Goal: Task Accomplishment & Management: Manage account settings

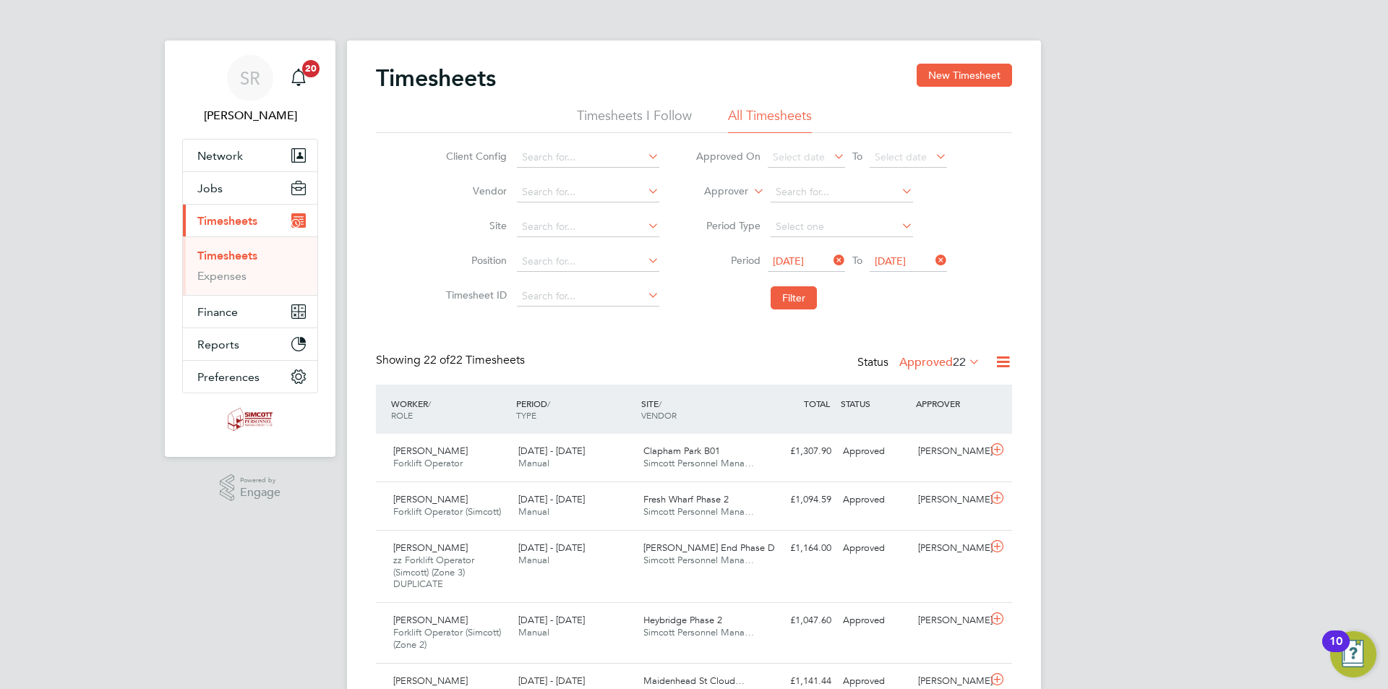
drag, startPoint x: 961, startPoint y: 359, endPoint x: 982, endPoint y: 364, distance: 21.6
click at [961, 358] on span "22" at bounding box center [959, 362] width 13 height 14
click at [938, 408] on li "Saved" at bounding box center [931, 408] width 66 height 20
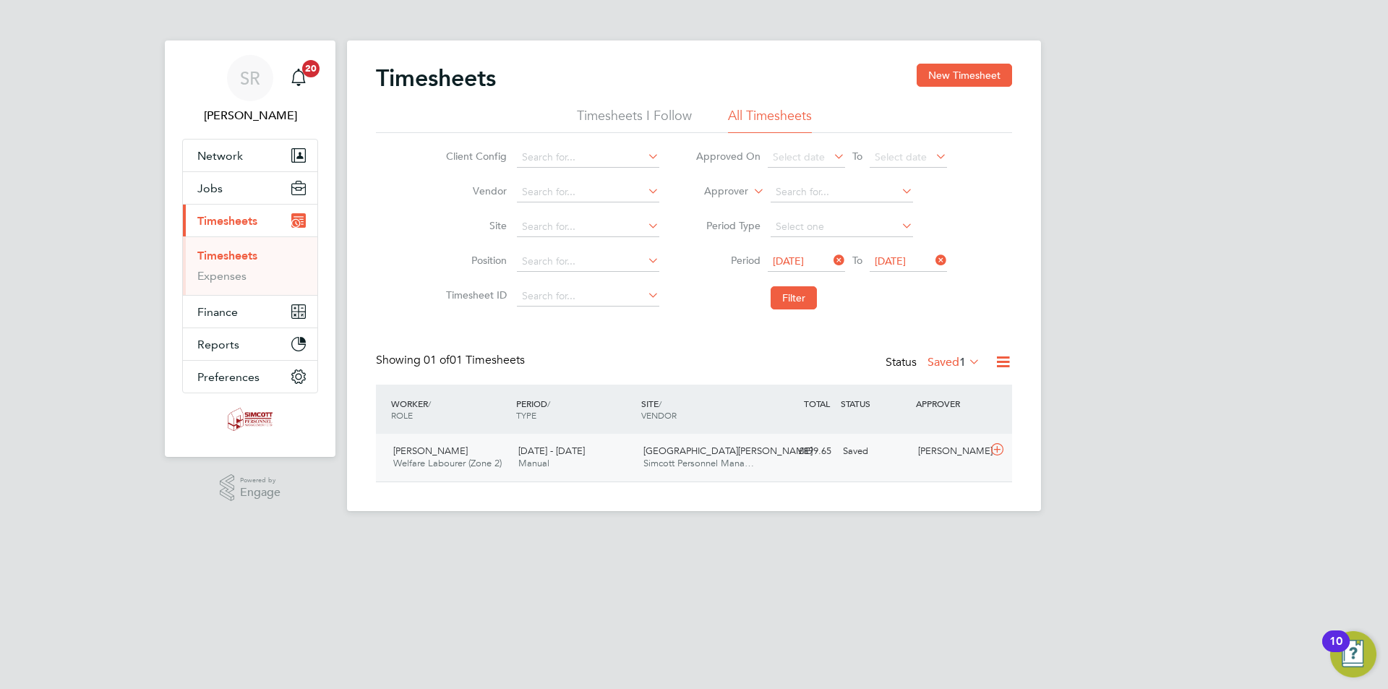
click at [664, 434] on div "Gary Sizer Welfare Labourer (Zone 2) 22 - 28 Sep 2025 22 - 28 Sep 2025 Manual K…" at bounding box center [694, 458] width 636 height 48
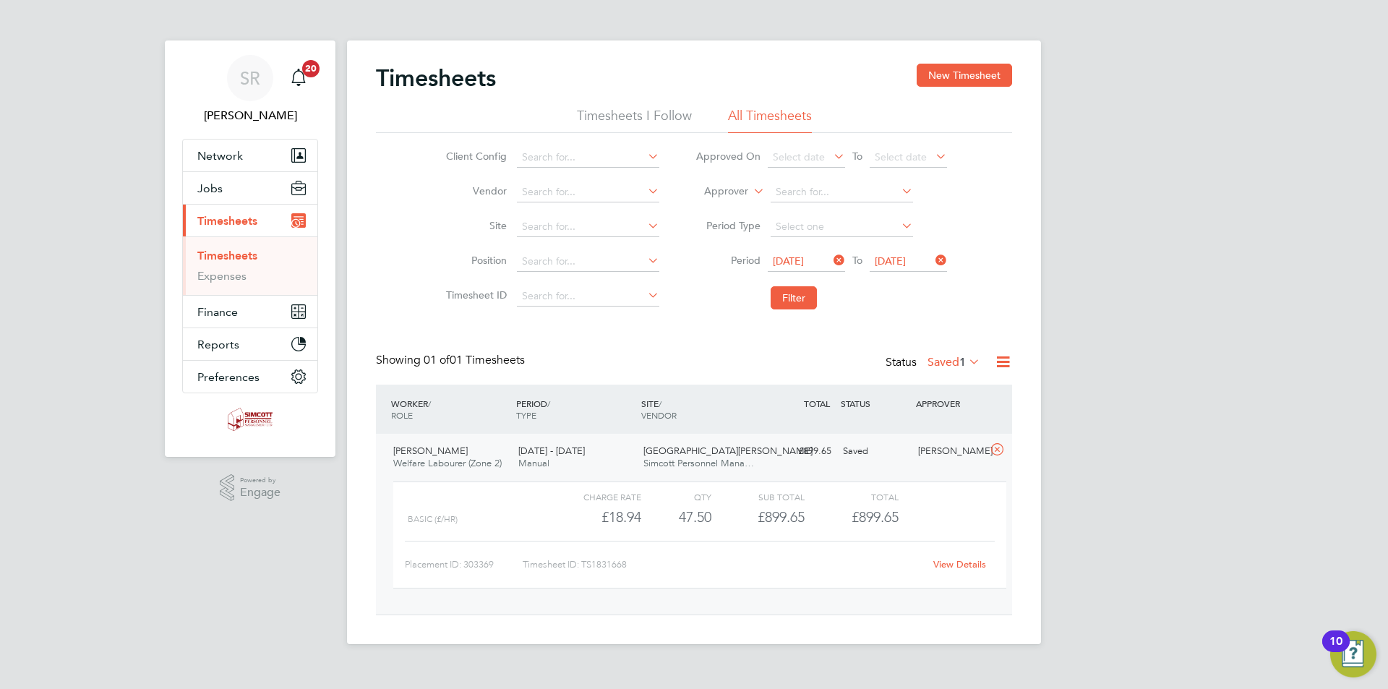
click at [945, 566] on link "View Details" at bounding box center [959, 564] width 53 height 12
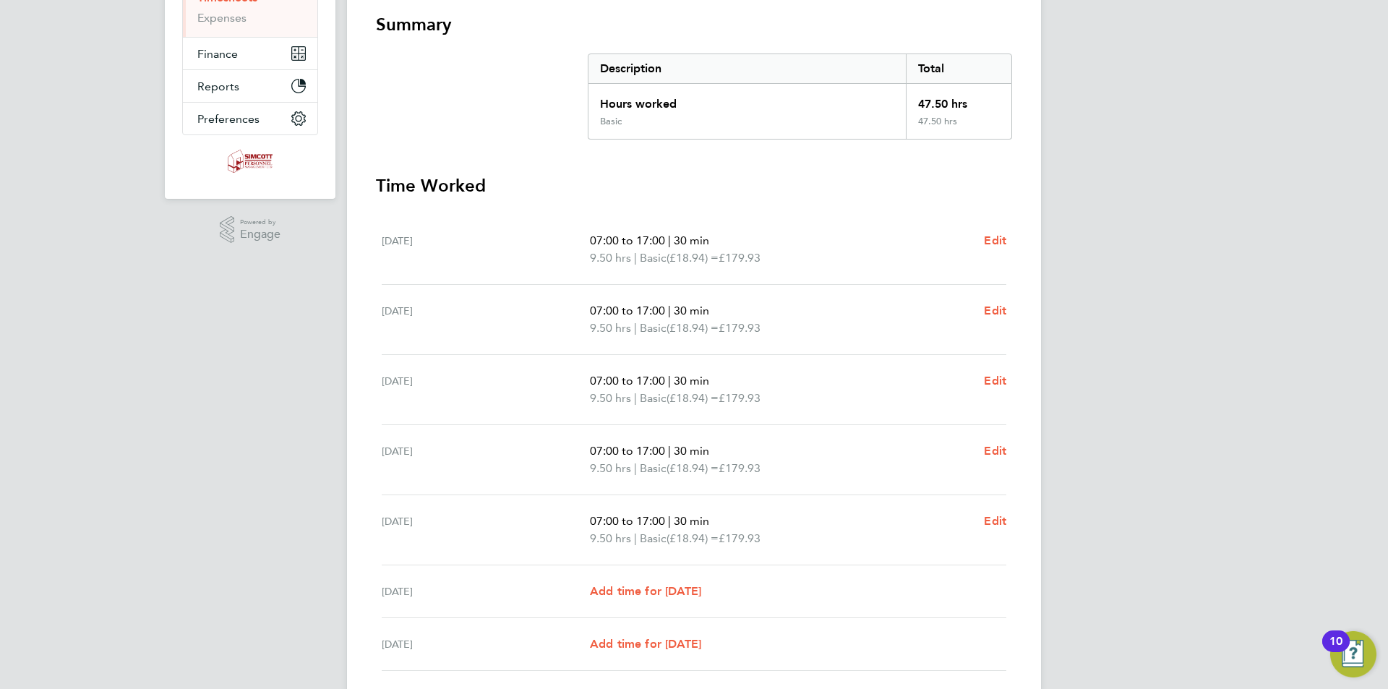
scroll to position [361, 0]
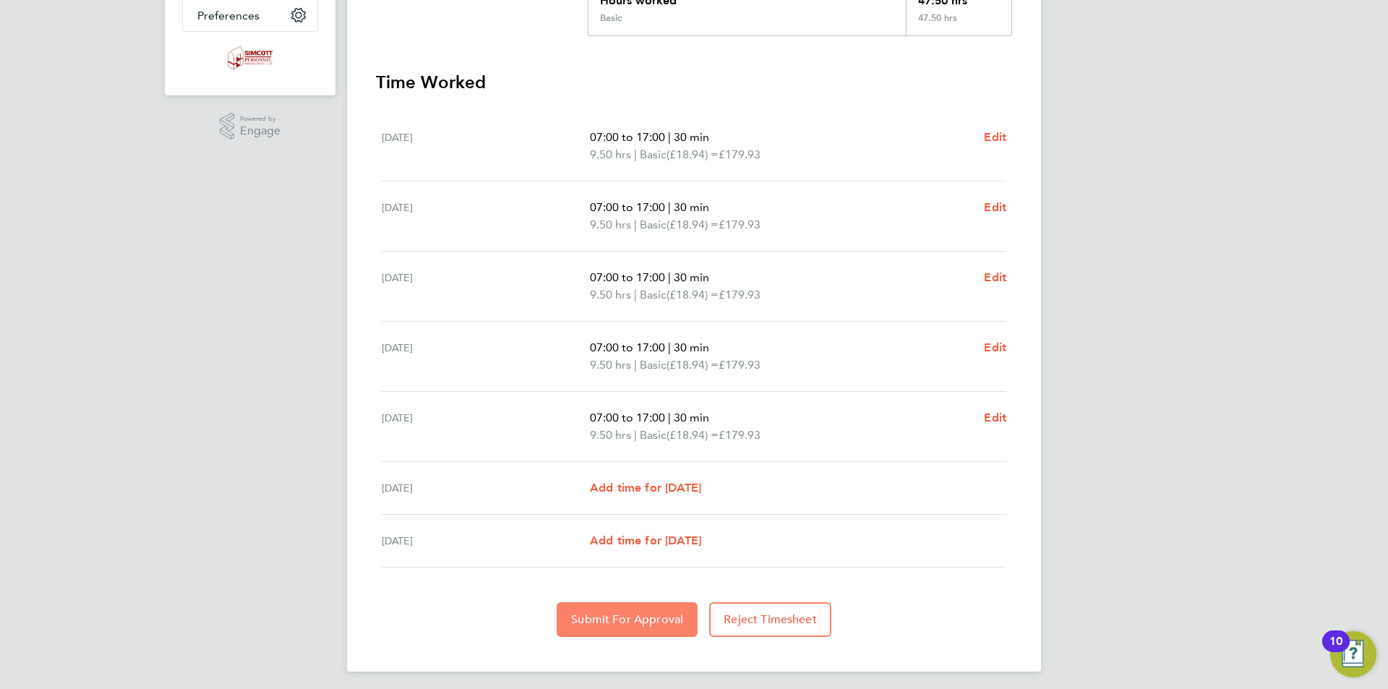
click at [643, 614] on span "Submit For Approval" at bounding box center [627, 619] width 112 height 14
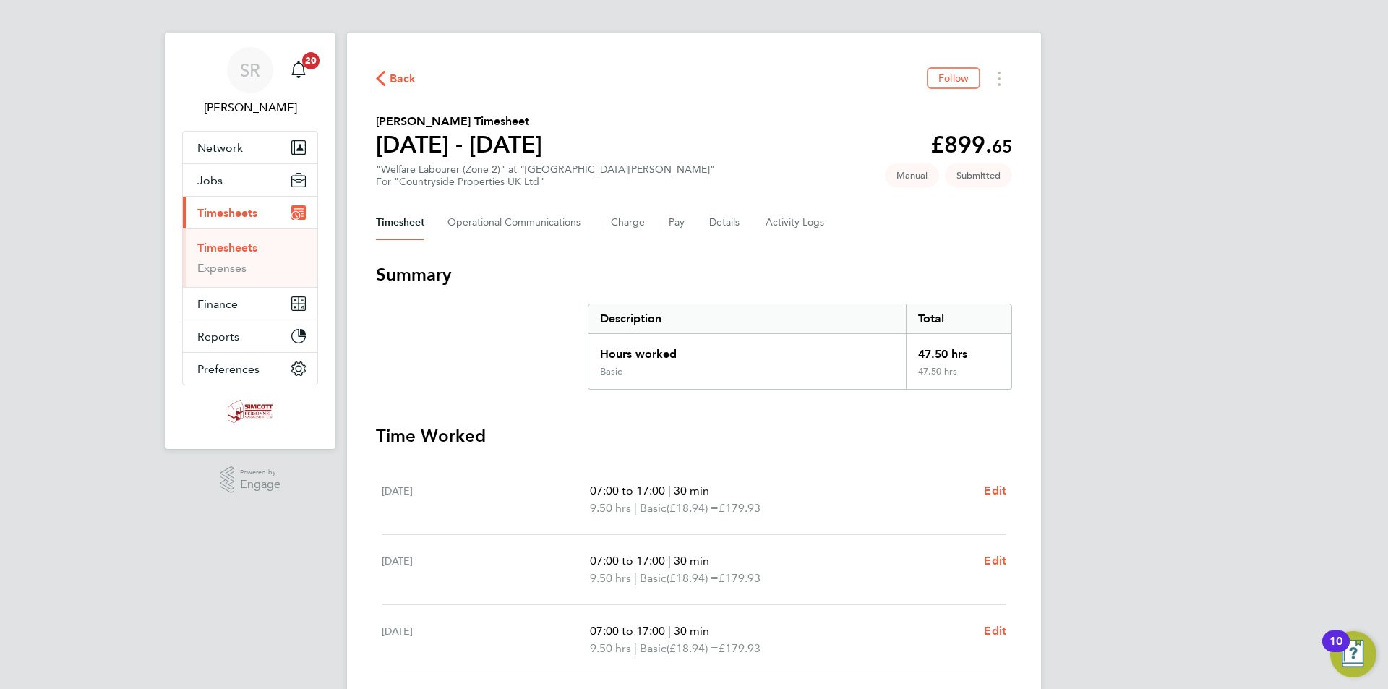
scroll to position [0, 0]
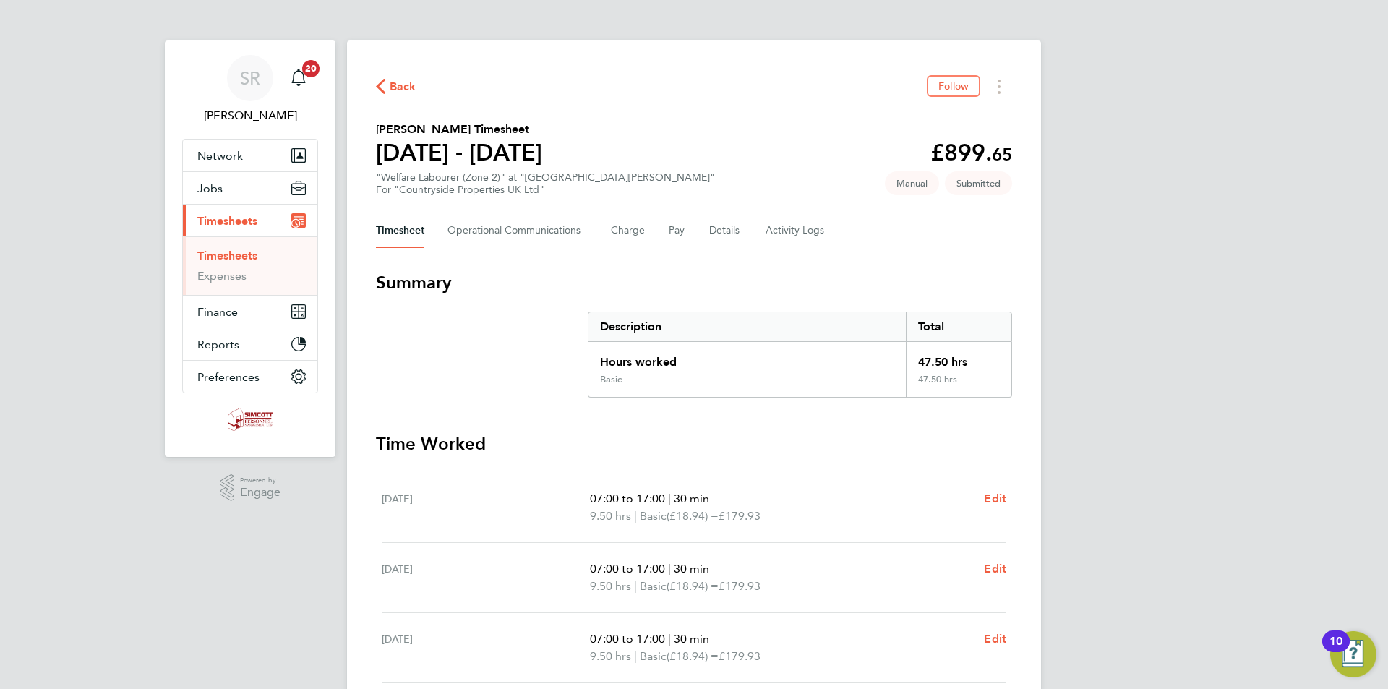
click at [223, 257] on link "Timesheets" at bounding box center [227, 256] width 60 height 14
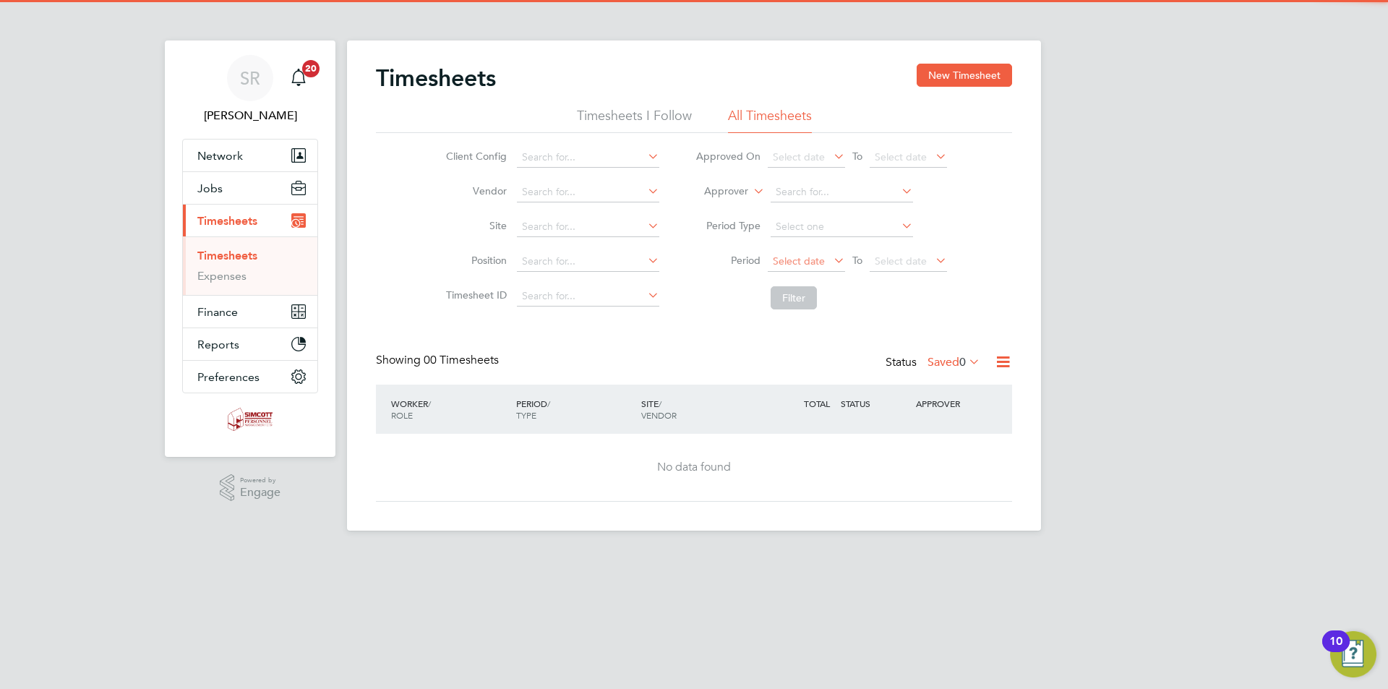
drag, startPoint x: 805, startPoint y: 269, endPoint x: 804, endPoint y: 259, distance: 10.1
click at [805, 267] on span "Select date" at bounding box center [806, 262] width 77 height 20
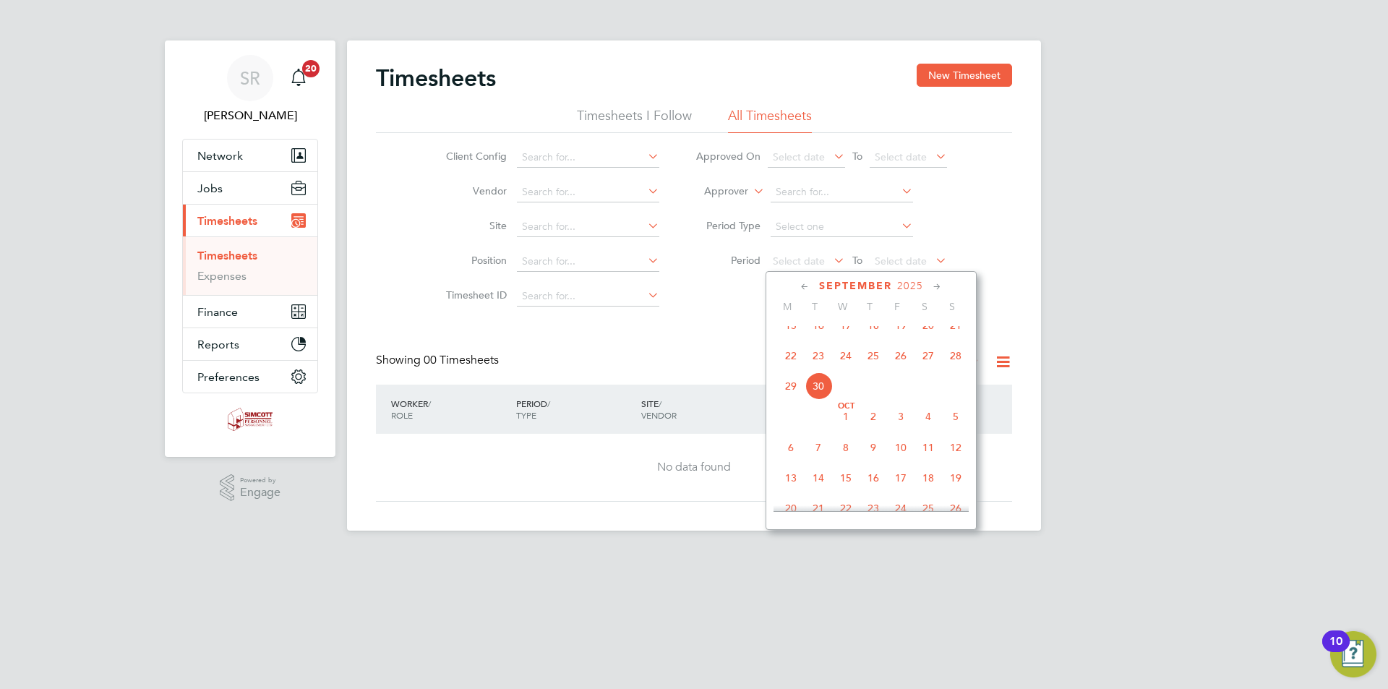
click at [796, 369] on span "22" at bounding box center [790, 355] width 27 height 27
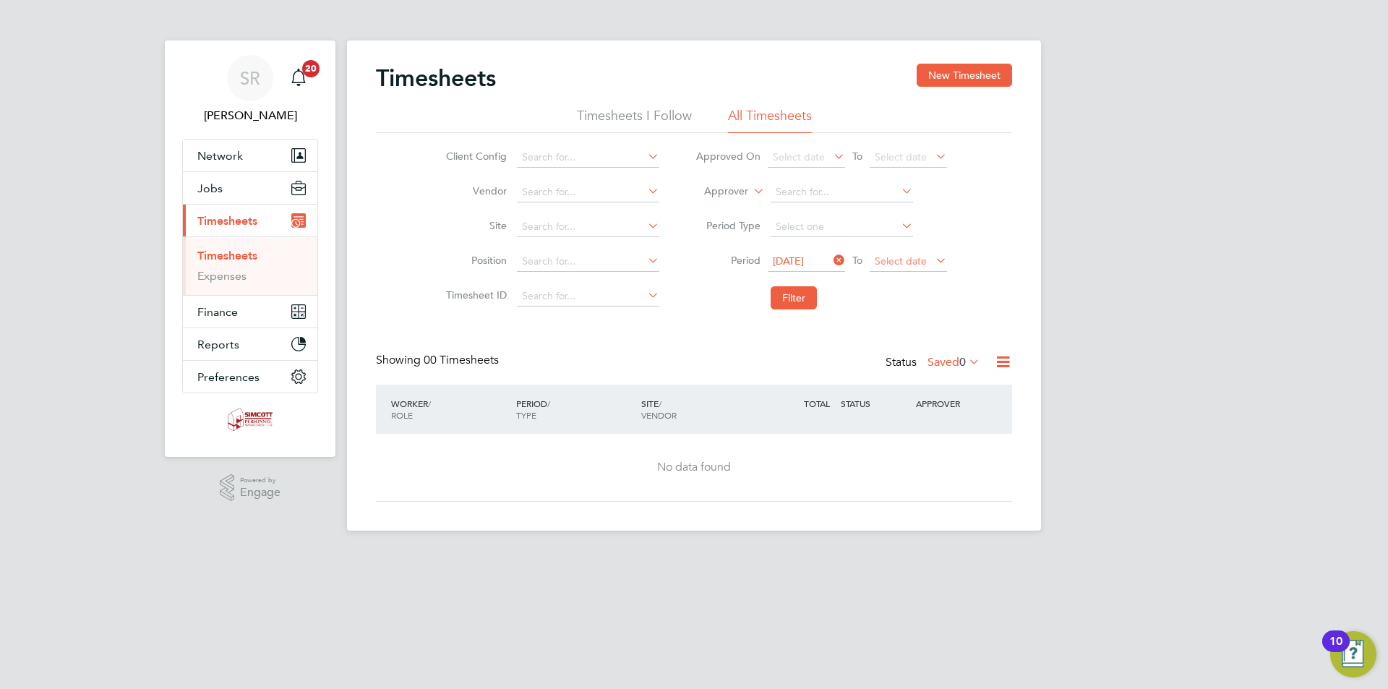
click at [879, 263] on span "Select date" at bounding box center [901, 260] width 52 height 13
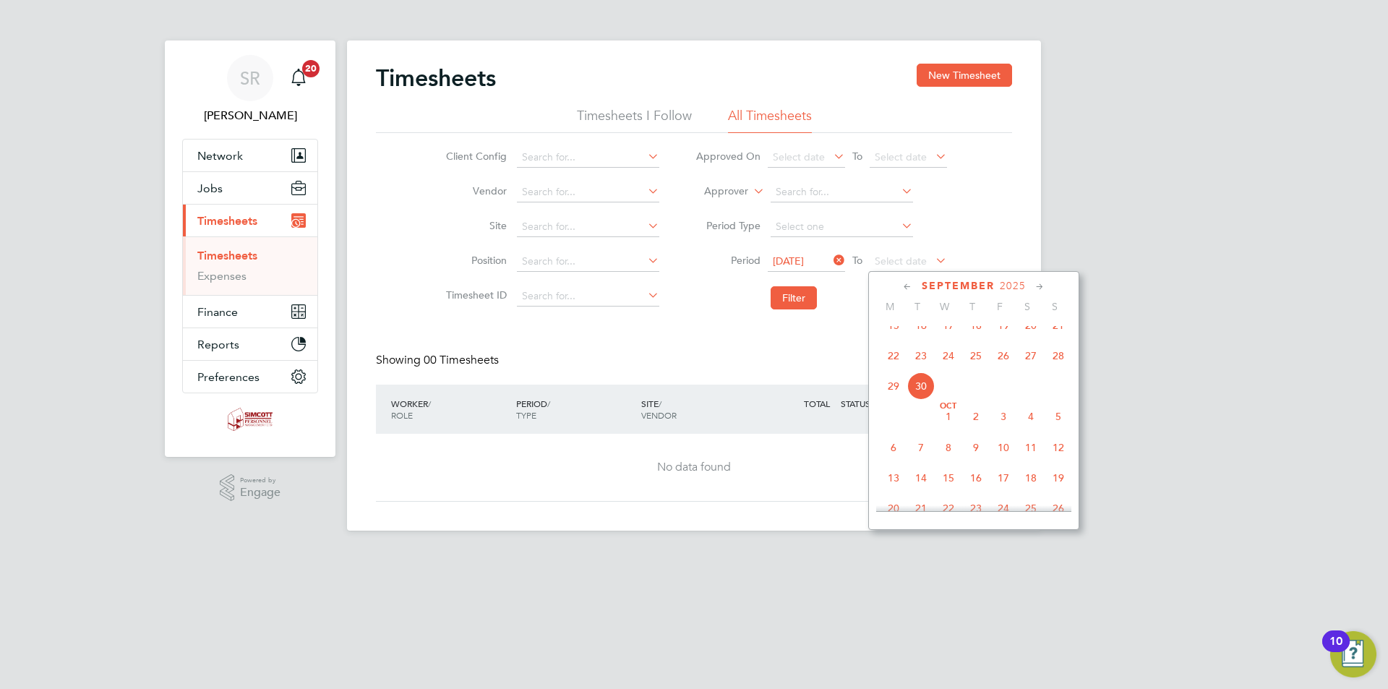
click at [1057, 369] on span "28" at bounding box center [1057, 355] width 27 height 27
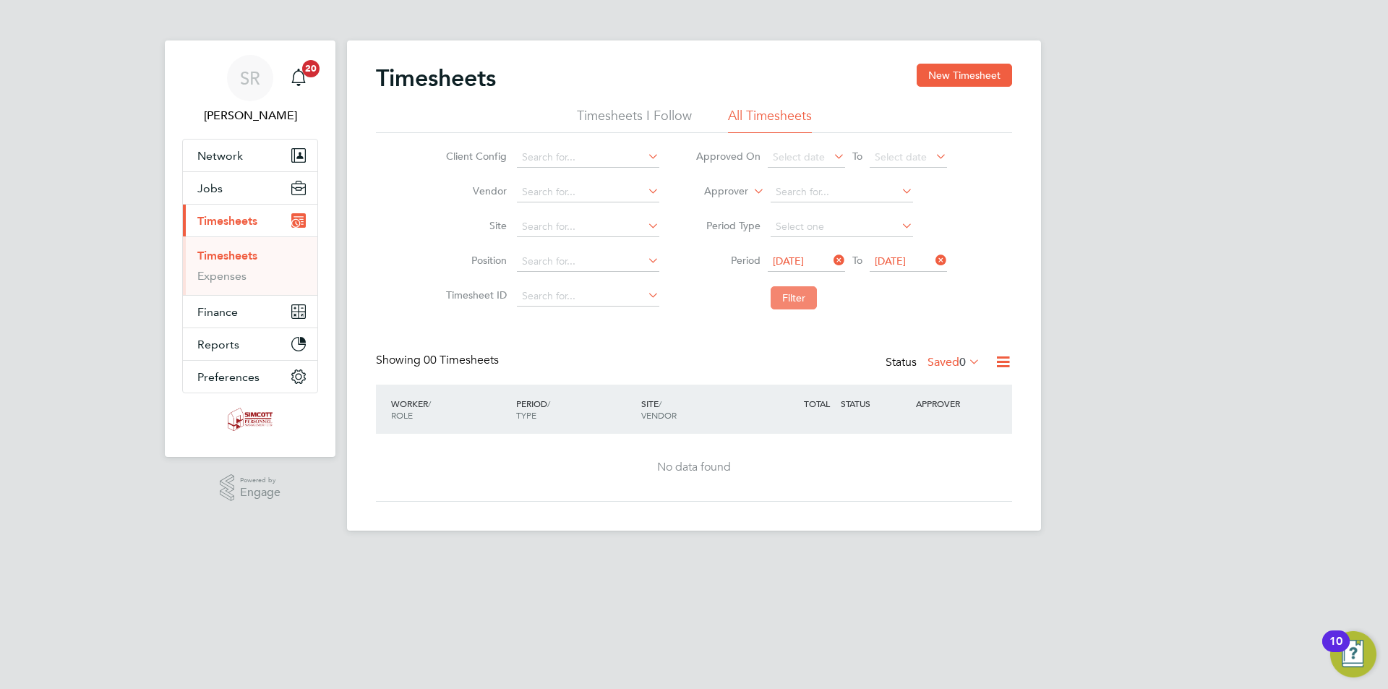
click at [794, 296] on button "Filter" at bounding box center [793, 297] width 46 height 23
click at [953, 358] on label "Saved 0" at bounding box center [953, 362] width 53 height 14
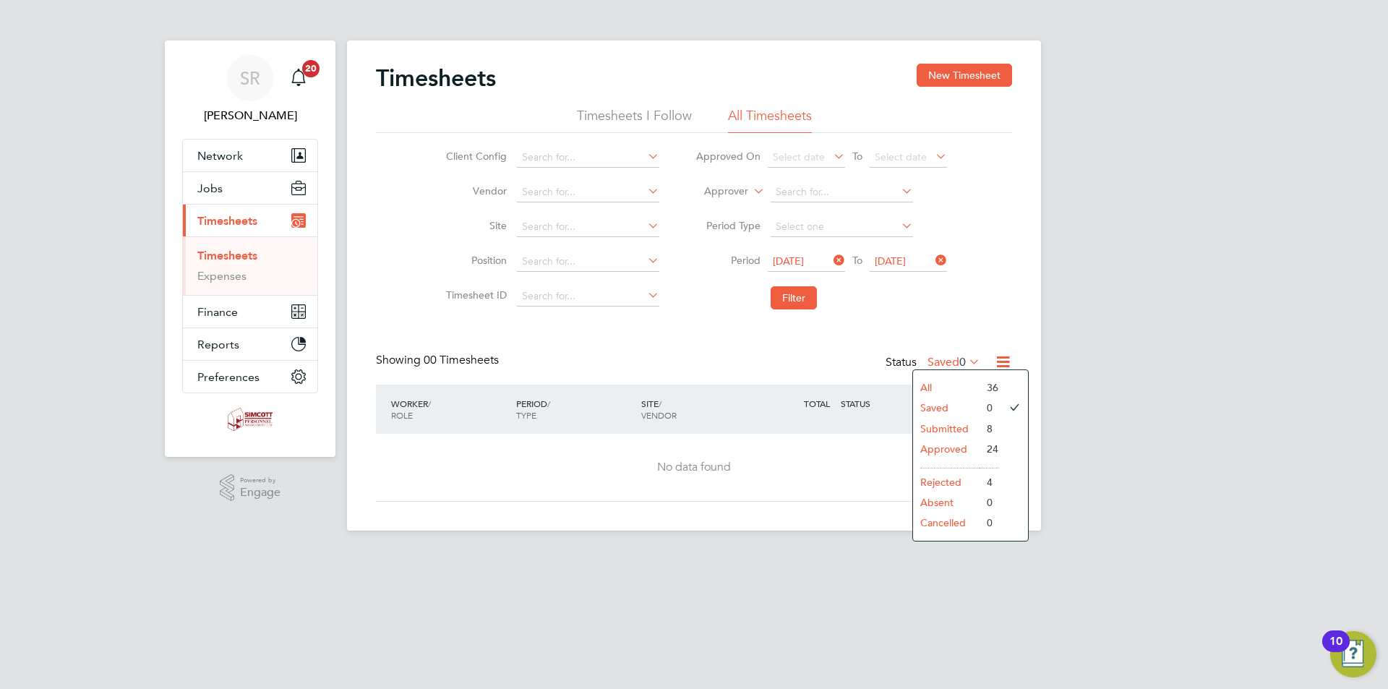
click at [966, 426] on li "Submitted" at bounding box center [946, 428] width 66 height 20
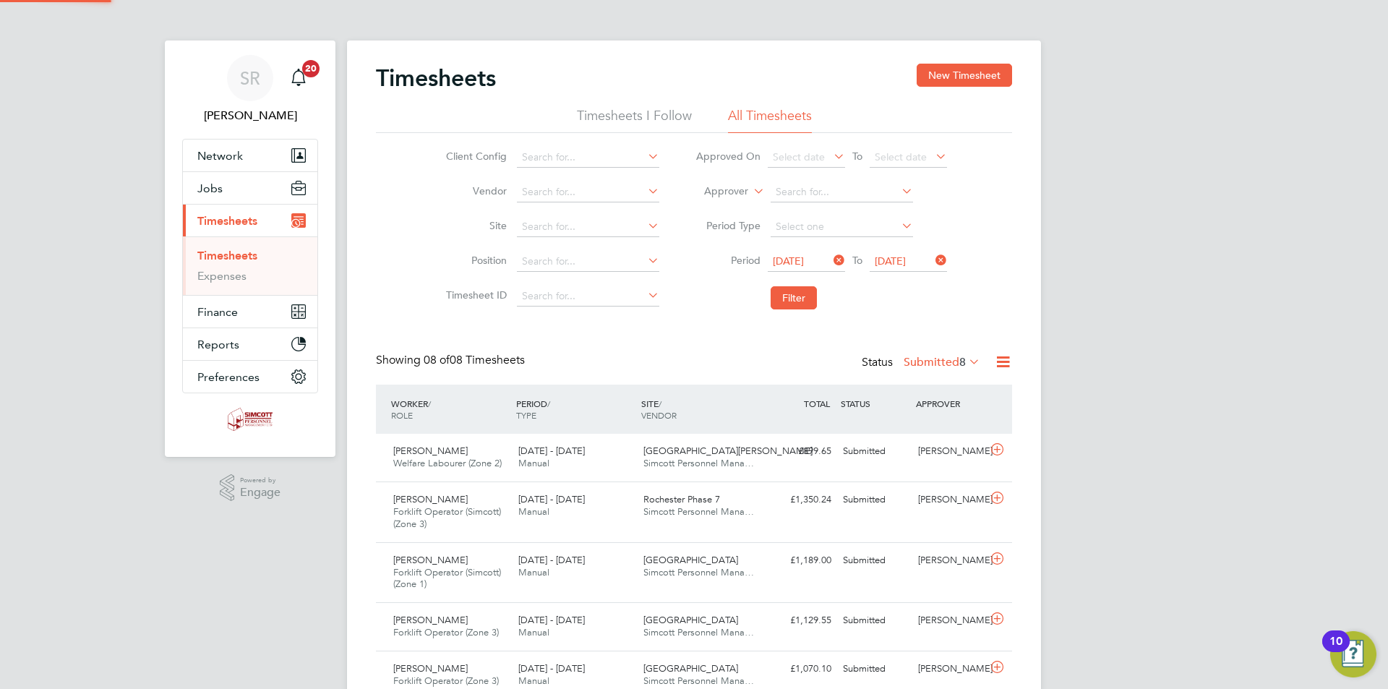
scroll to position [0, 0]
click at [997, 362] on icon at bounding box center [1003, 362] width 18 height 18
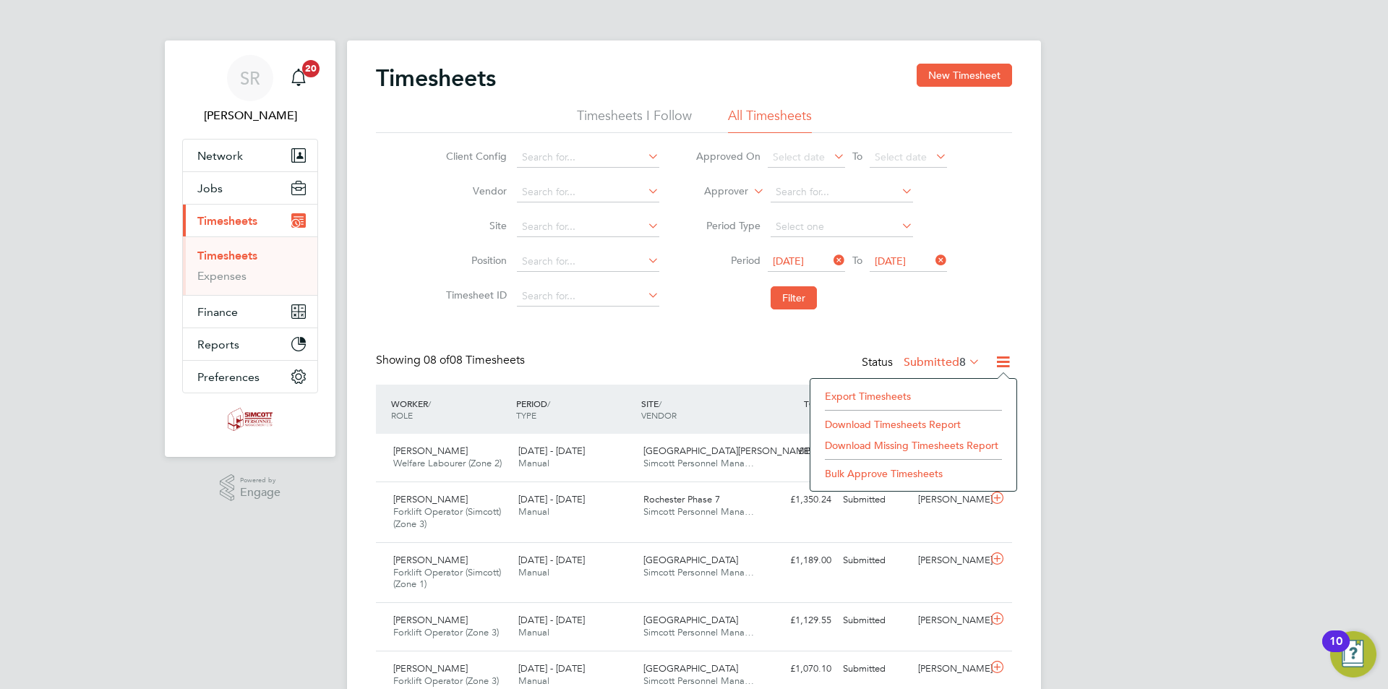
click at [910, 395] on li "Export Timesheets" at bounding box center [913, 396] width 192 height 20
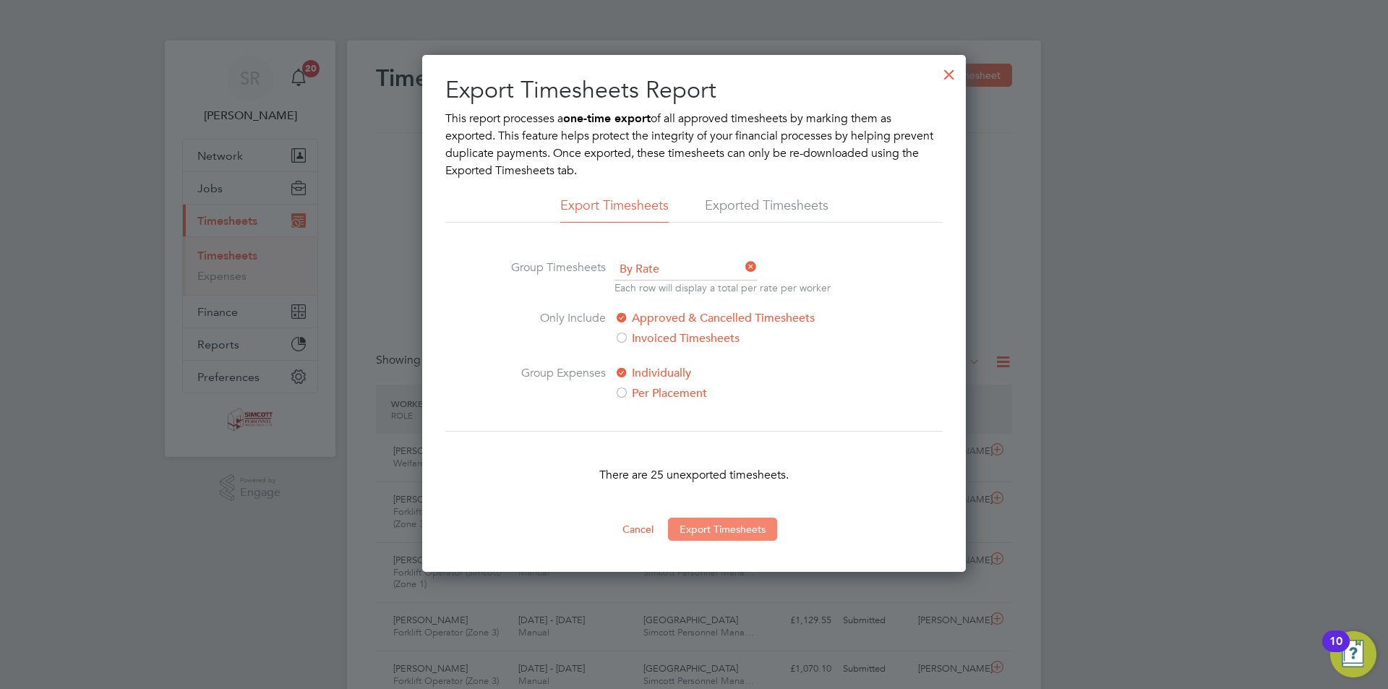
click at [746, 522] on button "Export Timesheets" at bounding box center [722, 528] width 109 height 23
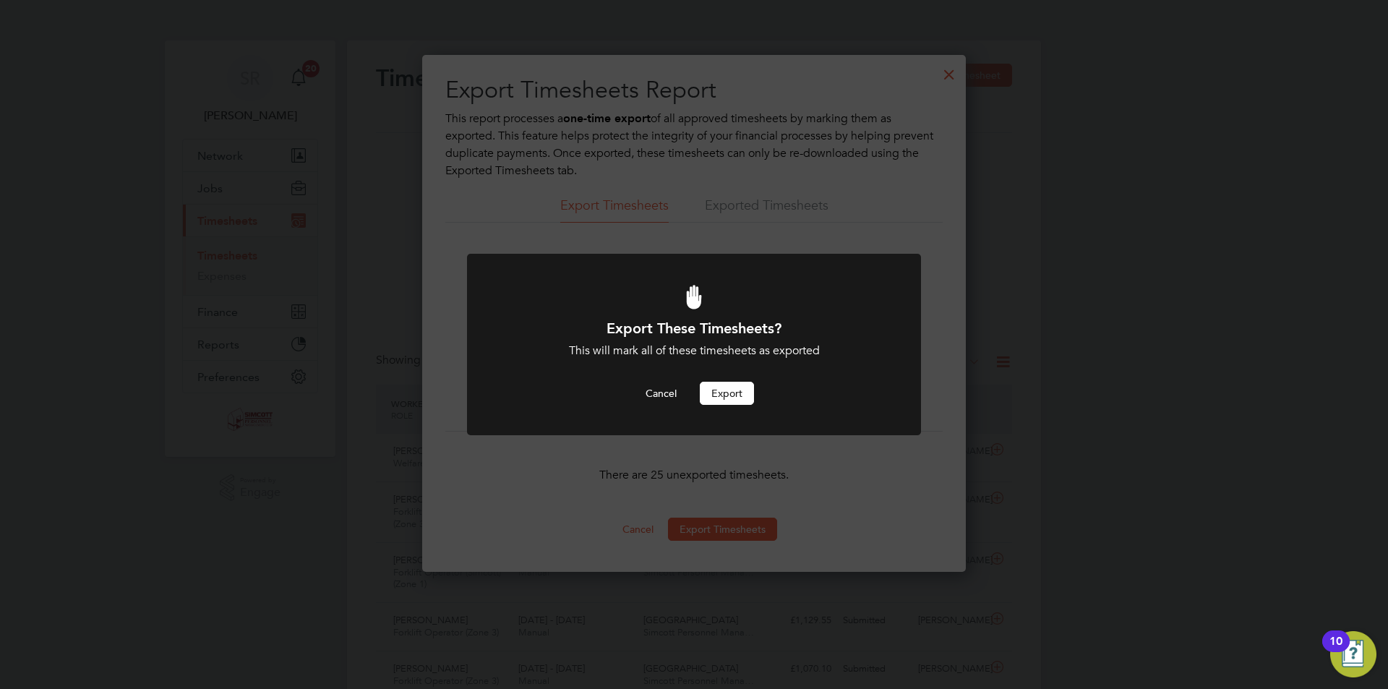
click at [738, 400] on button "Export" at bounding box center [727, 393] width 54 height 23
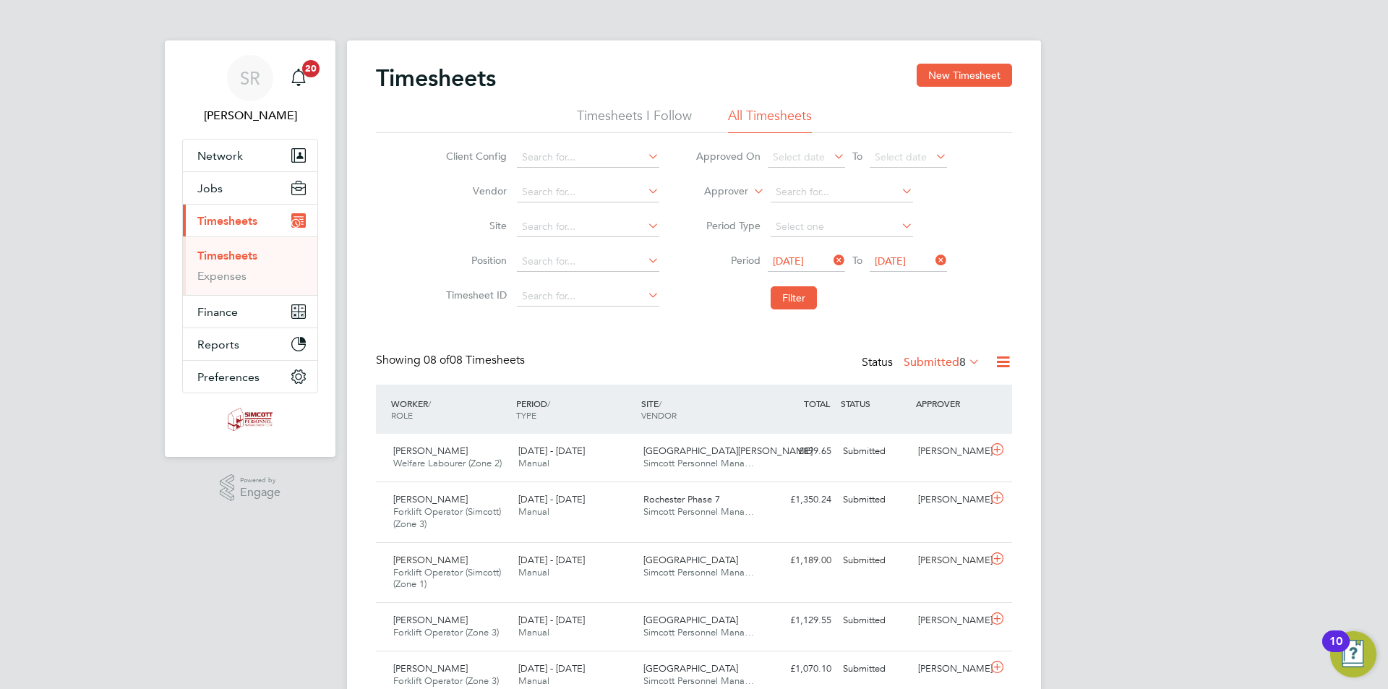
click at [962, 360] on span "8" at bounding box center [962, 362] width 7 height 14
click at [964, 449] on li "Approved" at bounding box center [934, 449] width 66 height 20
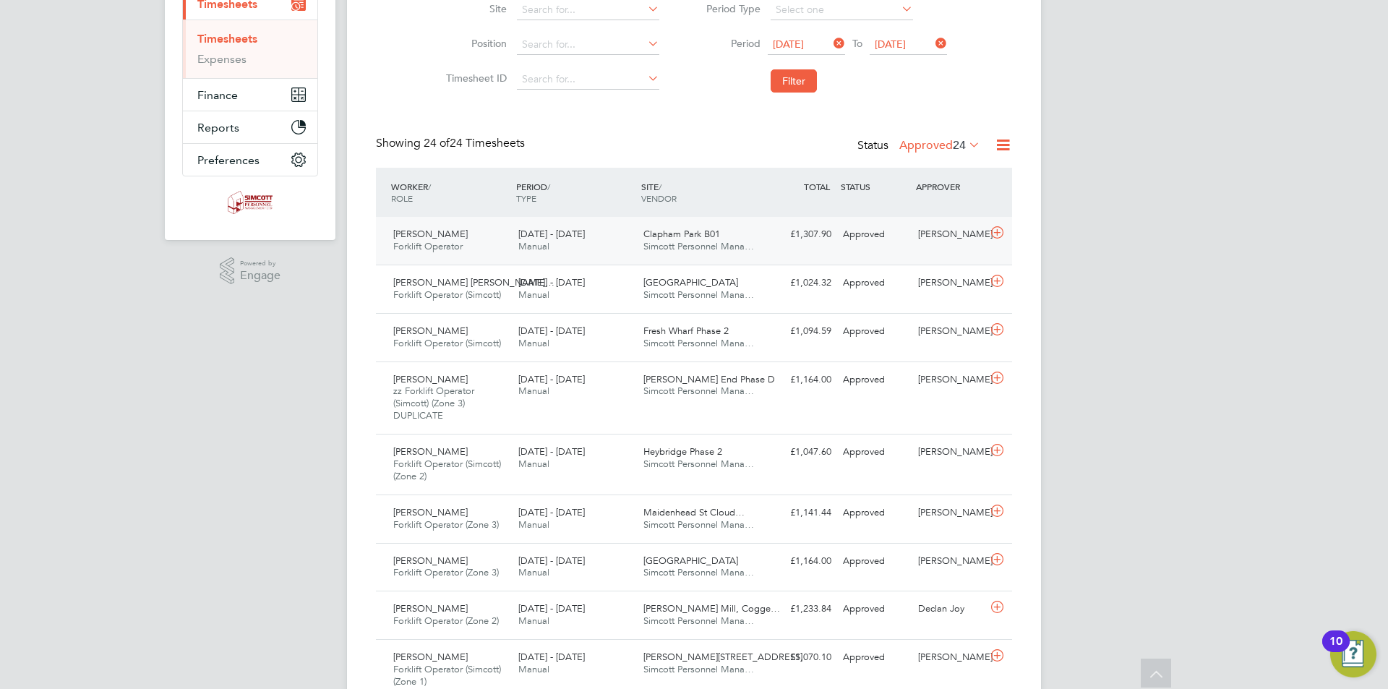
click at [684, 244] on span "Simcott Personnel Mana…" at bounding box center [698, 246] width 111 height 12
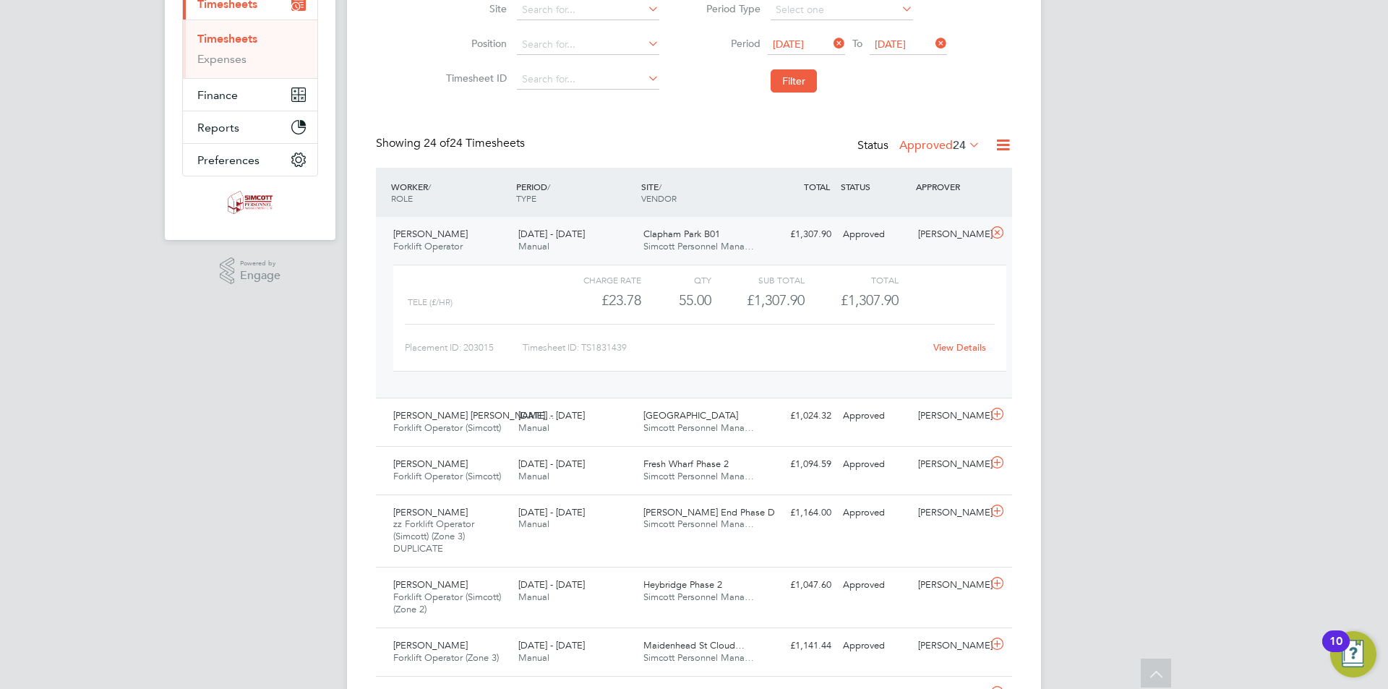
click at [939, 348] on link "View Details" at bounding box center [959, 347] width 53 height 12
click at [1003, 223] on div at bounding box center [999, 234] width 25 height 23
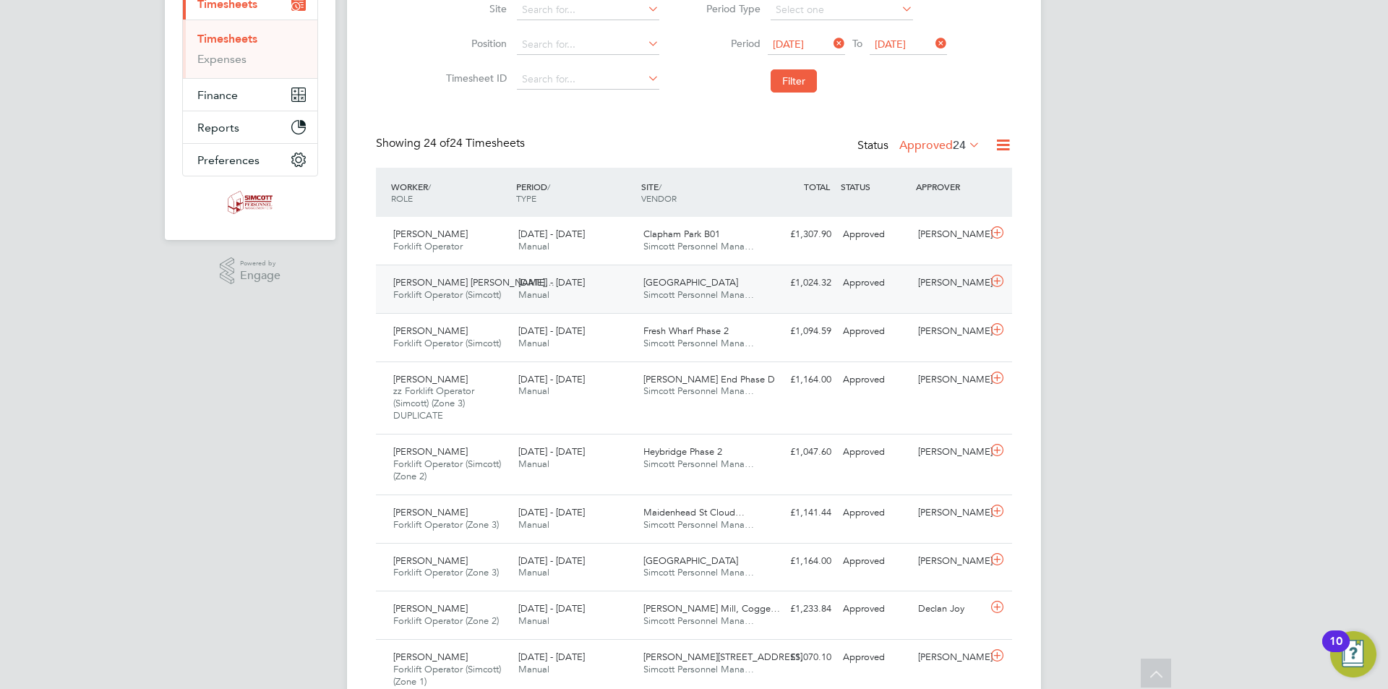
click at [736, 292] on span "Simcott Personnel Mana…" at bounding box center [698, 294] width 111 height 12
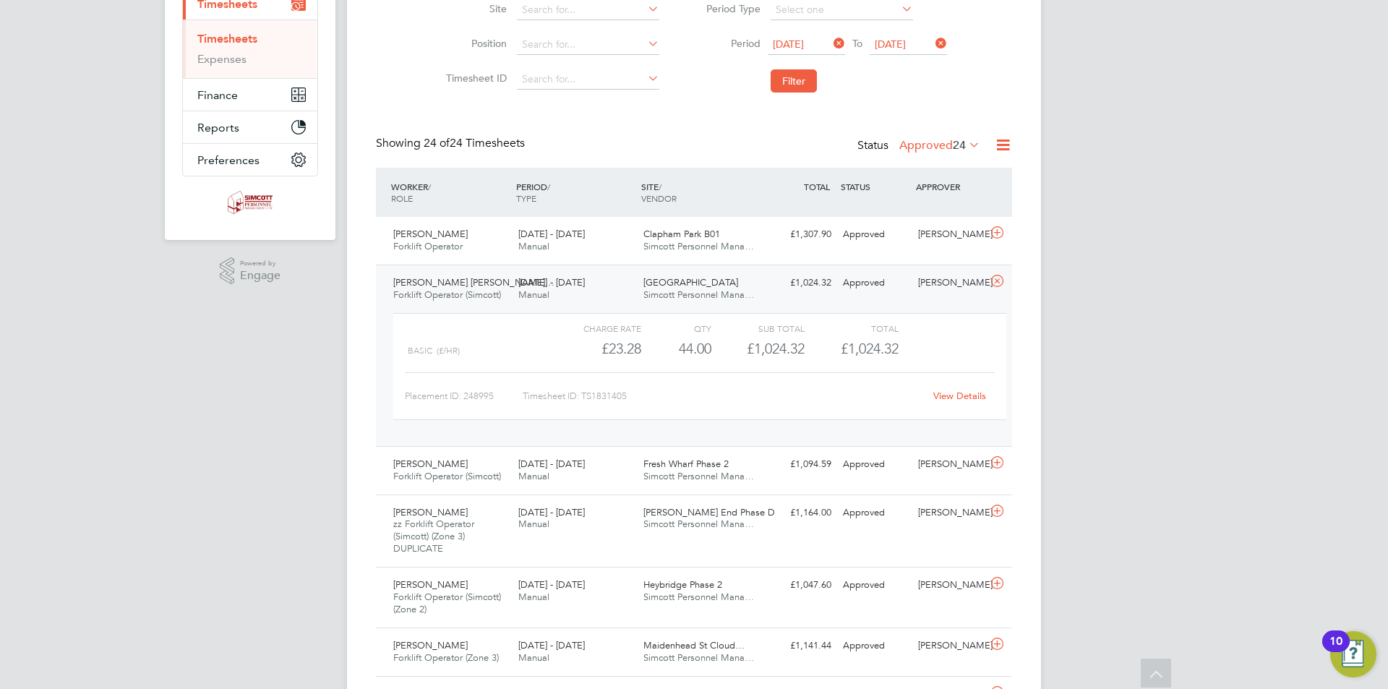
click at [955, 392] on link "View Details" at bounding box center [959, 396] width 53 height 12
click at [994, 280] on icon at bounding box center [997, 281] width 18 height 12
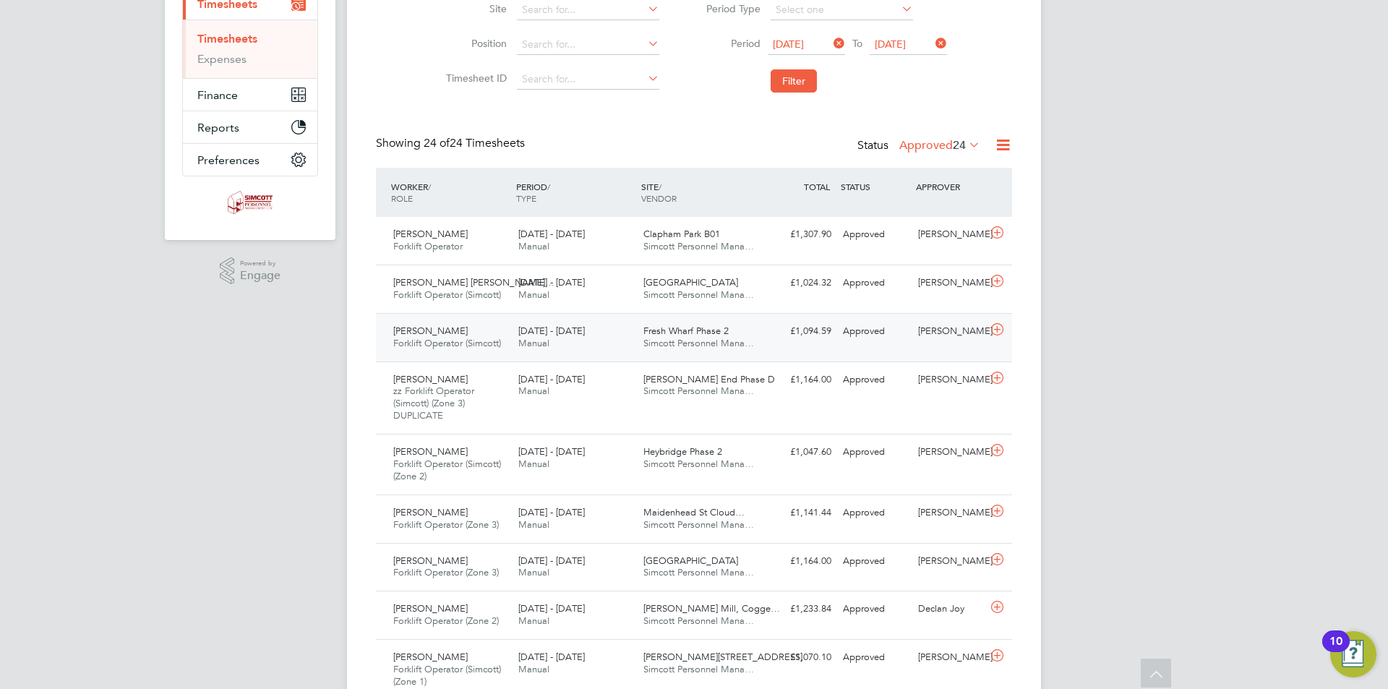
click at [507, 330] on div "Alex Matveevici Forklift Operator (Simcott) 22 - 28 Sep 2025" at bounding box center [449, 337] width 125 height 36
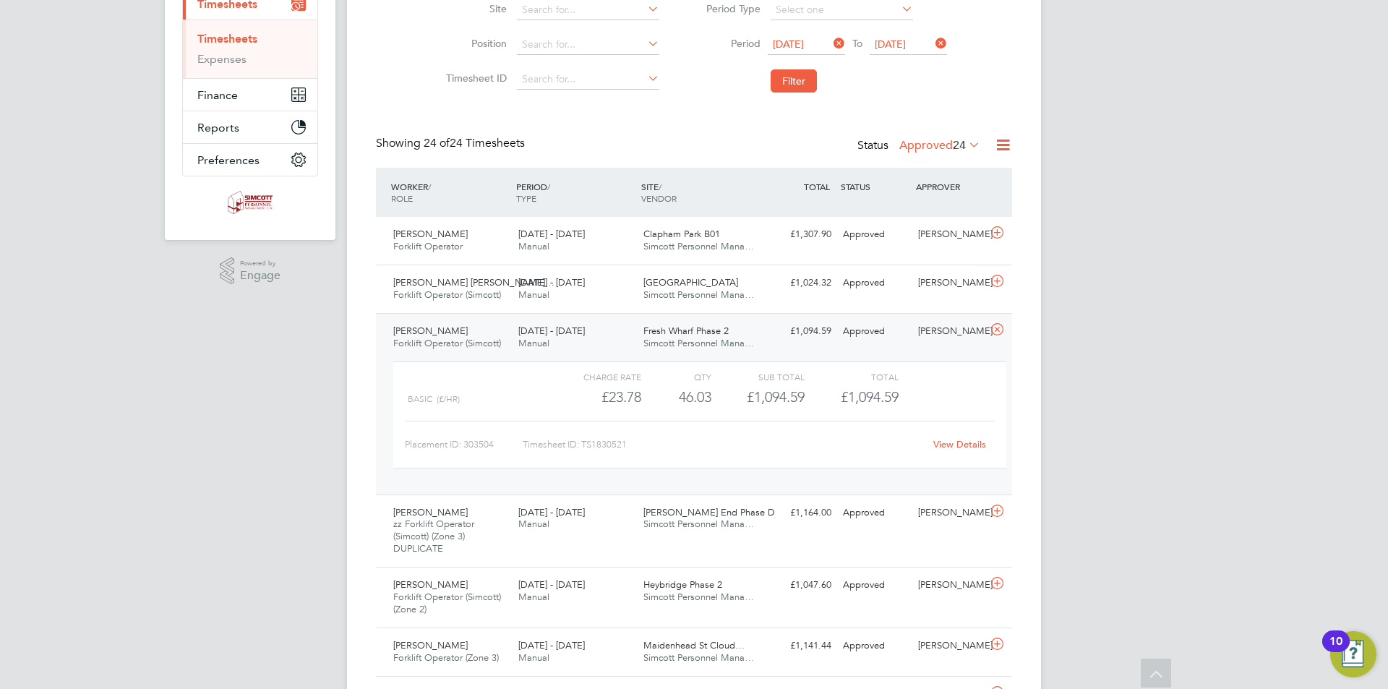
click at [954, 437] on div "View Details" at bounding box center [959, 444] width 71 height 23
click at [947, 437] on div "View Details" at bounding box center [959, 444] width 71 height 23
click at [960, 447] on link "View Details" at bounding box center [959, 444] width 53 height 12
click at [991, 326] on icon at bounding box center [997, 330] width 18 height 12
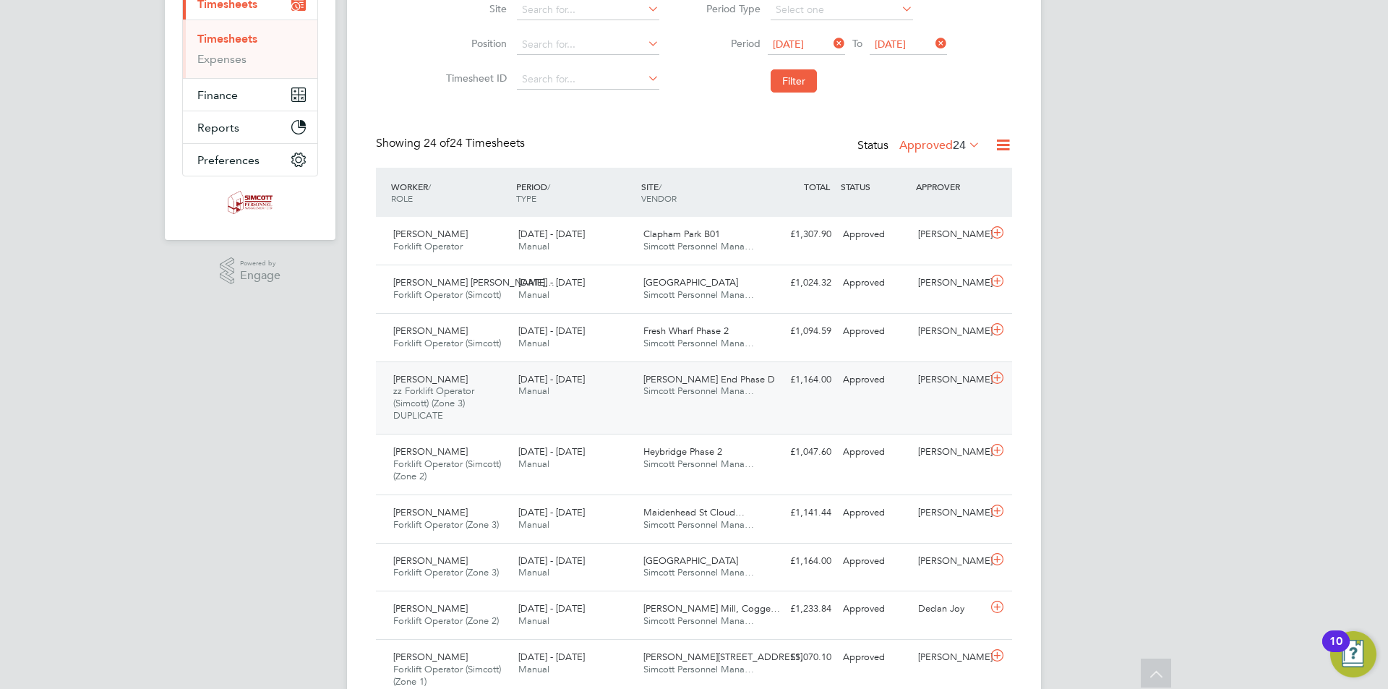
click at [567, 387] on div "22 - 28 Sep 2025 Manual" at bounding box center [574, 386] width 125 height 36
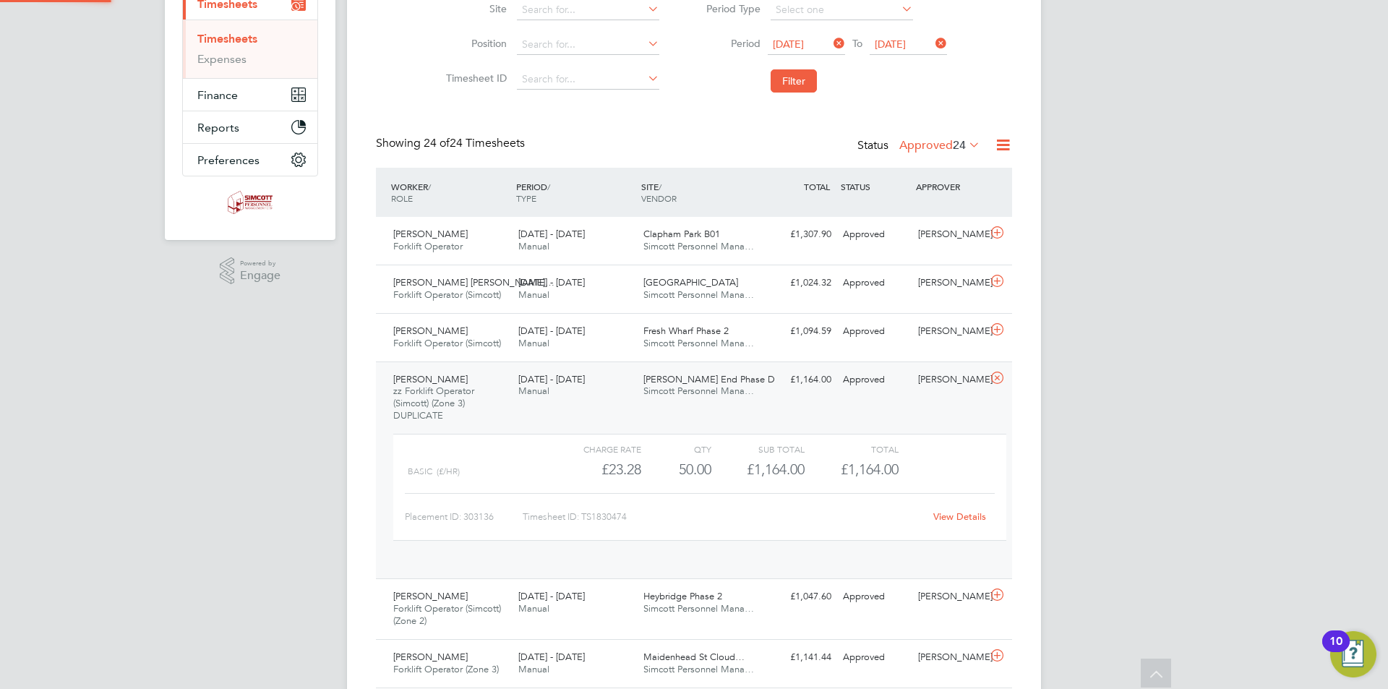
scroll to position [25, 141]
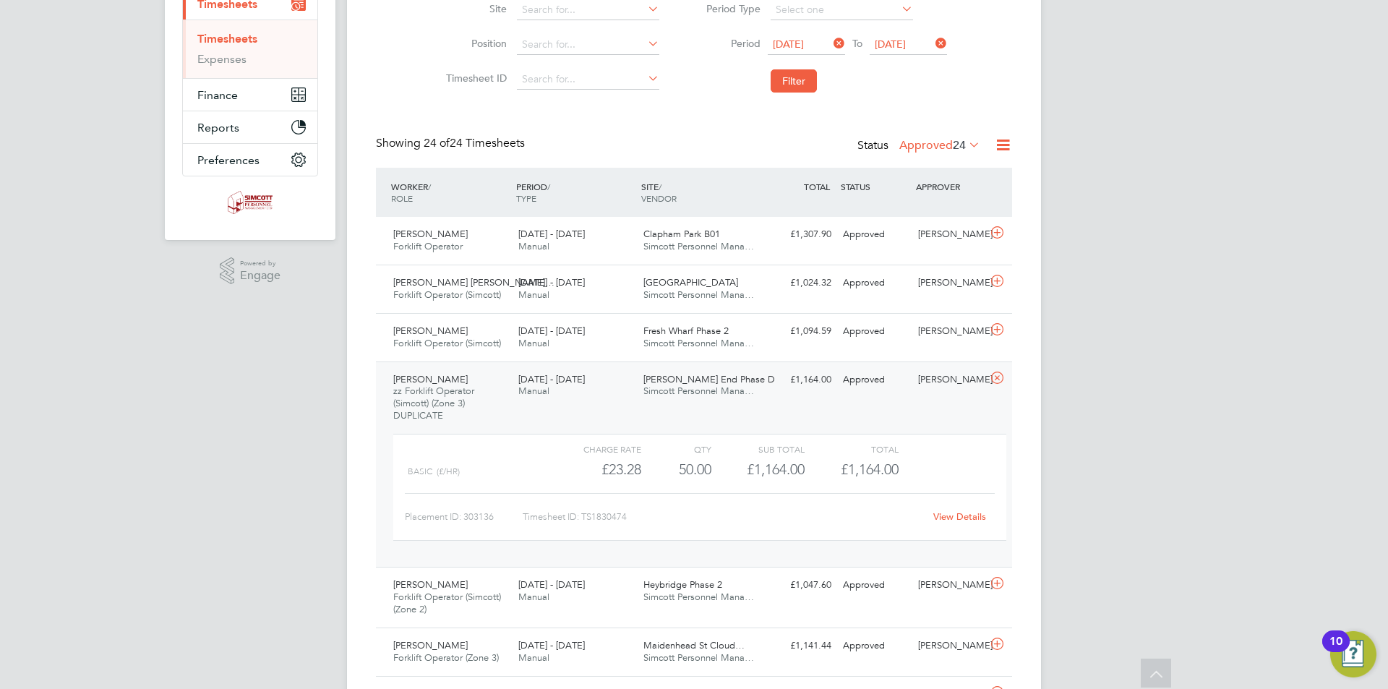
click at [946, 515] on link "View Details" at bounding box center [959, 516] width 53 height 12
click at [1001, 383] on icon at bounding box center [997, 378] width 18 height 12
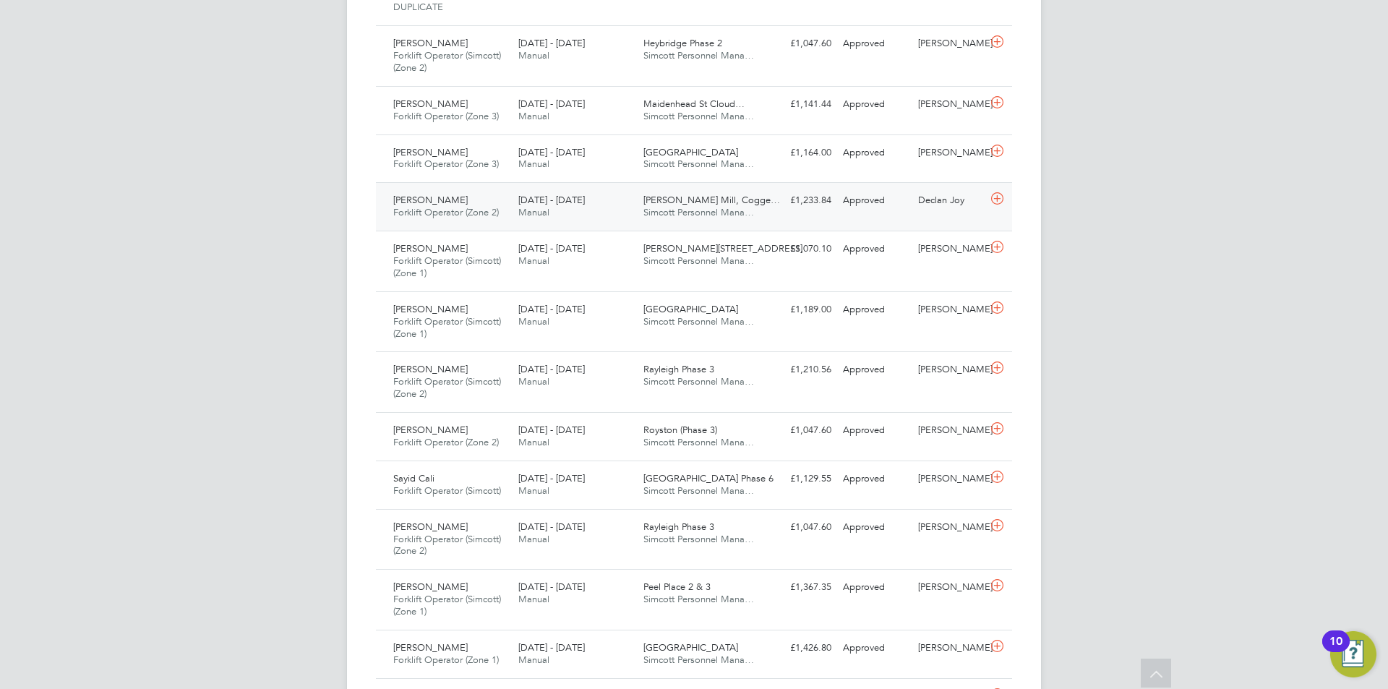
scroll to position [650, 0]
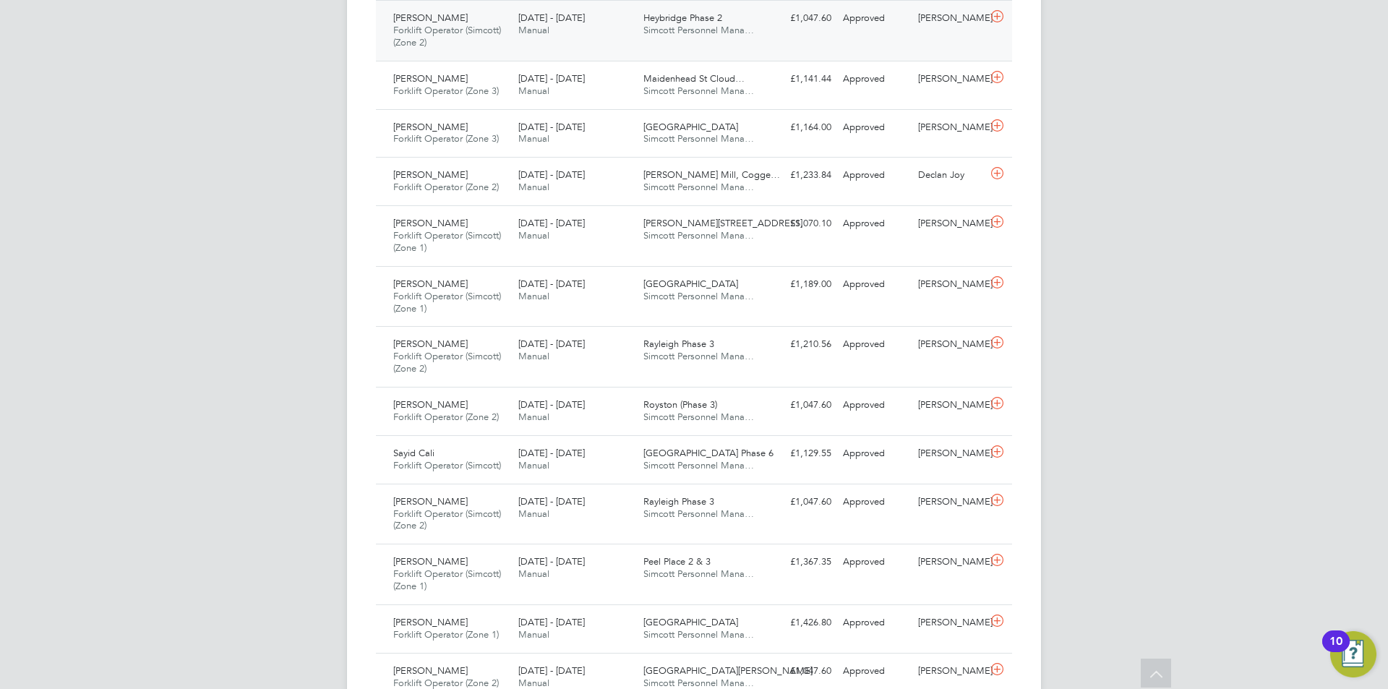
click at [754, 18] on div "Heybridge Phase 2 Simcott Personnel Mana…" at bounding box center [699, 25] width 125 height 36
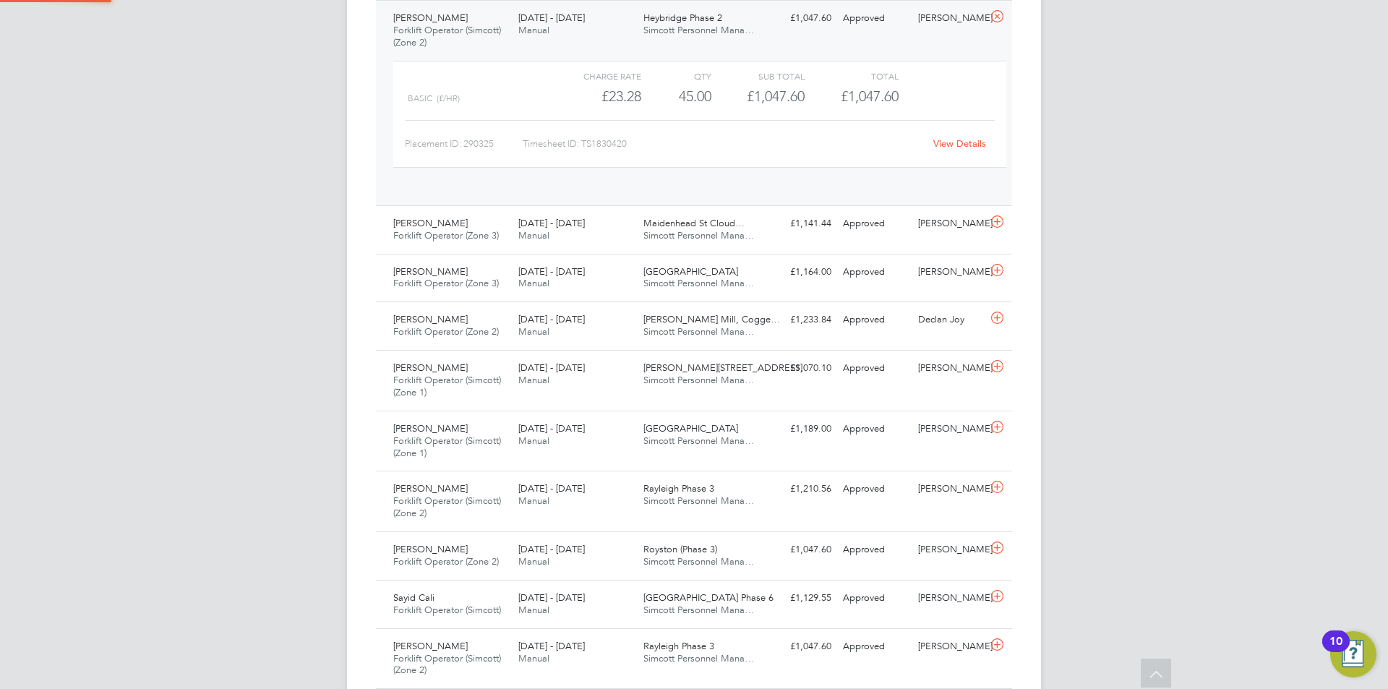
scroll to position [25, 141]
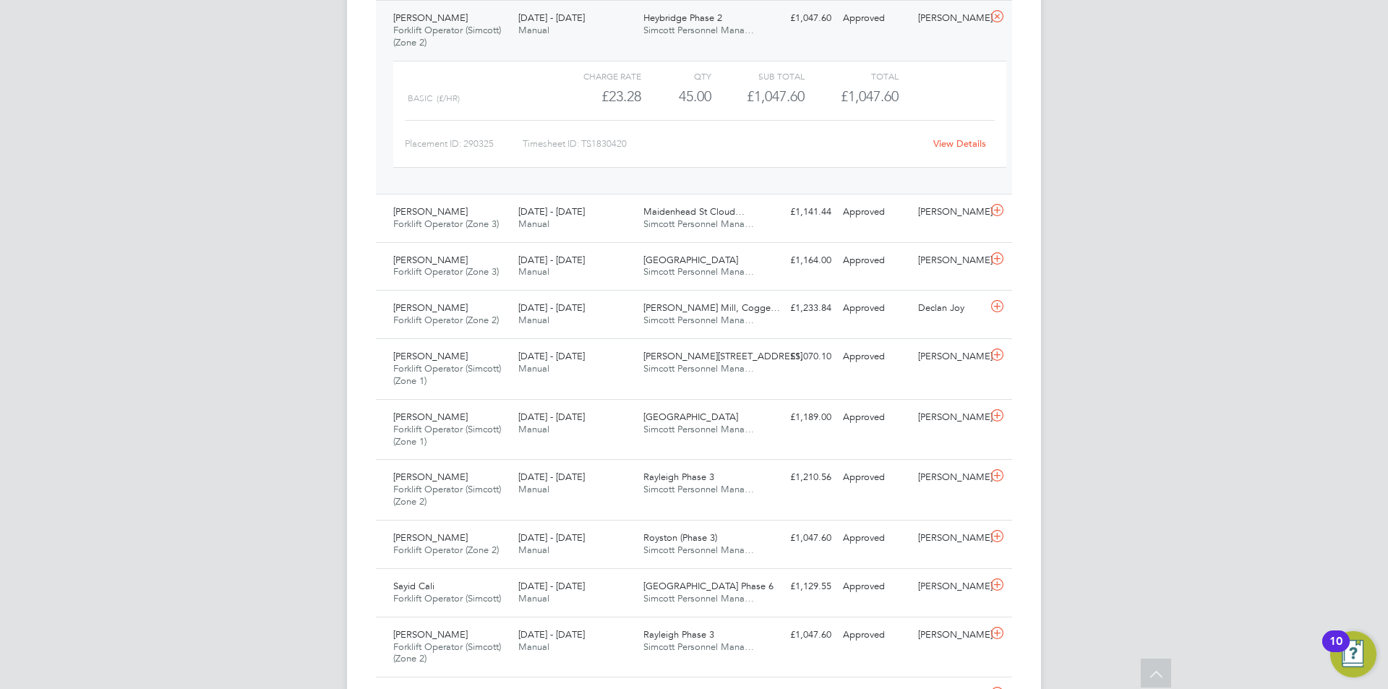
click at [966, 148] on link "View Details" at bounding box center [959, 143] width 53 height 12
click at [997, 20] on icon at bounding box center [997, 17] width 18 height 12
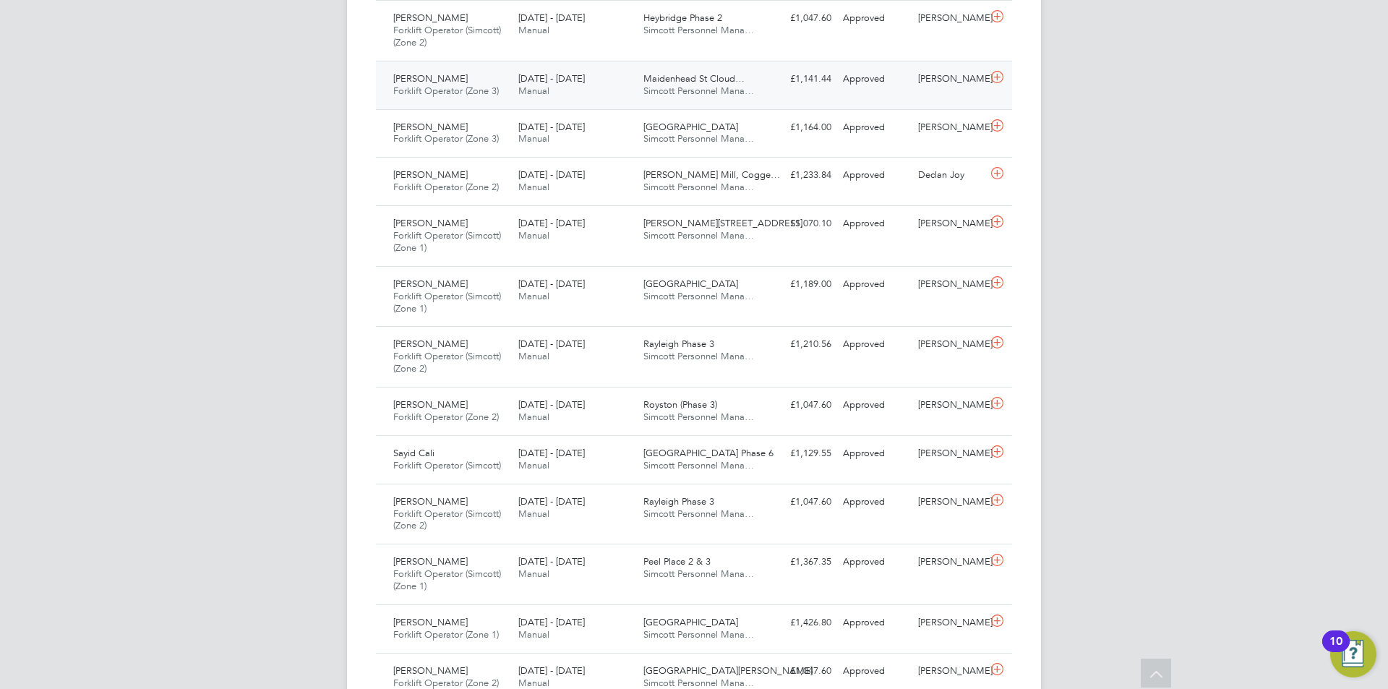
scroll to position [723, 0]
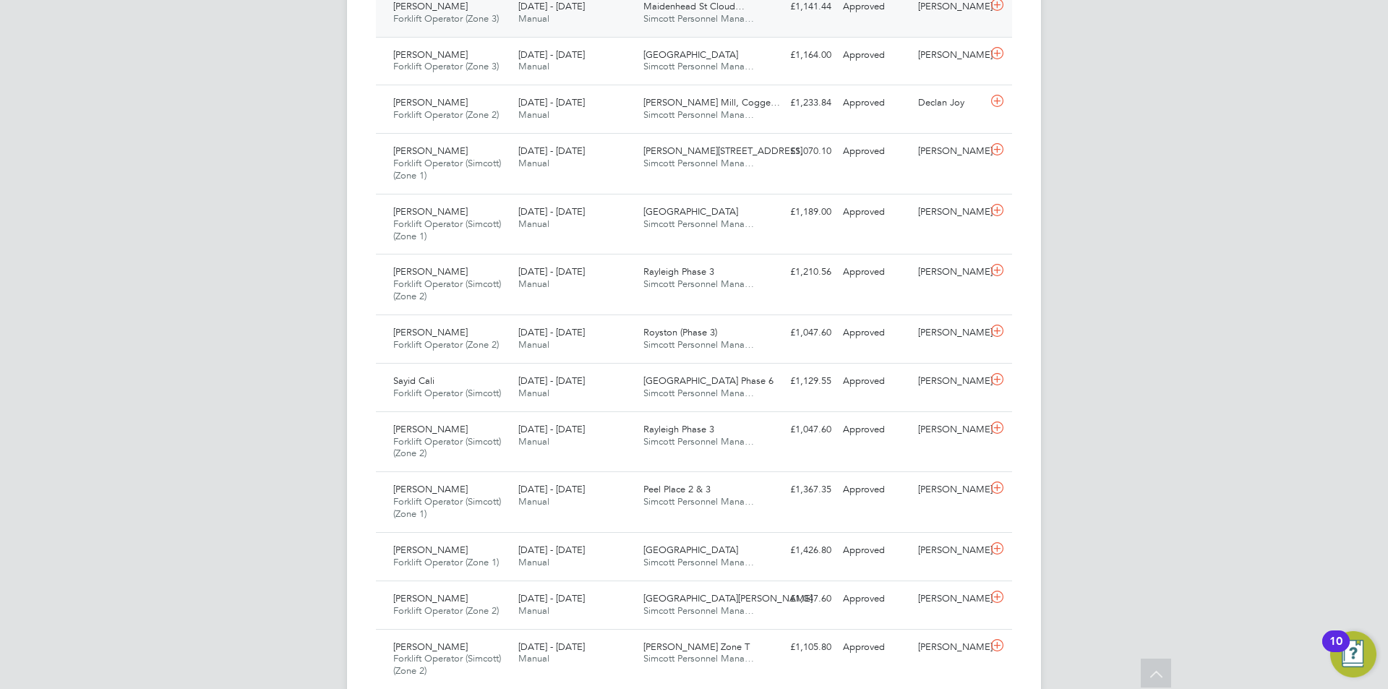
click at [635, 3] on div "22 - 28 Sep 2025 Manual" at bounding box center [574, 13] width 125 height 36
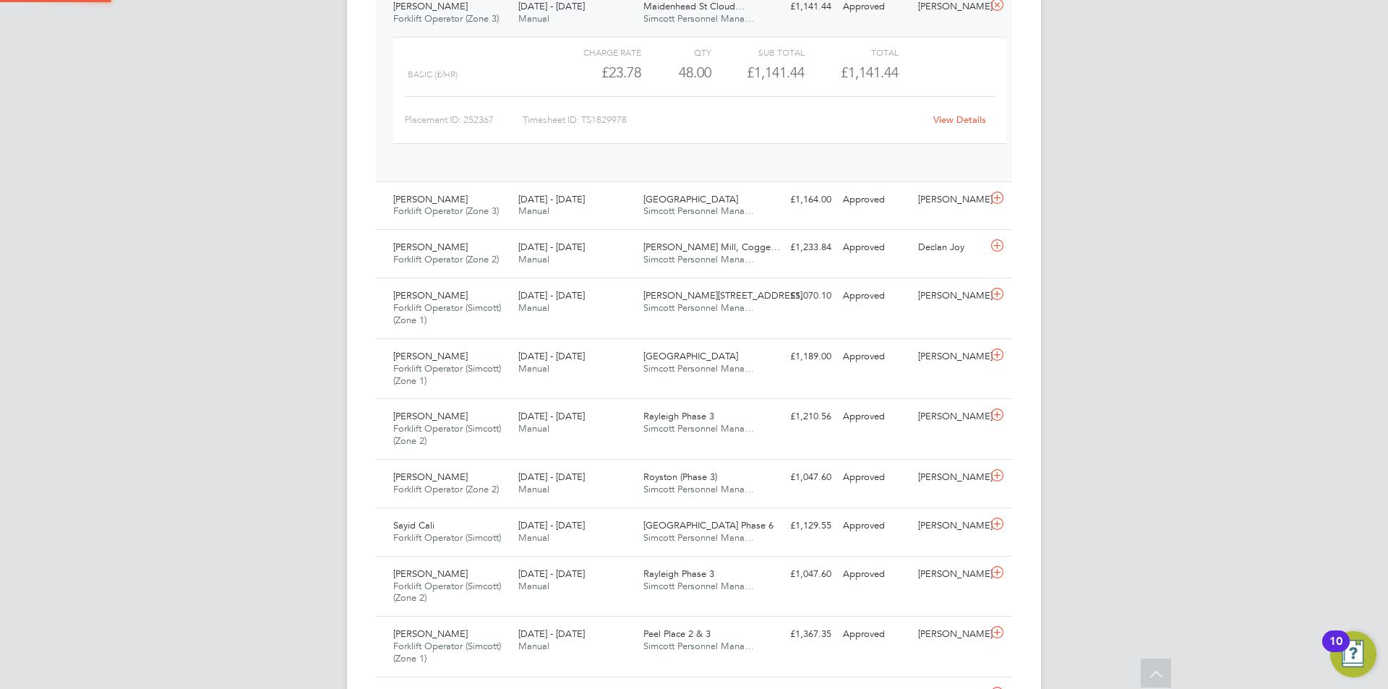
scroll to position [25, 141]
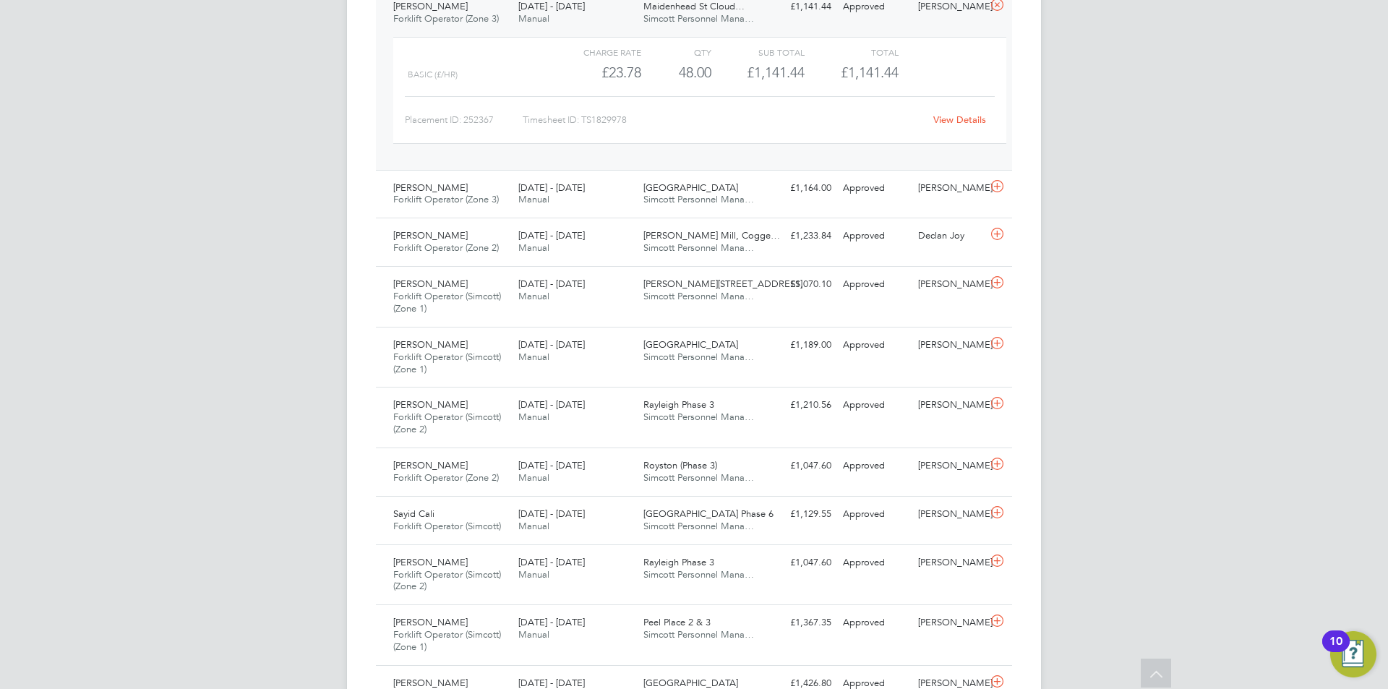
click at [959, 118] on link "View Details" at bounding box center [959, 119] width 53 height 12
click at [989, 5] on icon at bounding box center [997, 5] width 18 height 12
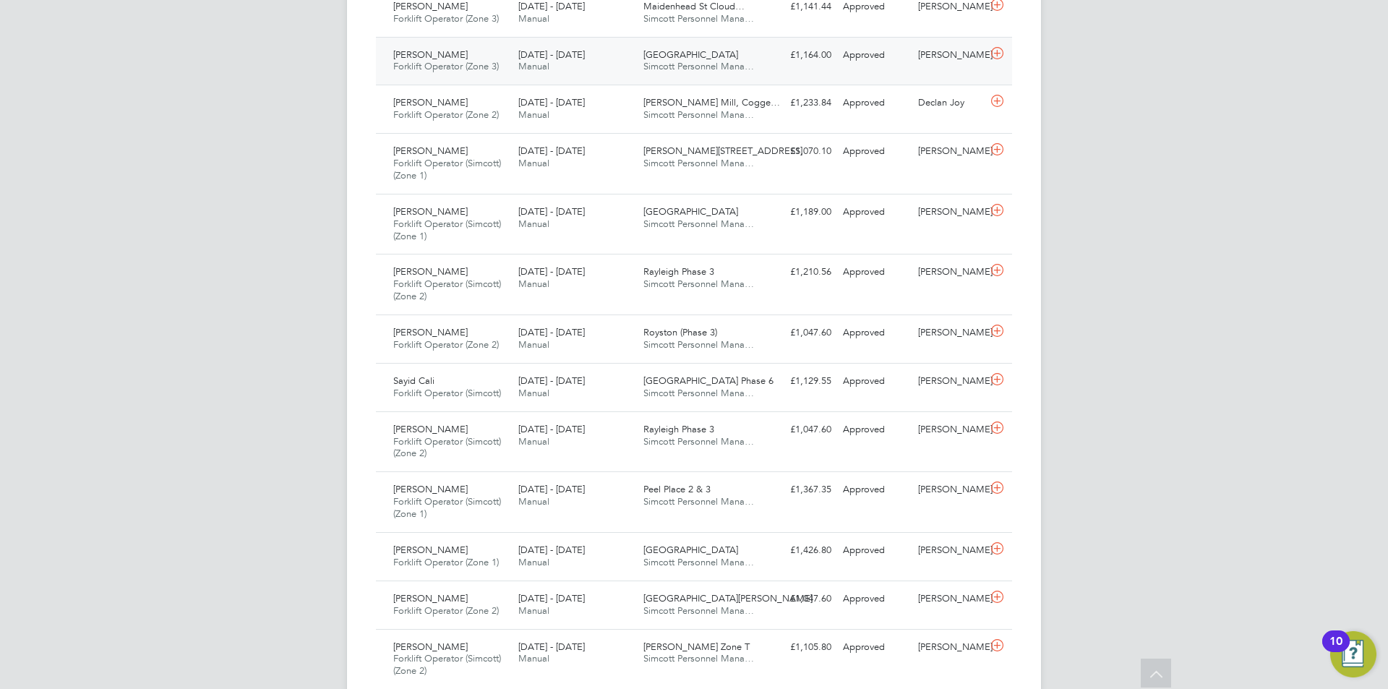
click at [653, 60] on span "Market Street" at bounding box center [690, 54] width 95 height 12
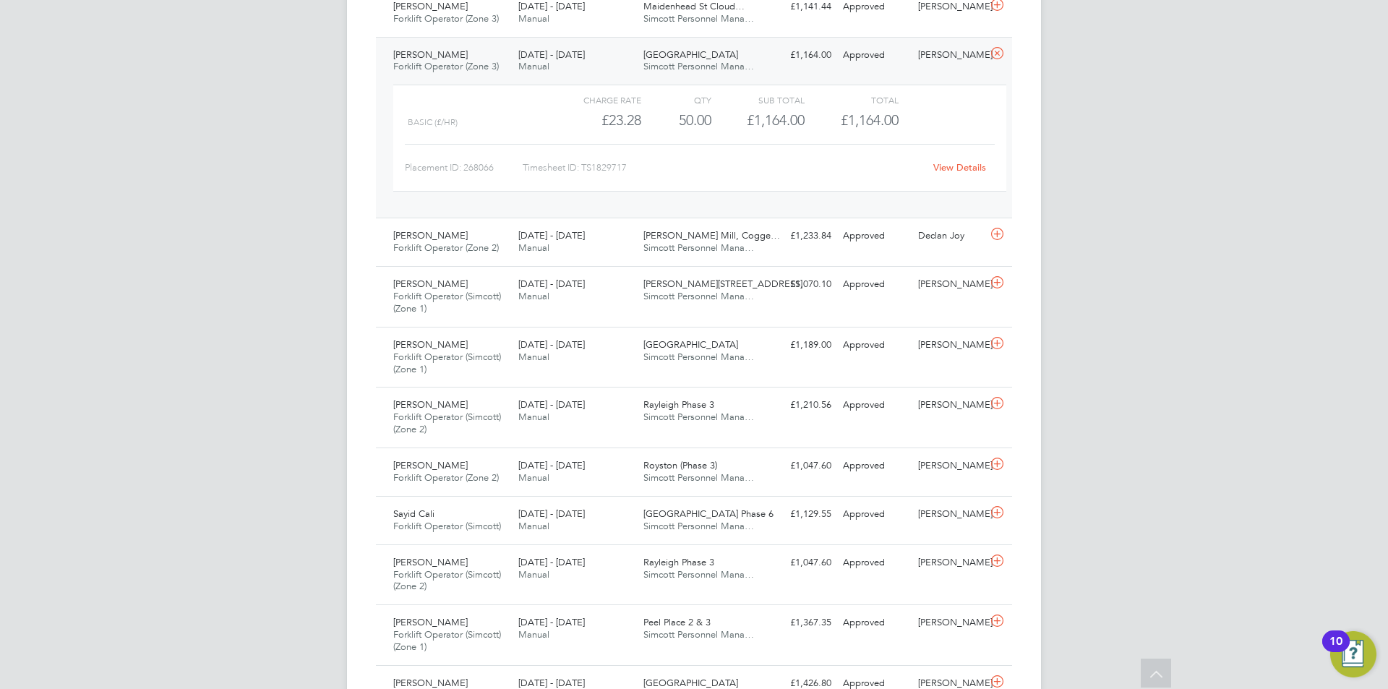
click at [958, 171] on link "View Details" at bounding box center [959, 167] width 53 height 12
click at [998, 55] on icon at bounding box center [997, 54] width 18 height 12
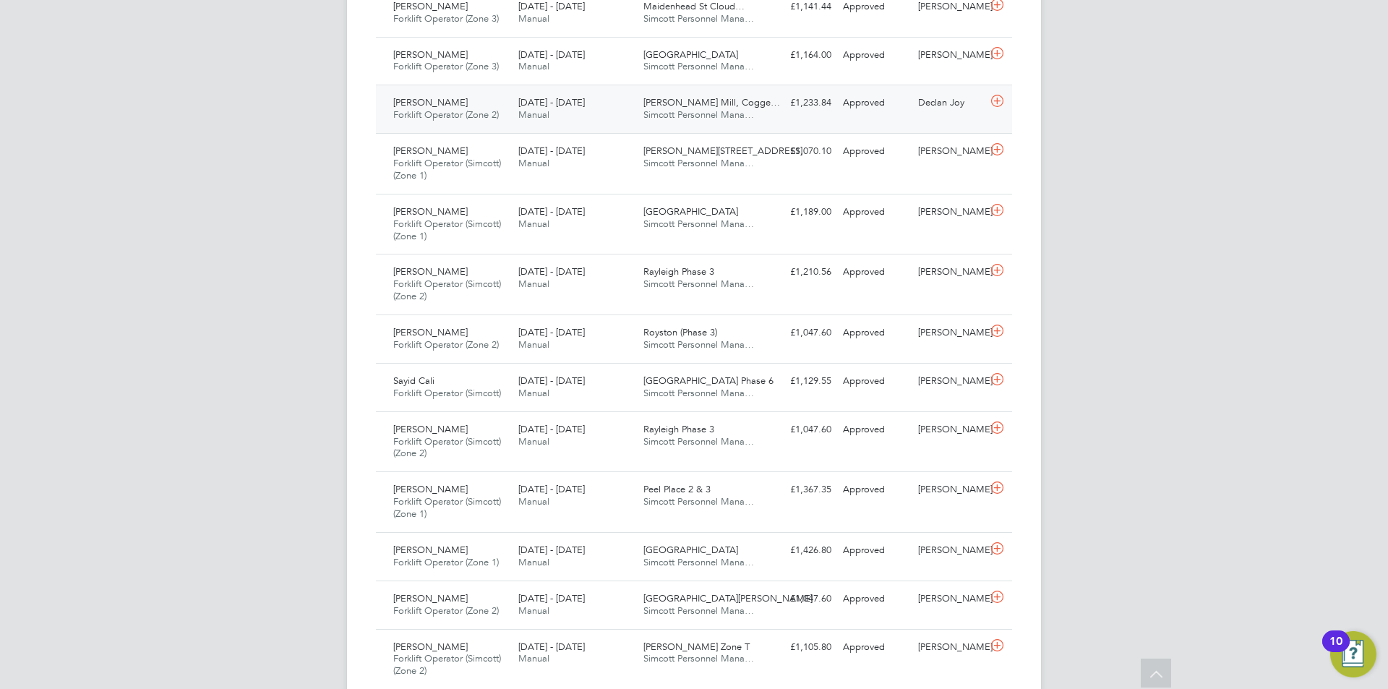
click at [556, 103] on span "22 - 28 Sep 2025" at bounding box center [551, 102] width 66 height 12
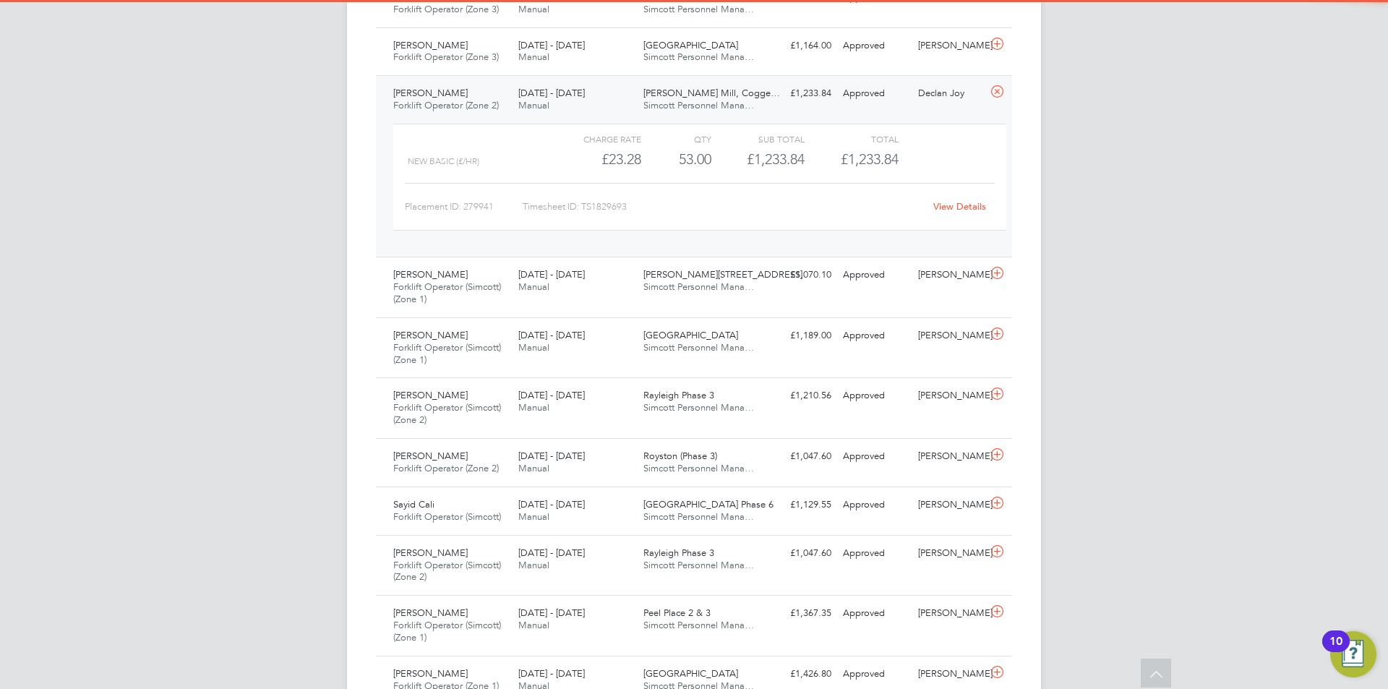
scroll to position [795, 0]
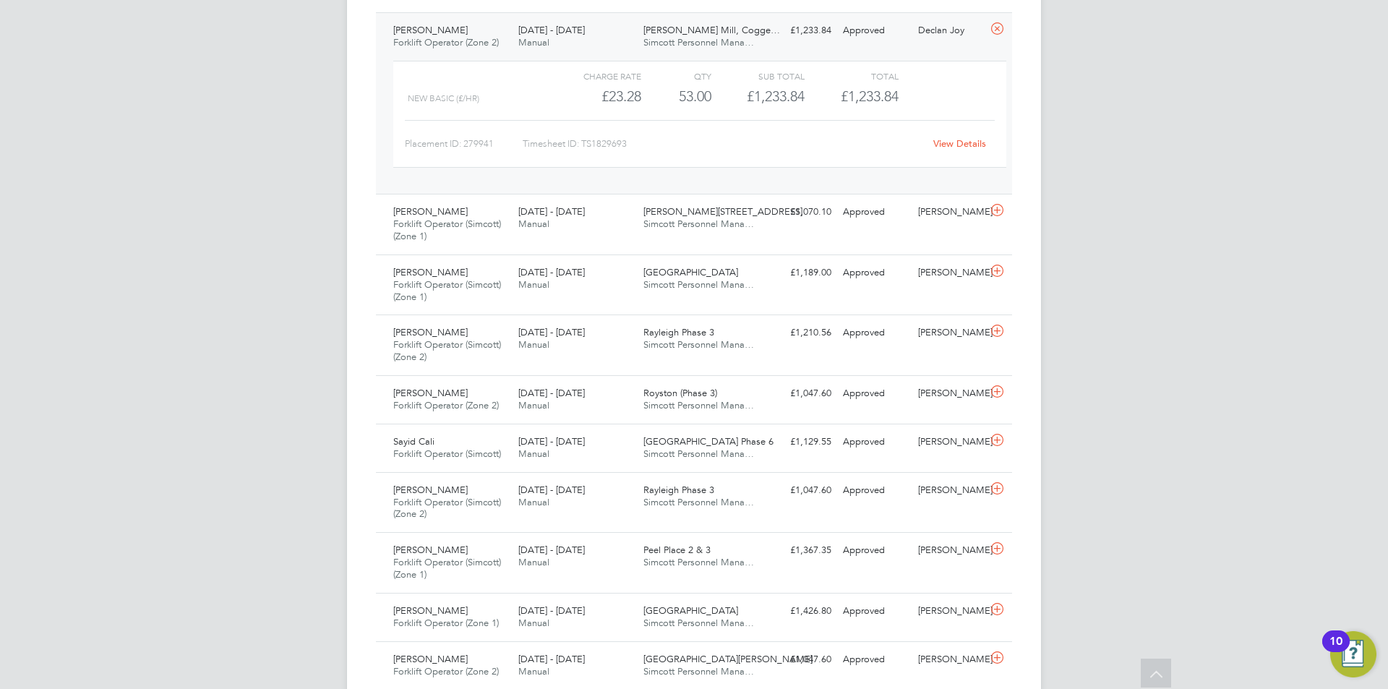
click at [952, 138] on link "View Details" at bounding box center [959, 143] width 53 height 12
click at [1002, 30] on icon at bounding box center [997, 29] width 18 height 12
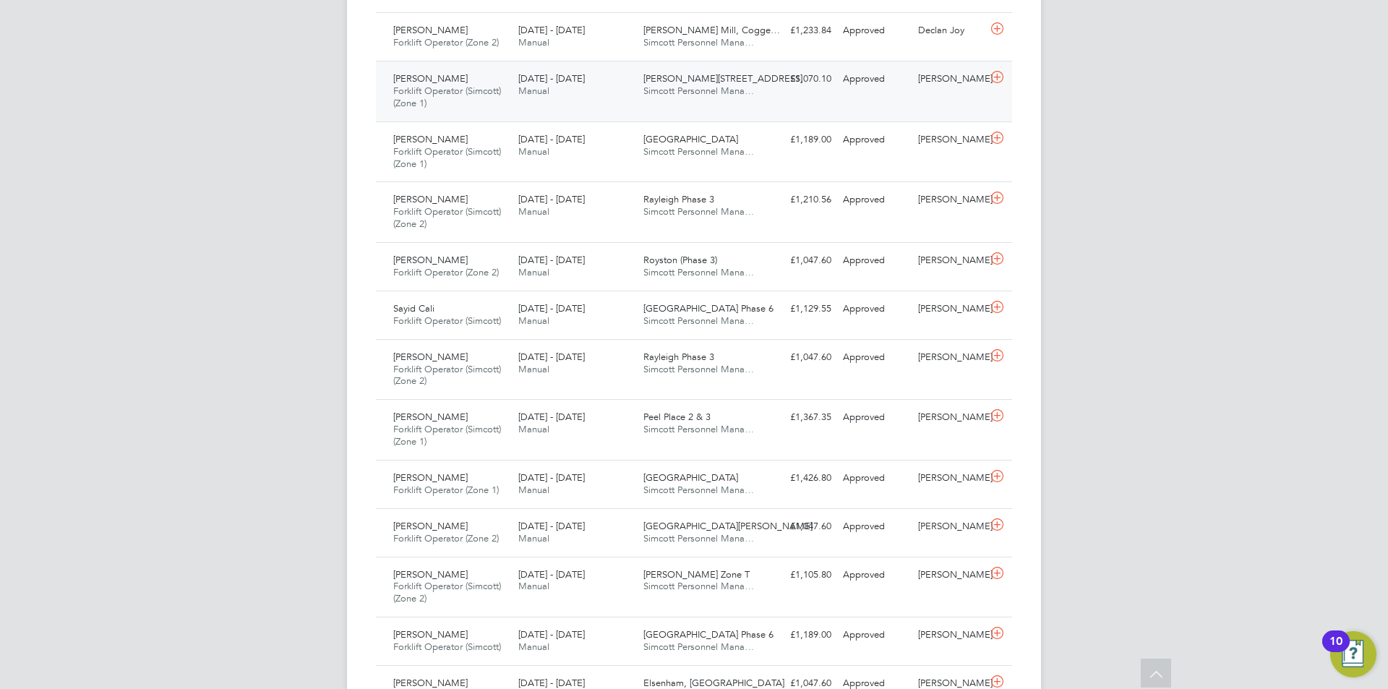
click at [539, 77] on span "22 - 28 Sep 2025" at bounding box center [551, 78] width 66 height 12
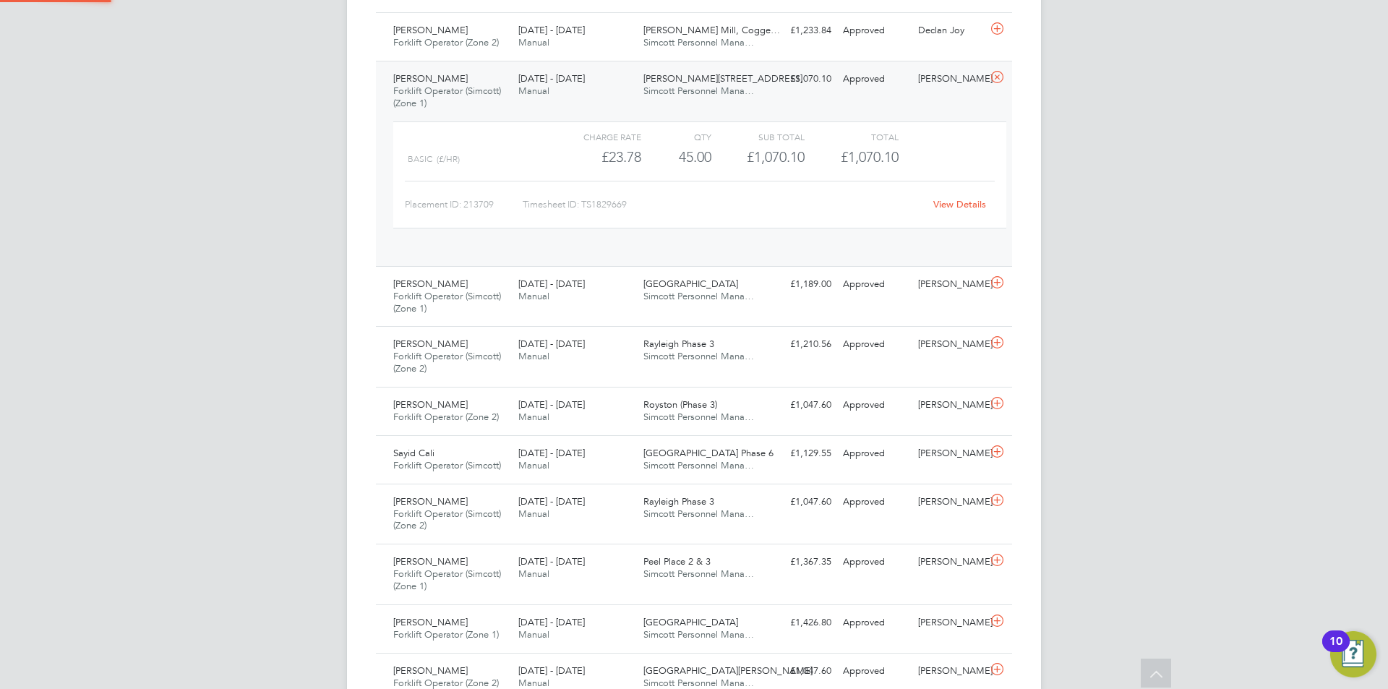
scroll to position [25, 141]
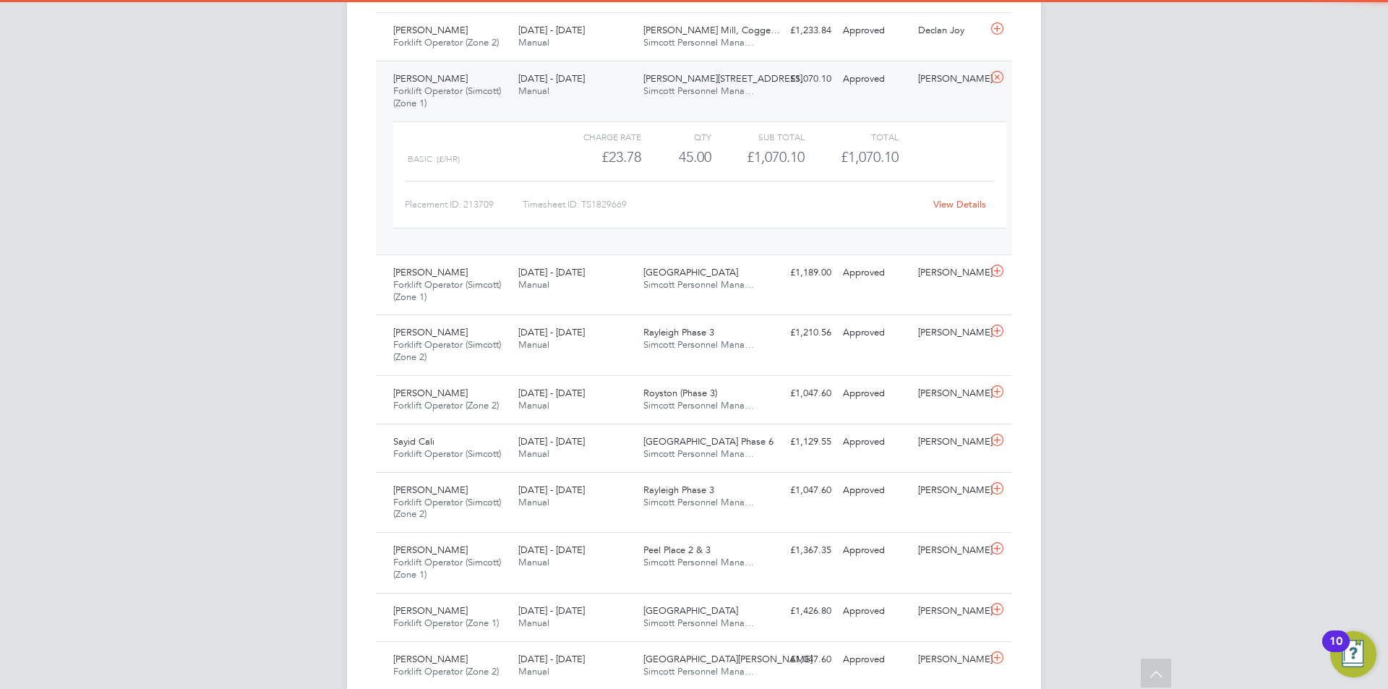
click at [953, 205] on link "View Details" at bounding box center [959, 204] width 53 height 12
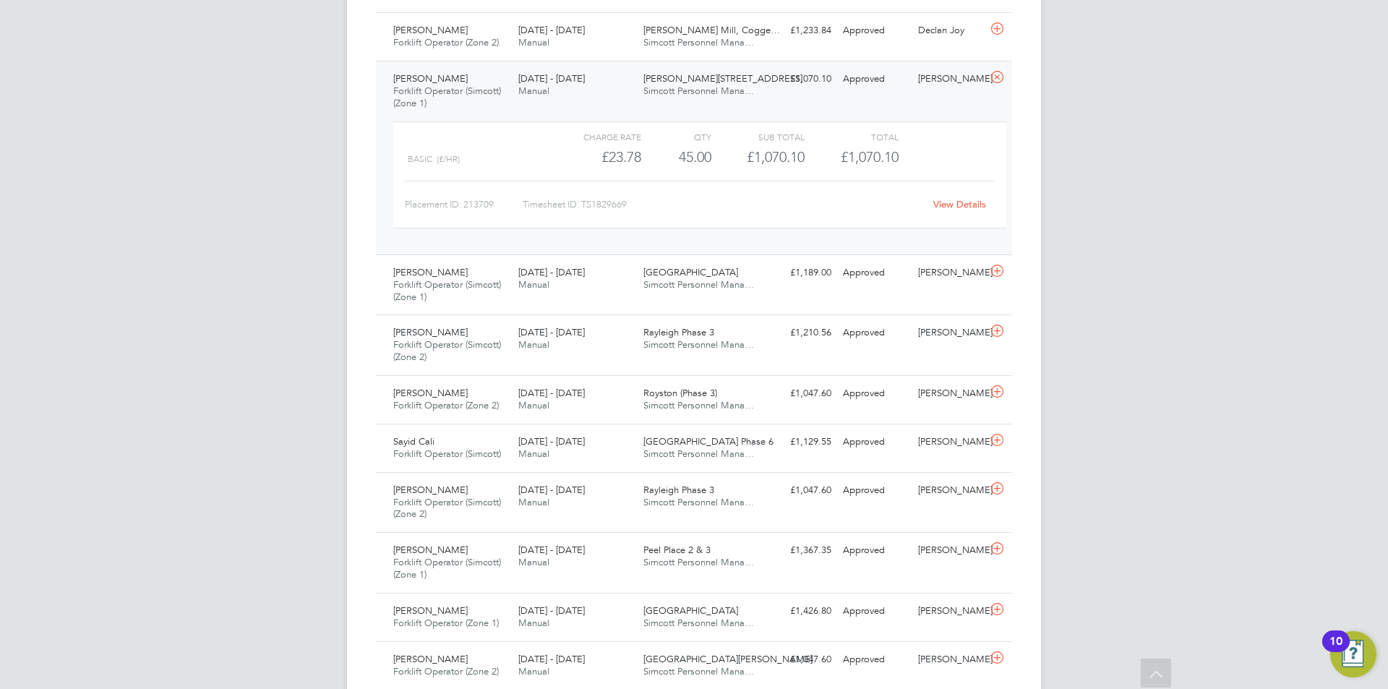
click at [989, 82] on icon at bounding box center [997, 78] width 18 height 12
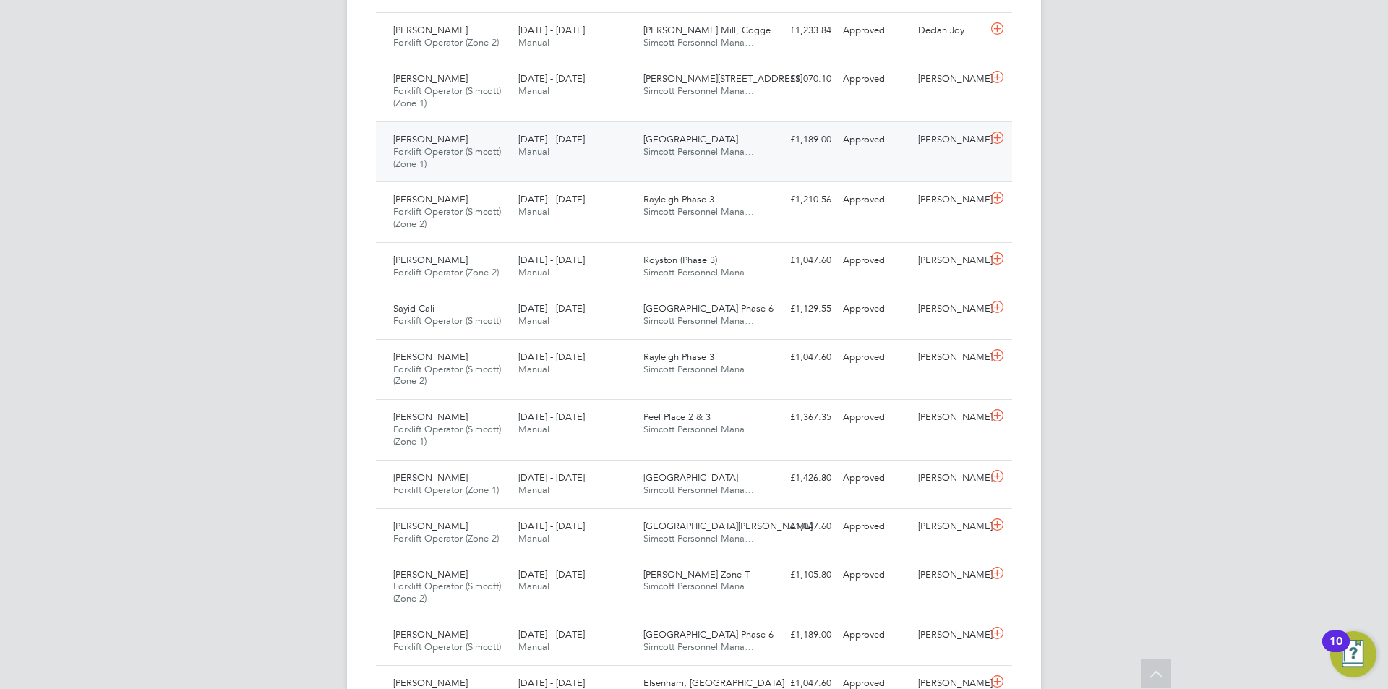
click at [563, 140] on span "22 - 28 Sep 2025" at bounding box center [551, 139] width 66 height 12
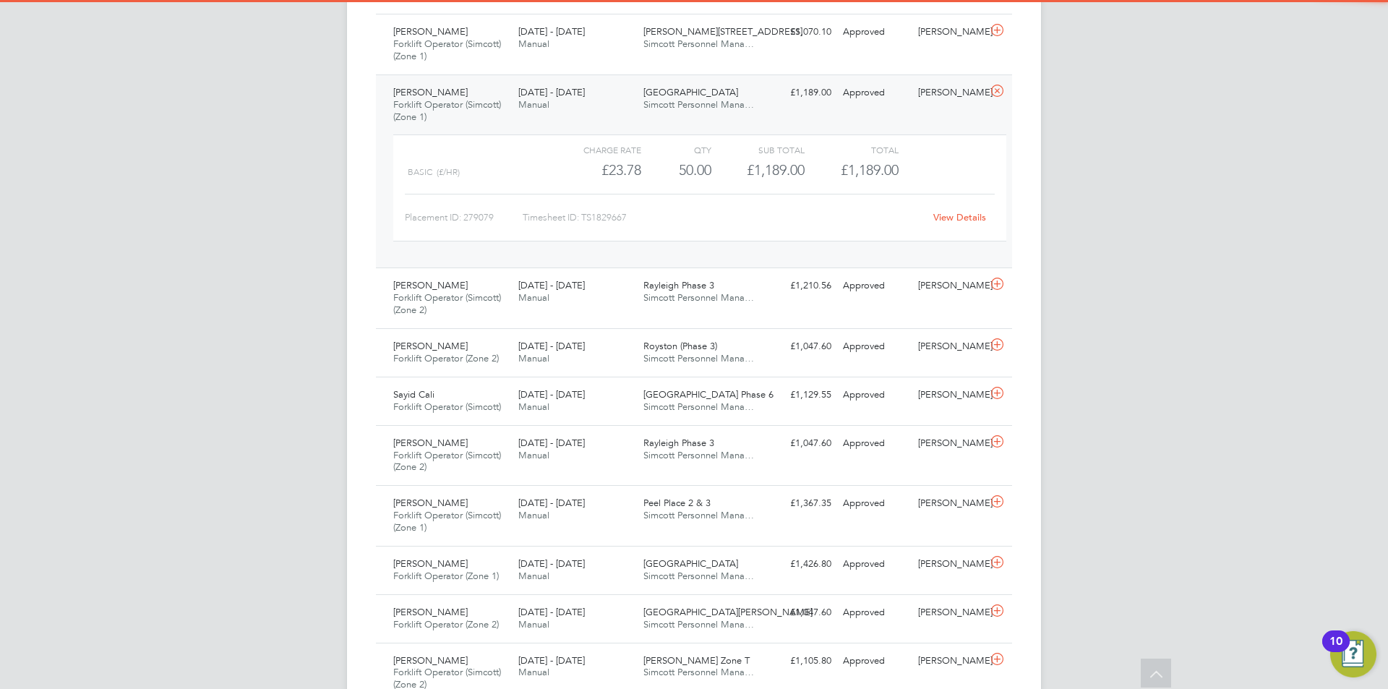
scroll to position [867, 0]
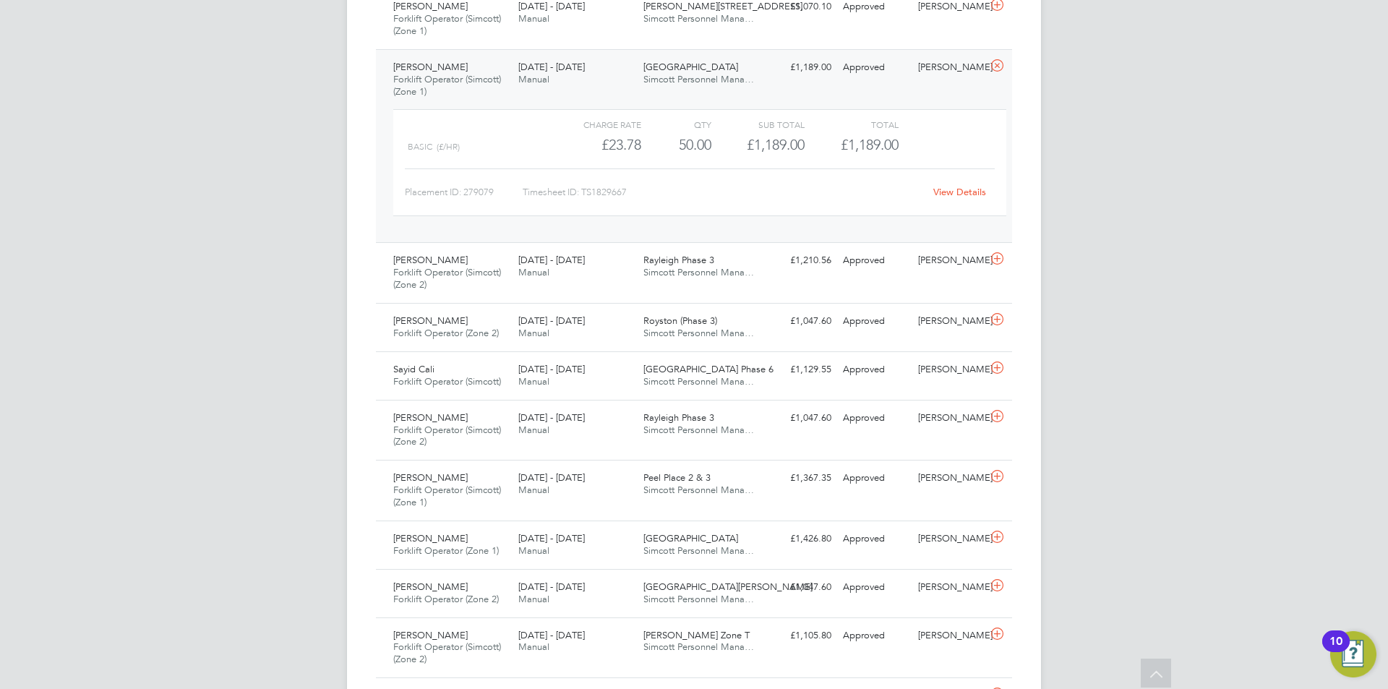
click at [966, 184] on div "View Details" at bounding box center [959, 192] width 71 height 23
click at [965, 192] on link "View Details" at bounding box center [959, 192] width 53 height 12
click at [998, 67] on icon at bounding box center [997, 66] width 18 height 12
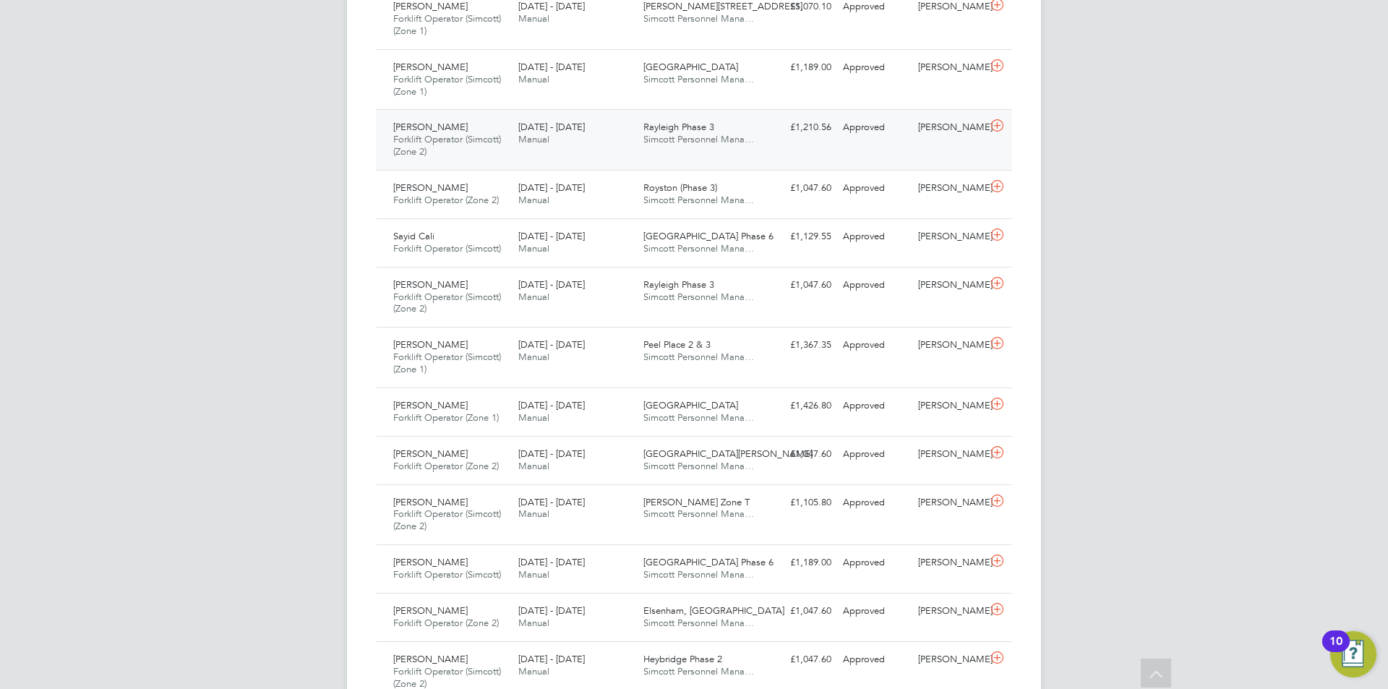
click at [523, 124] on span "22 - 28 Sep 2025" at bounding box center [551, 127] width 66 height 12
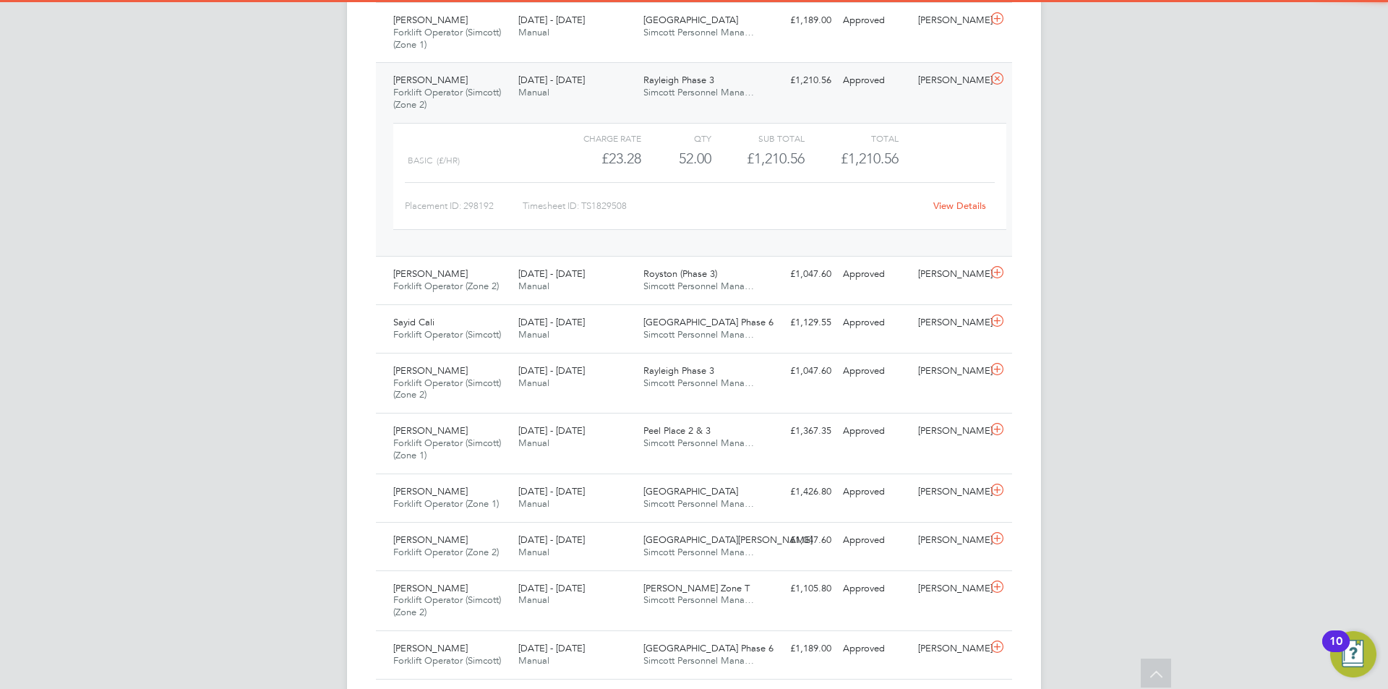
scroll to position [940, 0]
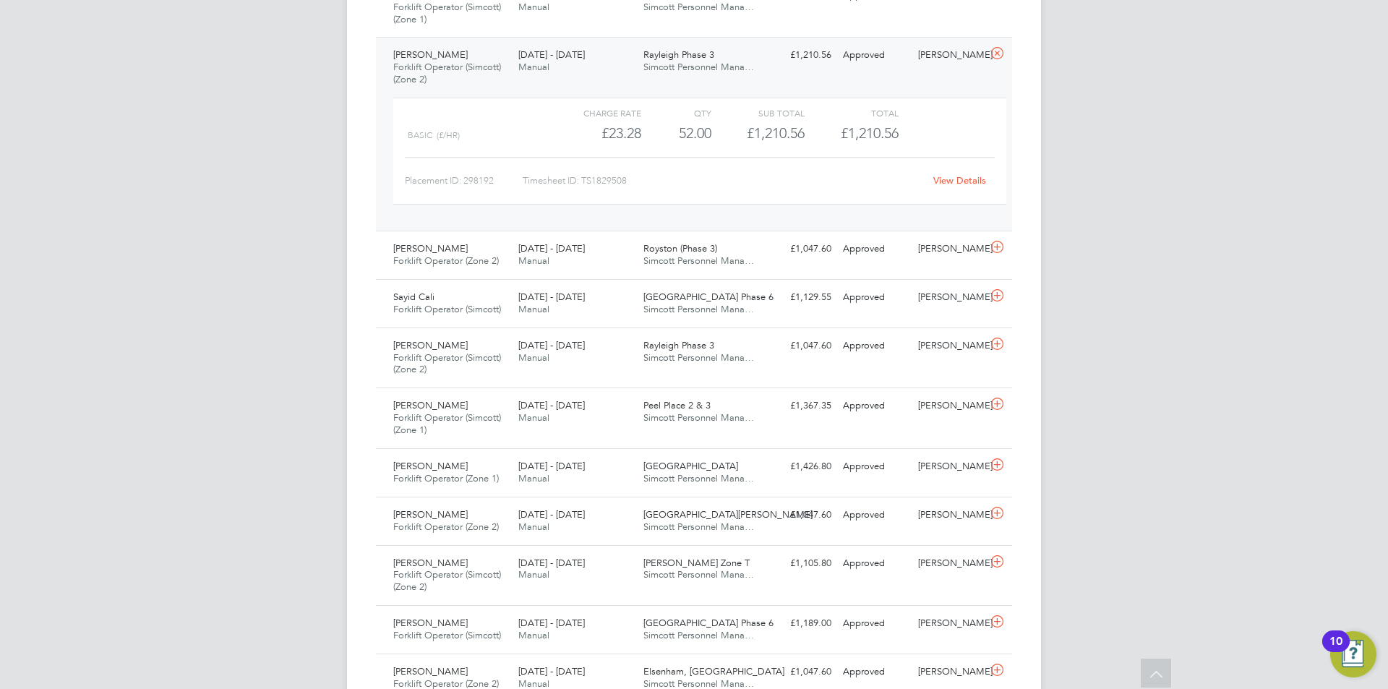
click at [961, 175] on link "View Details" at bounding box center [959, 180] width 53 height 12
click at [999, 58] on icon at bounding box center [997, 54] width 18 height 12
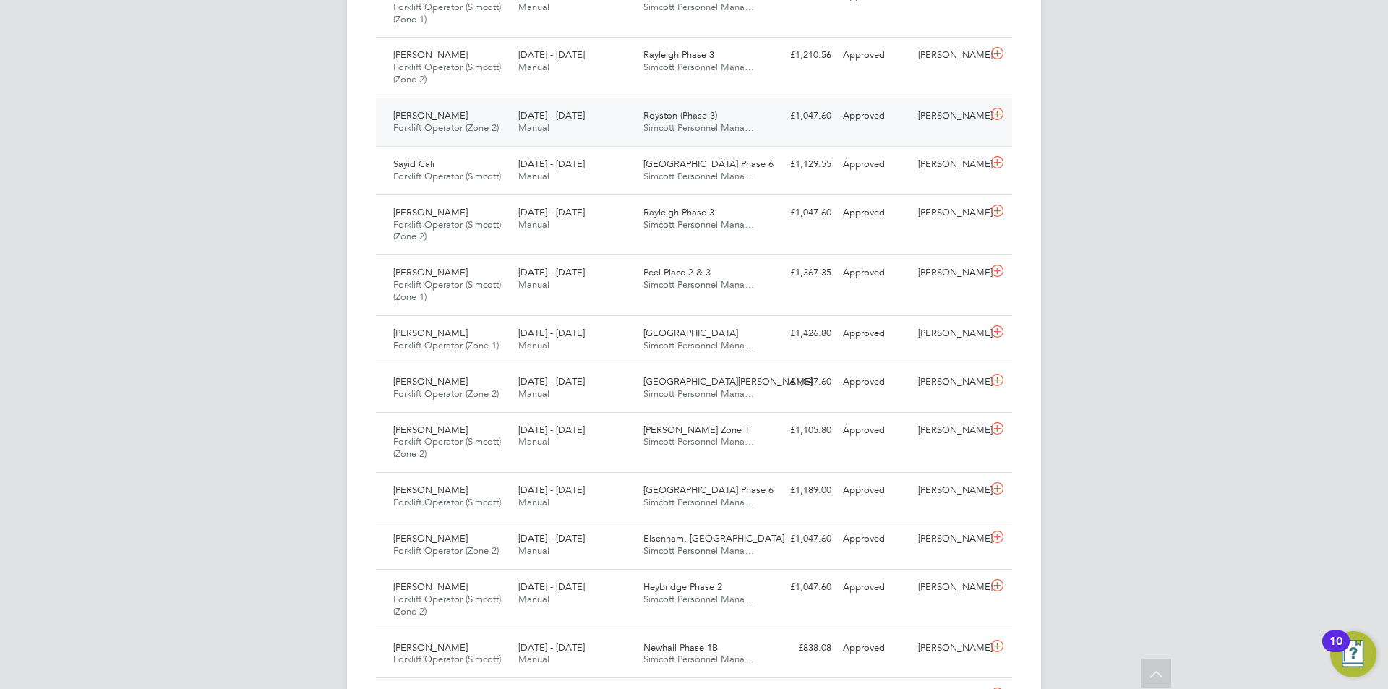
click at [577, 110] on span "22 - 28 Sep 2025" at bounding box center [551, 115] width 66 height 12
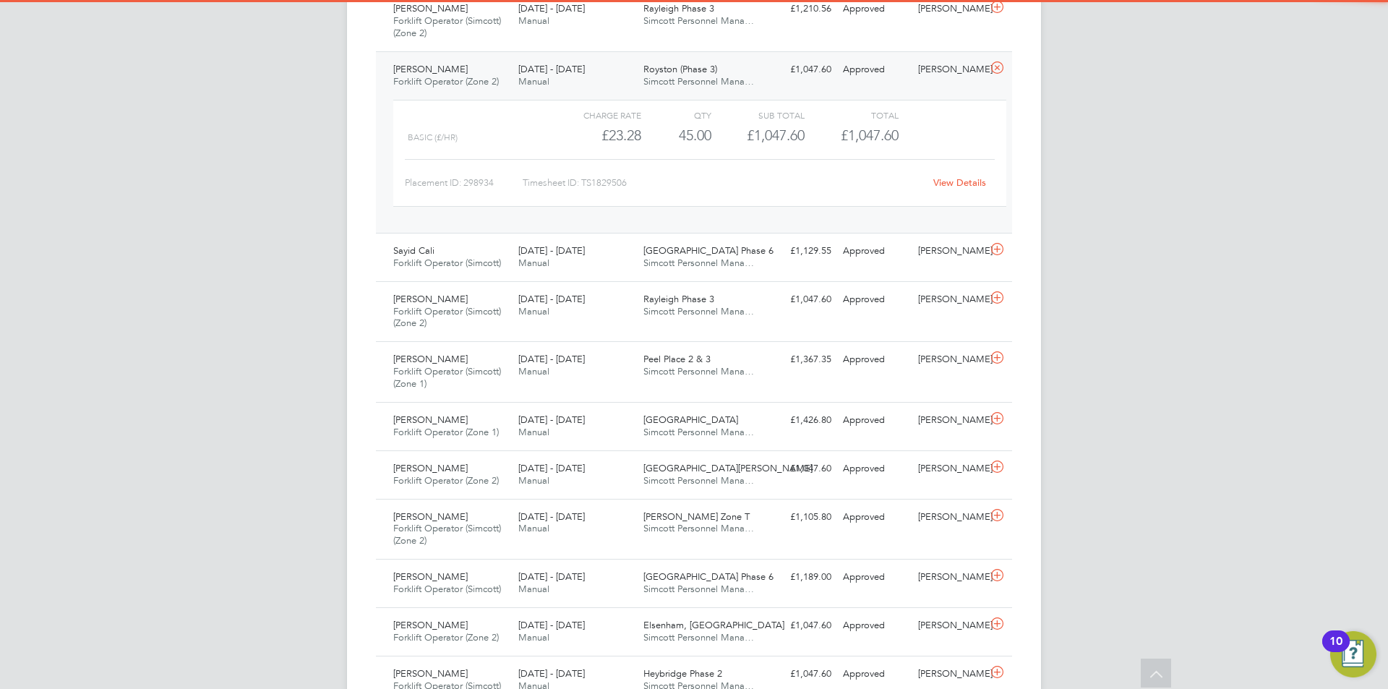
scroll to position [1012, 0]
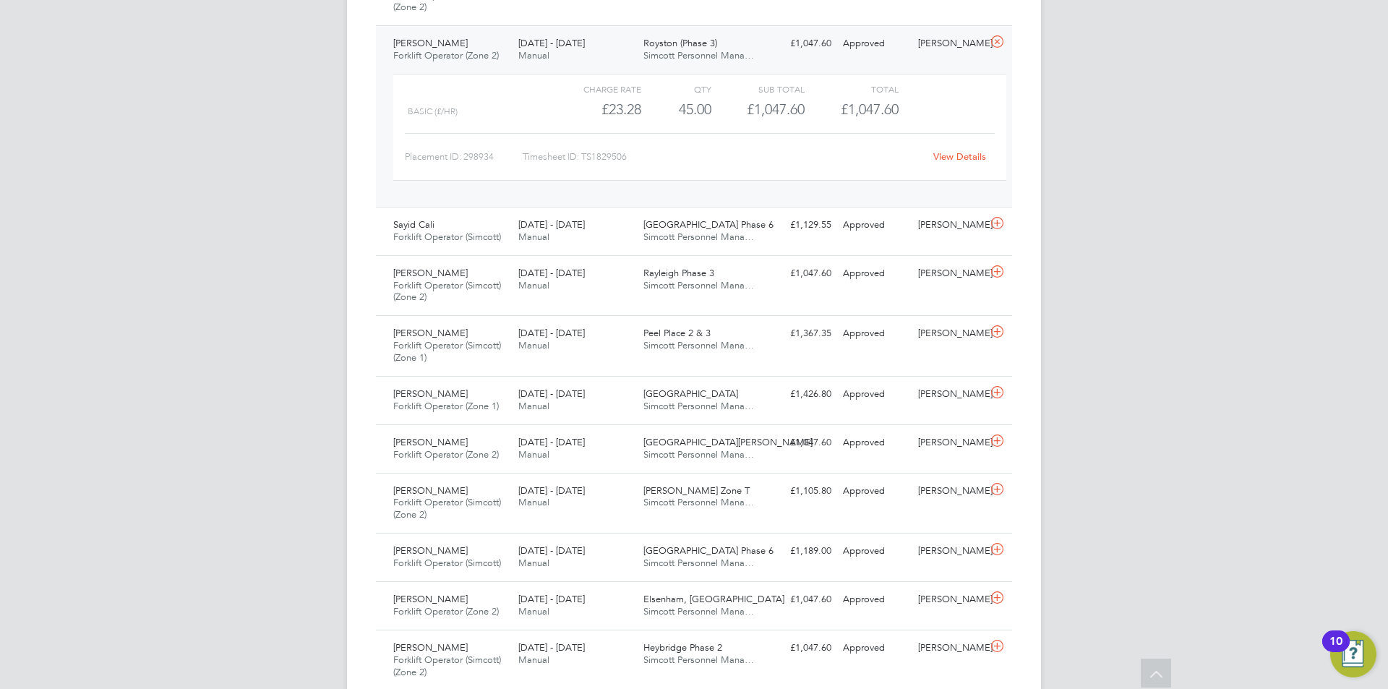
click at [992, 42] on icon at bounding box center [997, 42] width 18 height 12
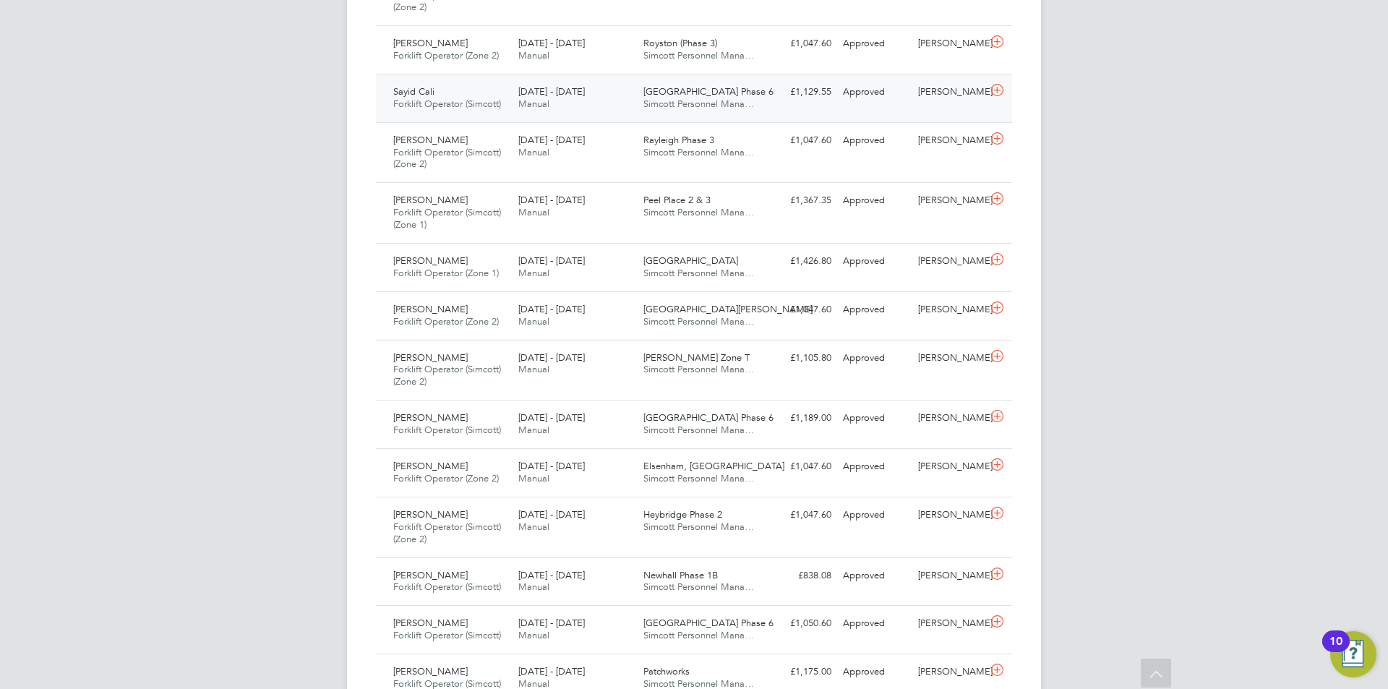
click at [488, 101] on span "Forklift Operator (Simcott)" at bounding box center [447, 104] width 108 height 12
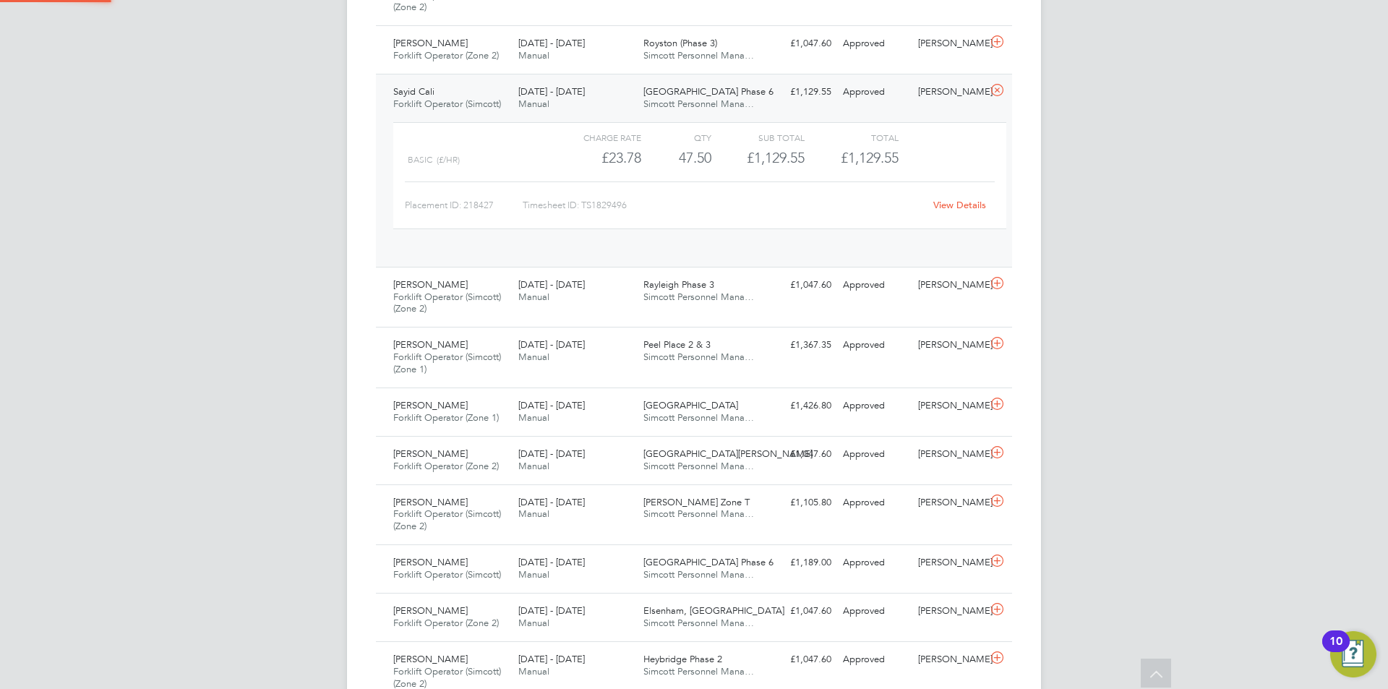
scroll to position [25, 141]
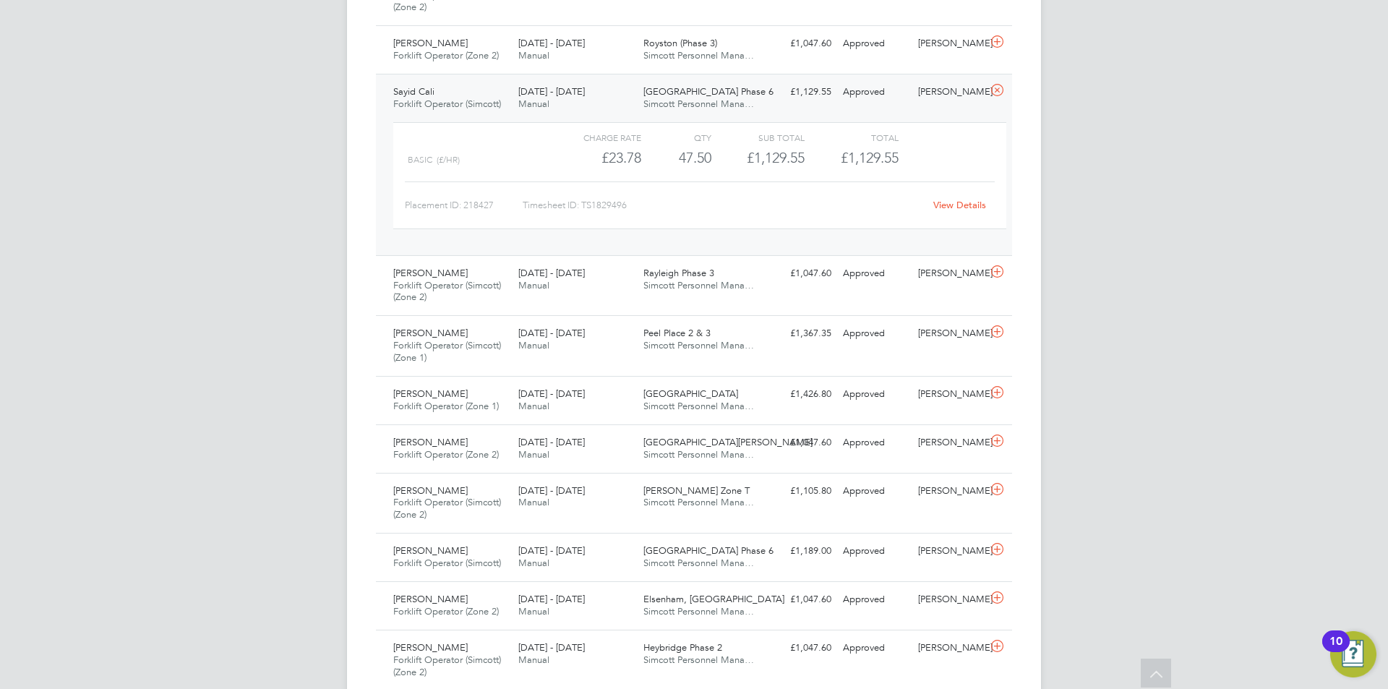
click at [948, 207] on link "View Details" at bounding box center [959, 205] width 53 height 12
click at [994, 96] on icon at bounding box center [997, 91] width 18 height 12
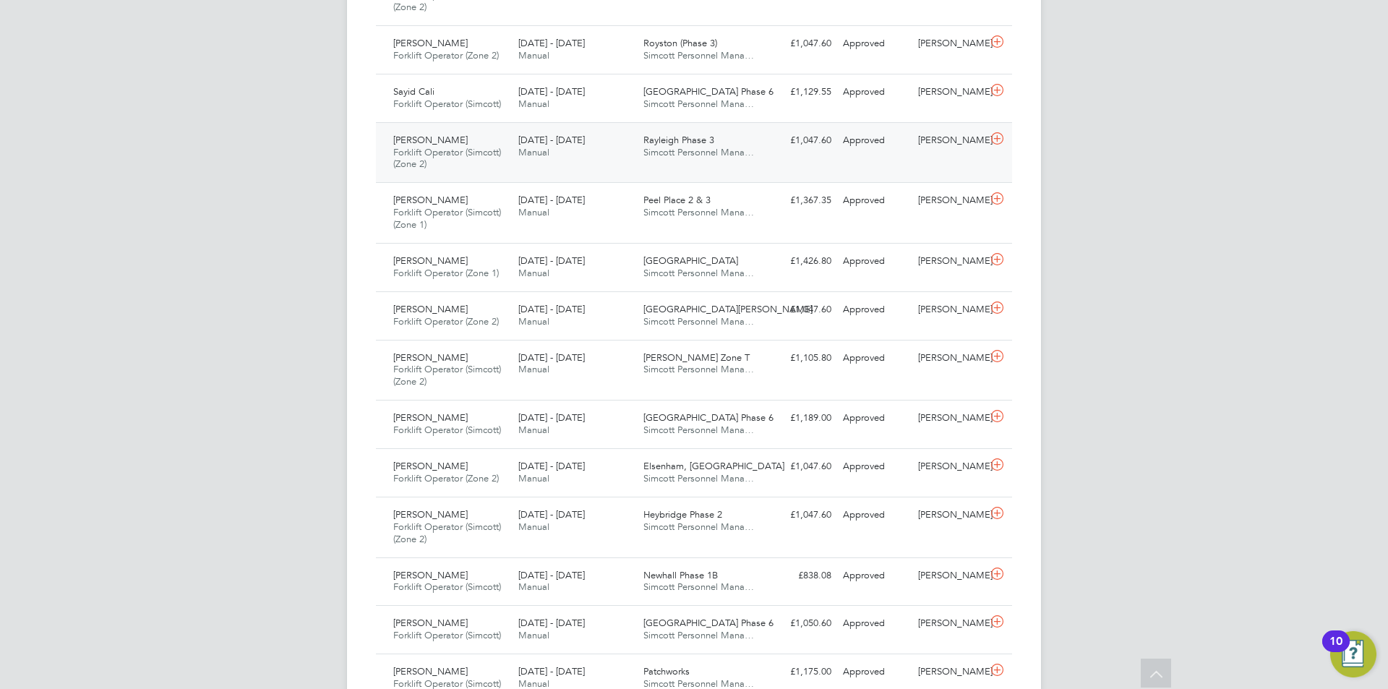
click at [520, 142] on span "22 - 28 Sep 2025" at bounding box center [551, 140] width 66 height 12
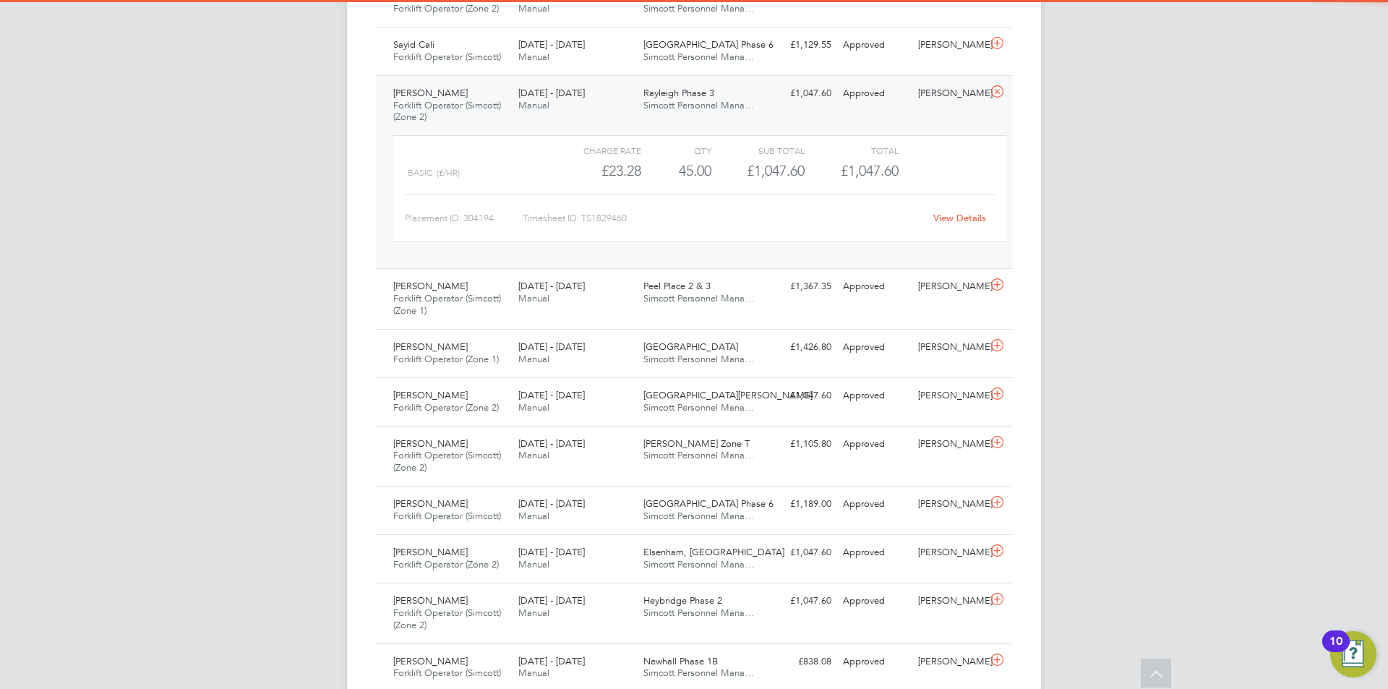
scroll to position [1084, 0]
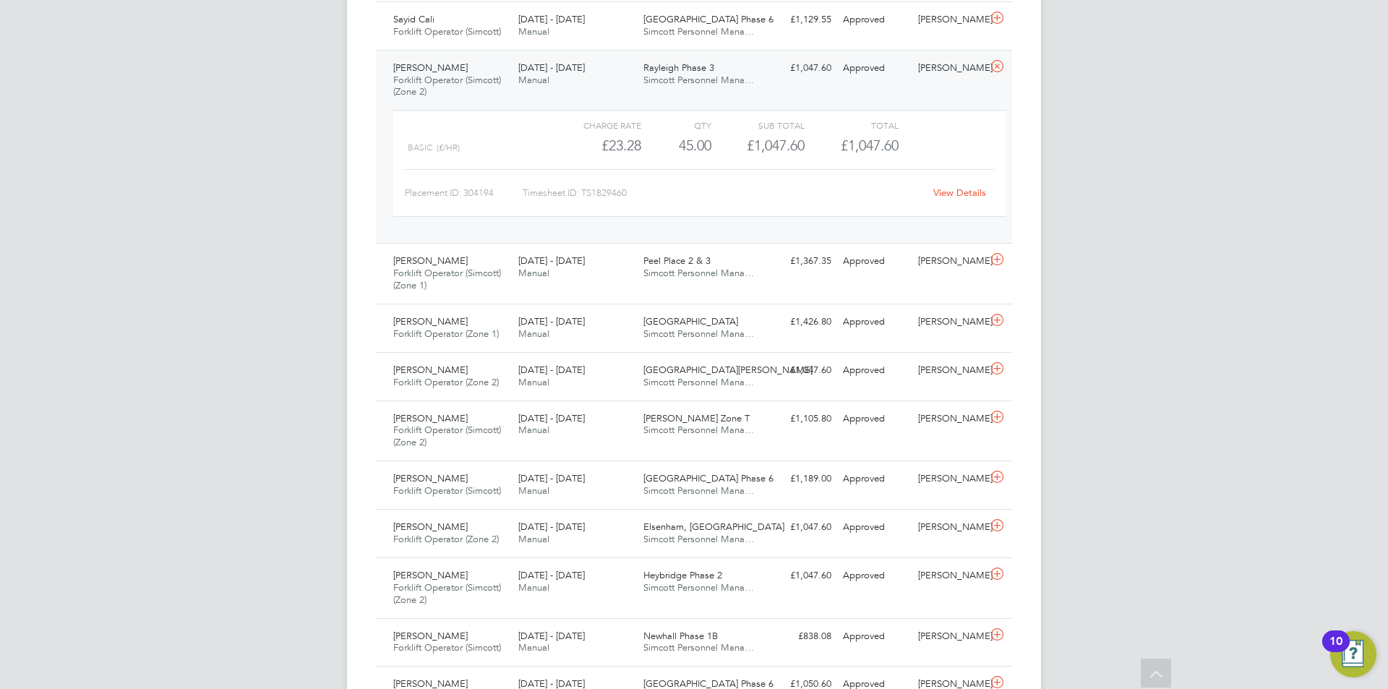
click at [969, 186] on div "View Details" at bounding box center [959, 192] width 71 height 23
click at [958, 192] on link "View Details" at bounding box center [959, 192] width 53 height 12
click at [995, 64] on icon at bounding box center [997, 67] width 18 height 12
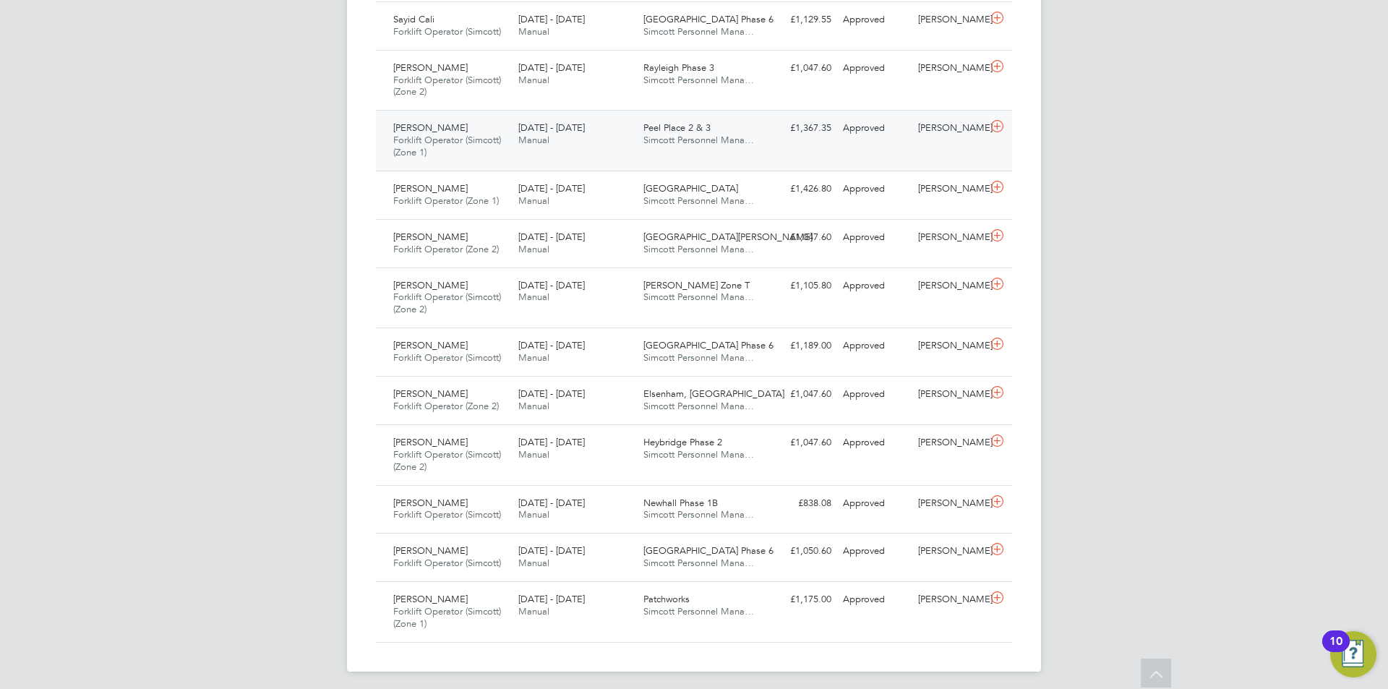
click at [562, 137] on div "22 - 28 Sep 2025 Manual" at bounding box center [574, 134] width 125 height 36
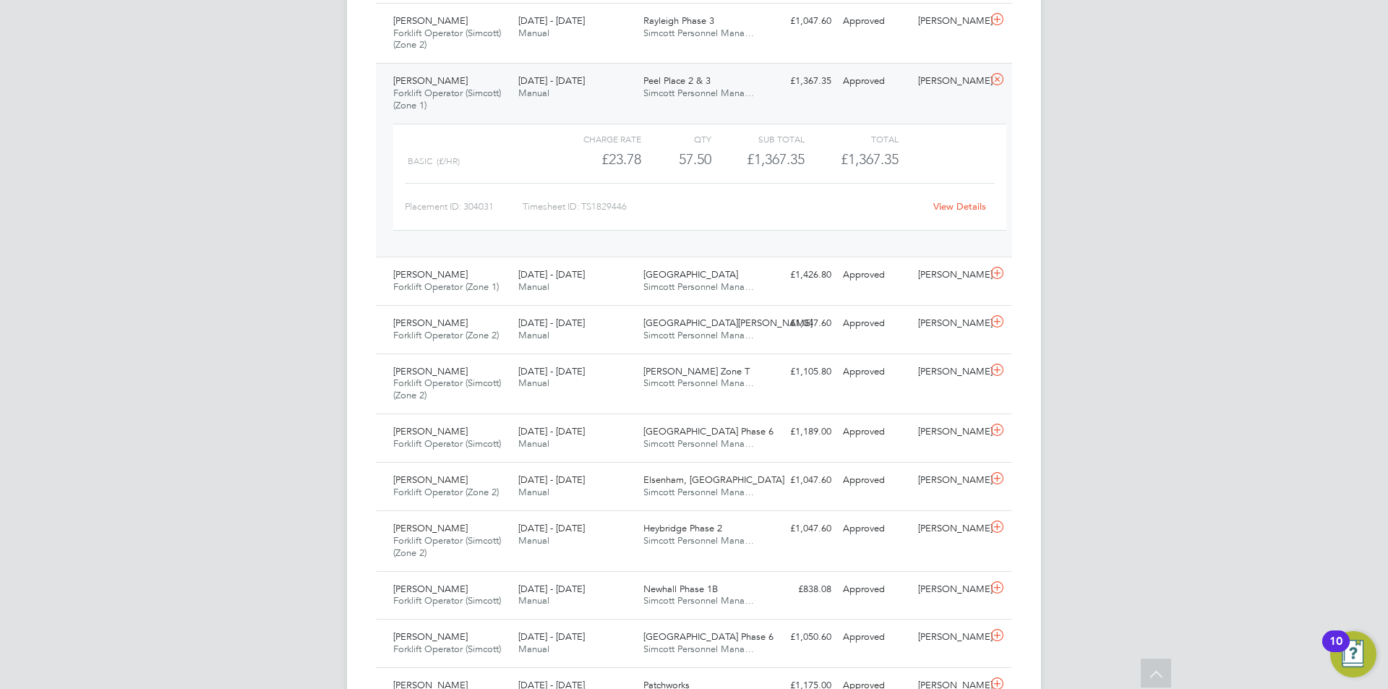
scroll to position [1156, 0]
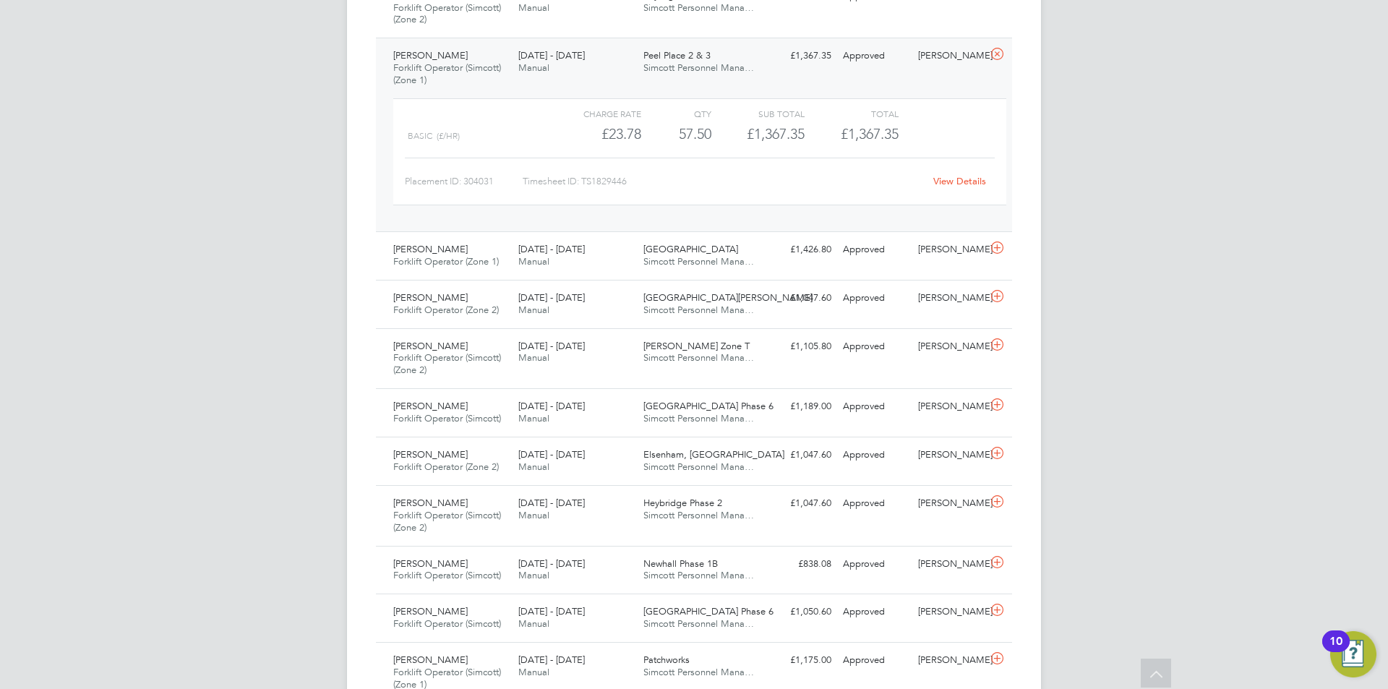
click at [957, 180] on link "View Details" at bounding box center [959, 181] width 53 height 12
click at [1005, 60] on icon at bounding box center [997, 54] width 18 height 12
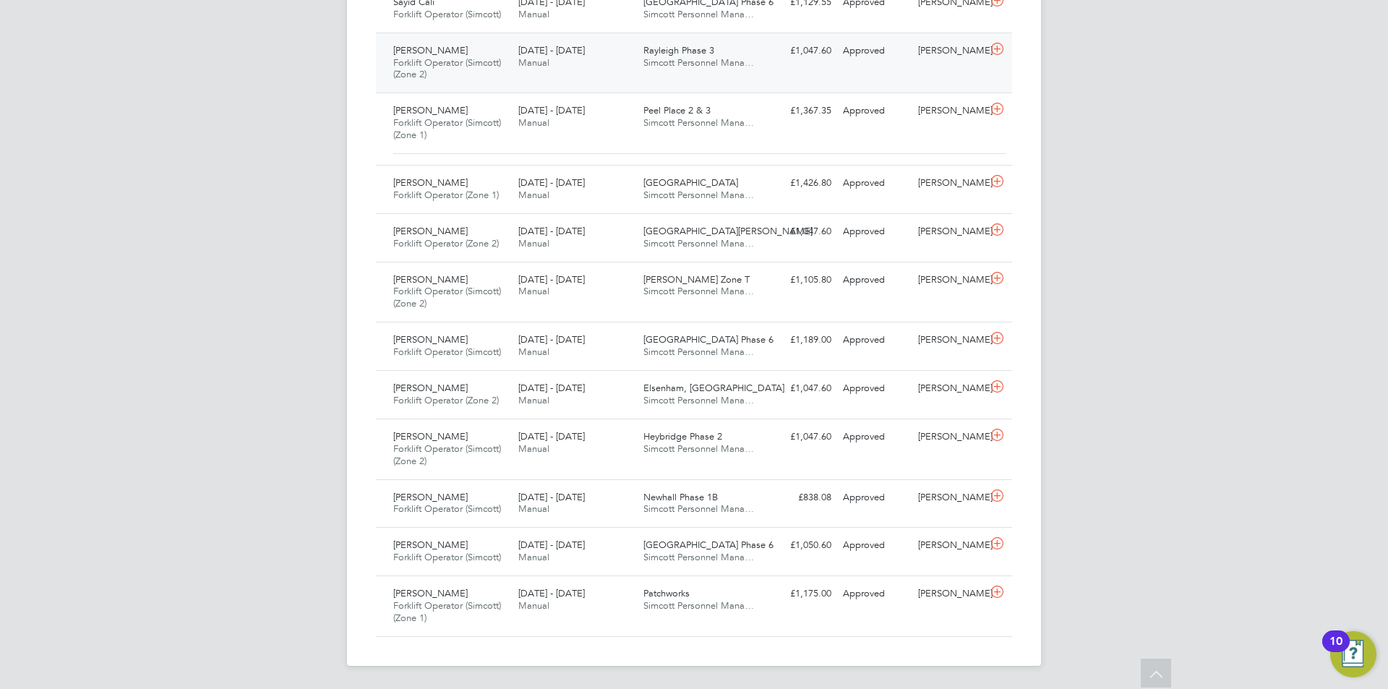
scroll to position [1090, 0]
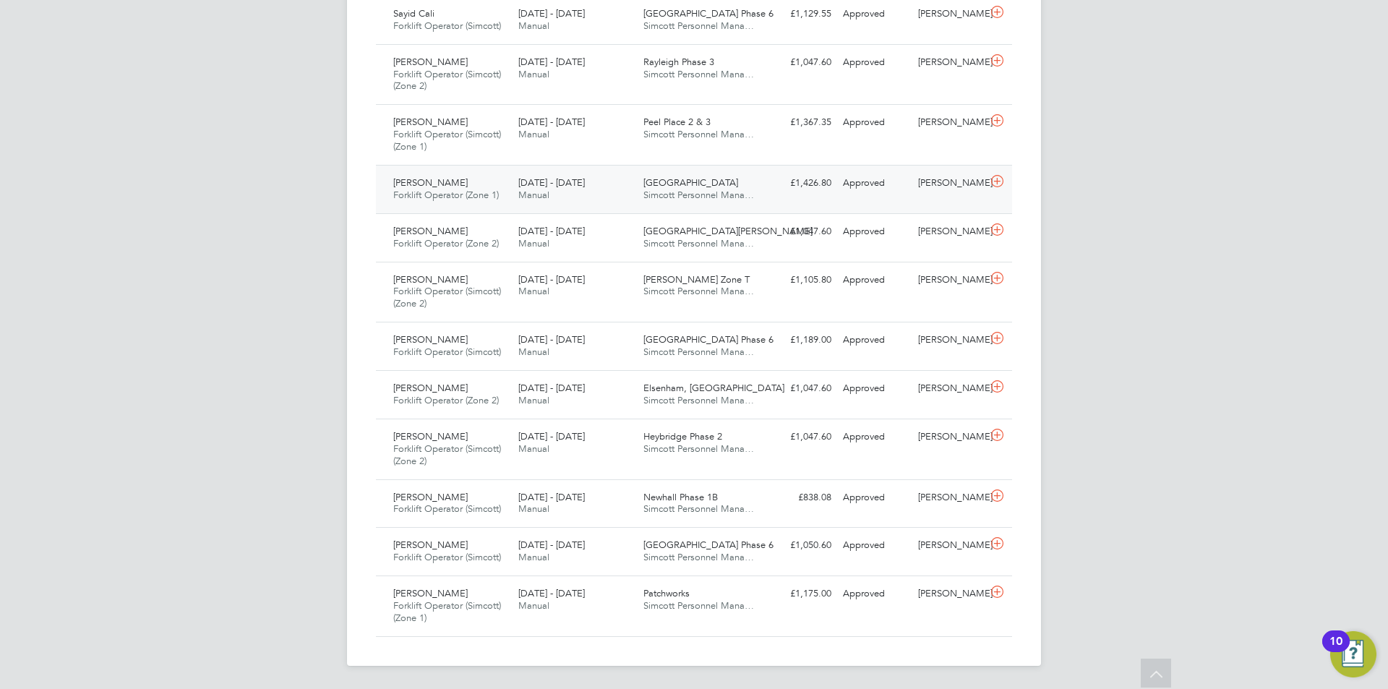
click at [609, 192] on div "22 - 28 Sep 2025 Manual" at bounding box center [574, 189] width 125 height 36
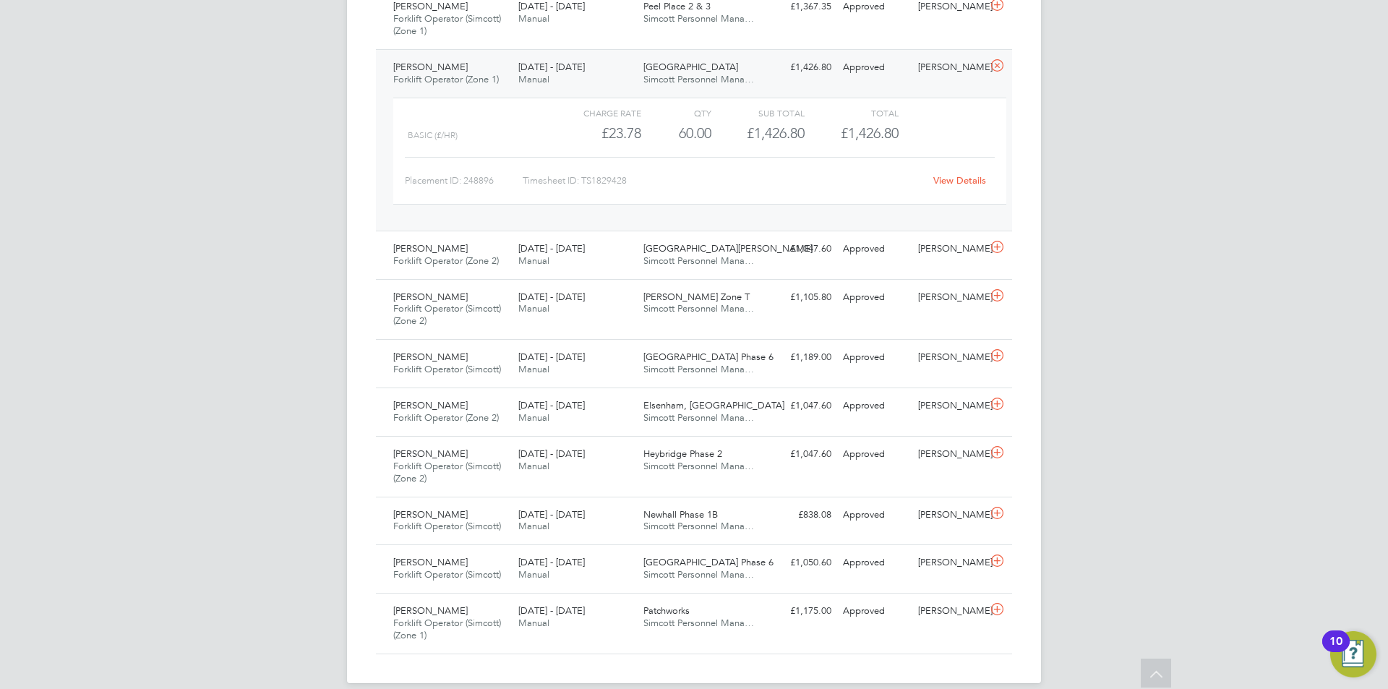
scroll to position [1223, 0]
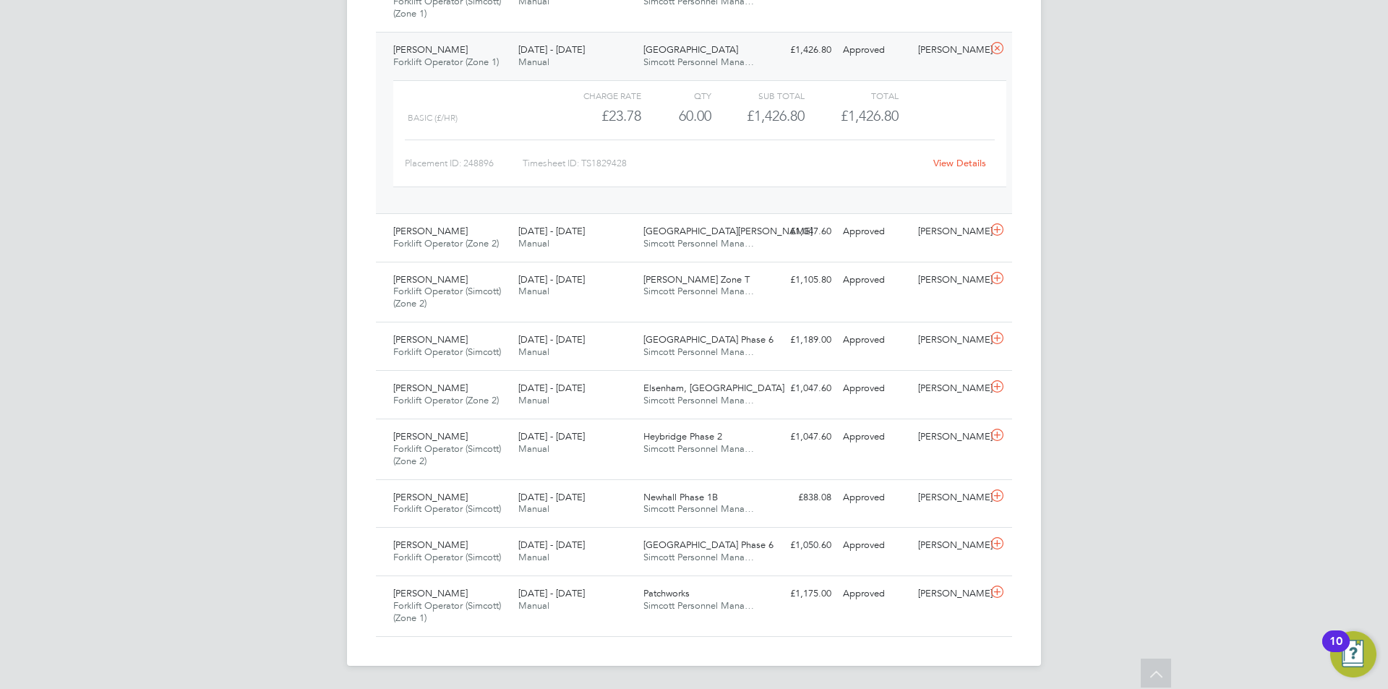
click at [965, 164] on link "View Details" at bounding box center [959, 163] width 53 height 12
click at [997, 48] on icon at bounding box center [997, 49] width 18 height 12
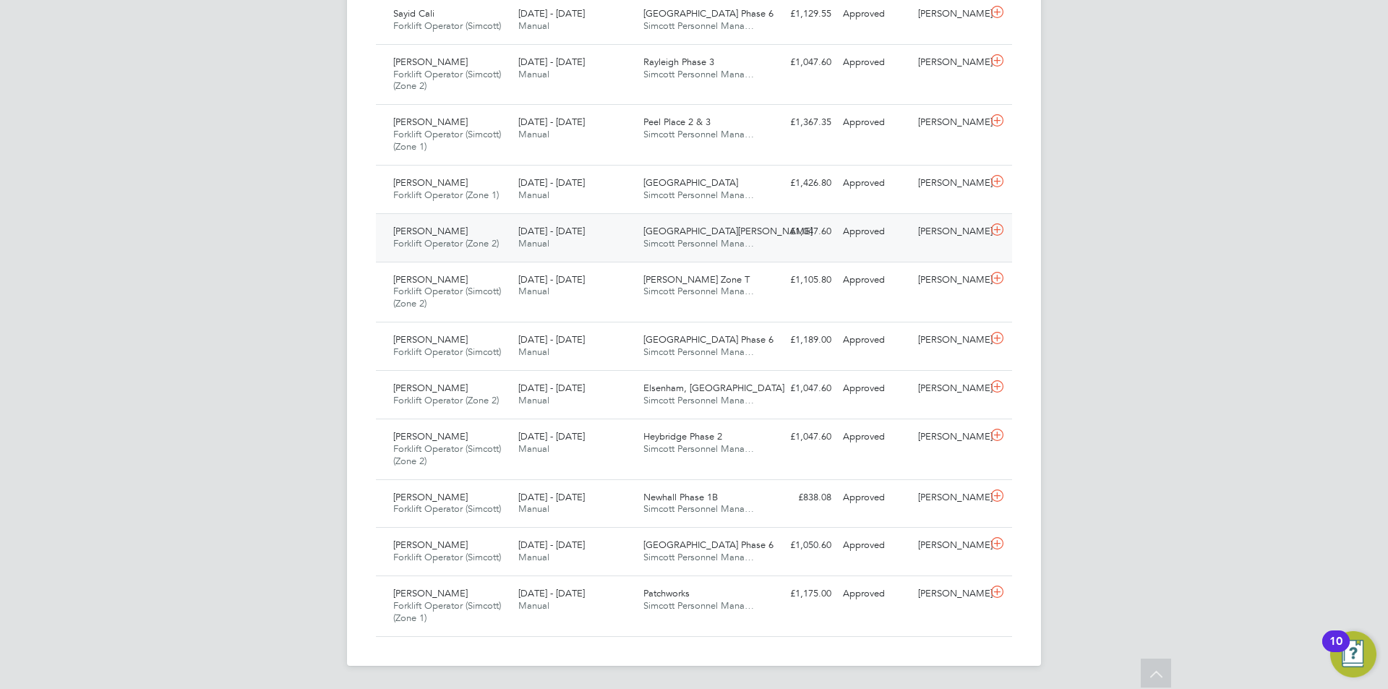
click at [515, 233] on div "22 - 28 Sep 2025 Manual" at bounding box center [574, 238] width 125 height 36
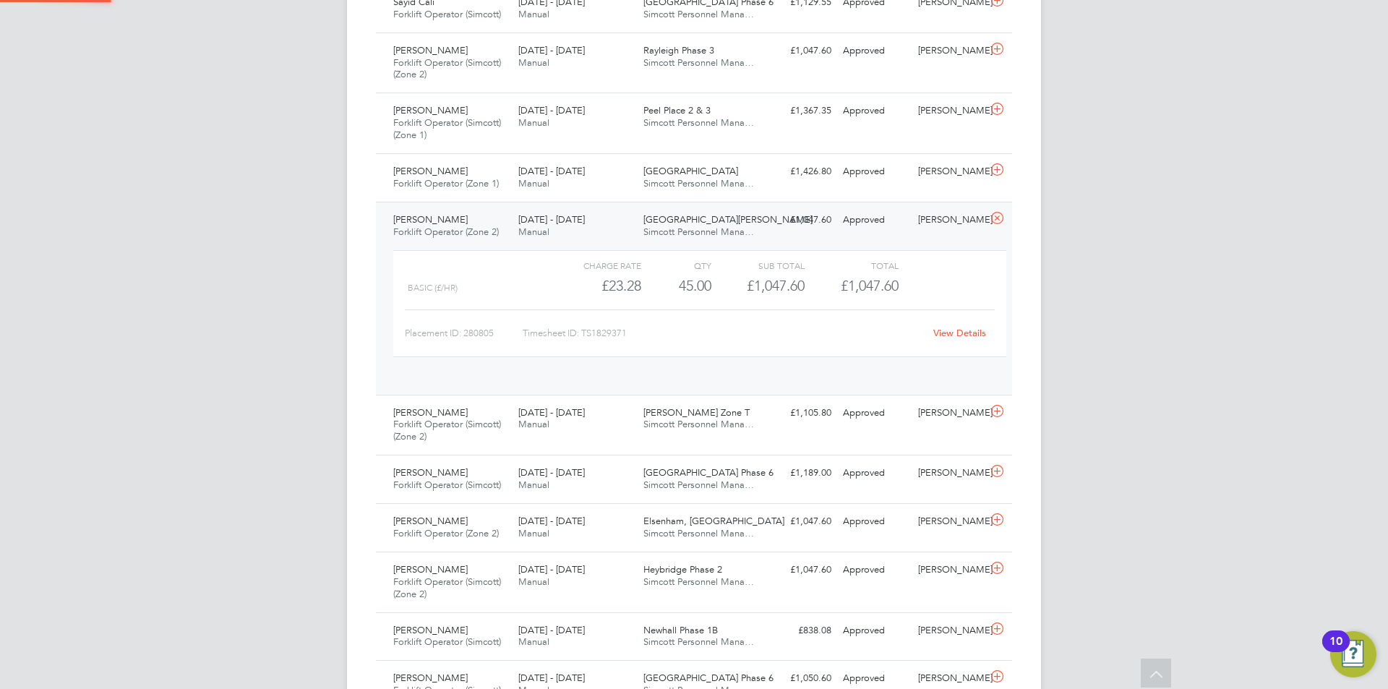
scroll to position [25, 141]
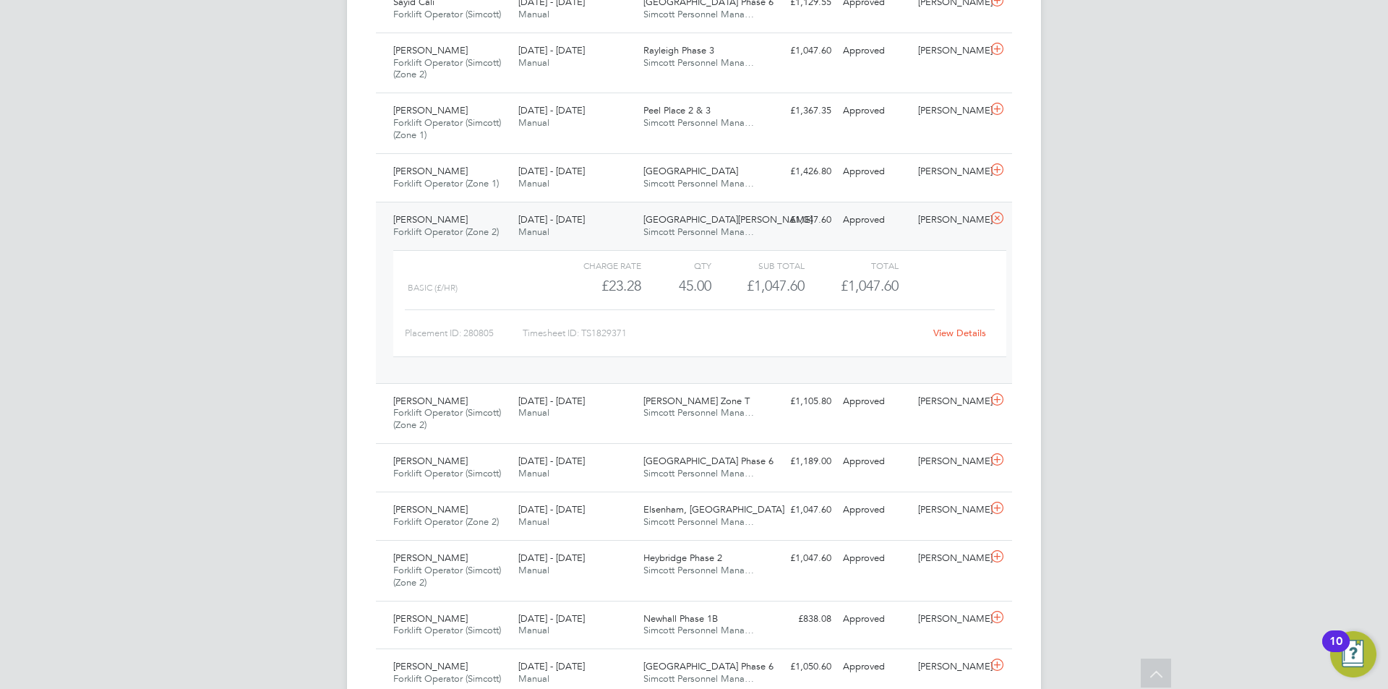
click at [971, 335] on link "View Details" at bounding box center [959, 333] width 53 height 12
click at [992, 220] on icon at bounding box center [997, 218] width 18 height 12
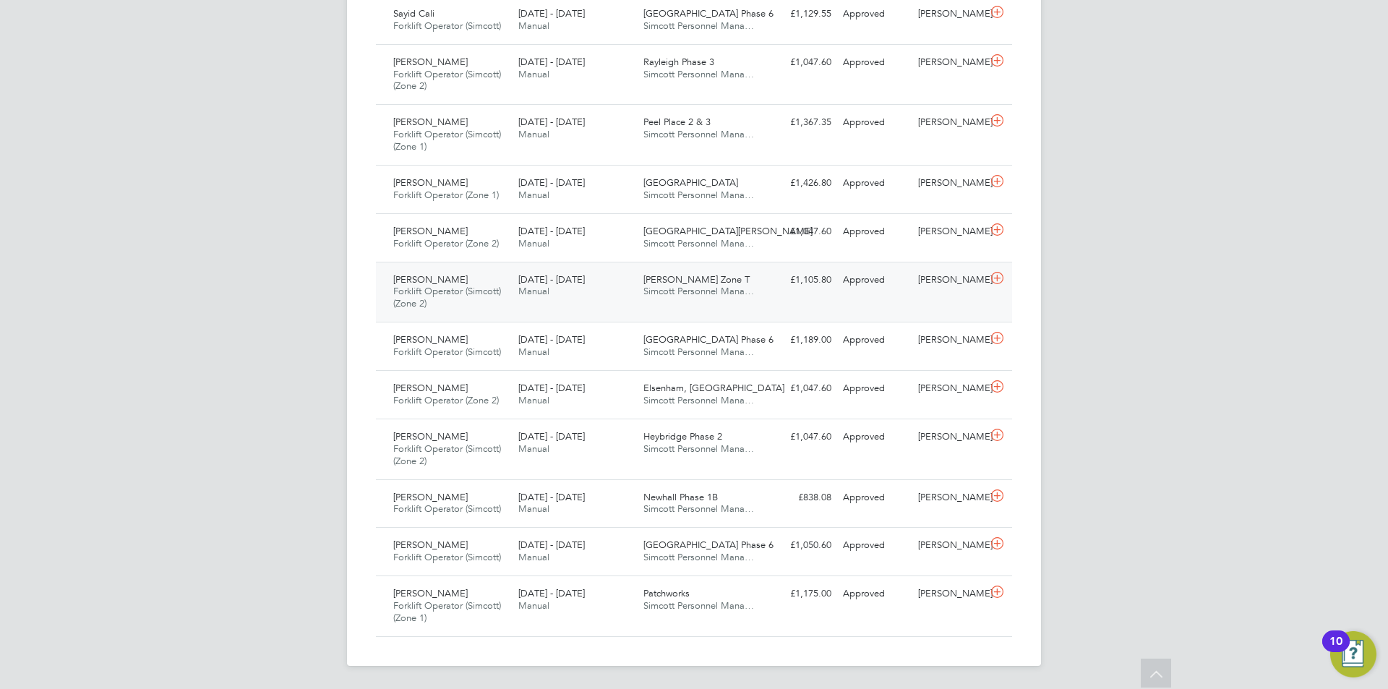
click at [550, 283] on span "22 - 28 Sep 2025" at bounding box center [551, 279] width 66 height 12
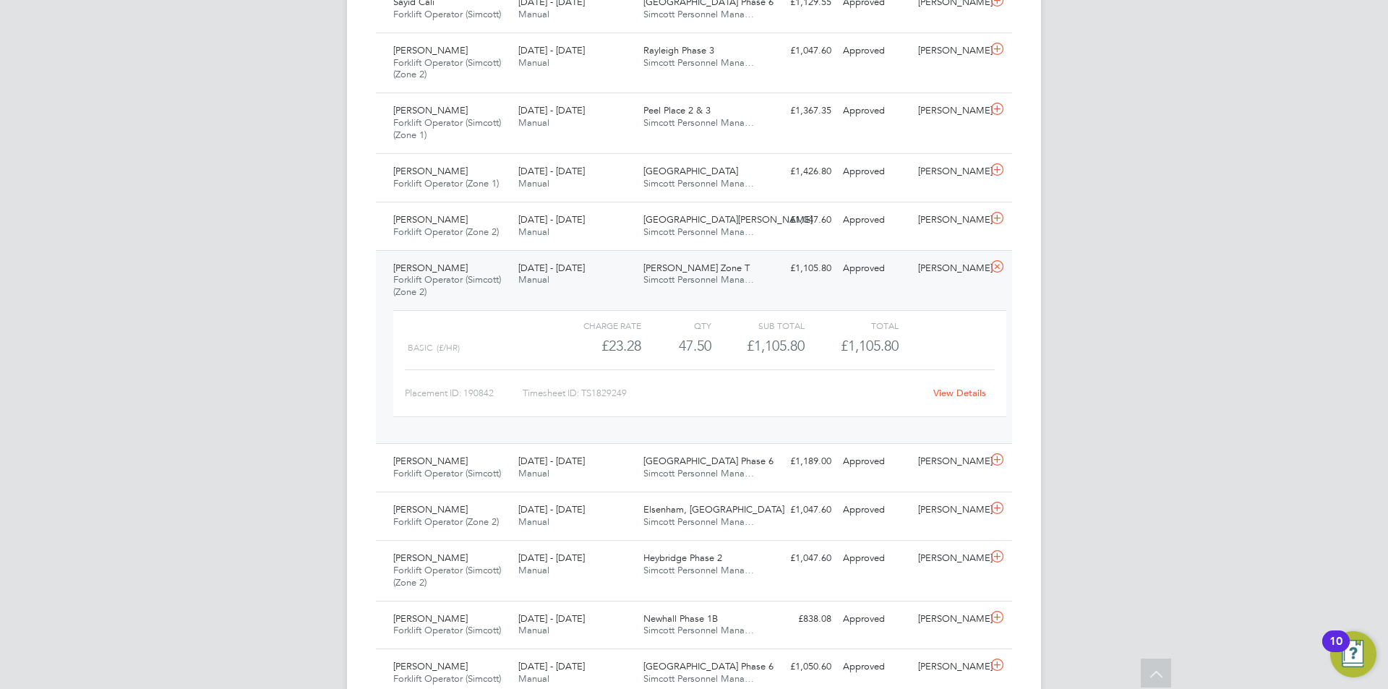
click at [955, 395] on link "View Details" at bounding box center [959, 393] width 53 height 12
drag, startPoint x: 992, startPoint y: 265, endPoint x: 935, endPoint y: 304, distance: 70.2
click at [992, 265] on icon at bounding box center [997, 267] width 18 height 12
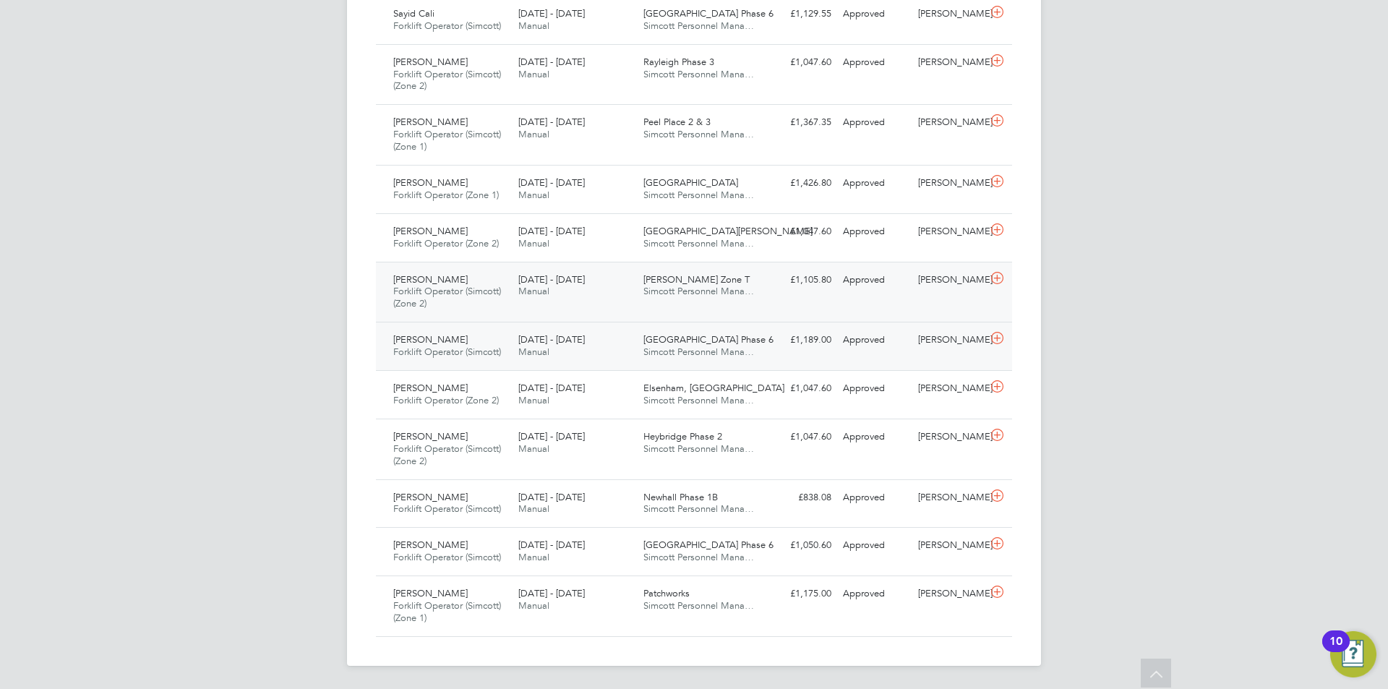
click at [539, 345] on div "22 - 28 Sep 2025 Manual" at bounding box center [574, 346] width 125 height 36
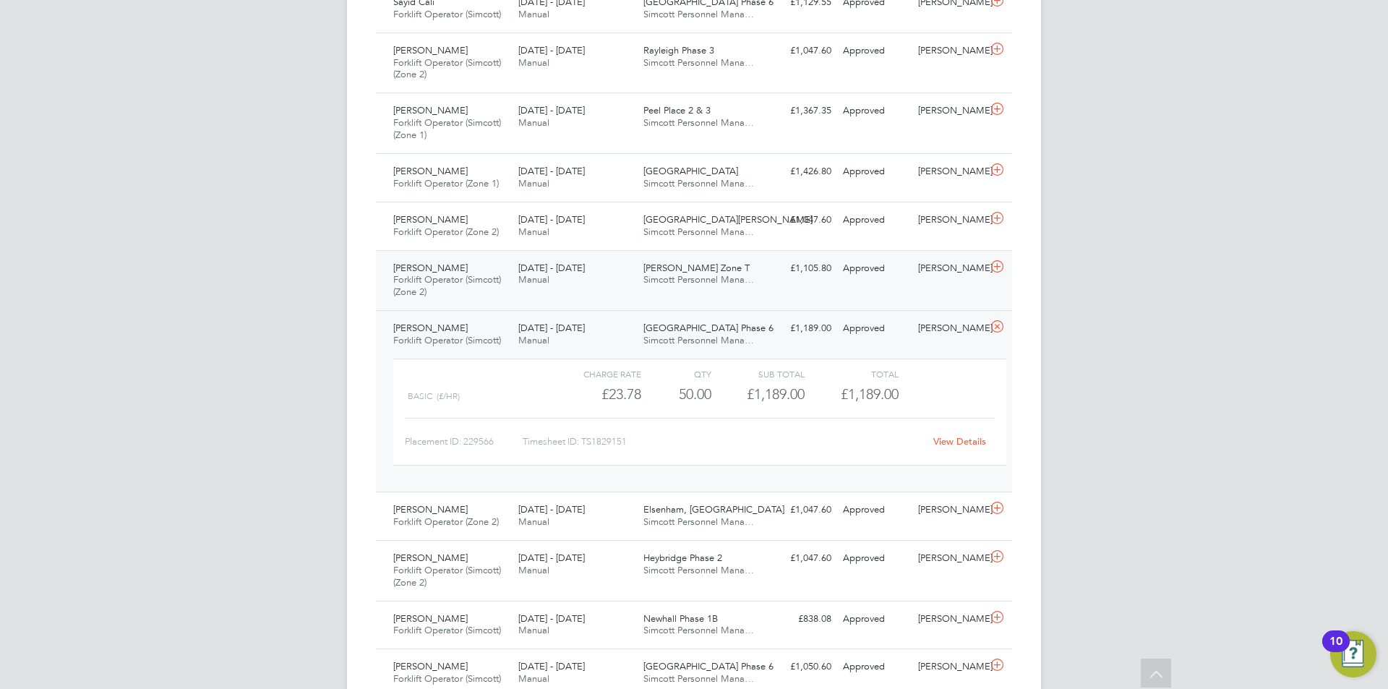
click at [948, 441] on link "View Details" at bounding box center [959, 441] width 53 height 12
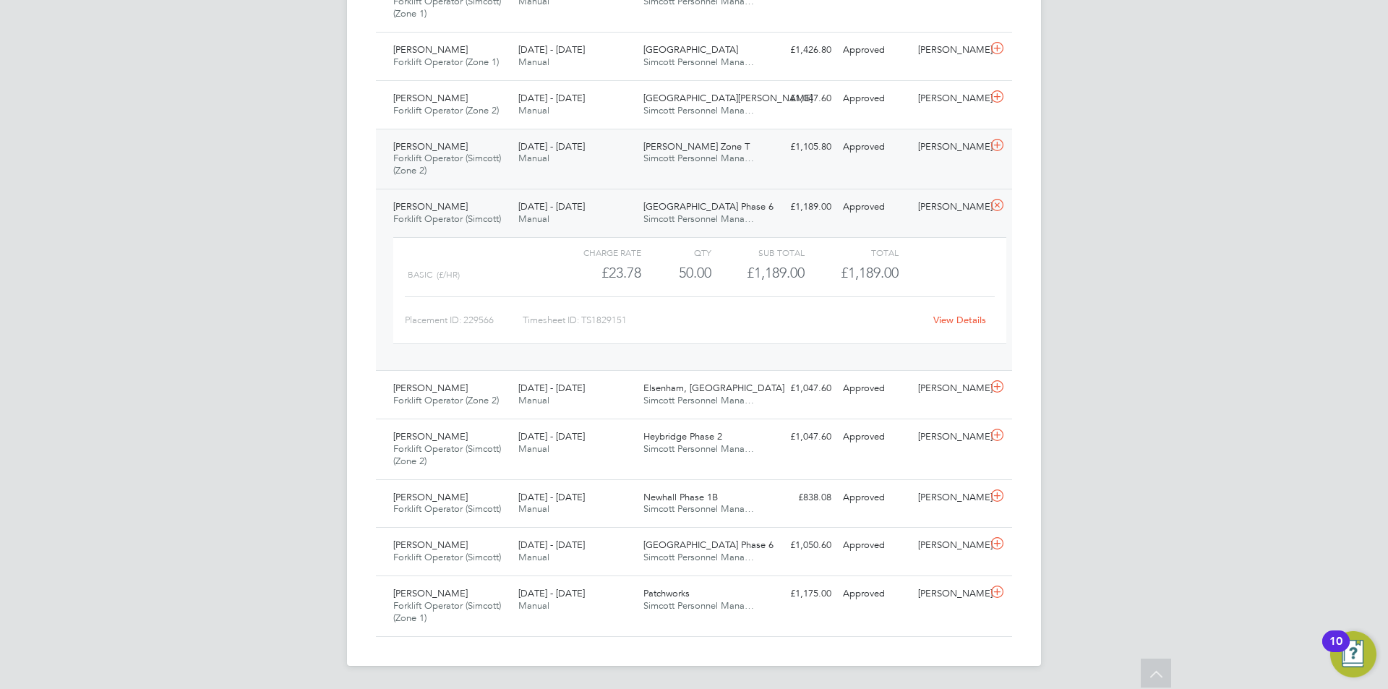
click at [993, 205] on icon at bounding box center [997, 205] width 18 height 12
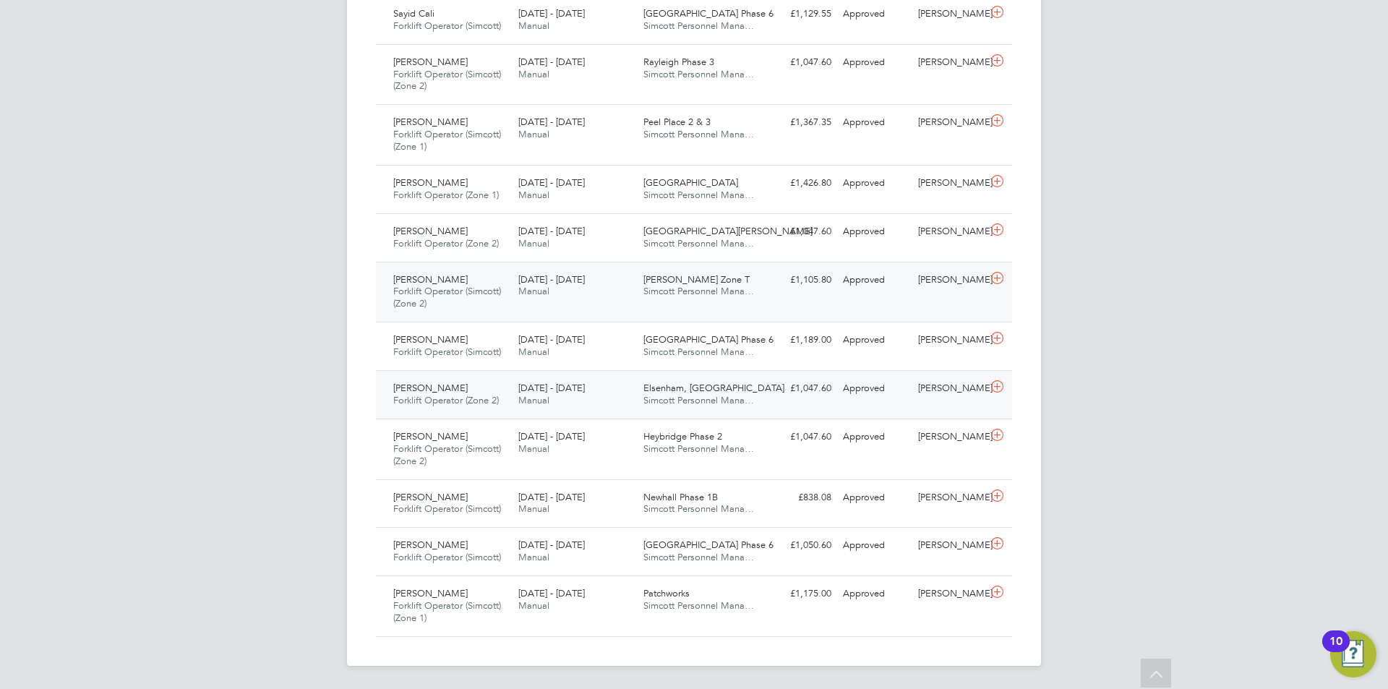
click at [559, 392] on span "22 - 28 Sep 2025" at bounding box center [551, 388] width 66 height 12
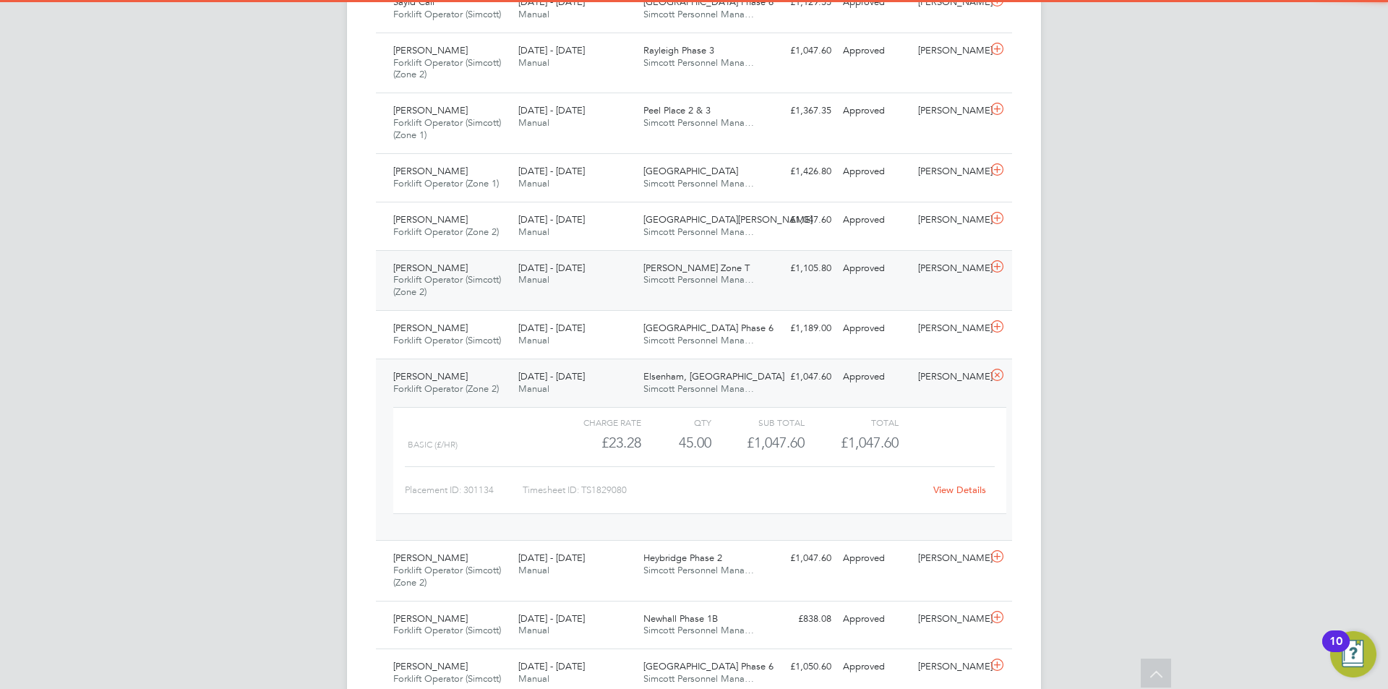
click at [946, 483] on div "View Details" at bounding box center [959, 489] width 71 height 23
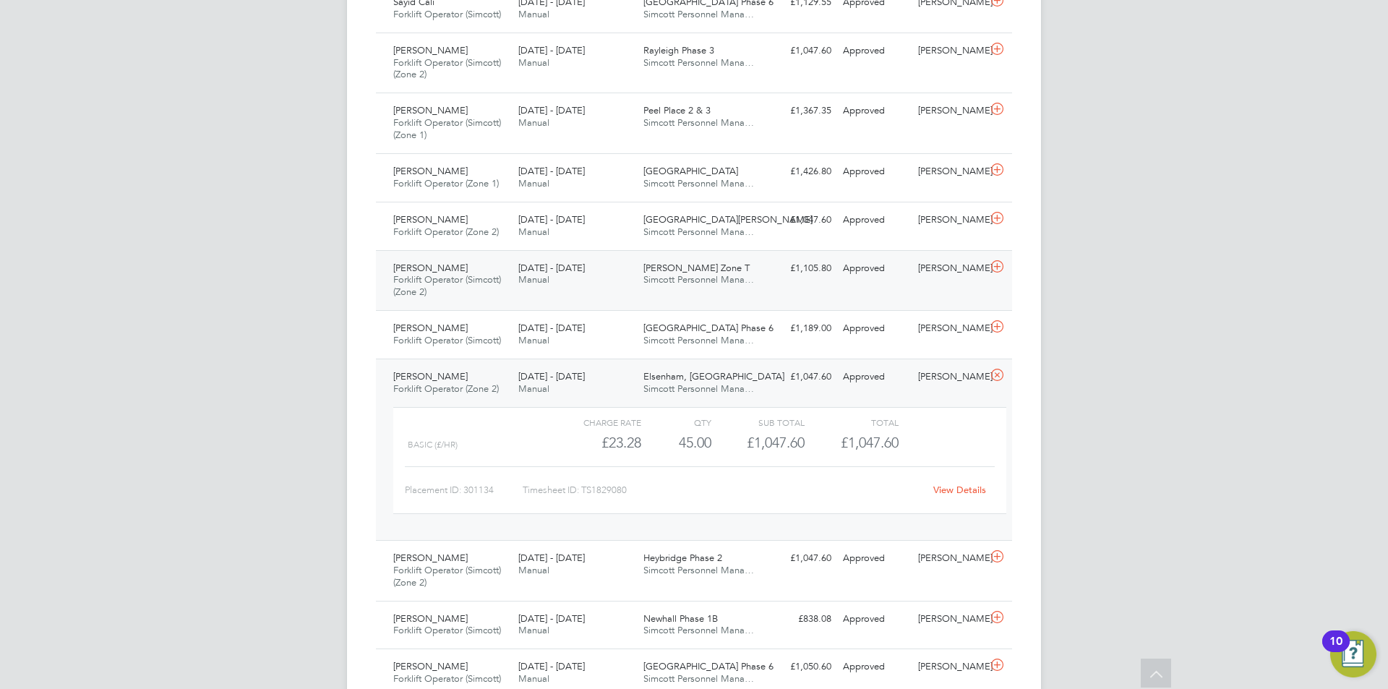
click at [951, 490] on link "View Details" at bounding box center [959, 490] width 53 height 12
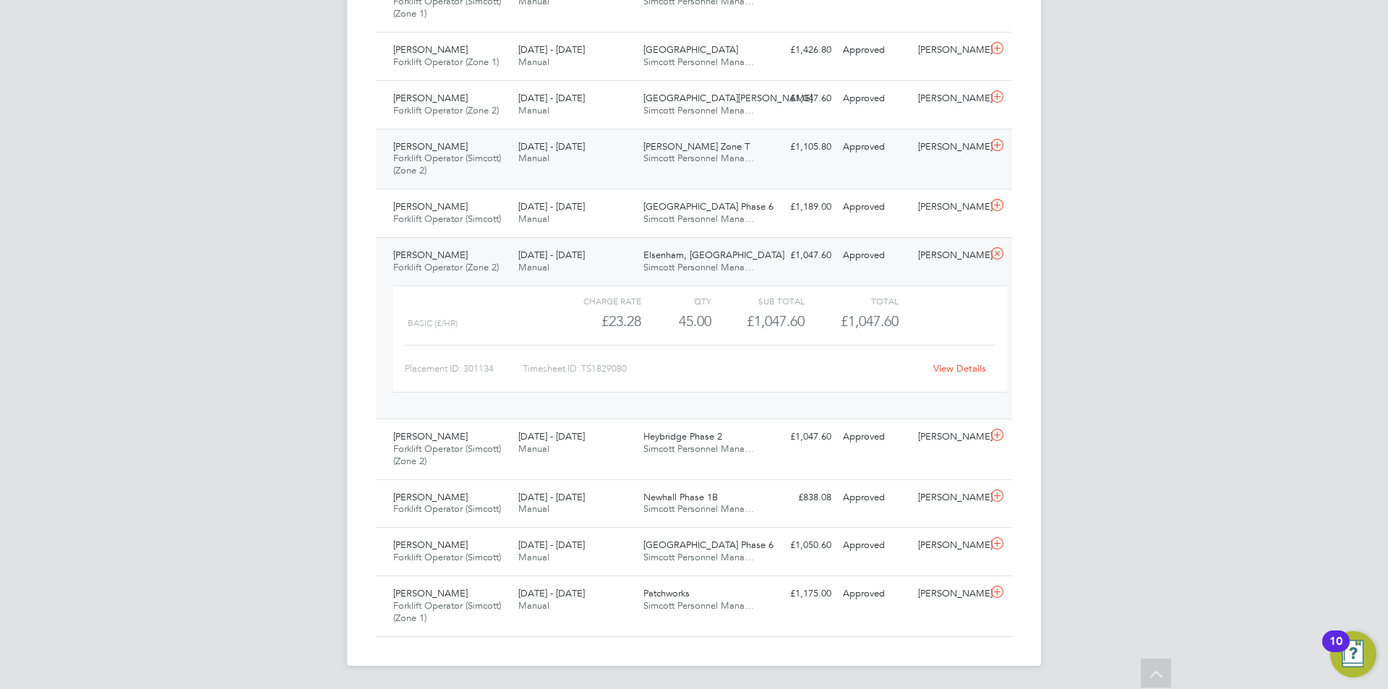
click at [992, 252] on icon at bounding box center [997, 254] width 18 height 12
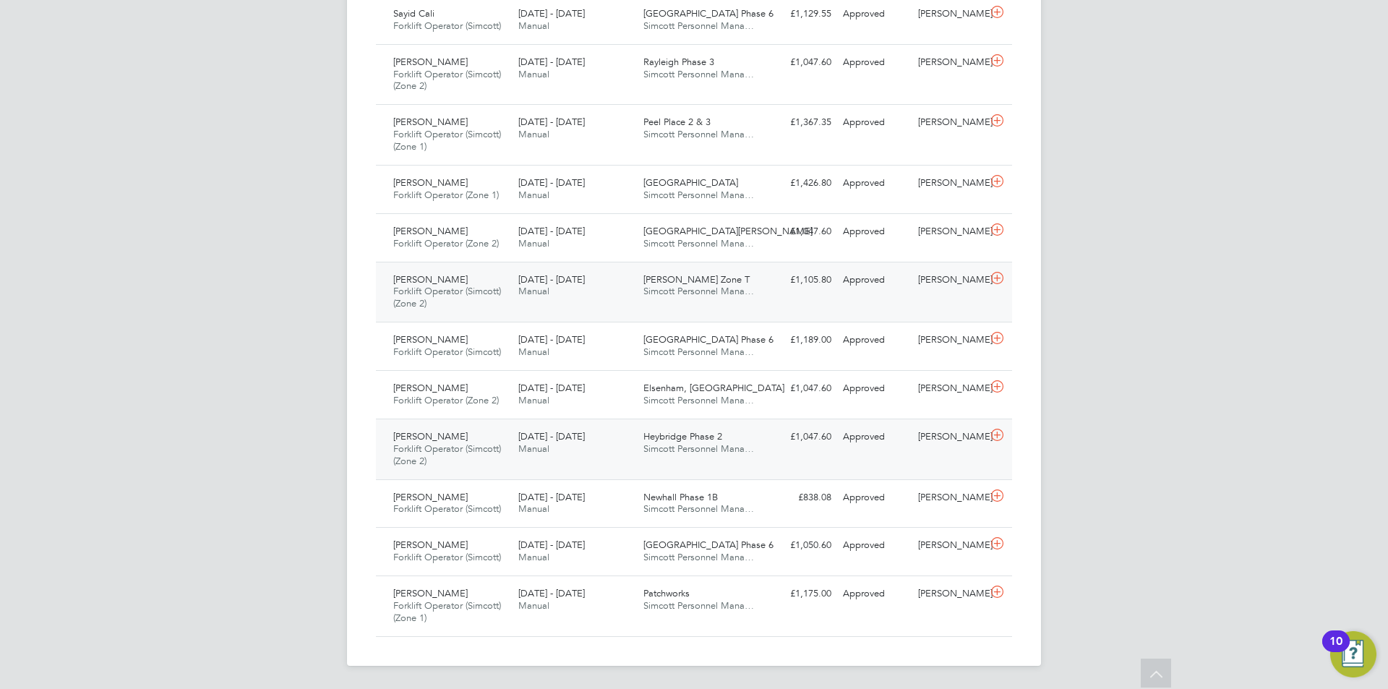
click at [528, 435] on span "22 - 28 Sep 2025" at bounding box center [551, 436] width 66 height 12
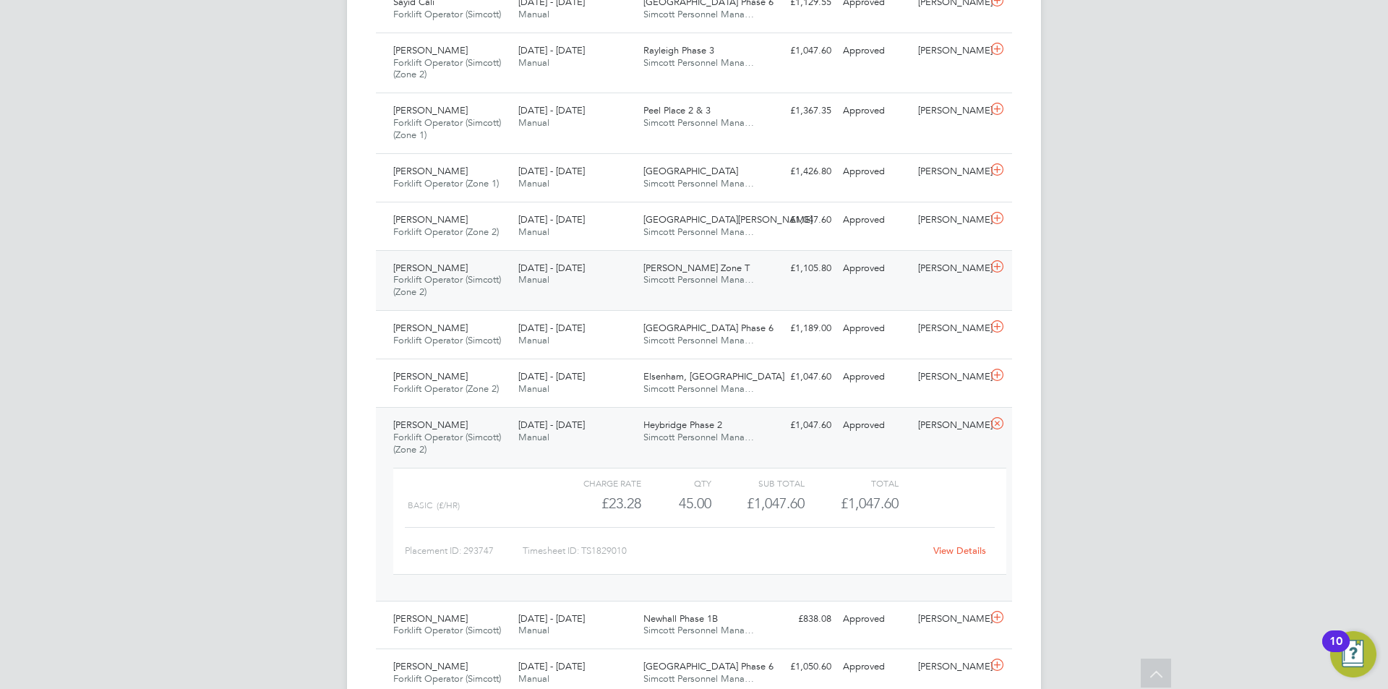
click at [963, 548] on link "View Details" at bounding box center [959, 550] width 53 height 12
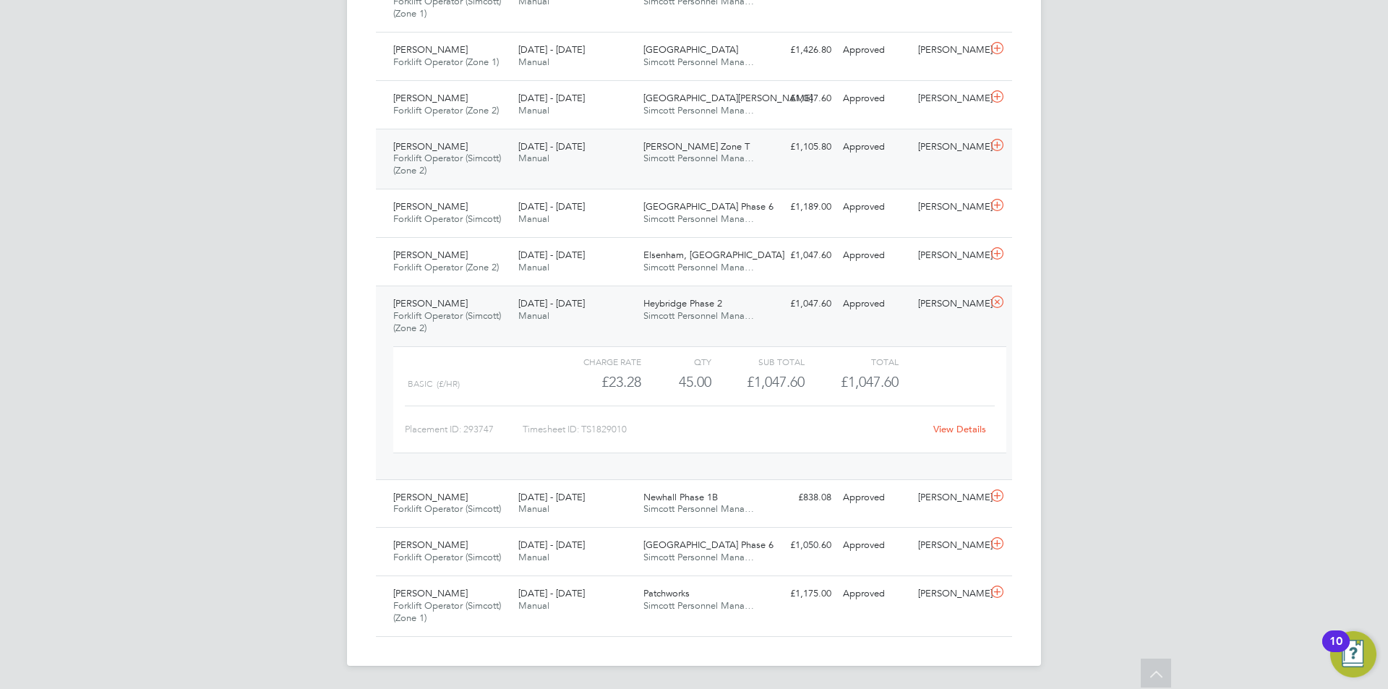
click at [994, 298] on icon at bounding box center [997, 302] width 18 height 12
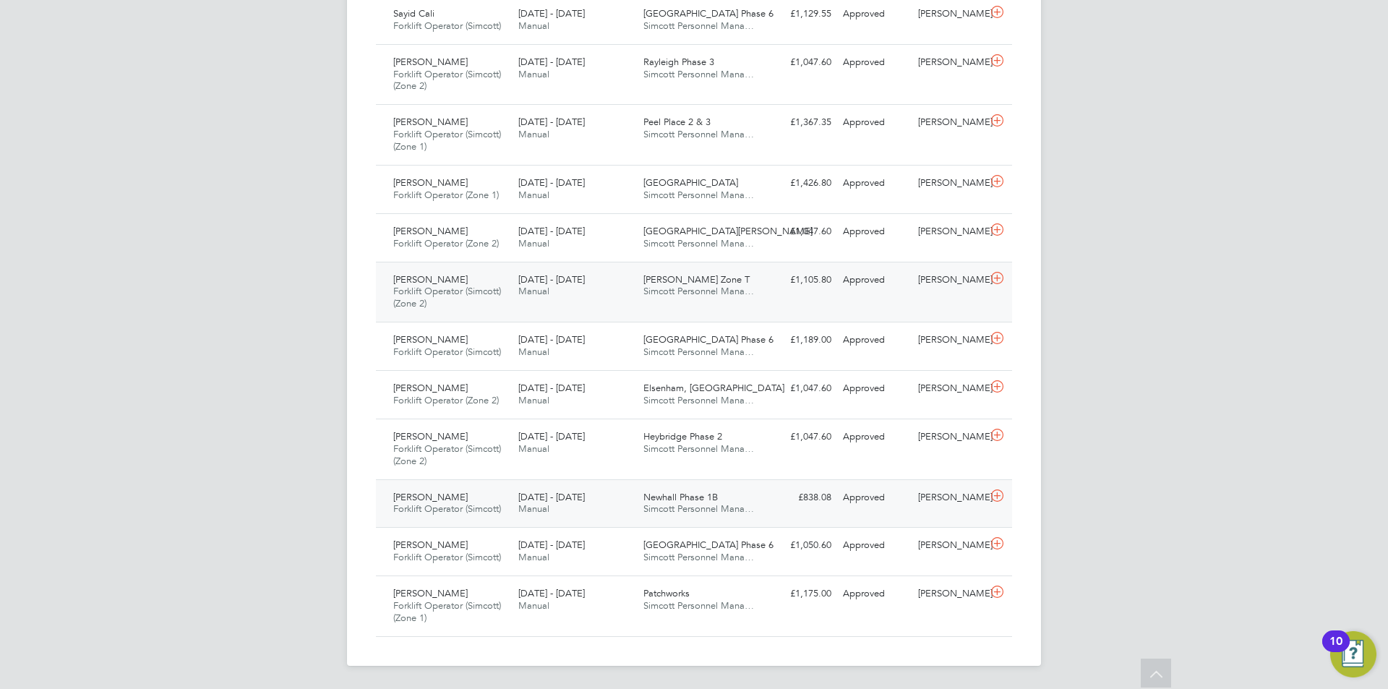
click at [523, 502] on span "22 - 28 Sep 2025" at bounding box center [551, 497] width 66 height 12
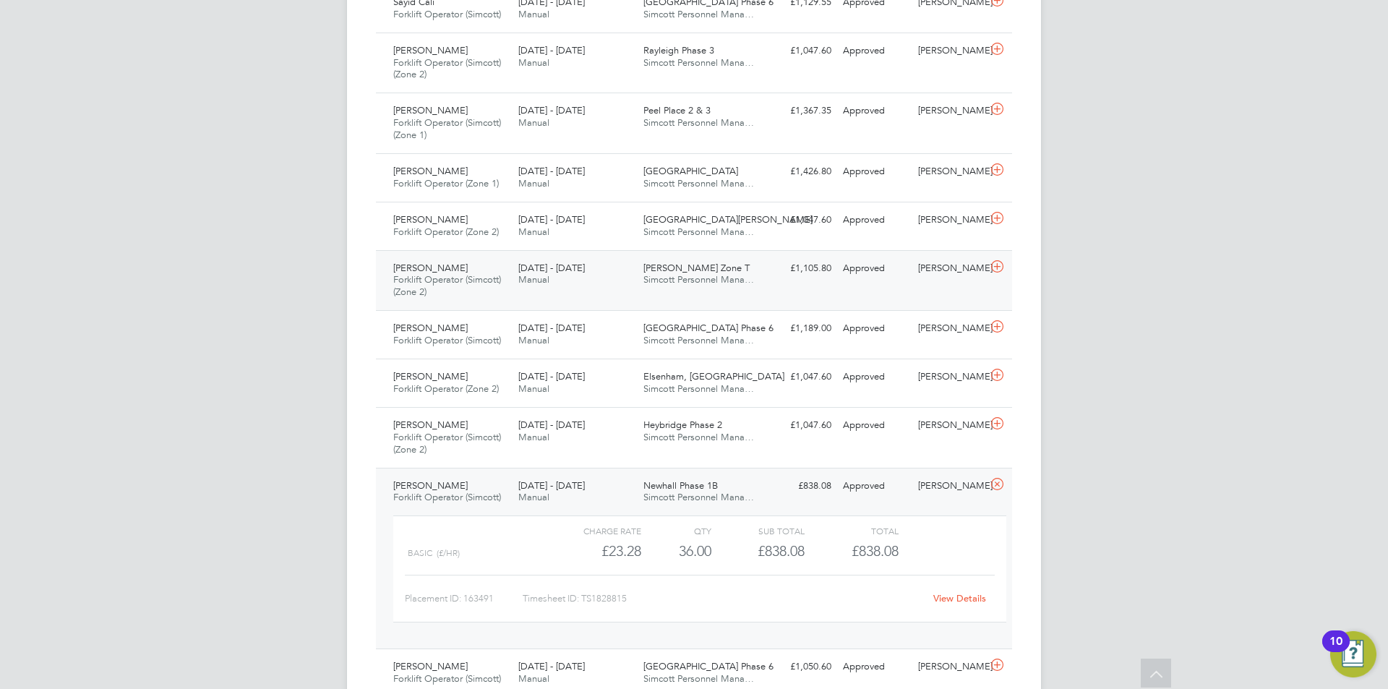
click at [966, 597] on link "View Details" at bounding box center [959, 598] width 53 height 12
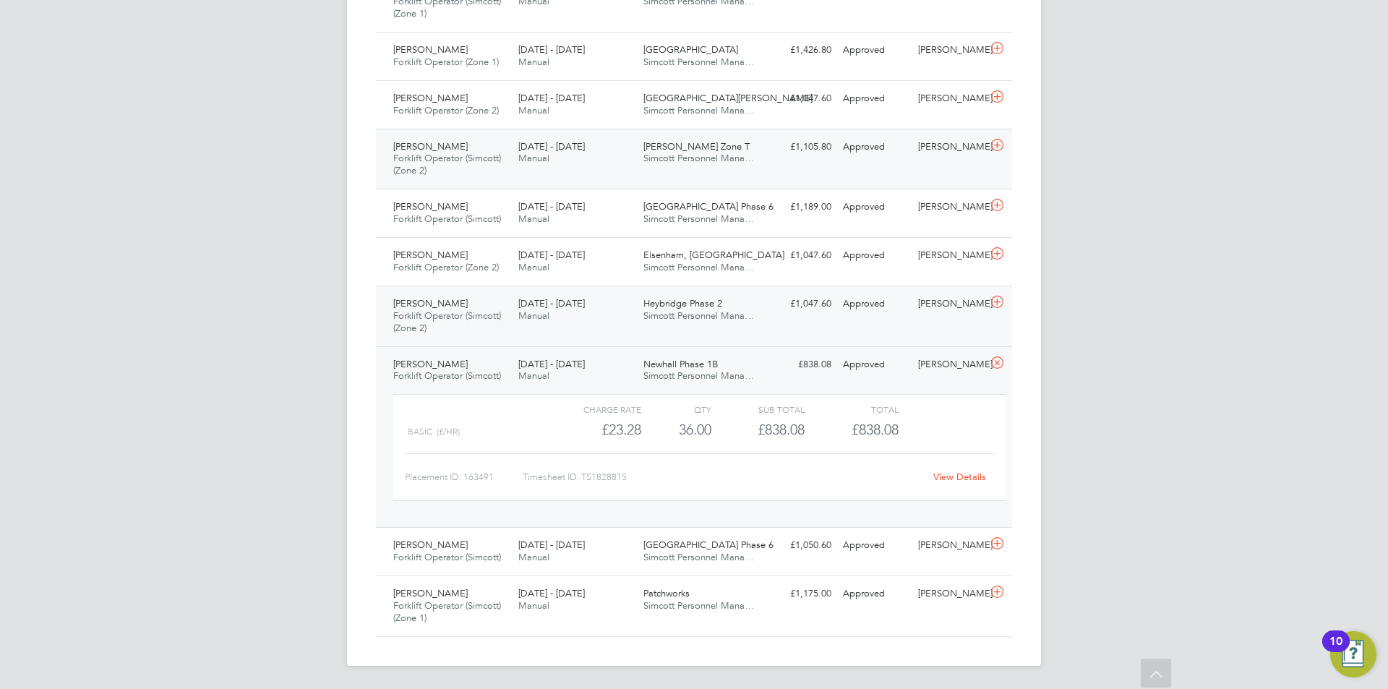
click at [992, 360] on icon at bounding box center [997, 363] width 18 height 12
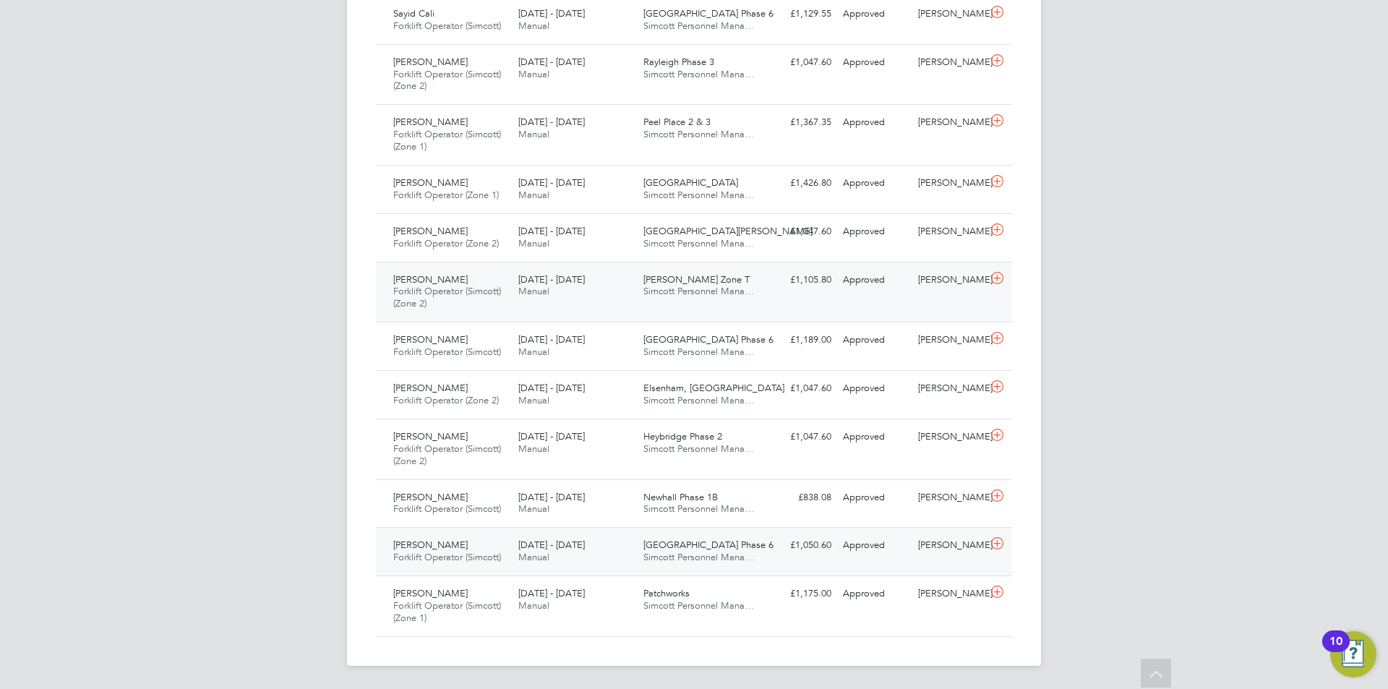
scroll to position [1090, 0]
click at [590, 556] on div "22 - 28 Sep 2025 Manual" at bounding box center [574, 551] width 125 height 36
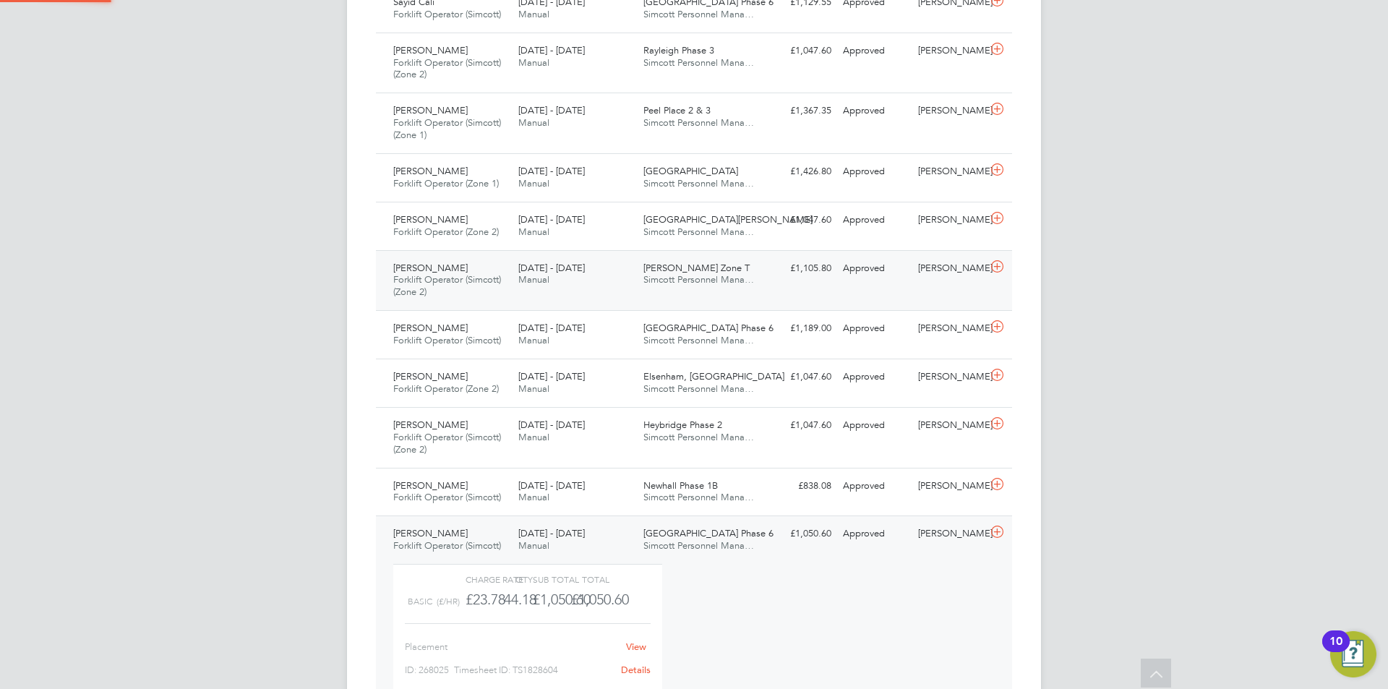
scroll to position [25, 141]
click at [957, 647] on link "View Details" at bounding box center [959, 646] width 53 height 12
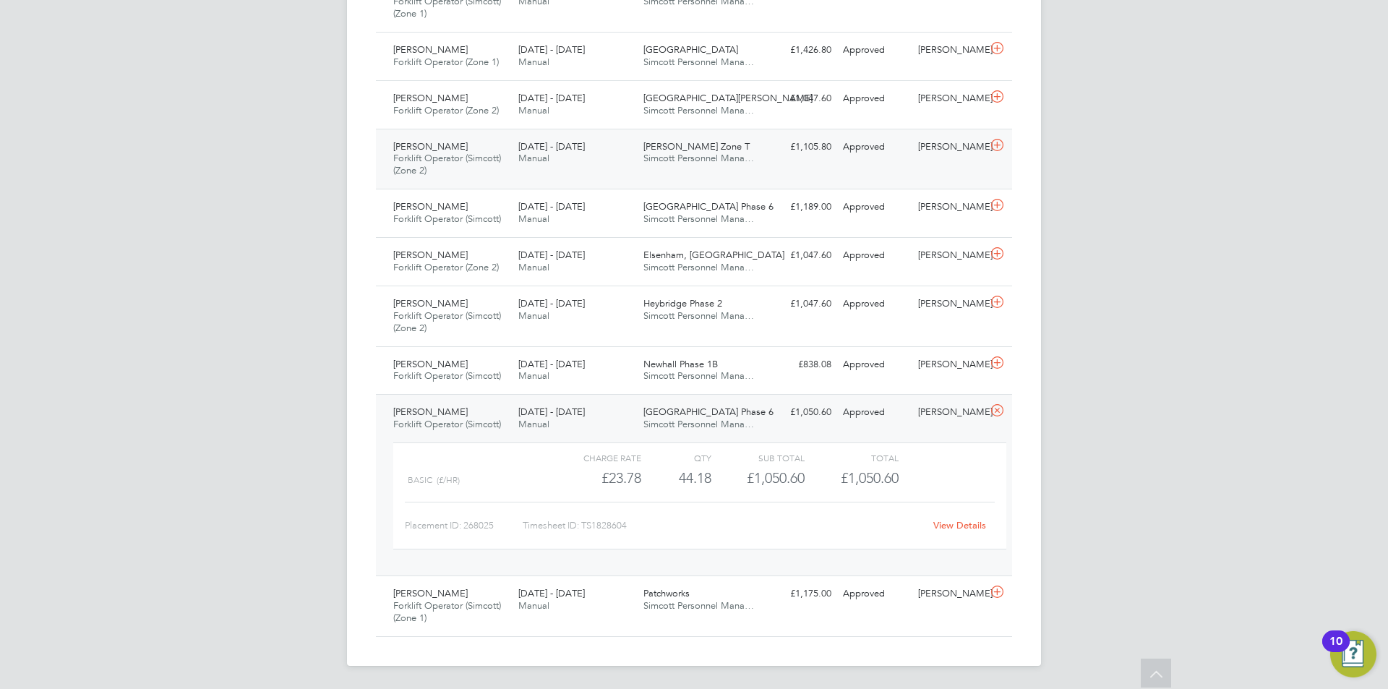
click at [989, 410] on icon at bounding box center [997, 411] width 18 height 12
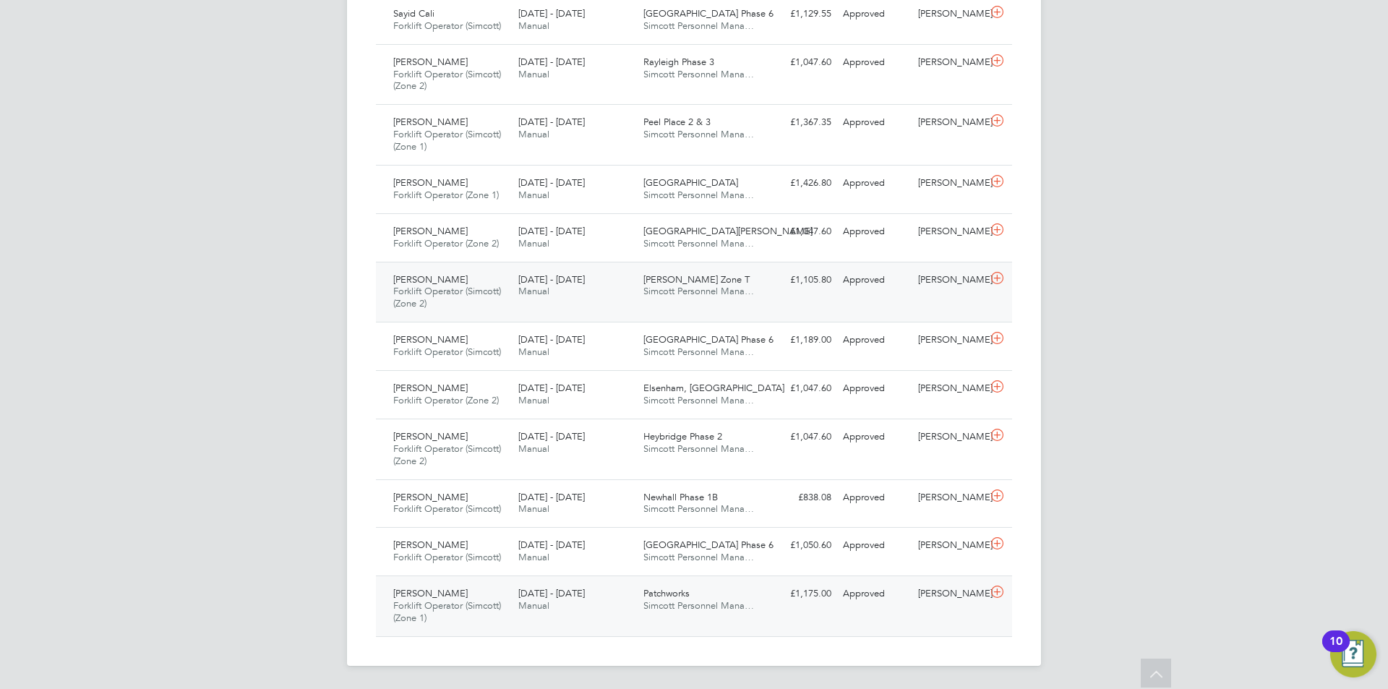
click at [706, 602] on span "Simcott Personnel Mana…" at bounding box center [698, 605] width 111 height 12
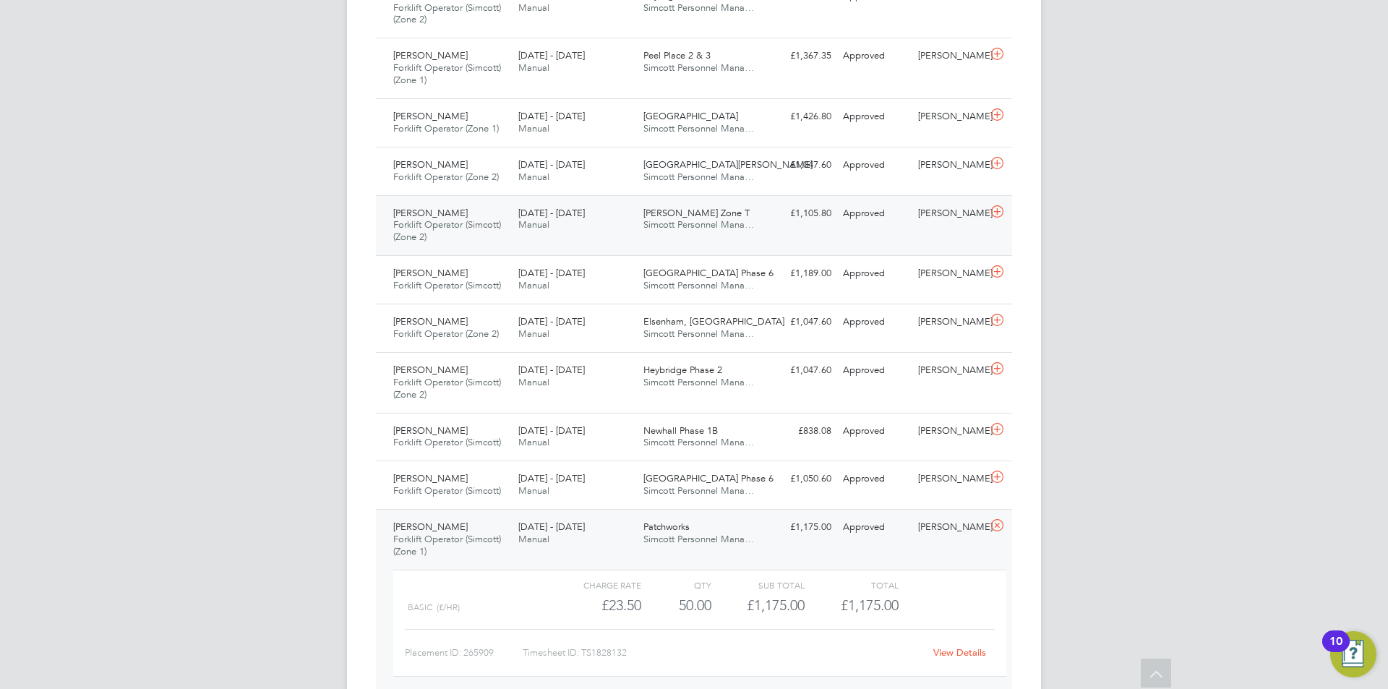
scroll to position [1223, 0]
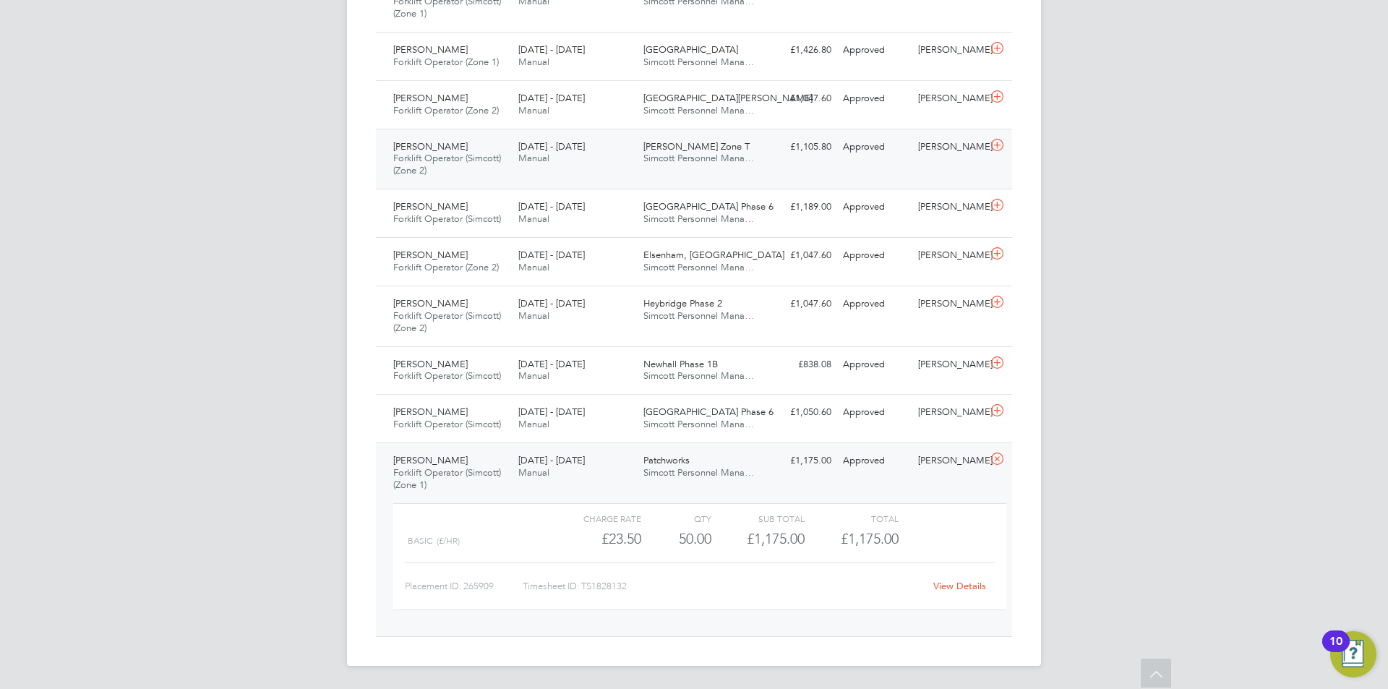
click at [959, 589] on link "View Details" at bounding box center [959, 586] width 53 height 12
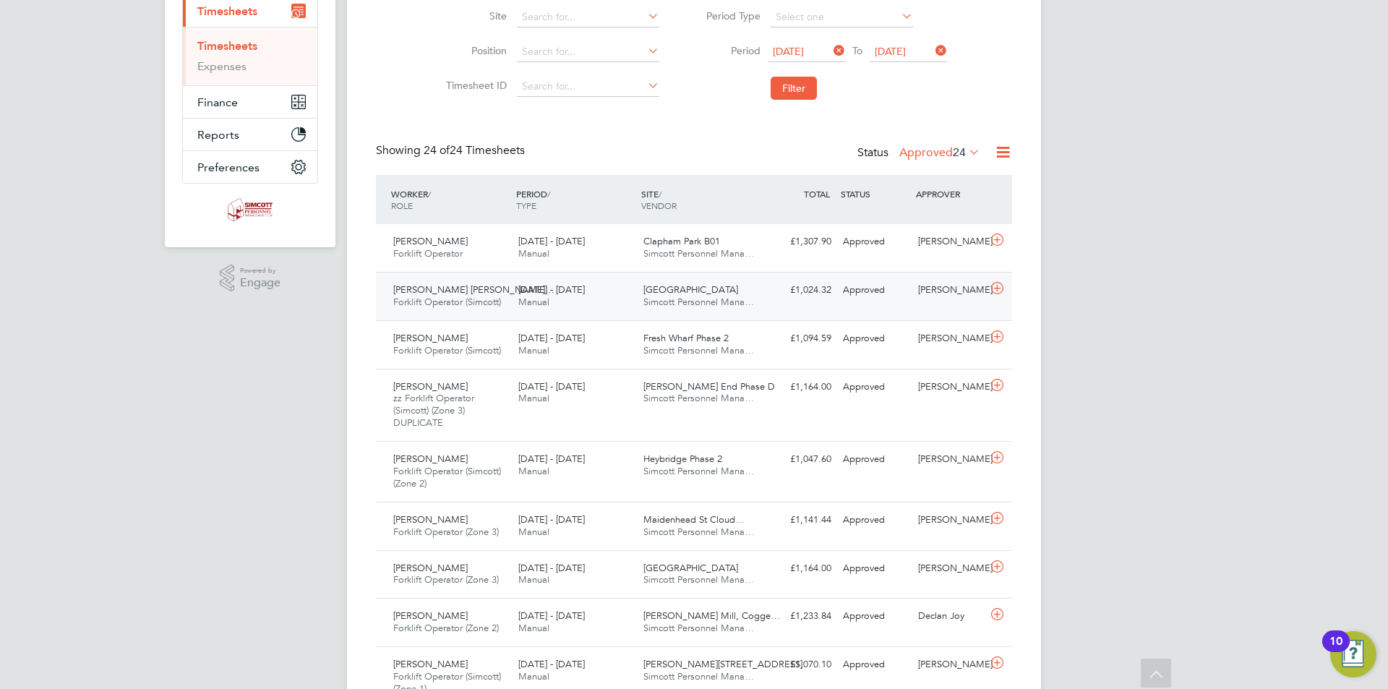
scroll to position [0, 0]
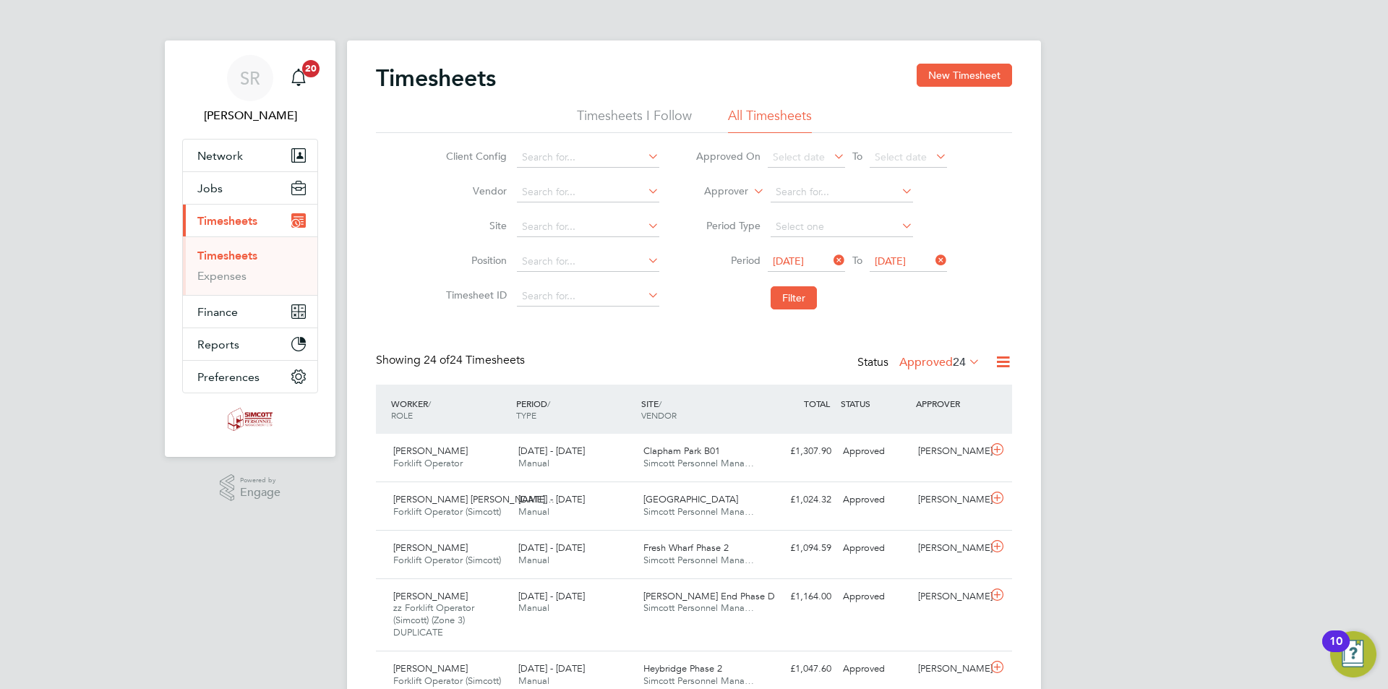
click at [1000, 357] on icon at bounding box center [1003, 362] width 18 height 18
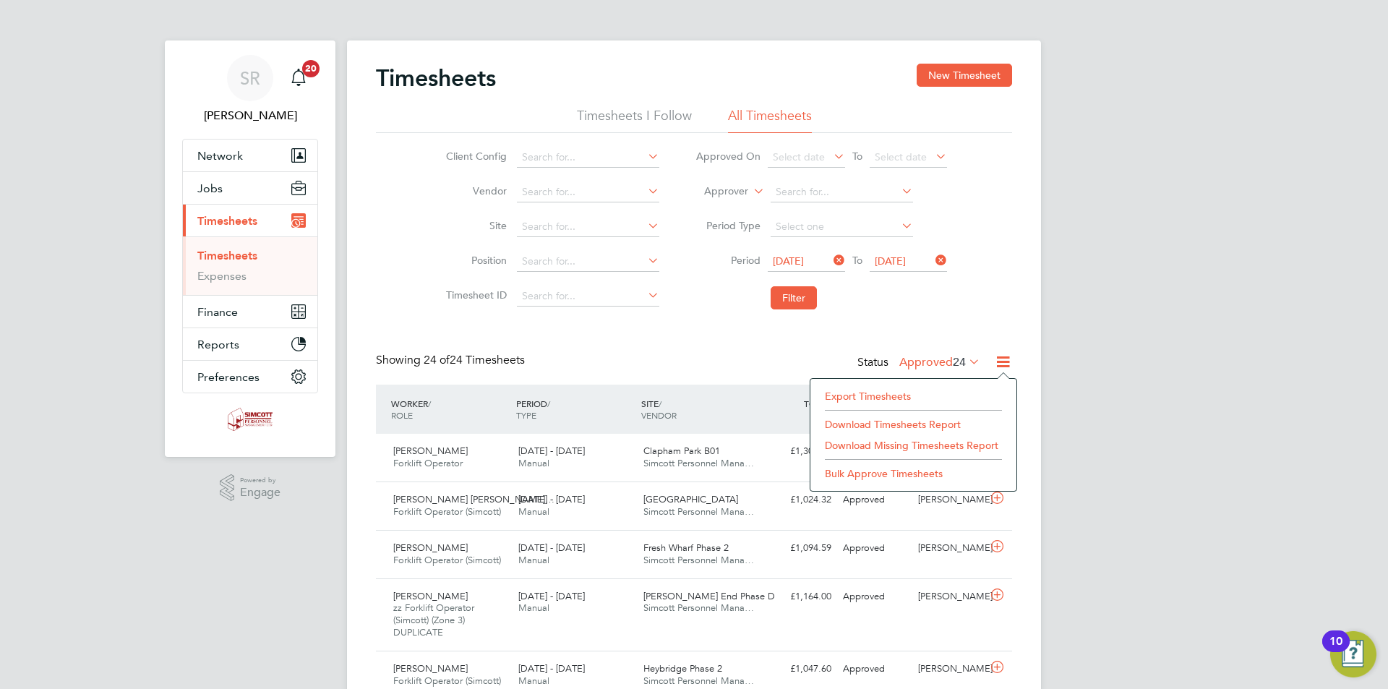
click at [870, 395] on li "Export Timesheets" at bounding box center [913, 396] width 192 height 20
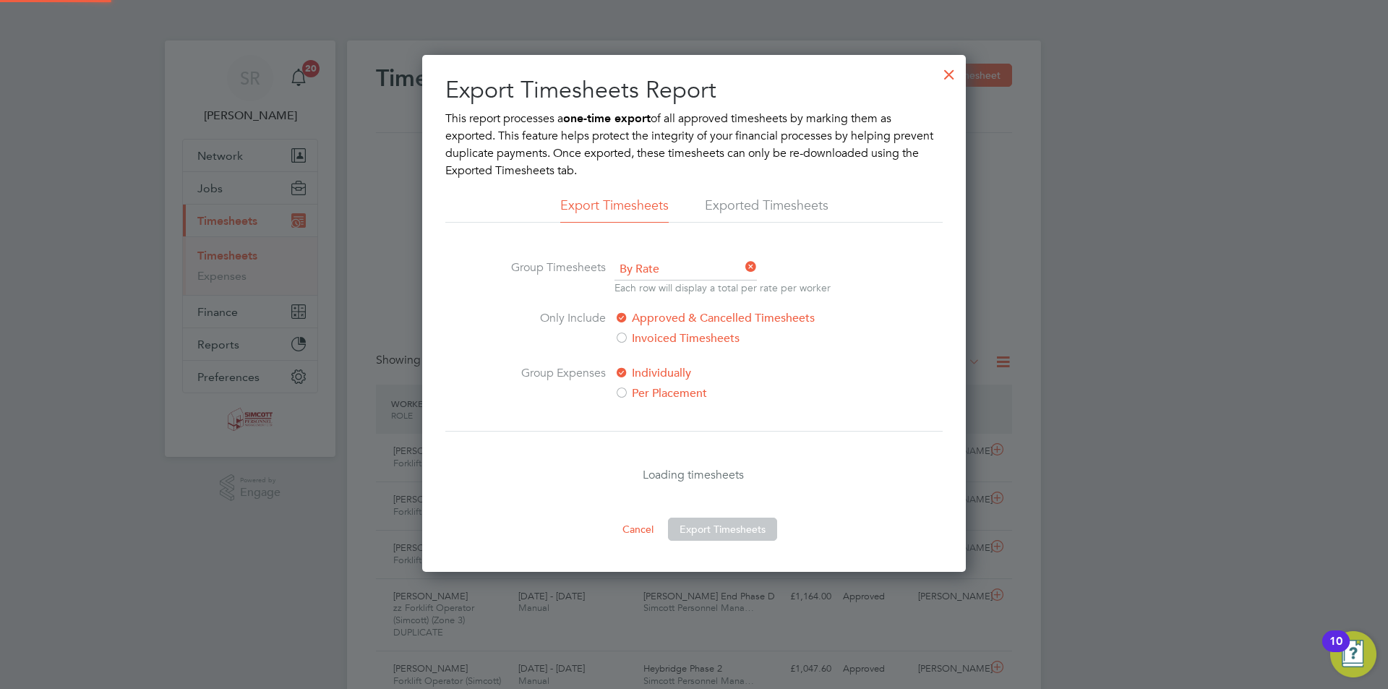
scroll to position [517, 544]
click at [952, 69] on div at bounding box center [949, 71] width 26 height 26
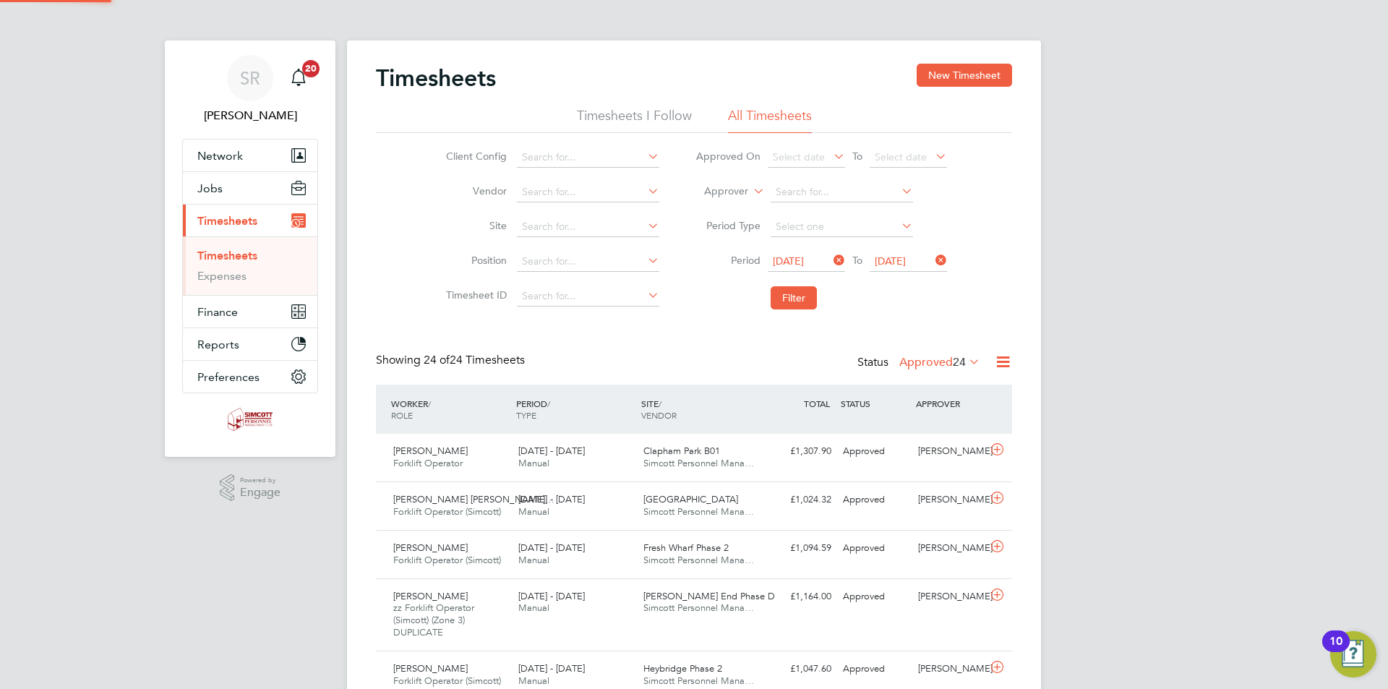
scroll to position [37, 126]
click at [966, 361] on icon at bounding box center [966, 361] width 0 height 20
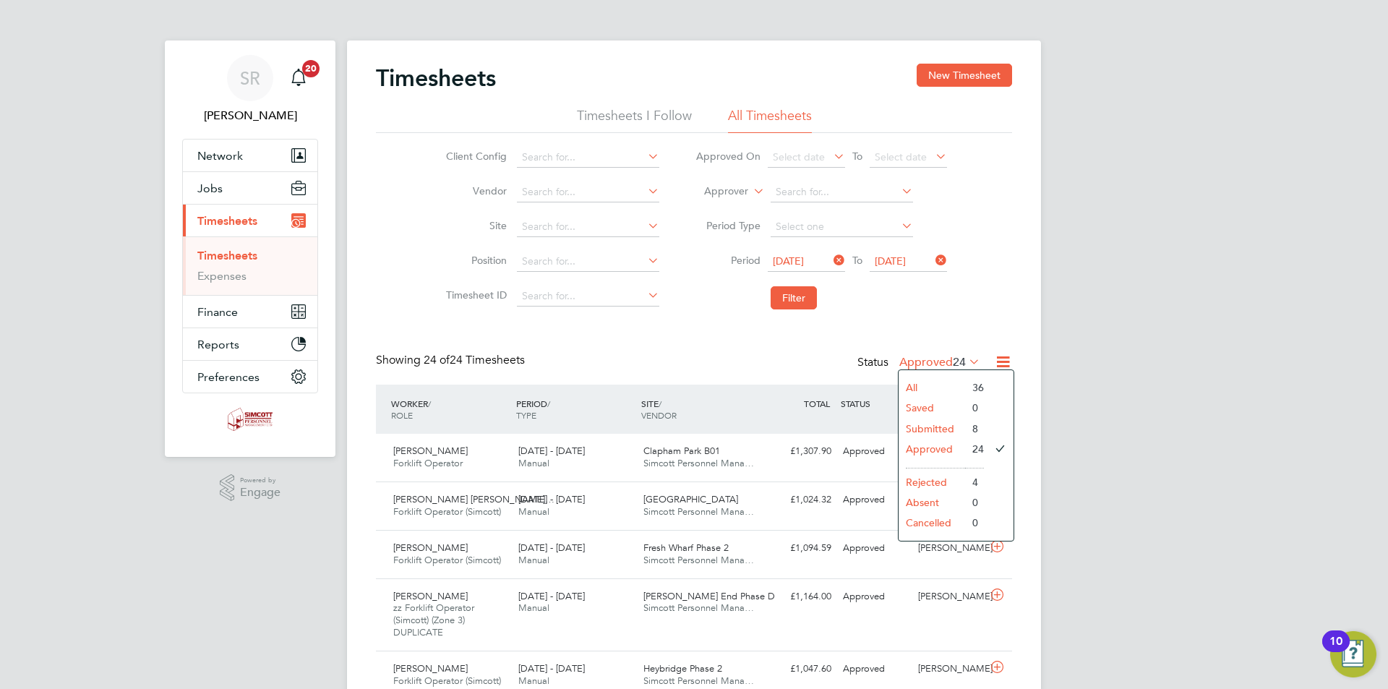
click at [951, 434] on li "Submitted" at bounding box center [931, 428] width 66 height 20
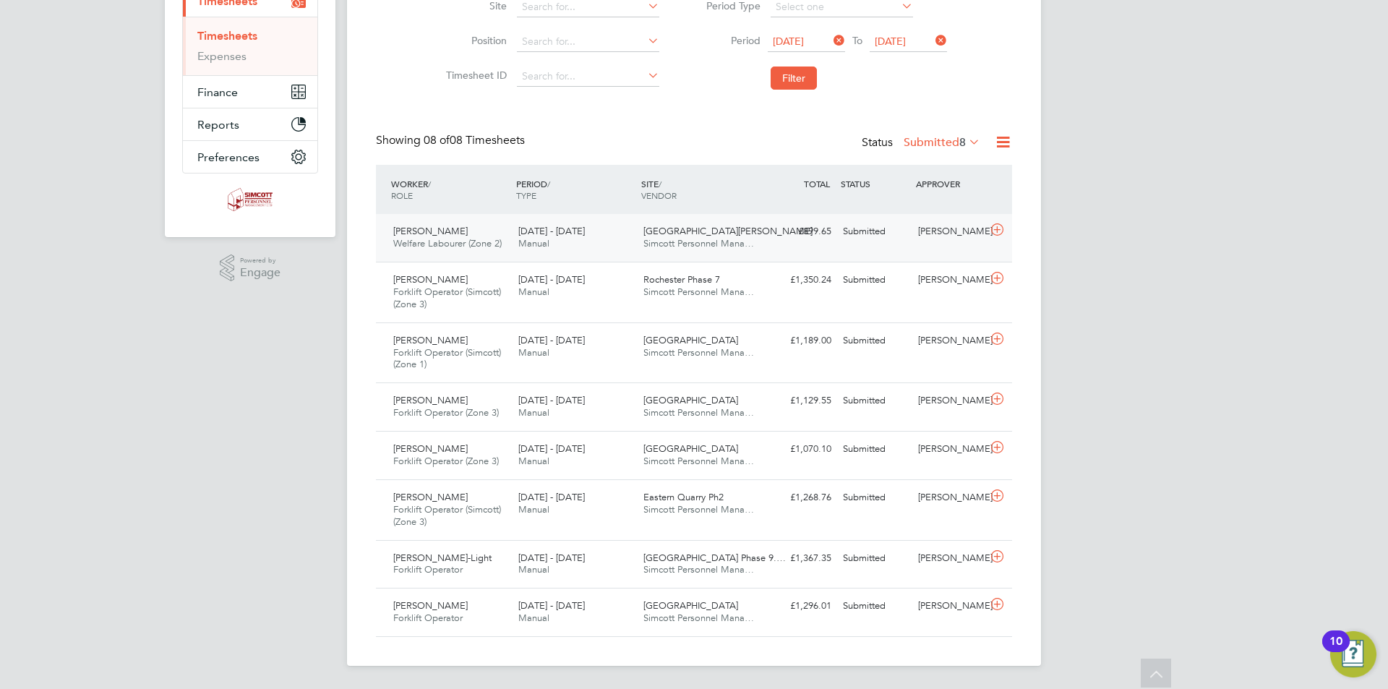
click at [639, 239] on div "King James Park Simcott Personnel Mana…" at bounding box center [699, 238] width 125 height 36
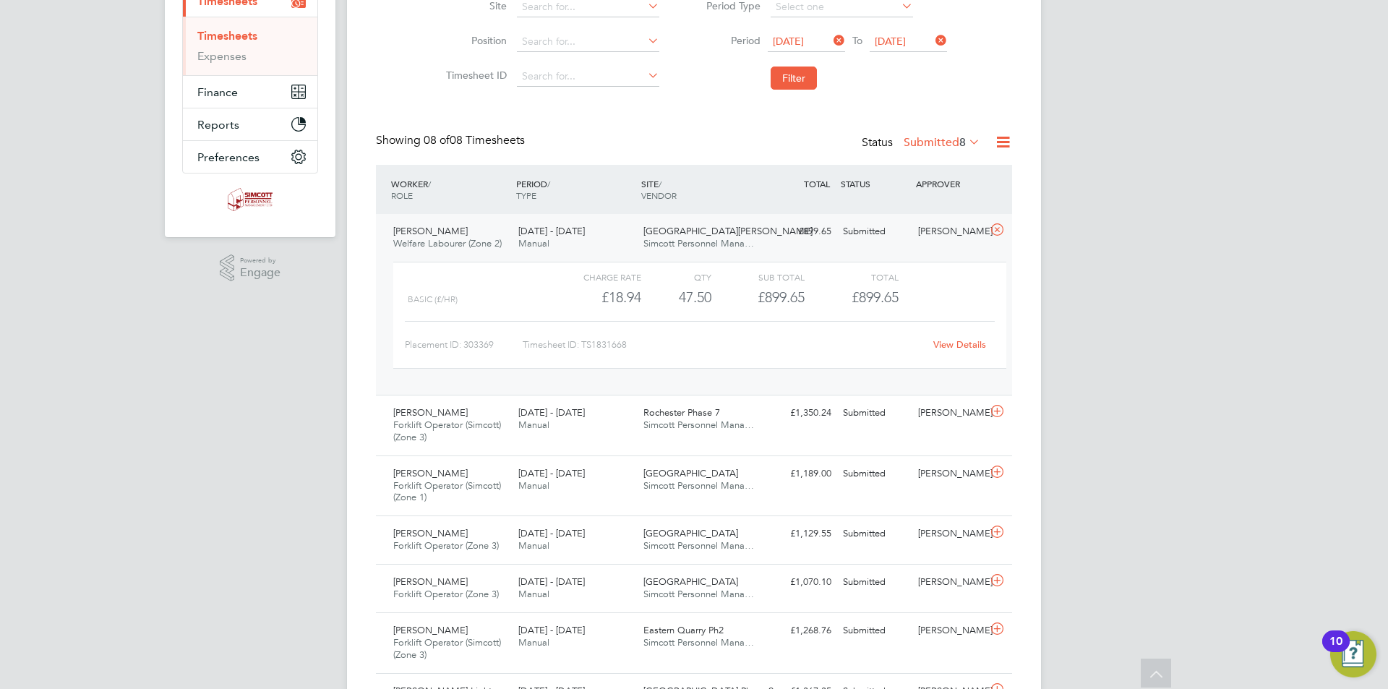
drag, startPoint x: 997, startPoint y: 225, endPoint x: 975, endPoint y: 231, distance: 22.4
click at [997, 225] on icon at bounding box center [997, 230] width 18 height 12
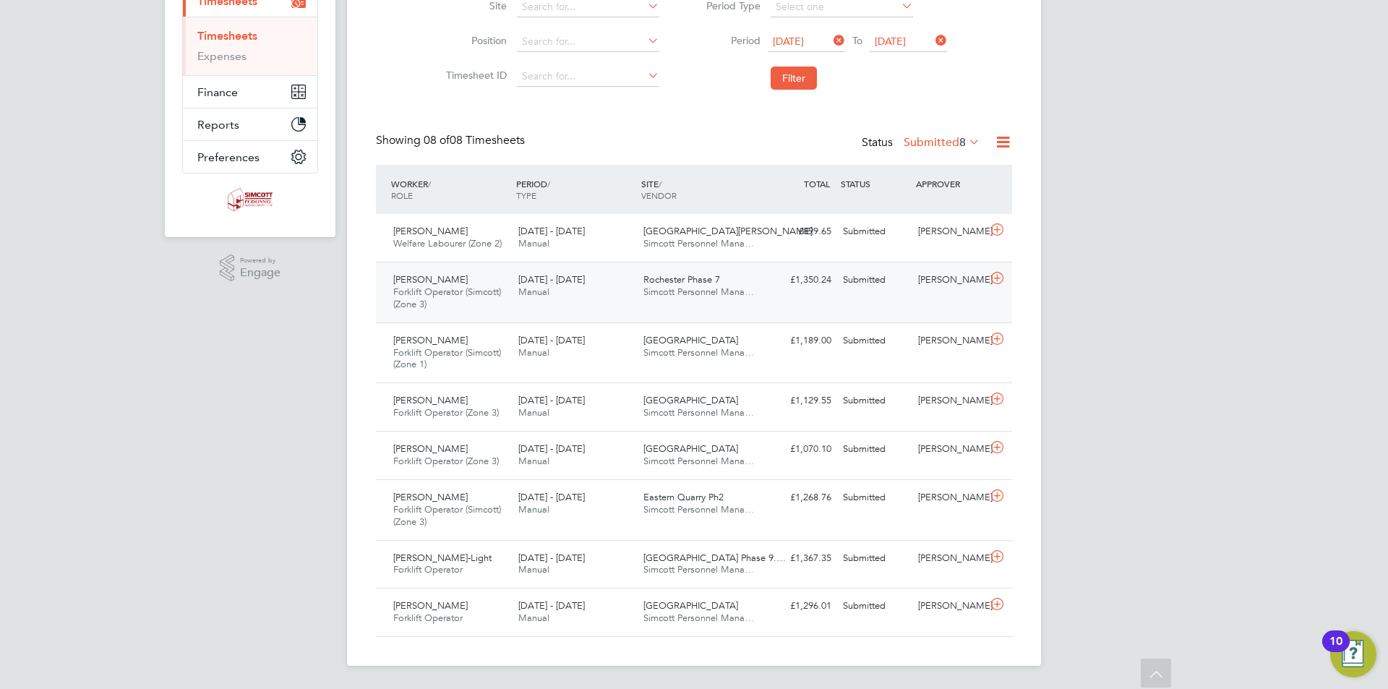
click at [549, 287] on span "Manual" at bounding box center [533, 291] width 31 height 12
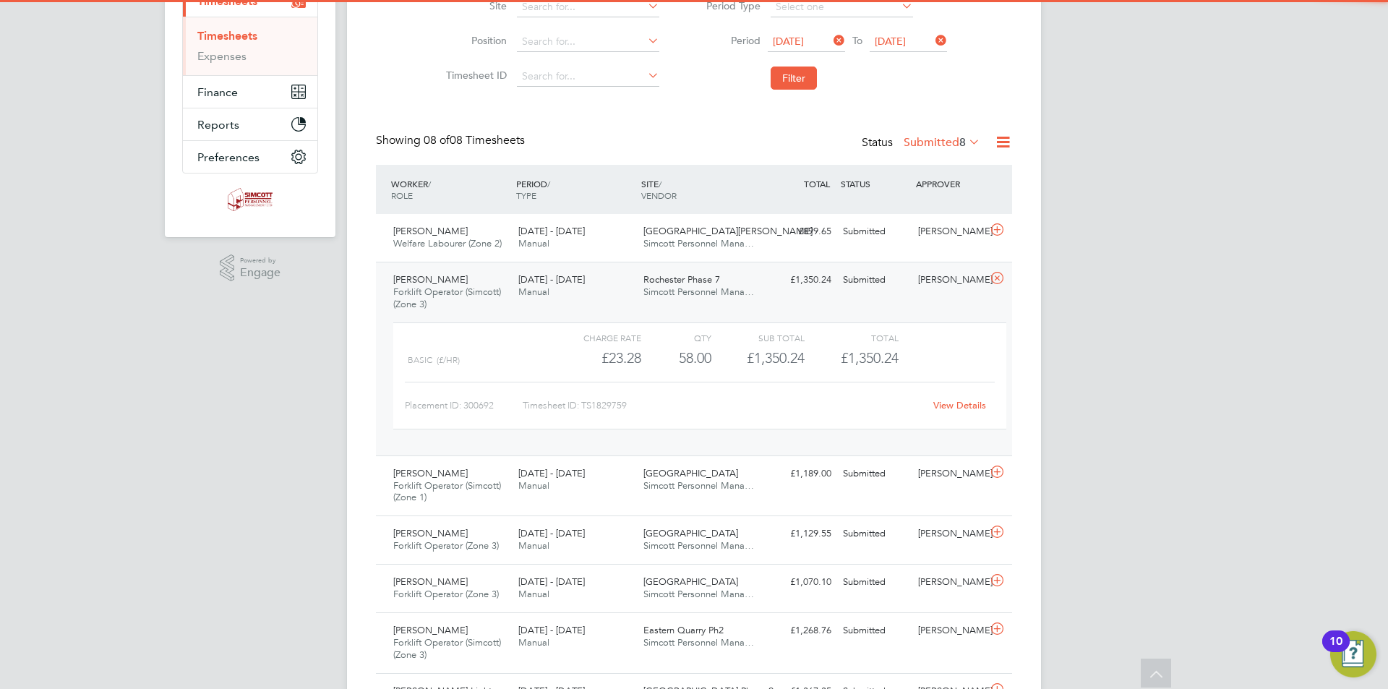
click at [966, 397] on div "View Details" at bounding box center [959, 405] width 71 height 23
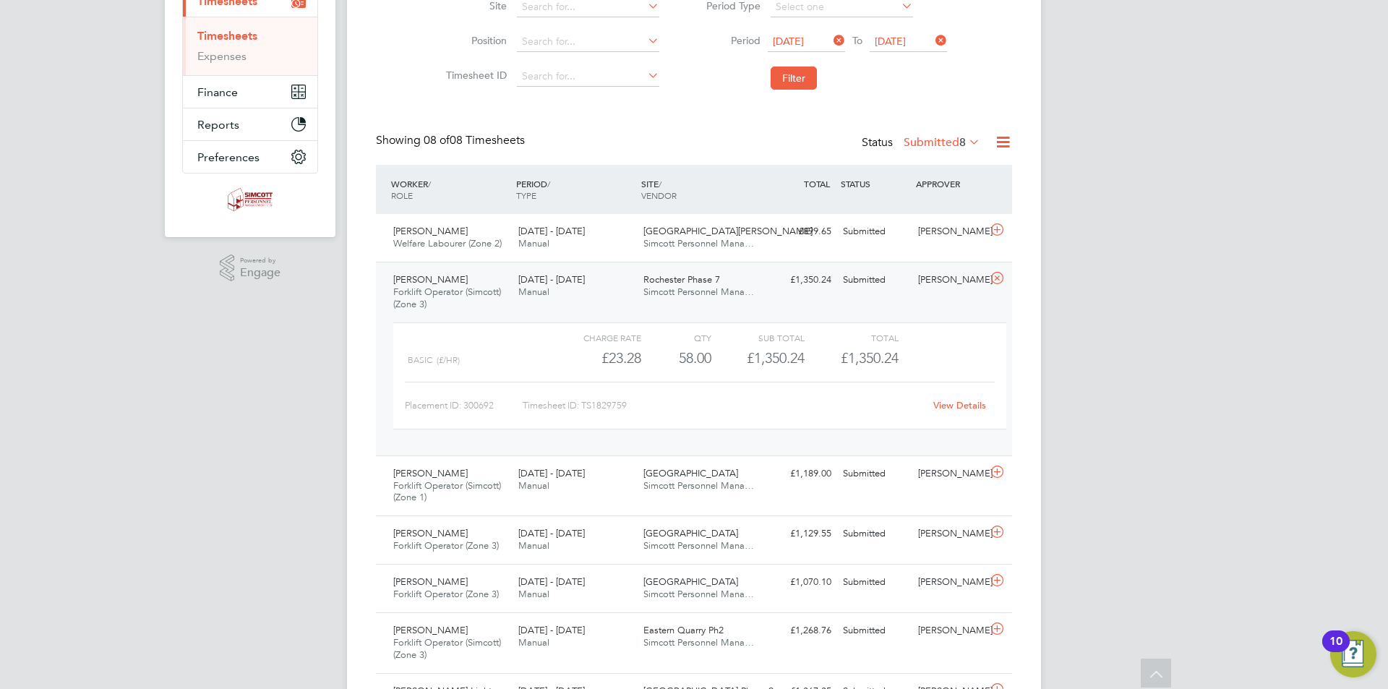
click at [971, 403] on link "View Details" at bounding box center [959, 405] width 53 height 12
click at [994, 283] on icon at bounding box center [997, 278] width 18 height 12
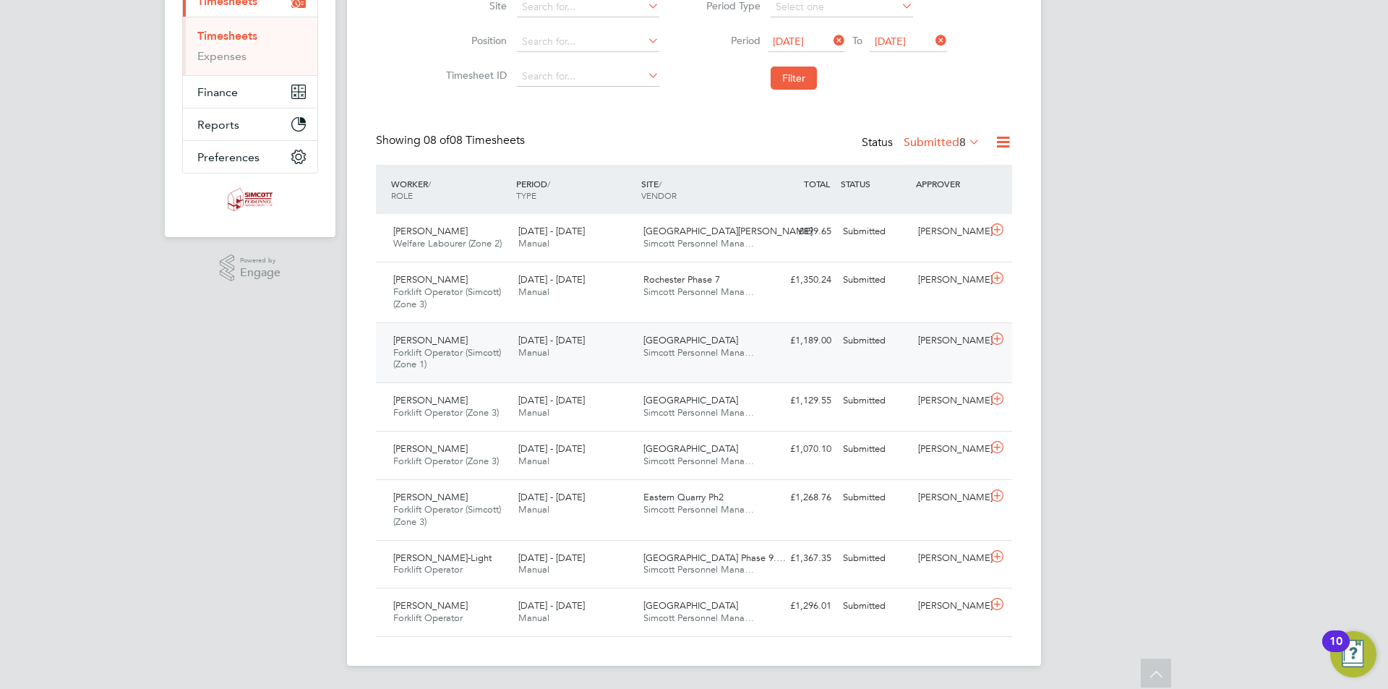
click at [600, 346] on div "22 - 28 Sep 2025 Manual" at bounding box center [574, 347] width 125 height 36
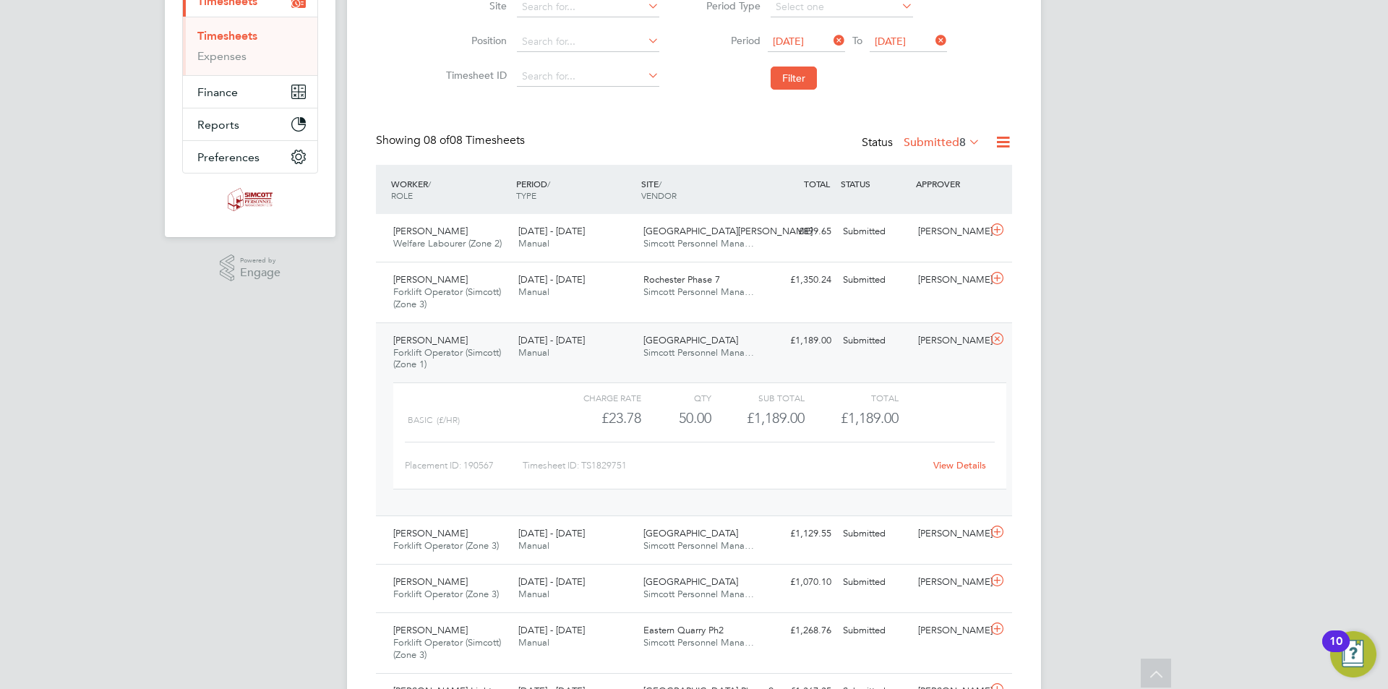
click at [952, 466] on link "View Details" at bounding box center [959, 465] width 53 height 12
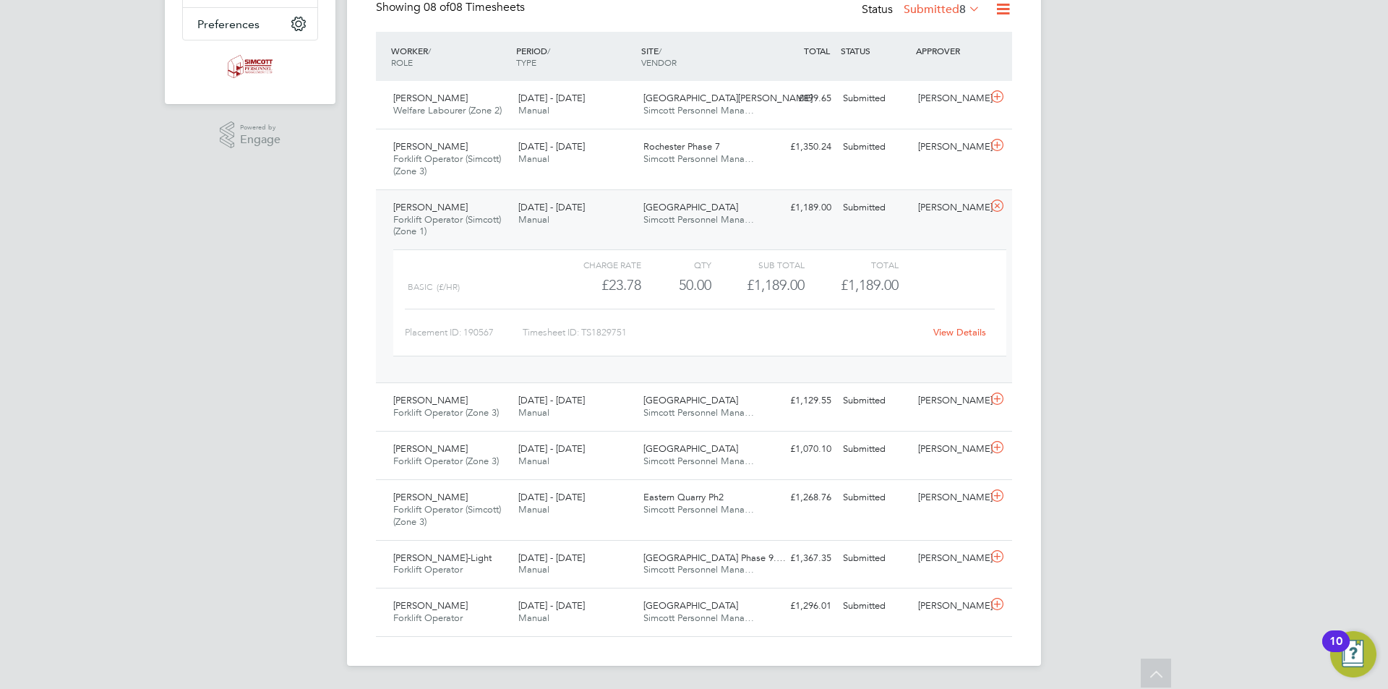
click at [992, 205] on icon at bounding box center [997, 206] width 18 height 12
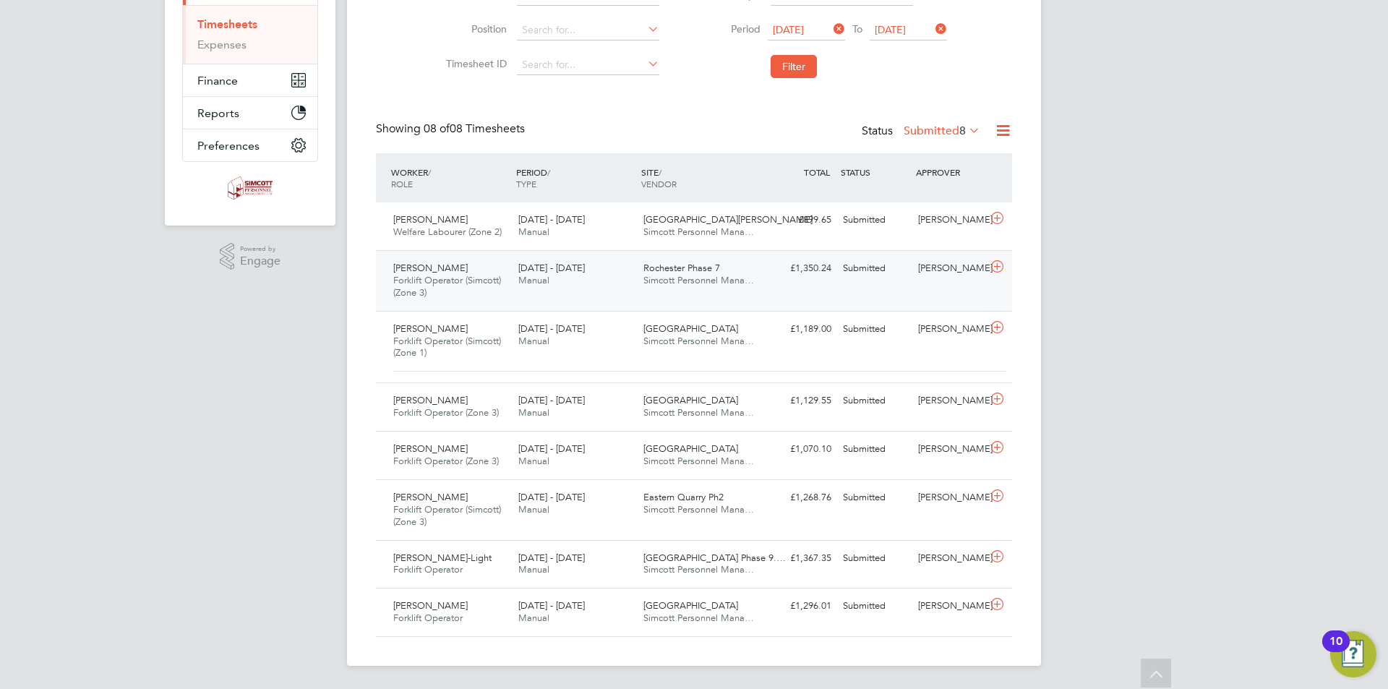
scroll to position [220, 0]
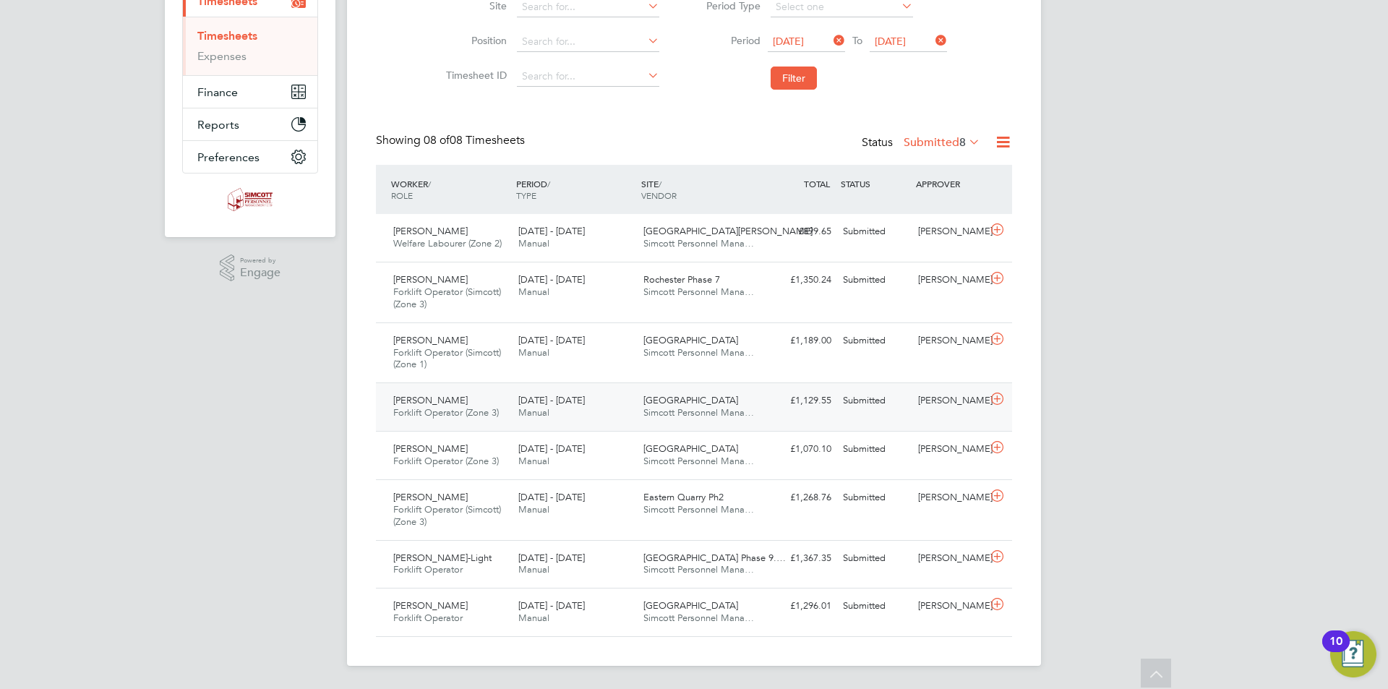
click at [601, 405] on div "22 - 28 Sep 2025 Manual" at bounding box center [574, 407] width 125 height 36
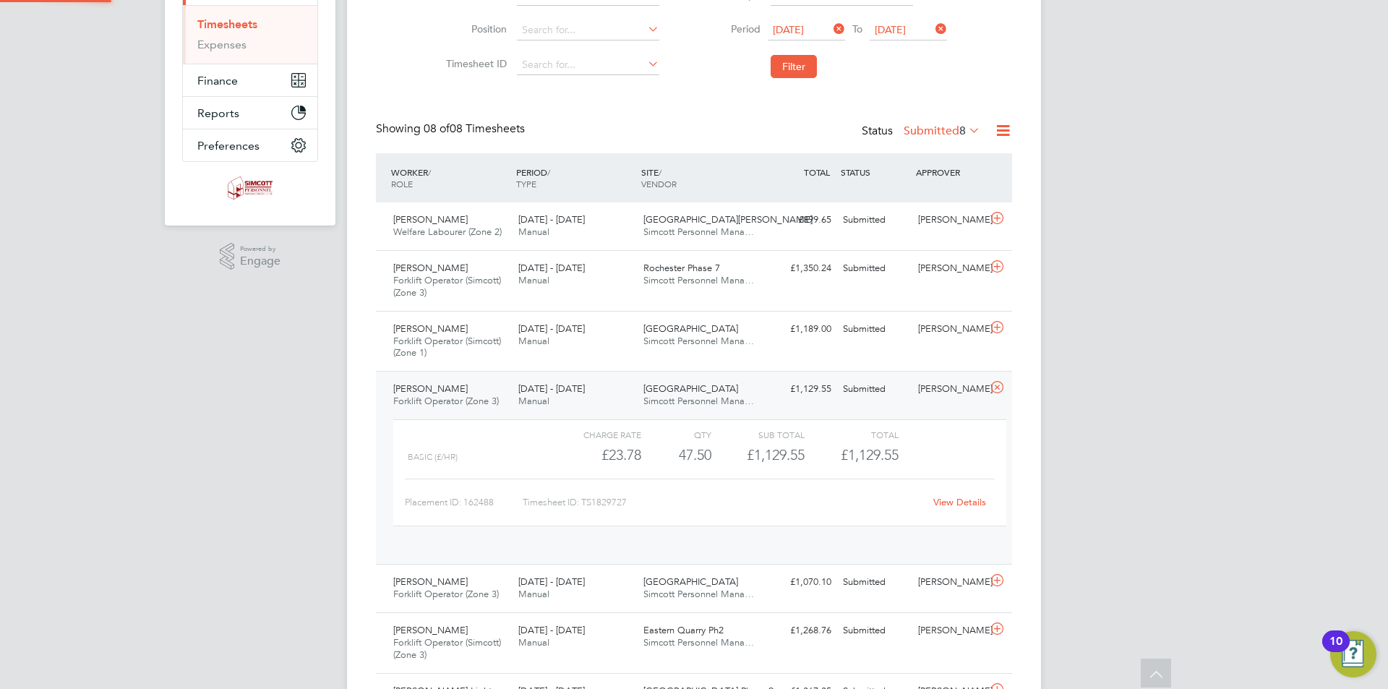
scroll to position [25, 141]
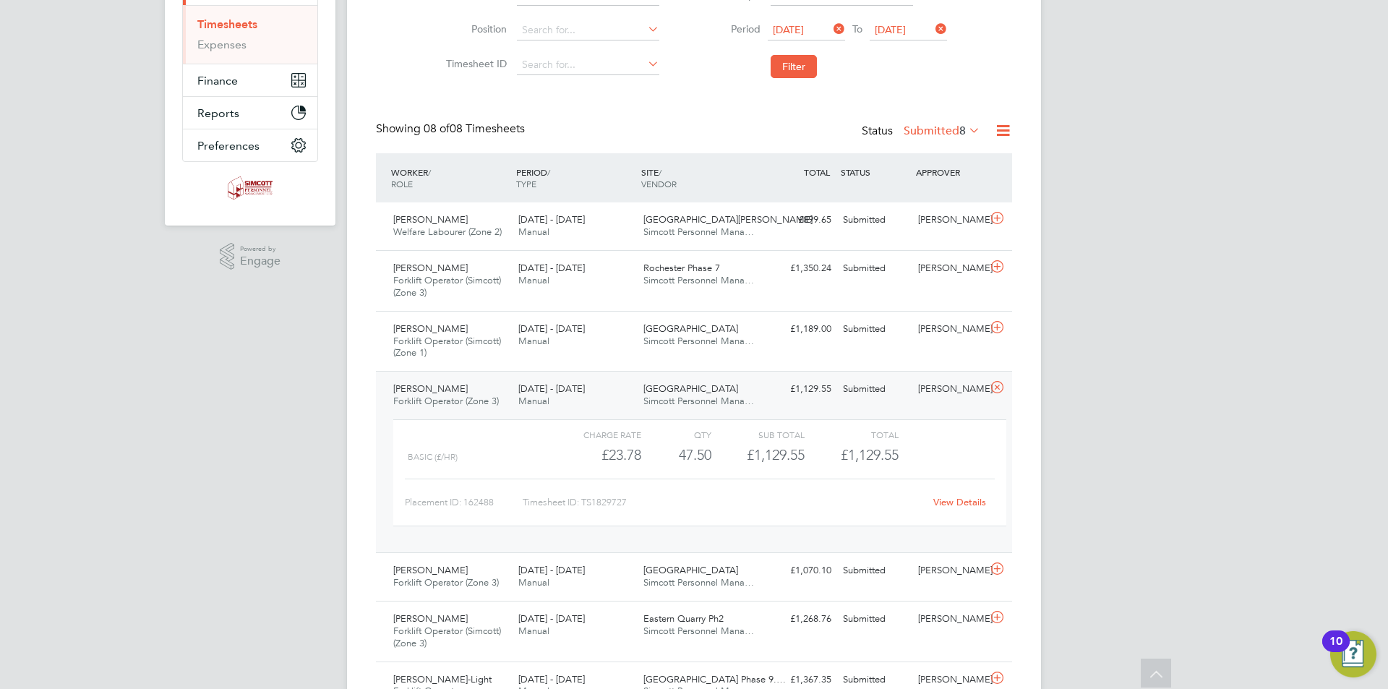
click at [945, 504] on link "View Details" at bounding box center [959, 502] width 53 height 12
click at [994, 384] on icon at bounding box center [997, 388] width 18 height 12
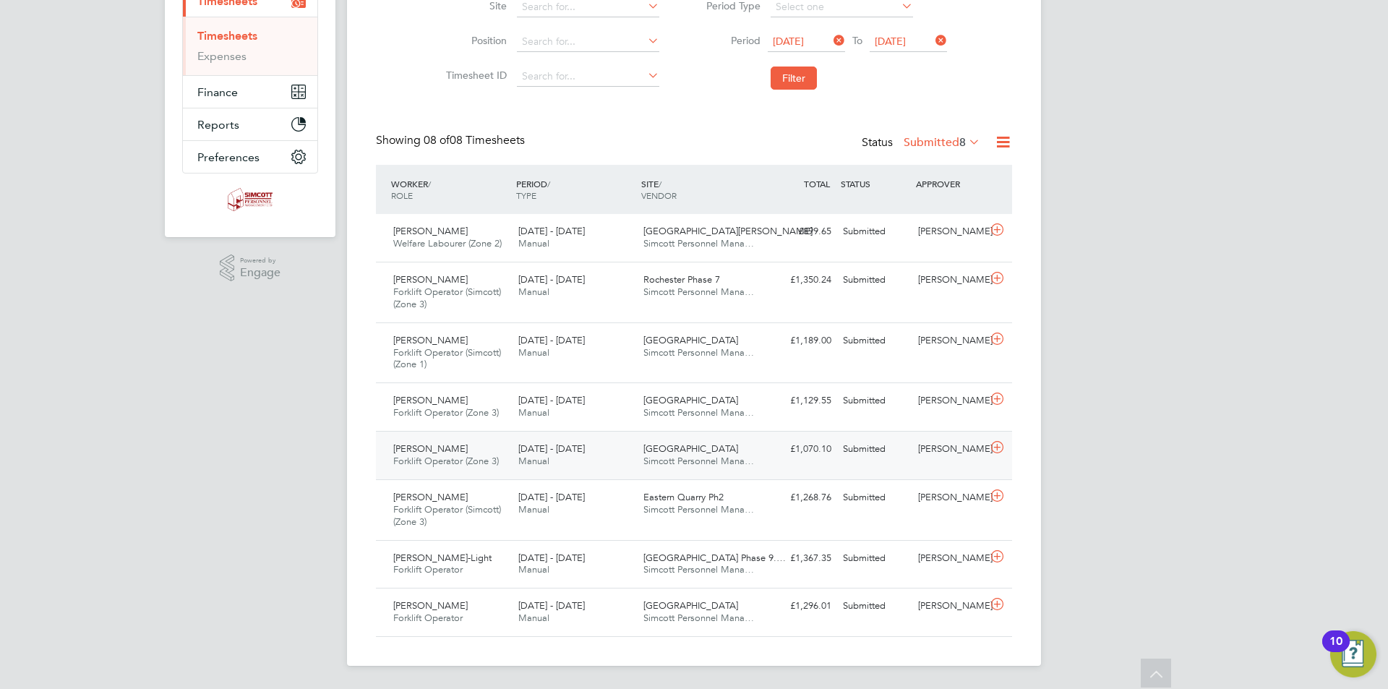
click at [512, 434] on div "Rimvydas Senuta Forklift Operator (Zone 3) 22 - 28 Sep 2025 22 - 28 Sep 2025 Ma…" at bounding box center [694, 455] width 636 height 48
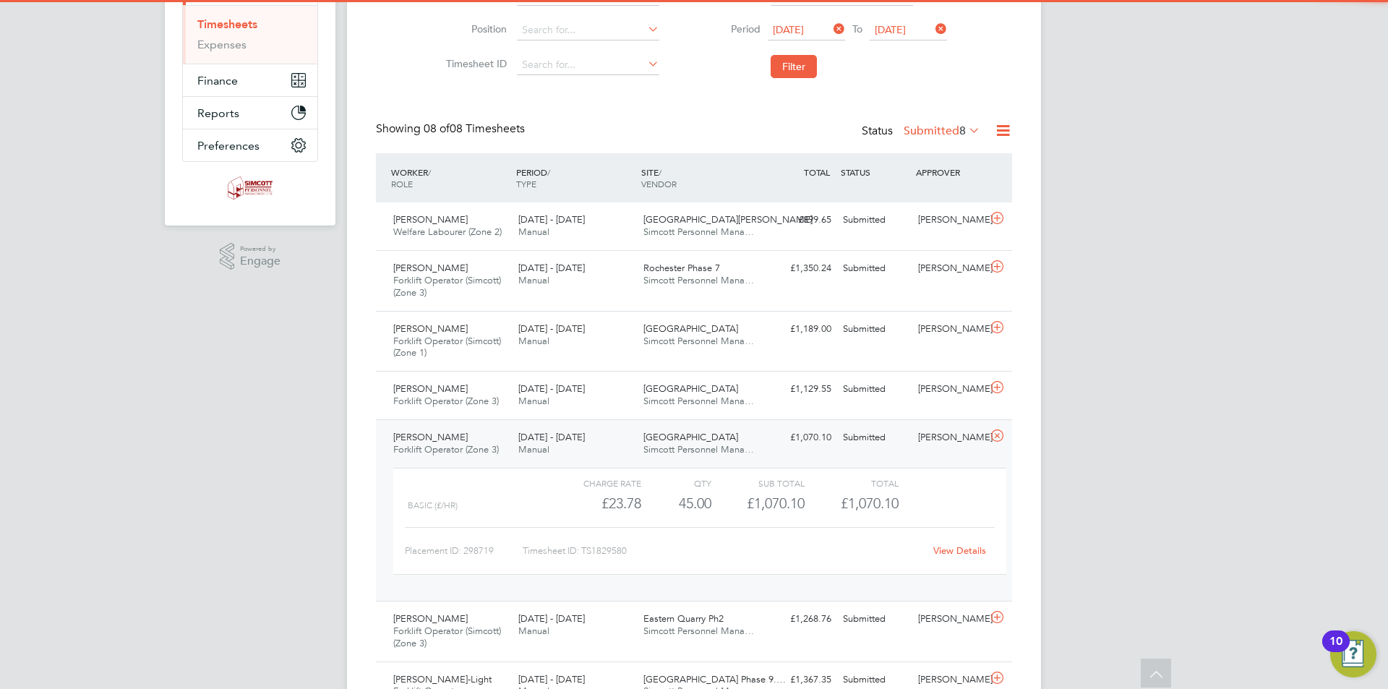
click at [962, 545] on link "View Details" at bounding box center [959, 550] width 53 height 12
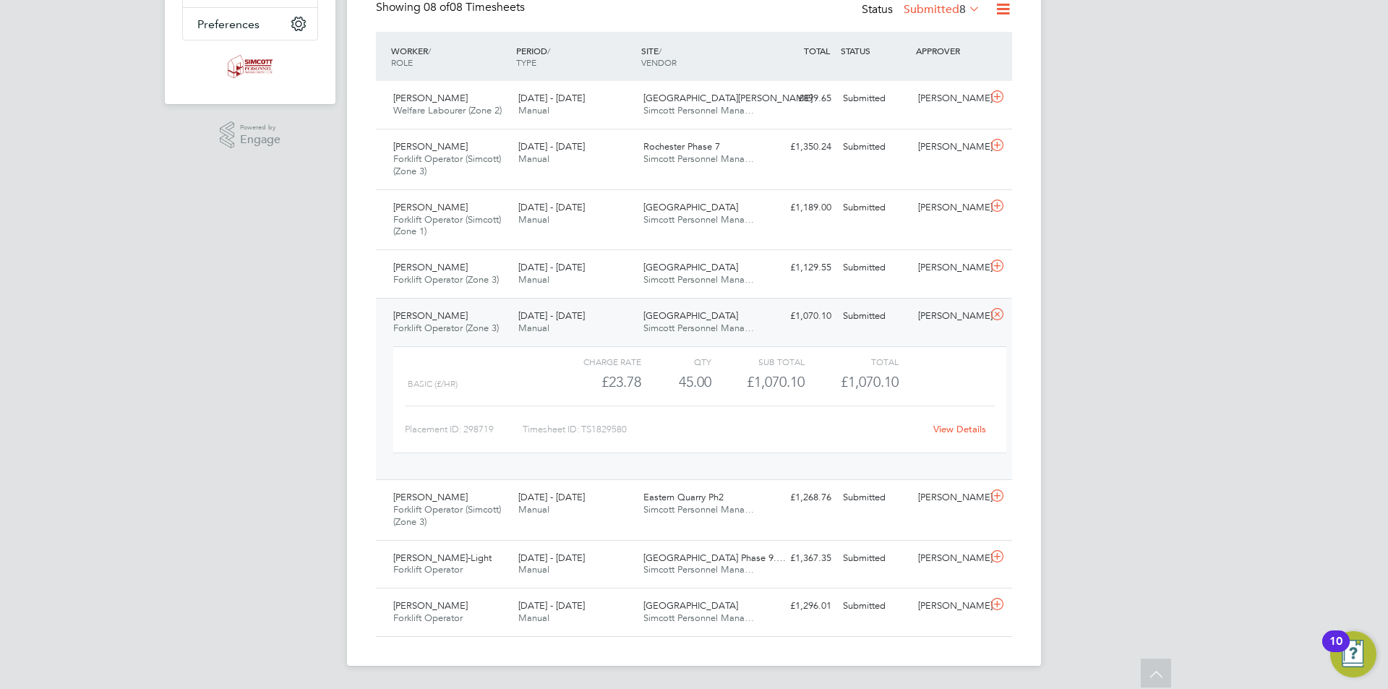
click at [1002, 313] on icon at bounding box center [997, 315] width 18 height 12
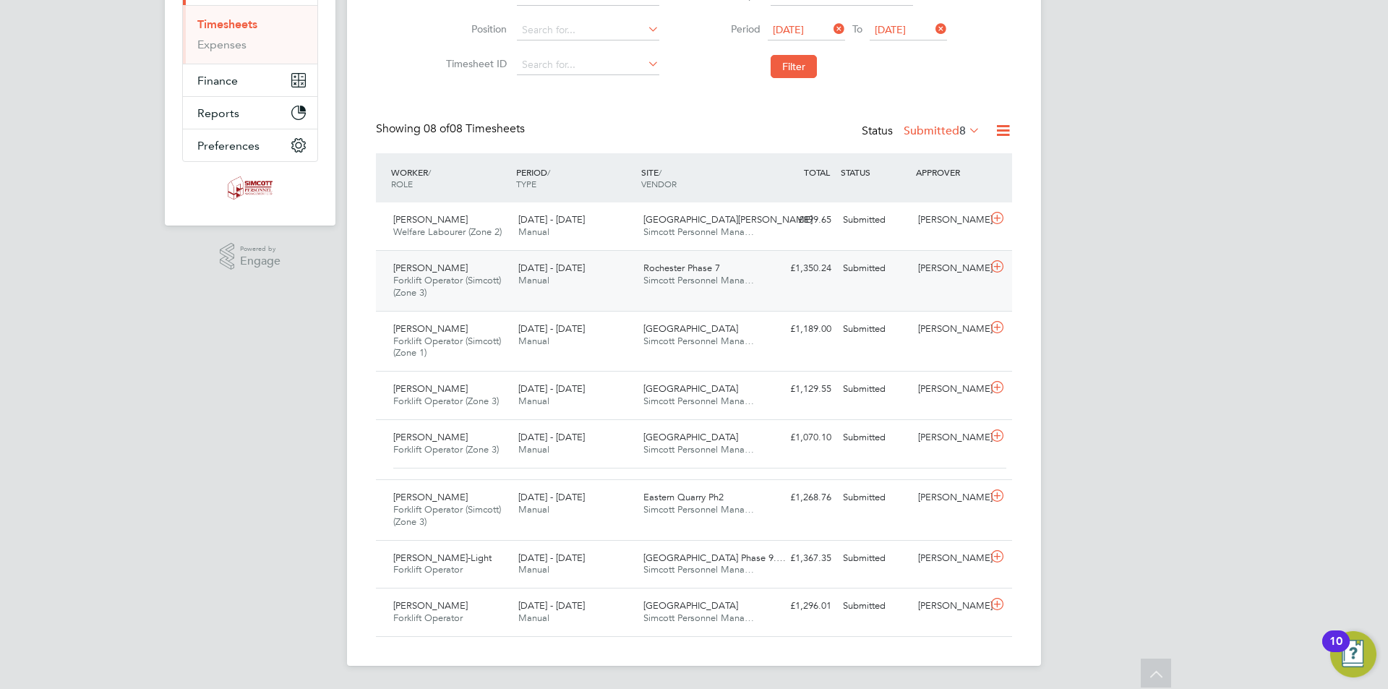
scroll to position [220, 0]
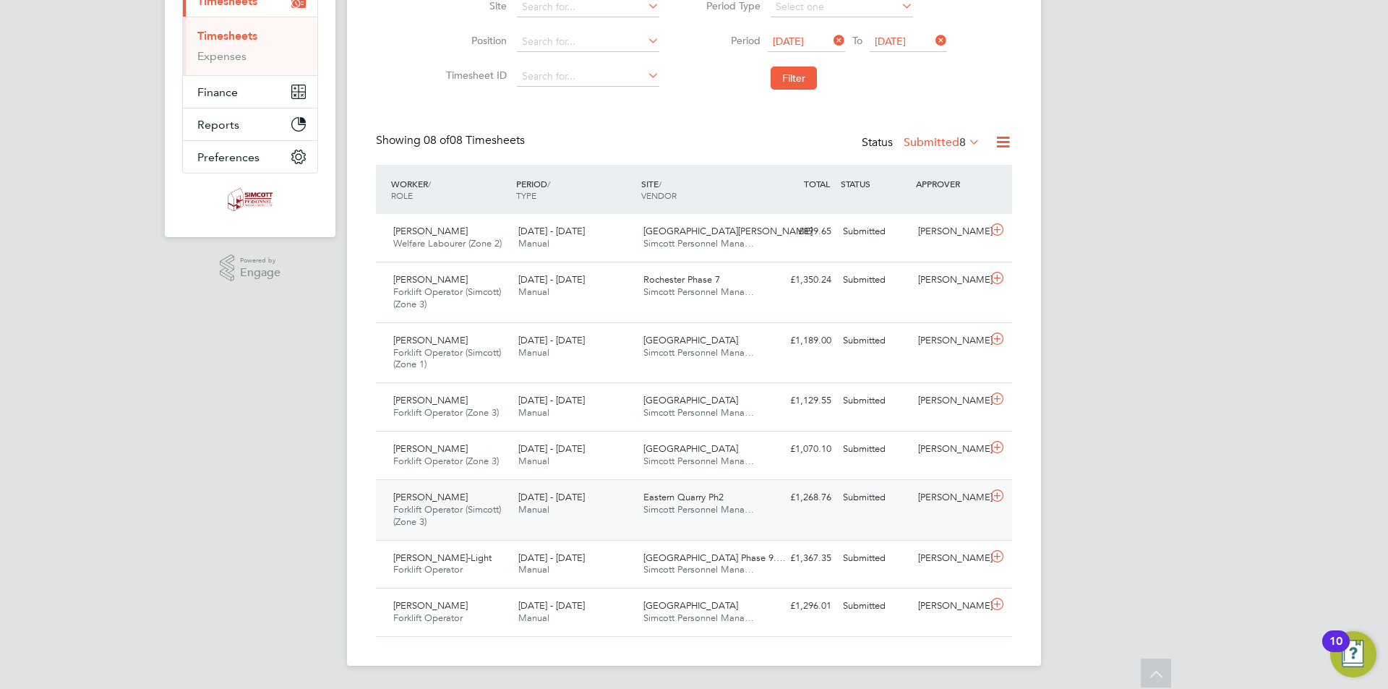
click at [565, 505] on div "22 - 28 Sep 2025 Manual" at bounding box center [574, 504] width 125 height 36
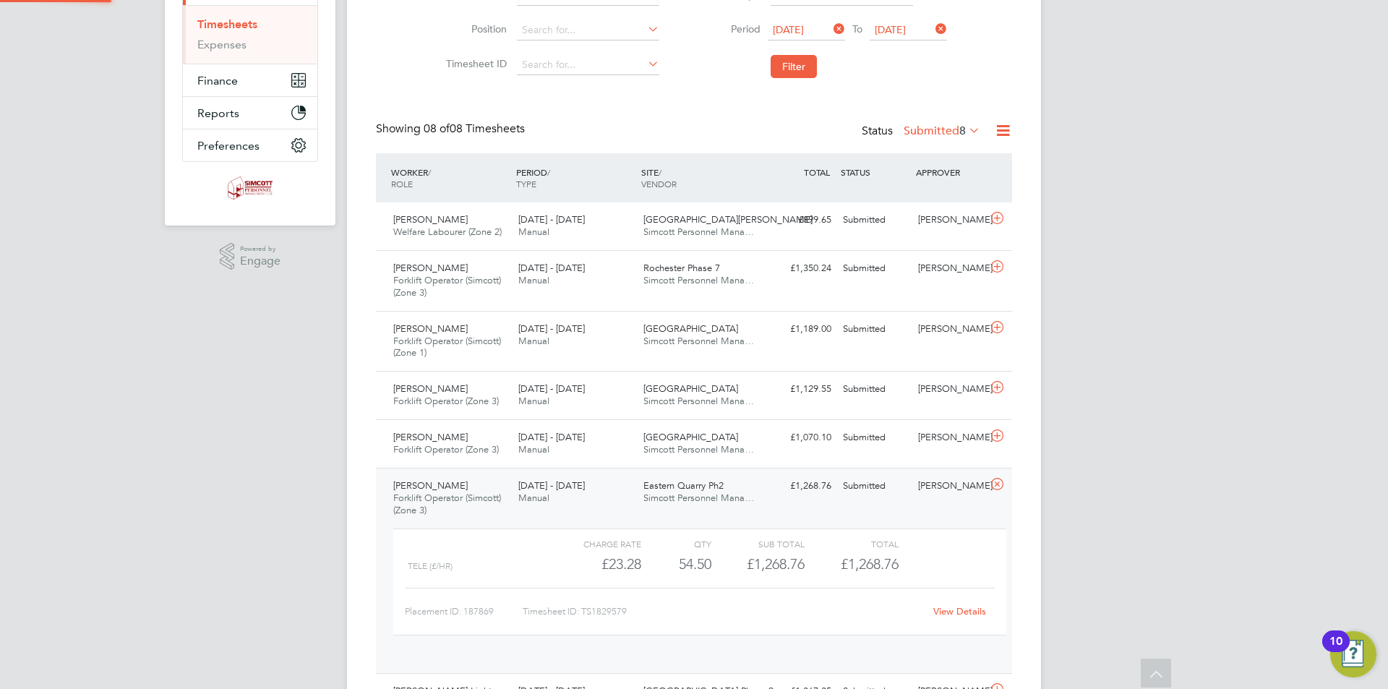
scroll to position [25, 141]
click at [958, 612] on link "View Details" at bounding box center [959, 611] width 53 height 12
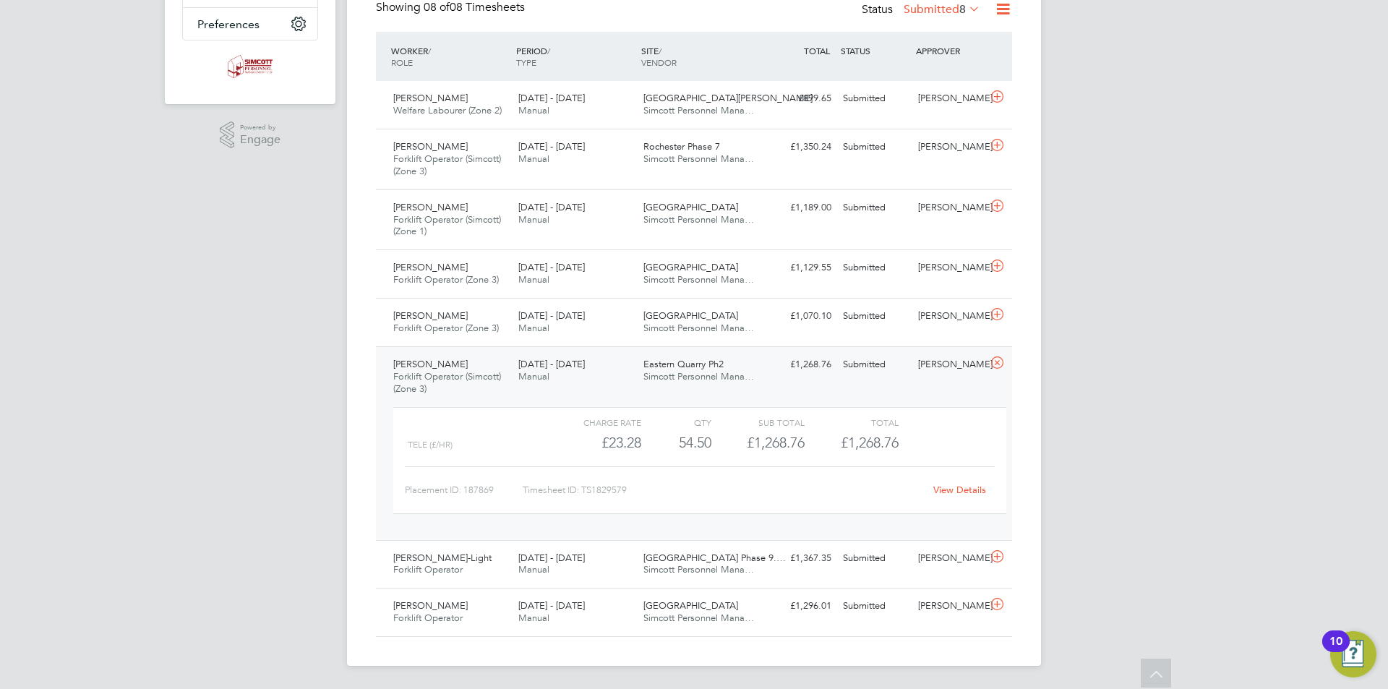
click at [991, 358] on icon at bounding box center [997, 363] width 18 height 12
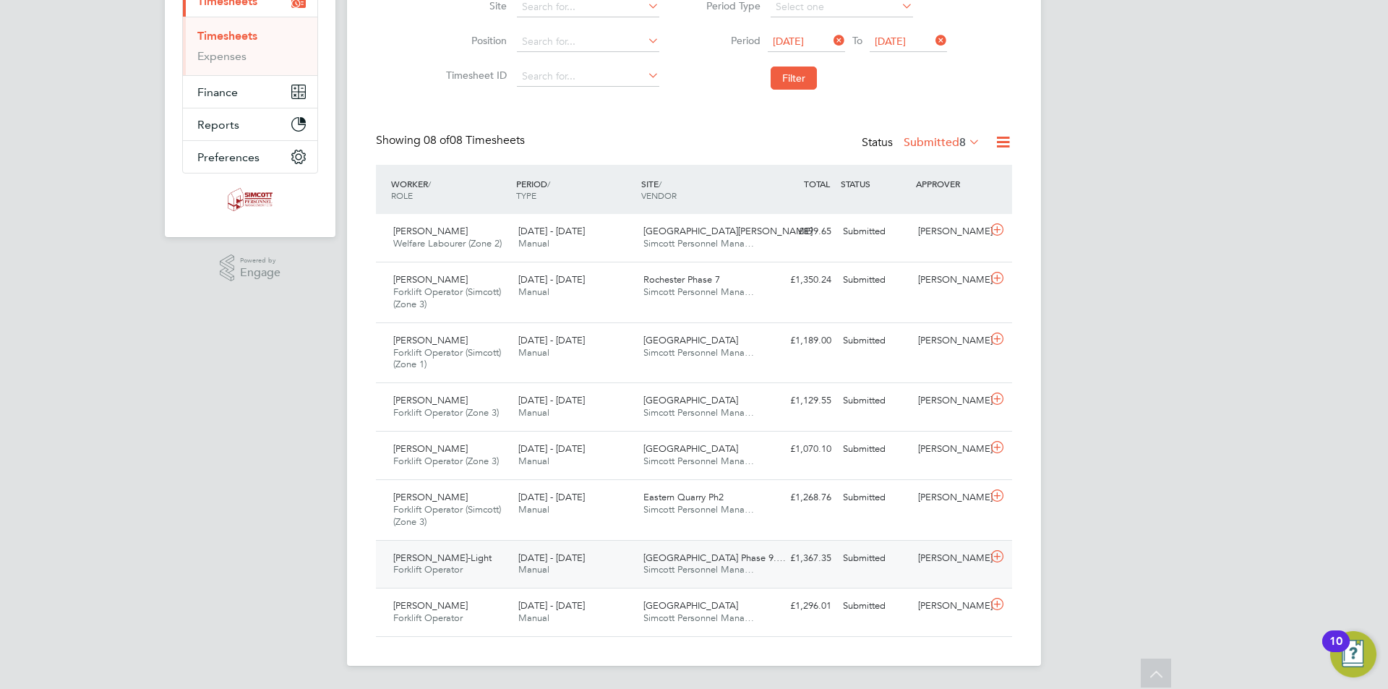
click at [664, 552] on span "Acton Gardens Phase 9.…" at bounding box center [714, 557] width 142 height 12
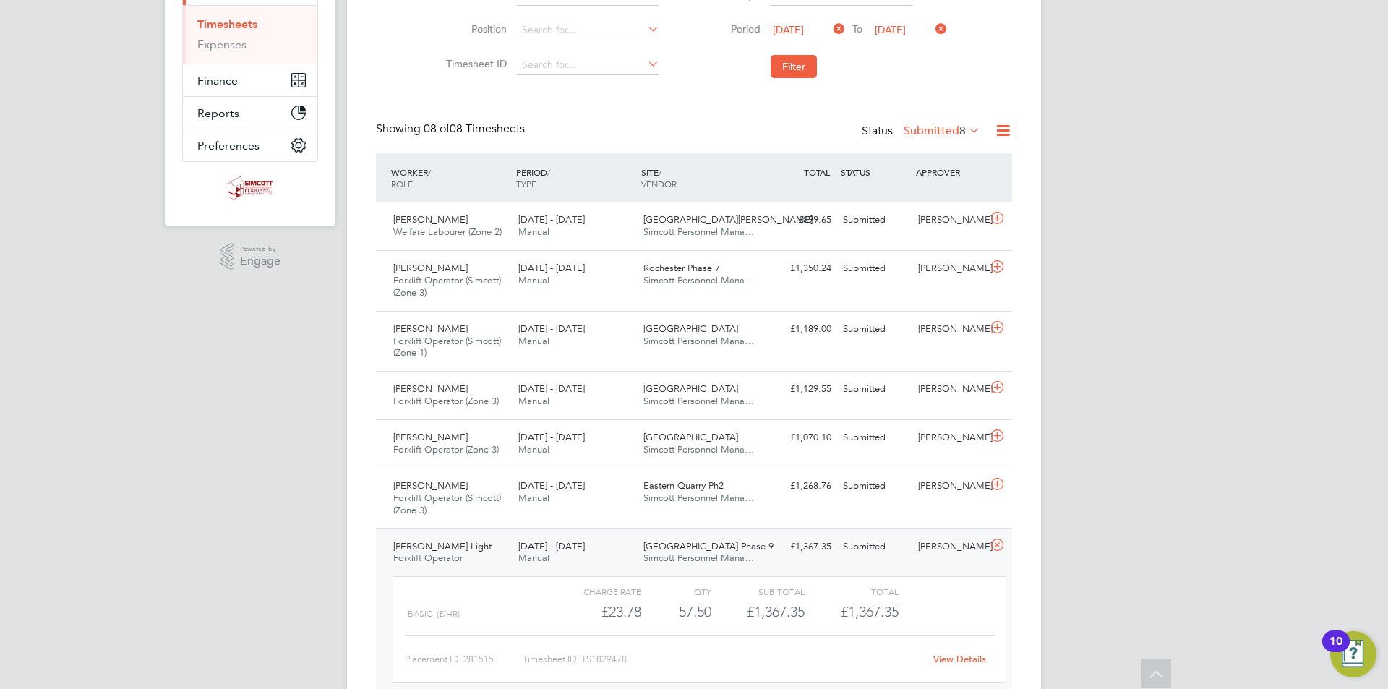
click at [953, 661] on link "View Details" at bounding box center [959, 659] width 53 height 12
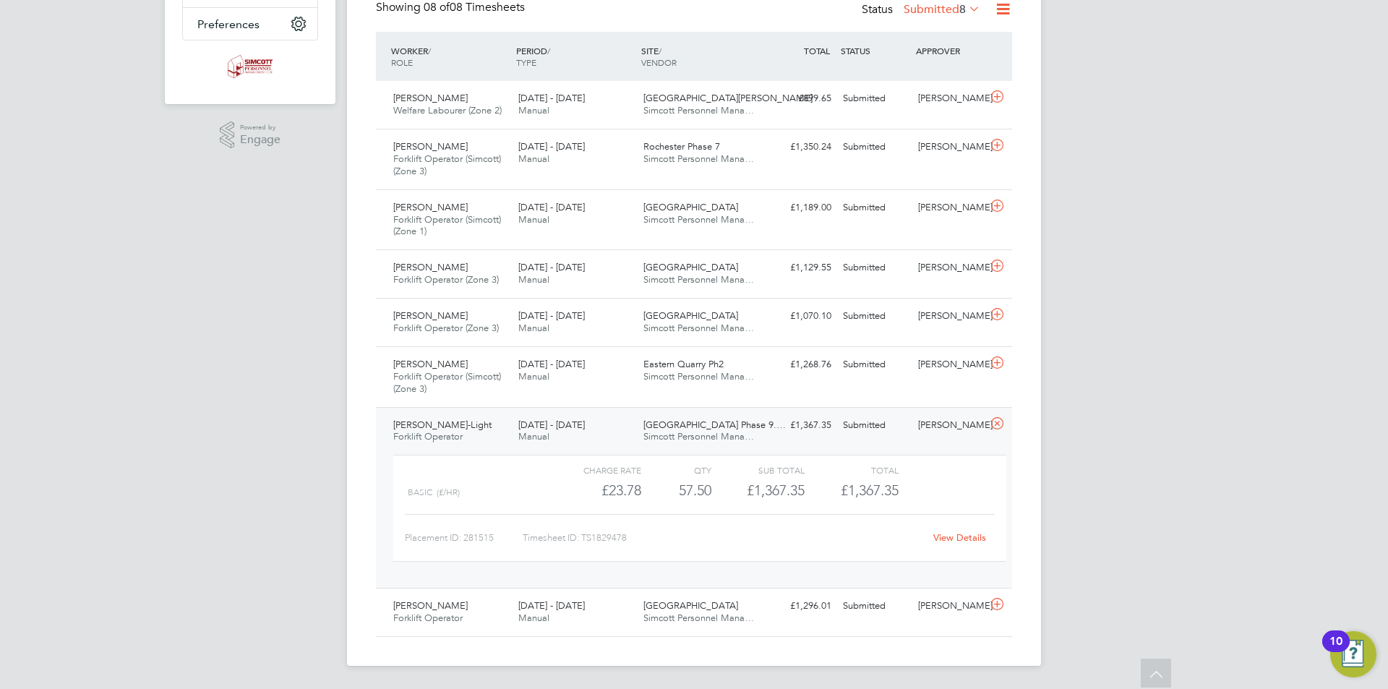
click at [990, 420] on icon at bounding box center [997, 424] width 18 height 12
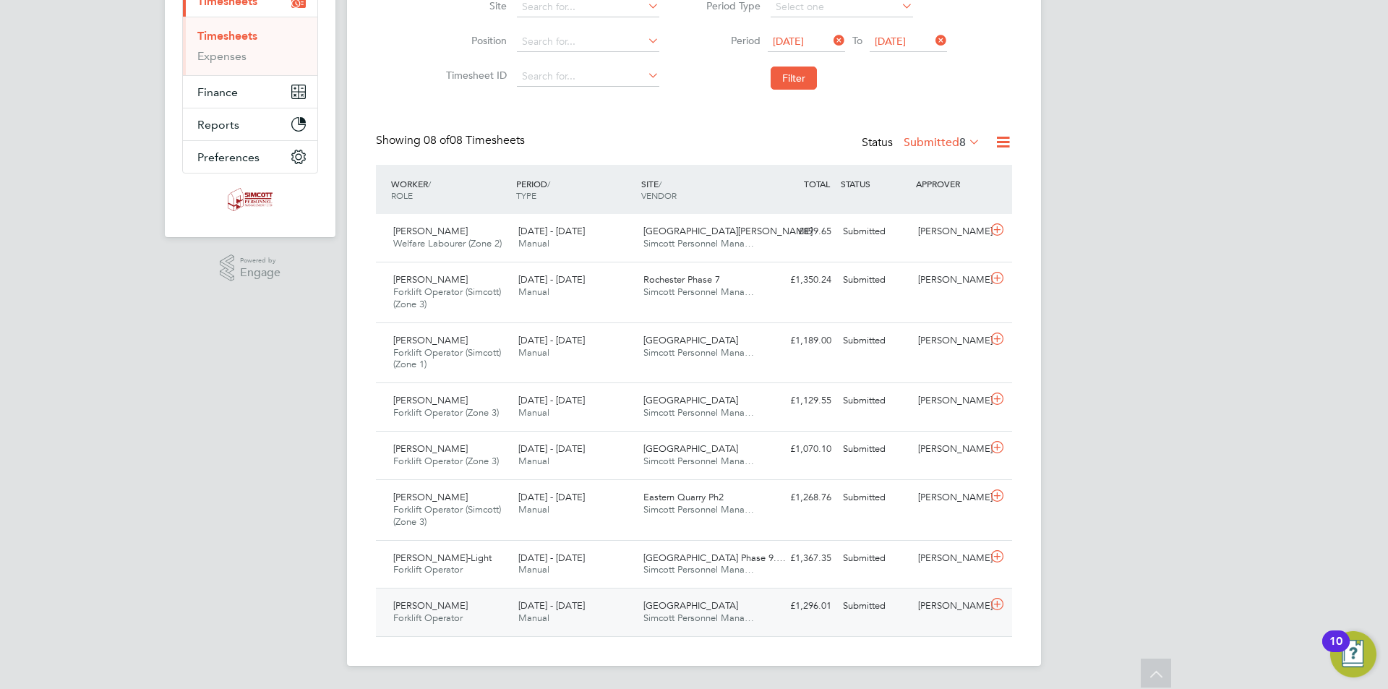
click at [592, 602] on div "22 - 28 Sep 2025 Manual" at bounding box center [574, 612] width 125 height 36
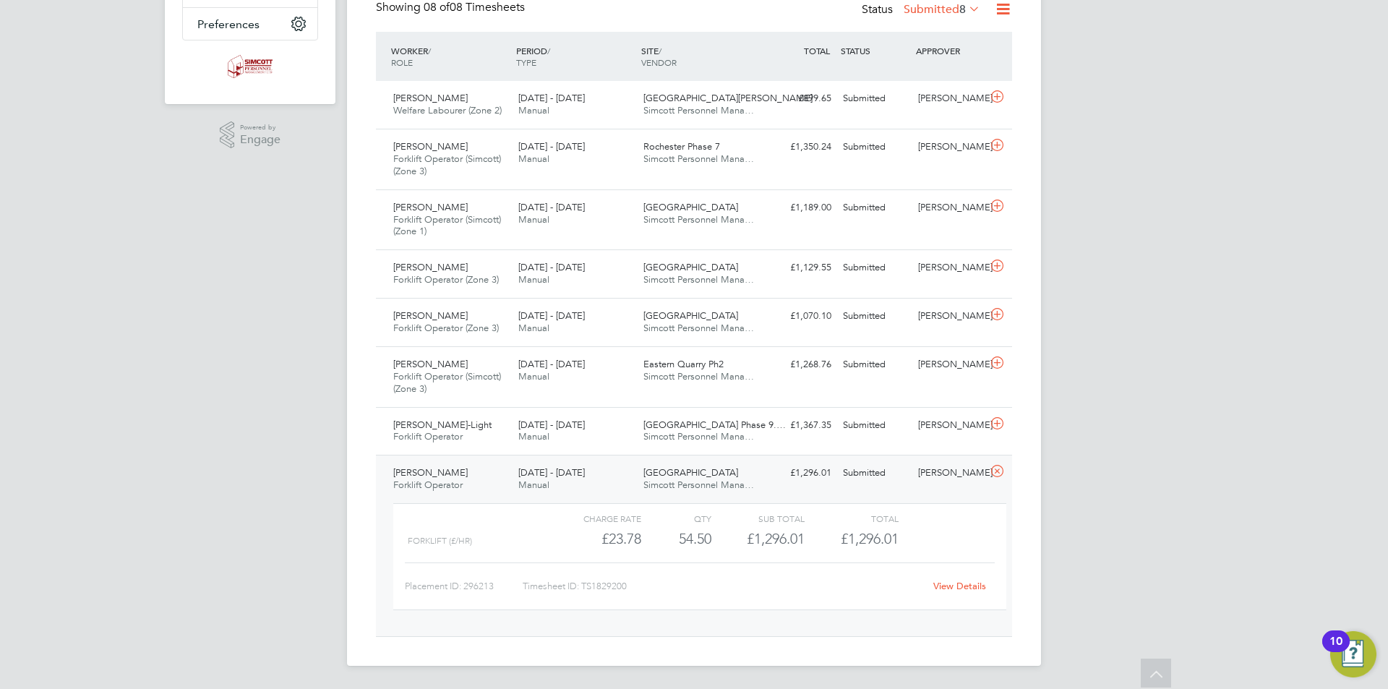
click at [964, 583] on link "View Details" at bounding box center [959, 586] width 53 height 12
drag, startPoint x: 995, startPoint y: 470, endPoint x: 1034, endPoint y: 468, distance: 39.1
click at [994, 470] on icon at bounding box center [997, 471] width 18 height 12
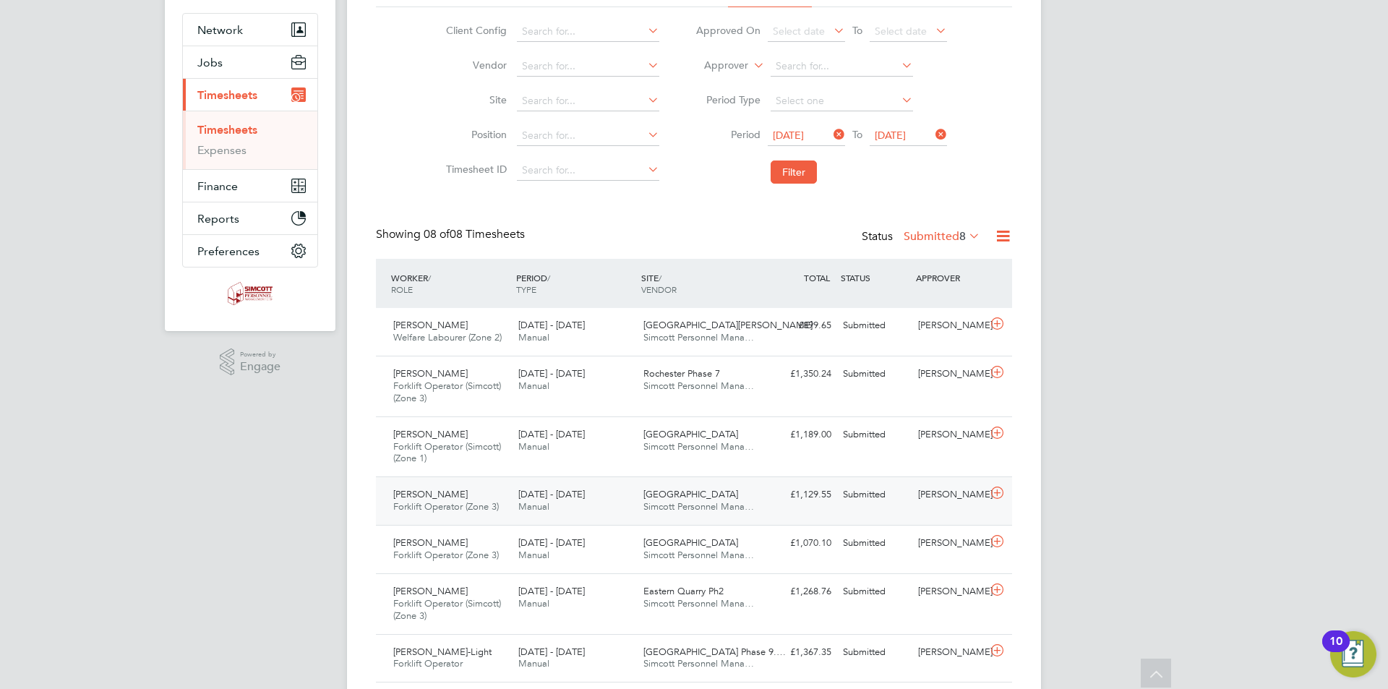
scroll to position [0, 0]
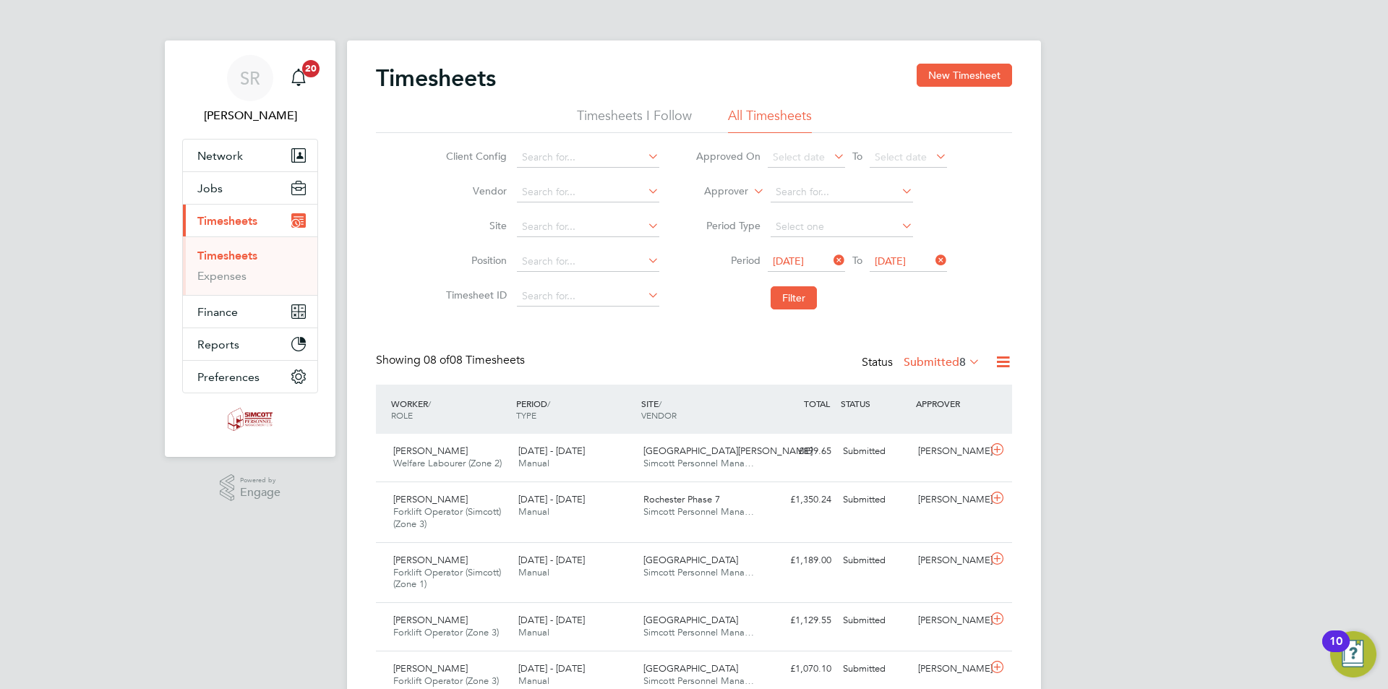
click at [1005, 358] on icon at bounding box center [1003, 362] width 18 height 18
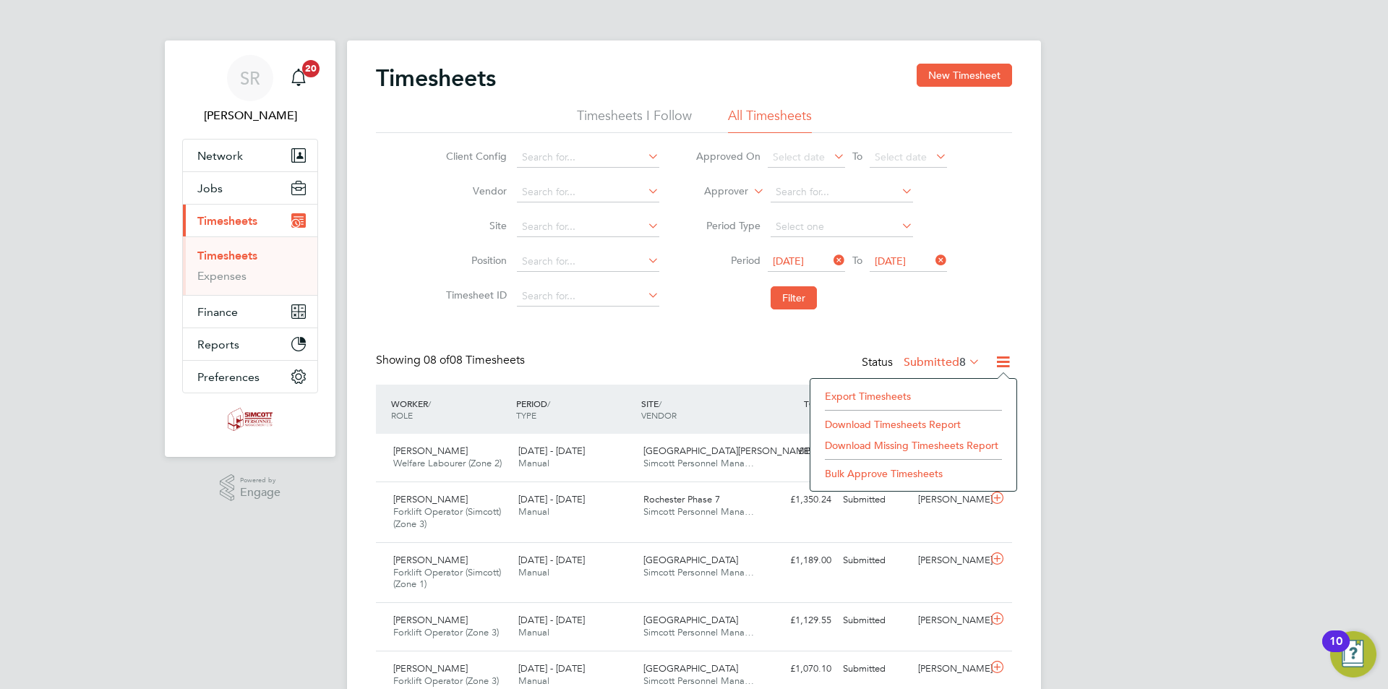
click at [900, 403] on li "Export Timesheets" at bounding box center [913, 396] width 192 height 20
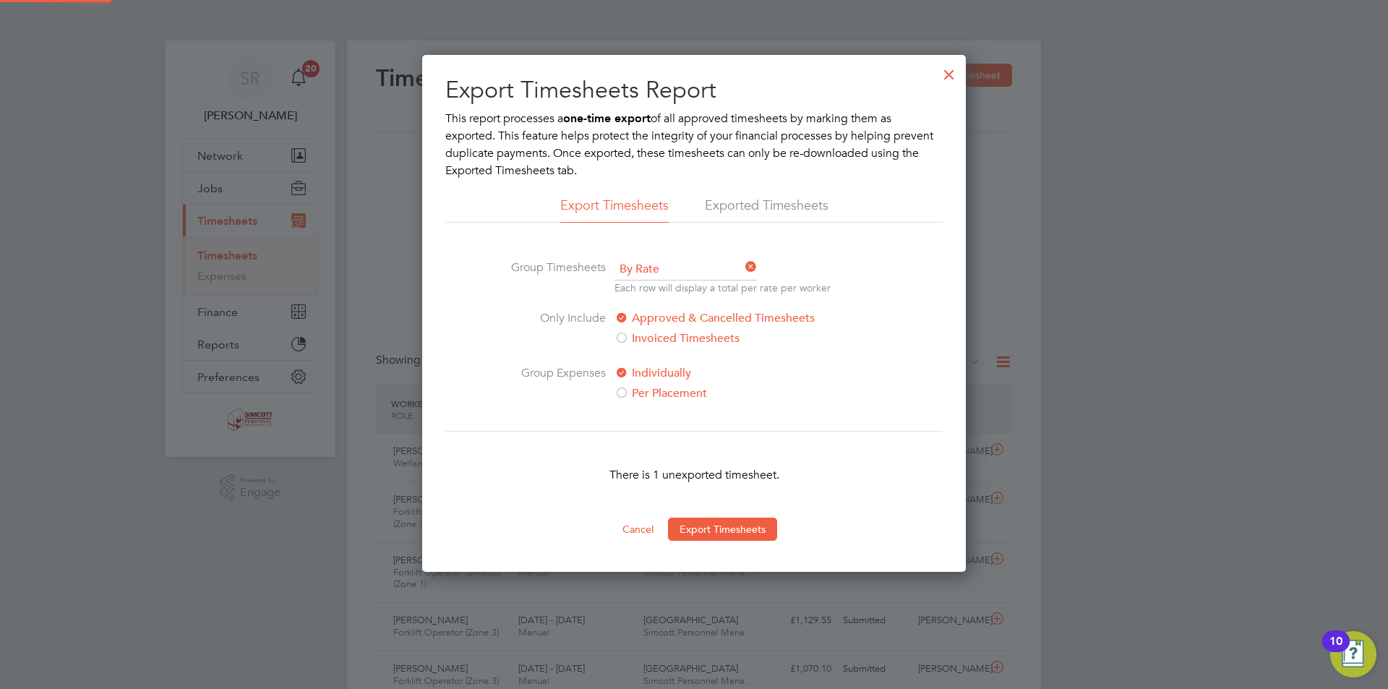
scroll to position [7, 7]
click at [747, 530] on button "Export Timesheets" at bounding box center [722, 528] width 109 height 23
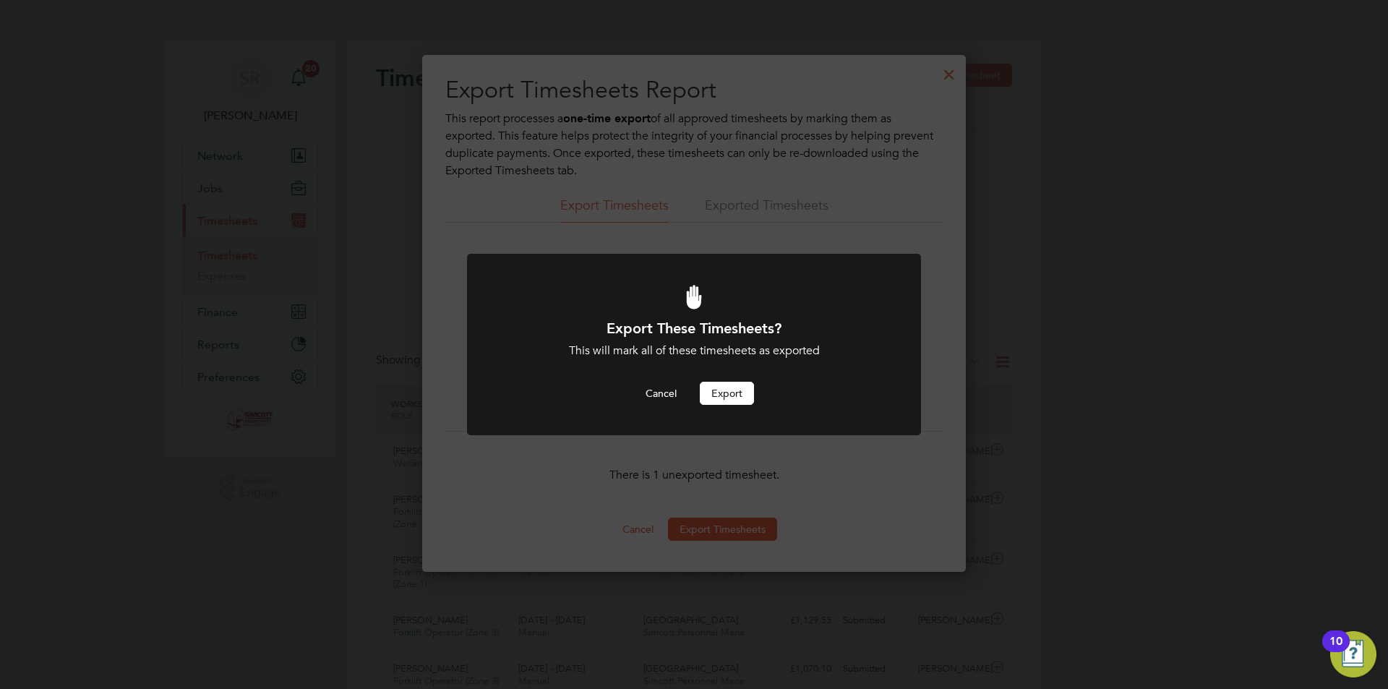
click at [717, 397] on button "Export" at bounding box center [727, 393] width 54 height 23
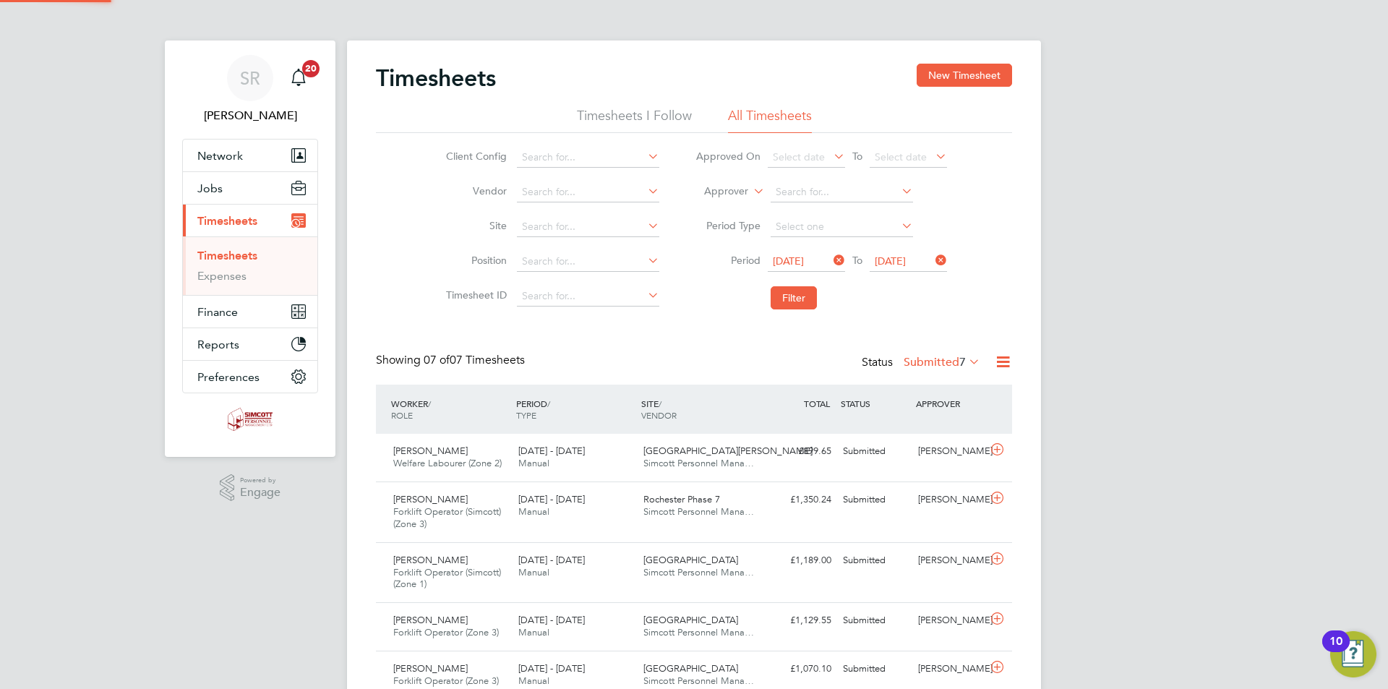
scroll to position [48, 126]
click at [1145, 378] on div "SR Scott Ridgers Notifications 20 Applications: Network Team Members Businesses…" at bounding box center [694, 424] width 1388 height 848
click at [1001, 364] on icon at bounding box center [1003, 362] width 18 height 18
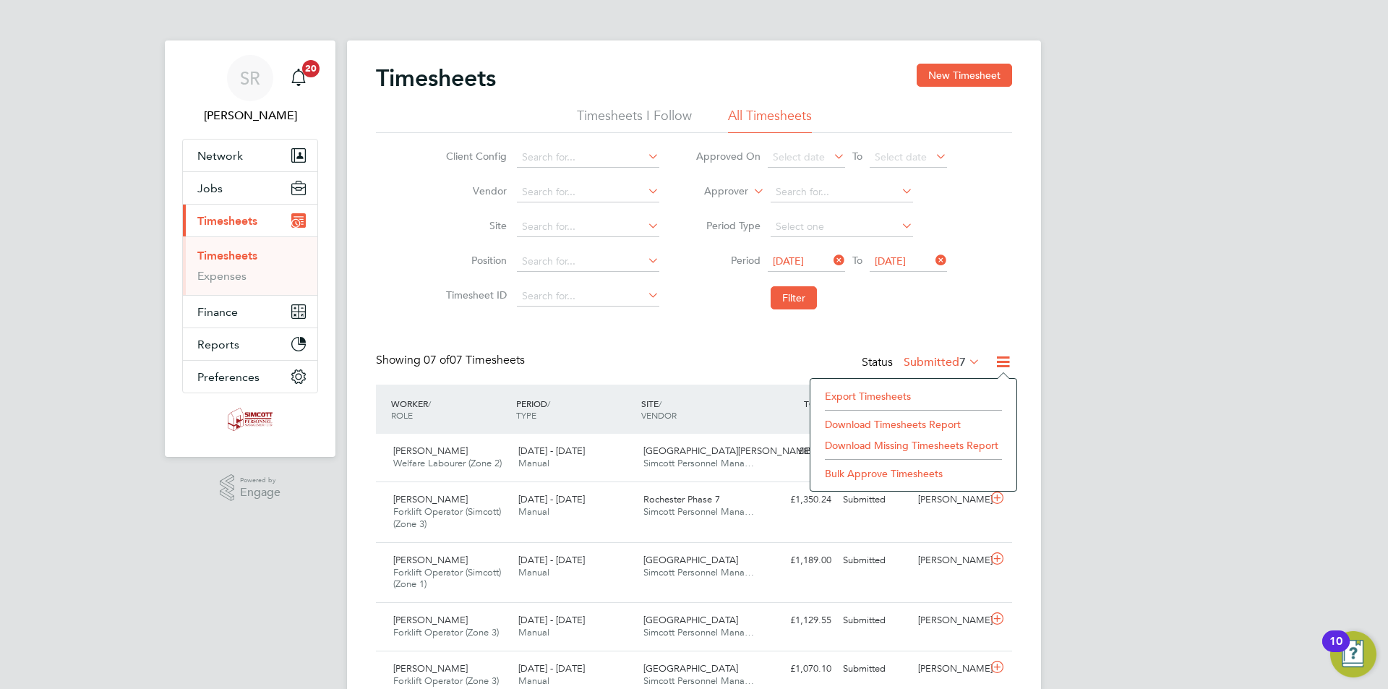
click at [862, 395] on li "Export Timesheets" at bounding box center [913, 396] width 192 height 20
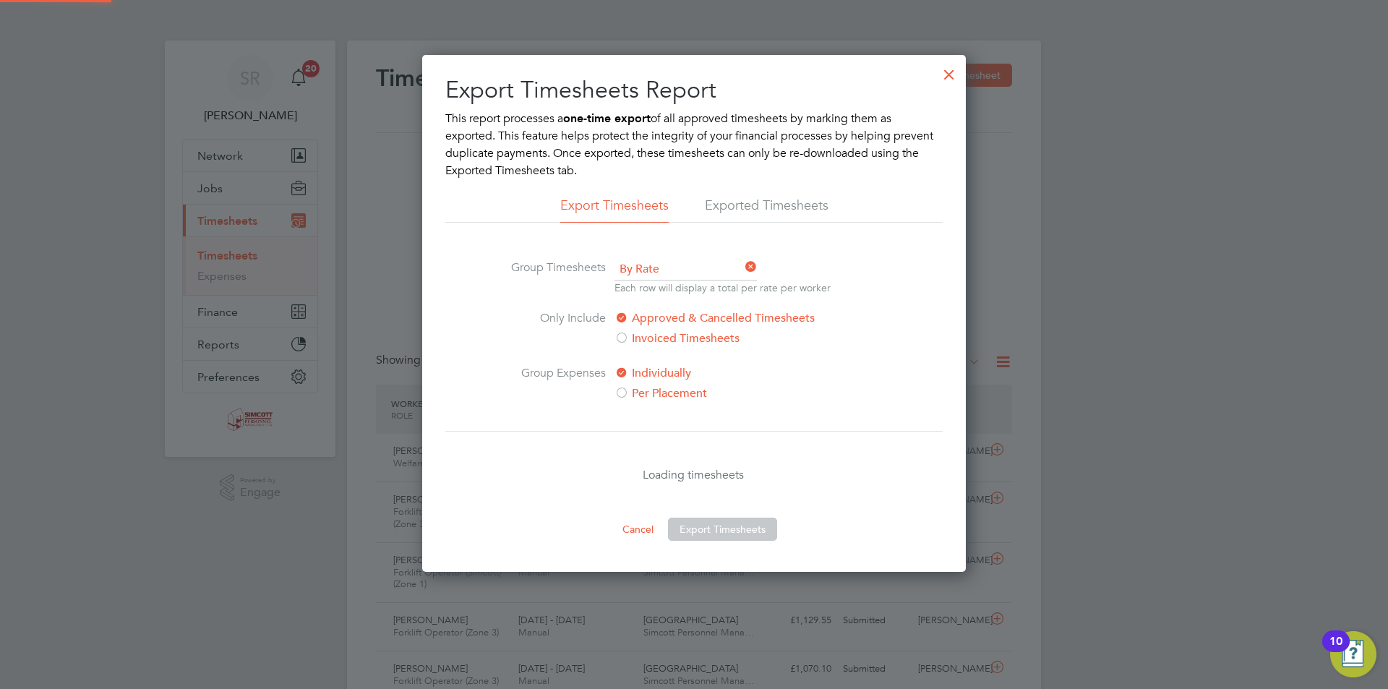
scroll to position [7, 7]
click at [953, 71] on div at bounding box center [949, 71] width 26 height 26
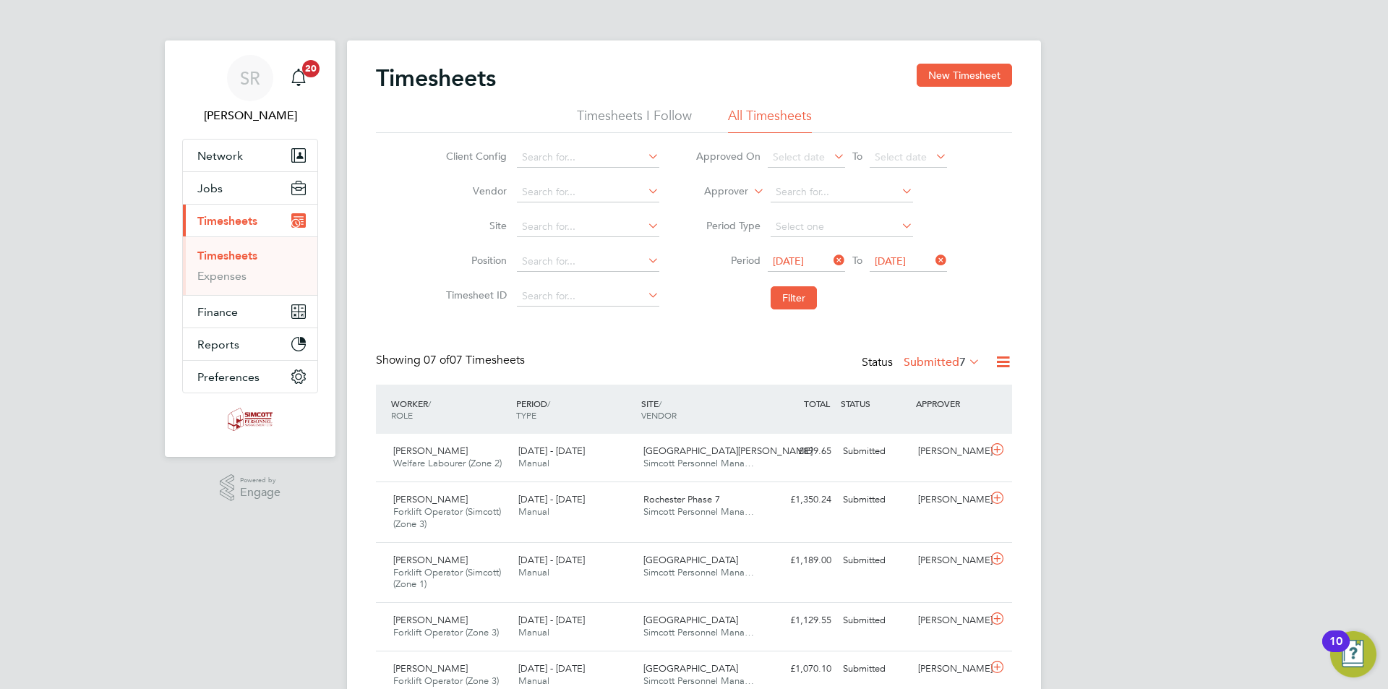
scroll to position [48, 126]
click at [1005, 364] on icon at bounding box center [1003, 362] width 18 height 18
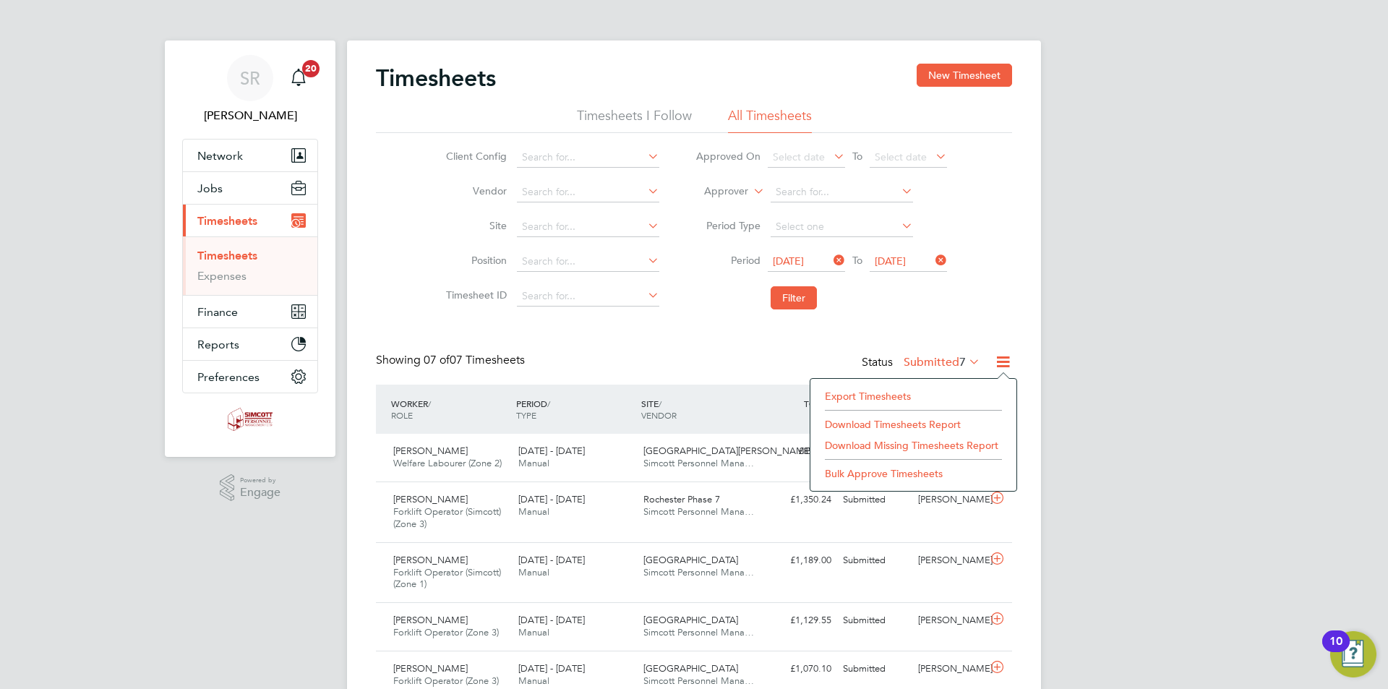
click at [873, 399] on li "Export Timesheets" at bounding box center [913, 396] width 192 height 20
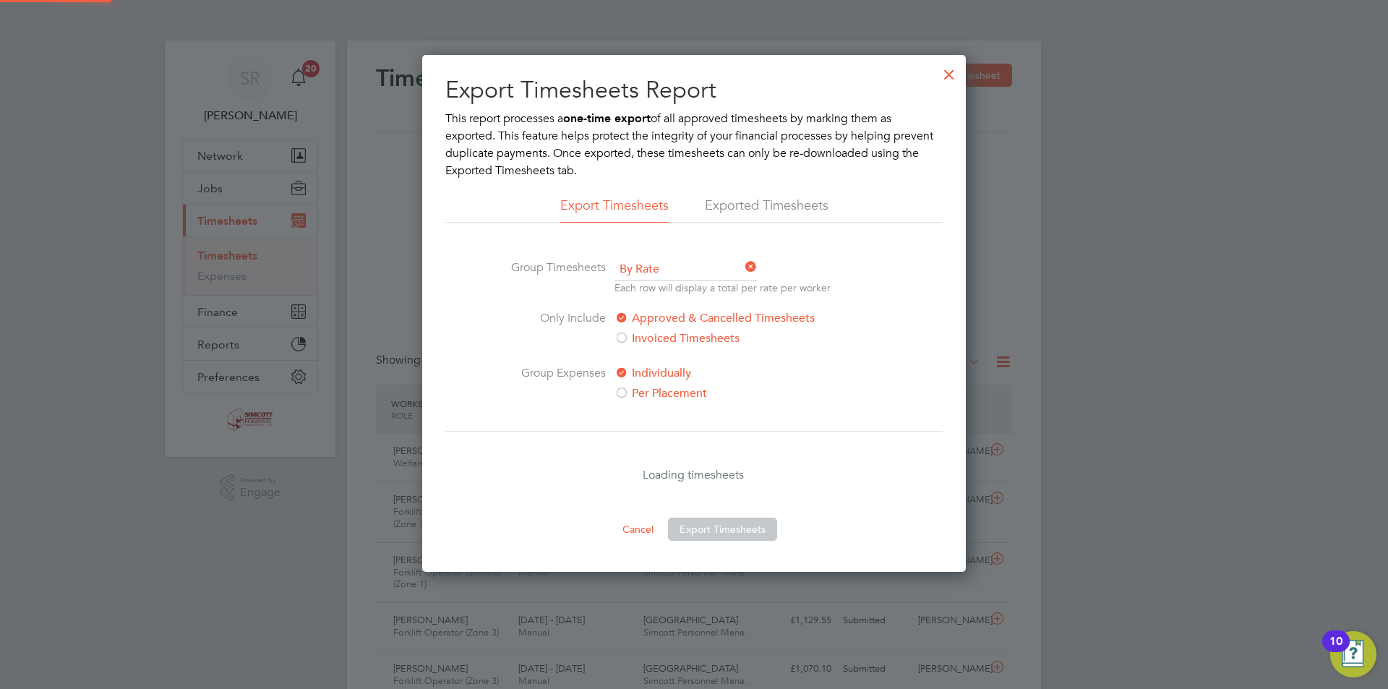
scroll to position [517, 544]
click at [950, 74] on div at bounding box center [949, 71] width 26 height 26
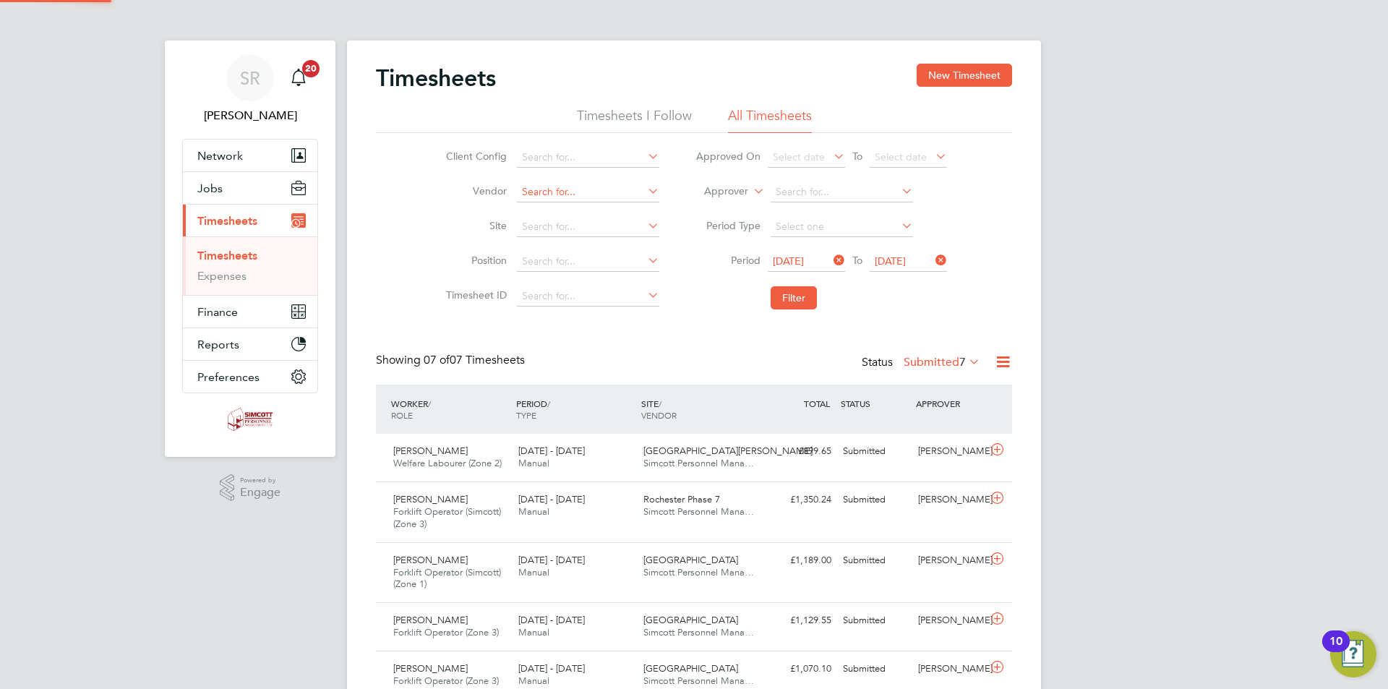
scroll to position [48, 126]
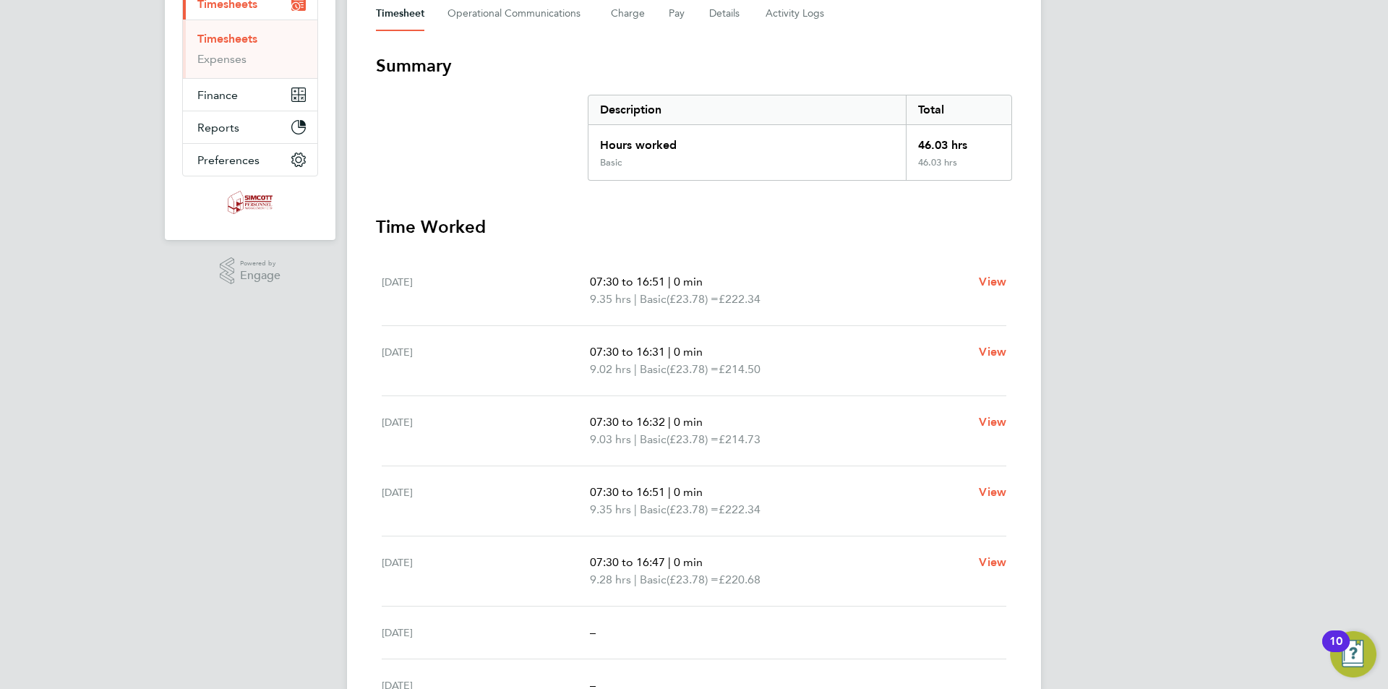
scroll to position [205, 0]
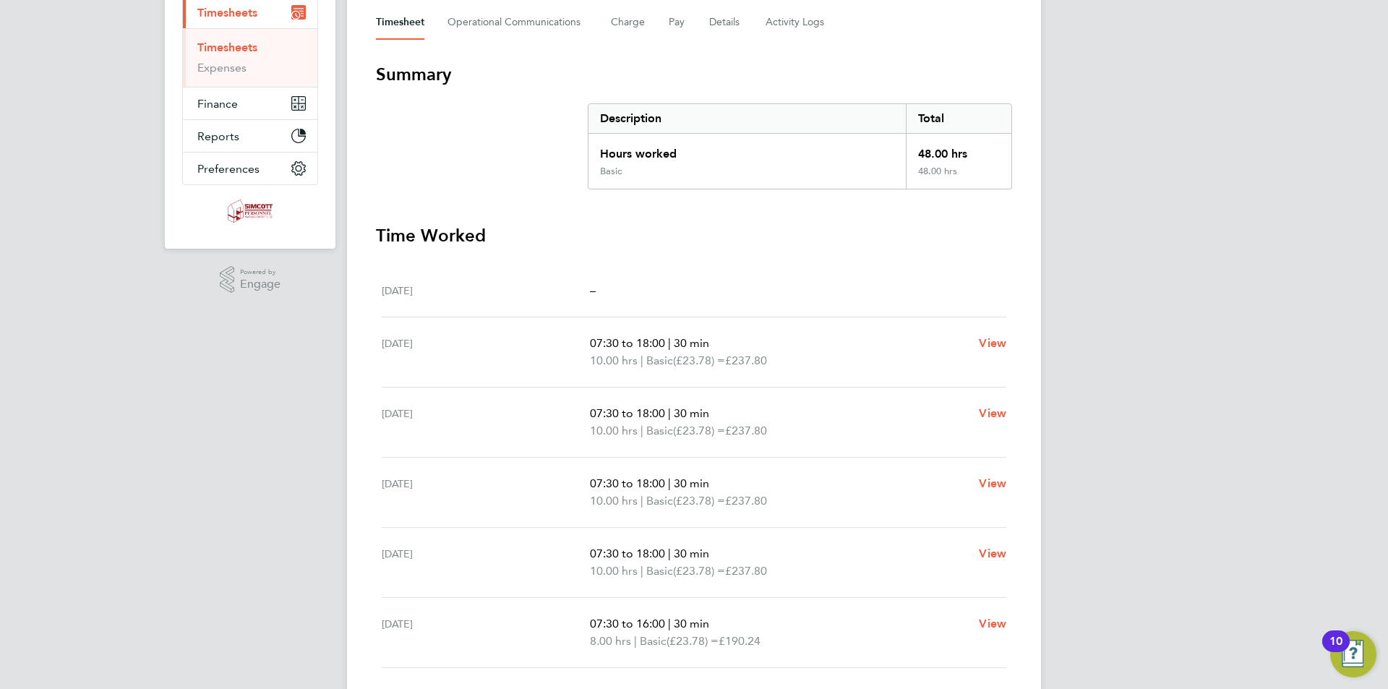
scroll to position [217, 0]
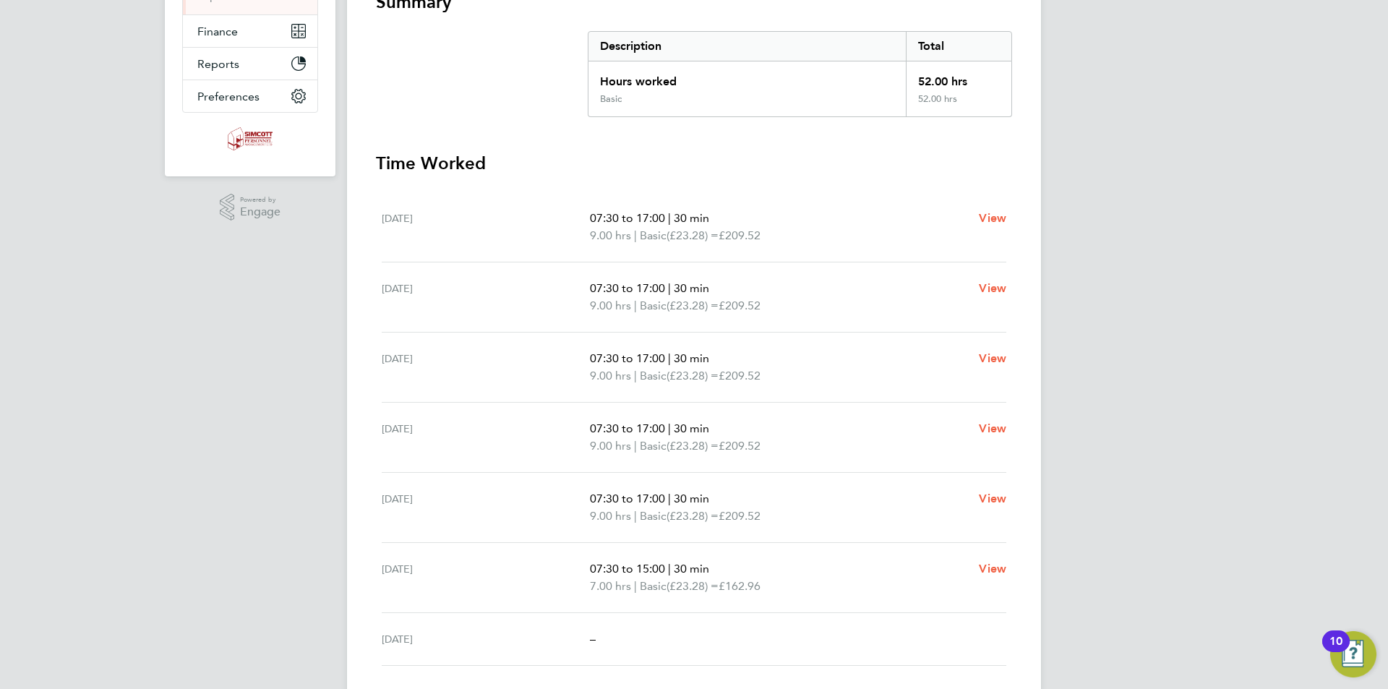
scroll to position [289, 0]
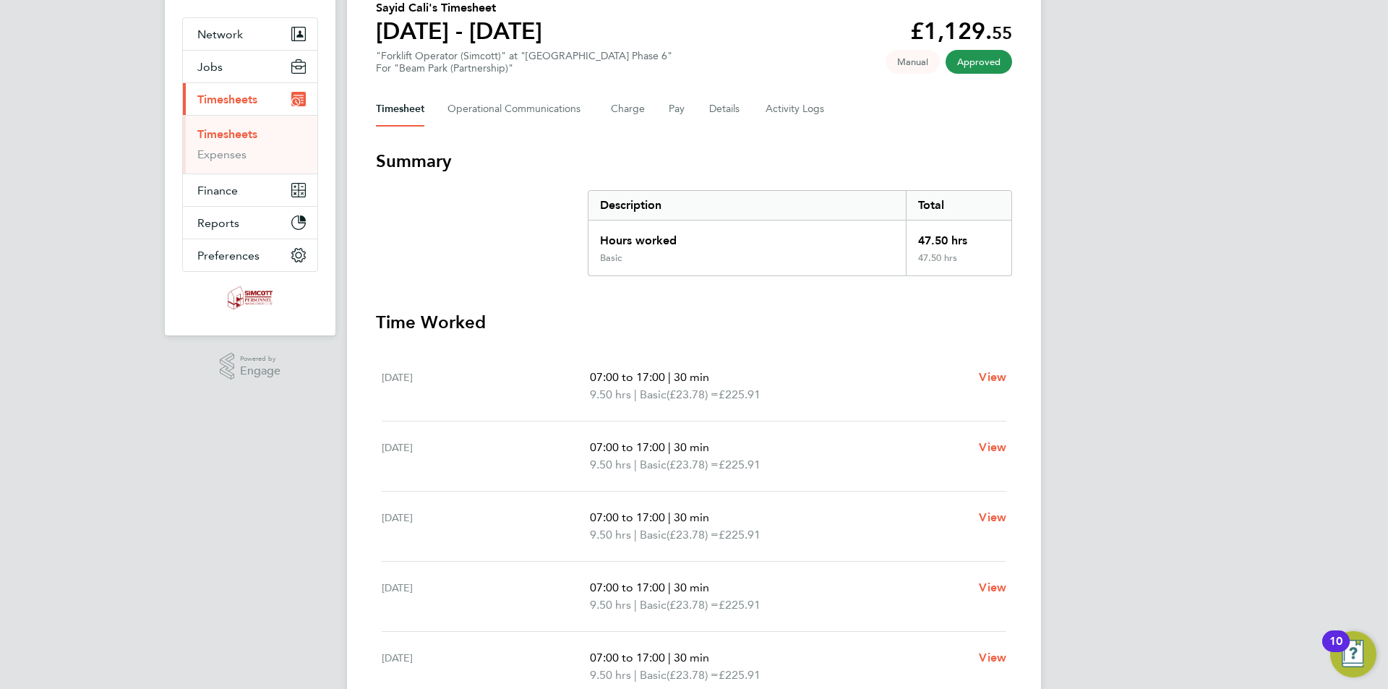
scroll to position [145, 0]
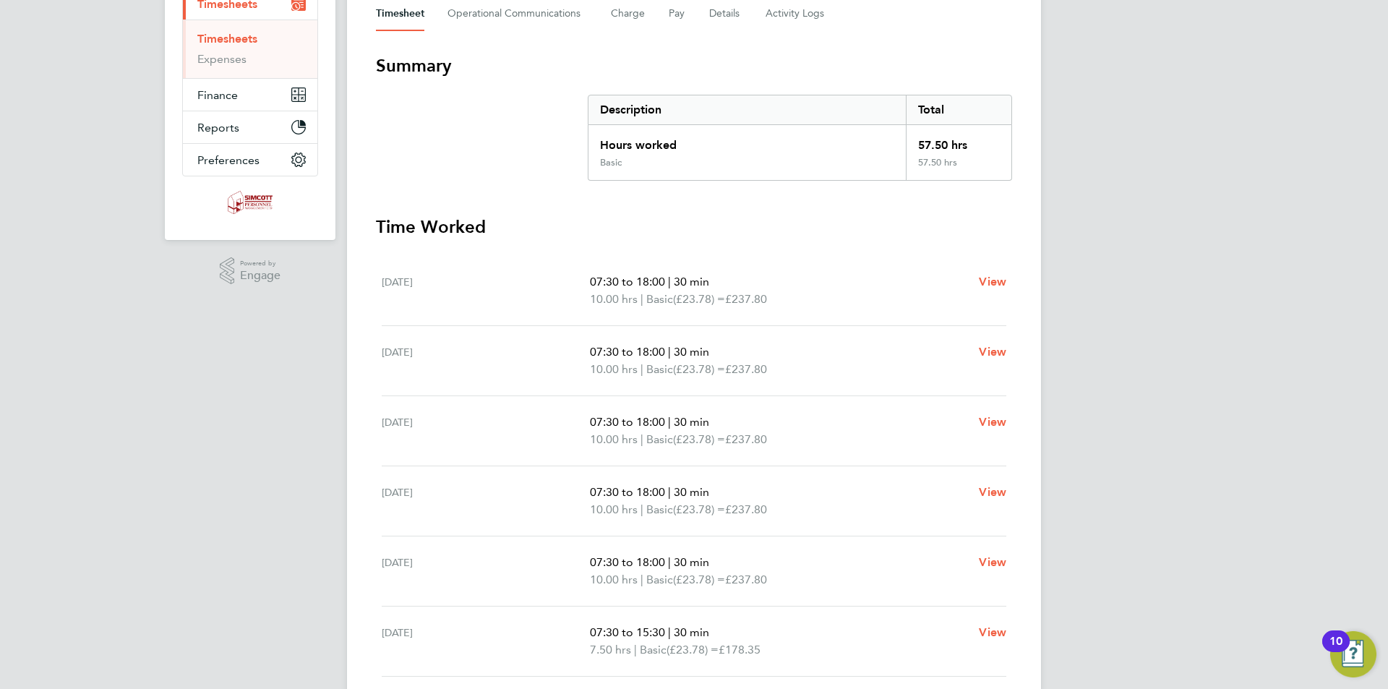
scroll to position [205, 0]
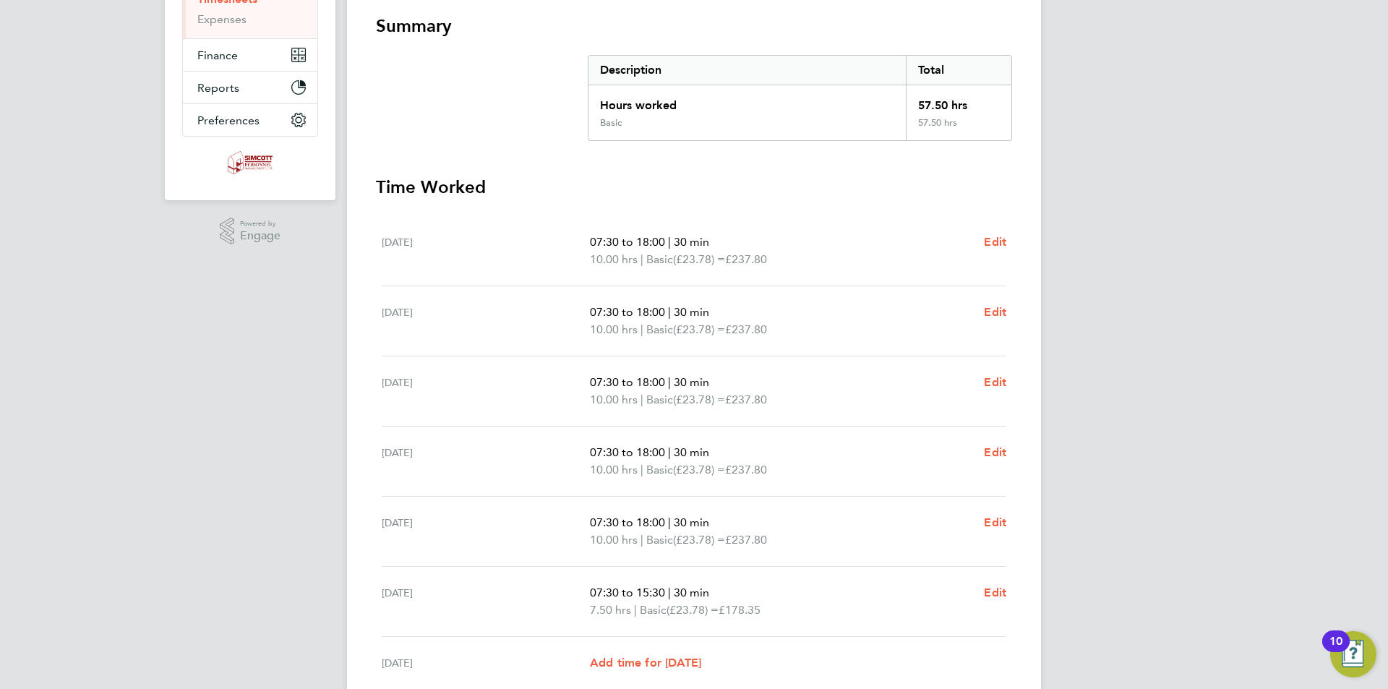
scroll to position [289, 0]
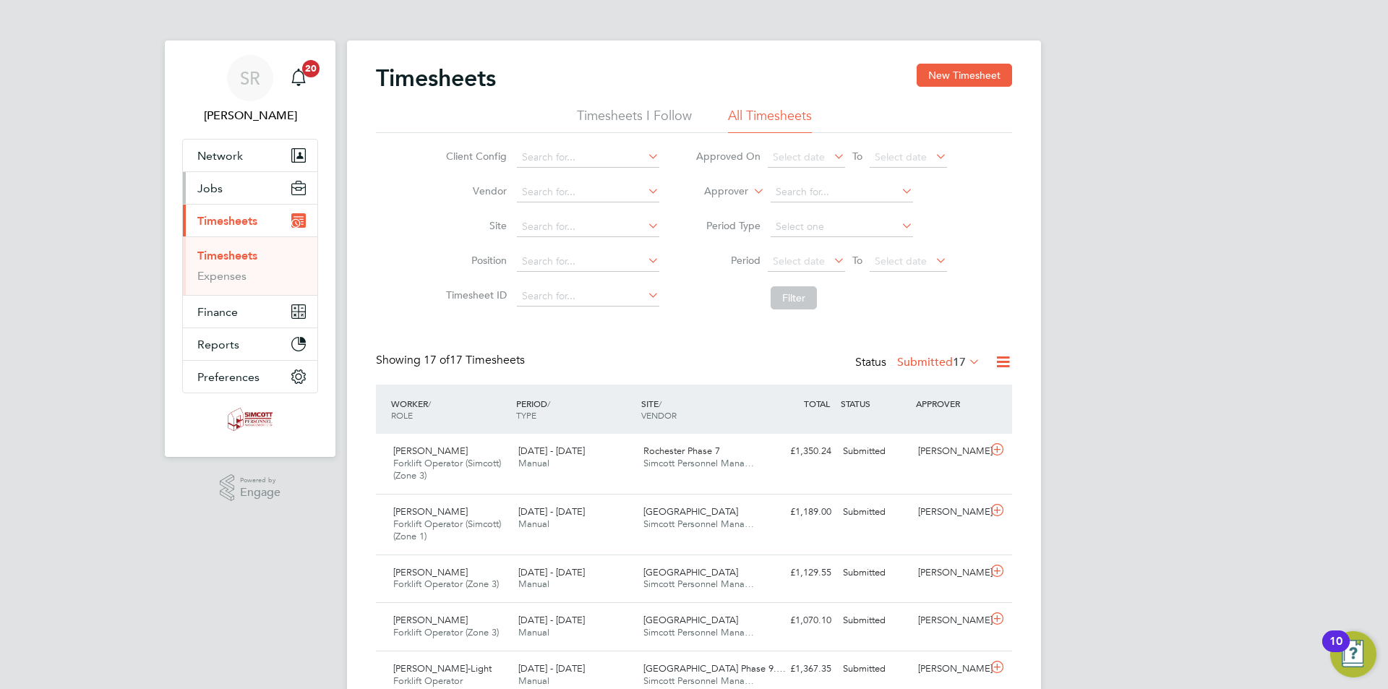
click at [217, 188] on span "Jobs" at bounding box center [209, 188] width 25 height 14
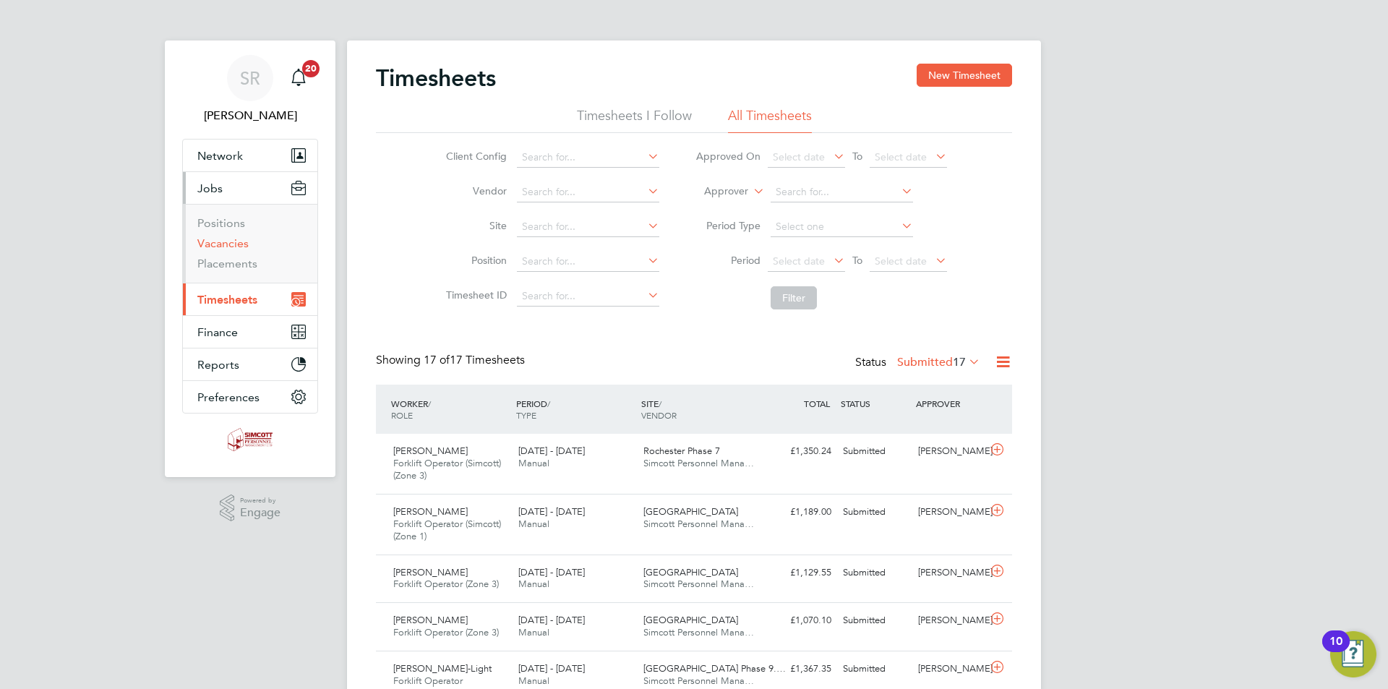
click at [228, 239] on link "Vacancies" at bounding box center [222, 243] width 51 height 14
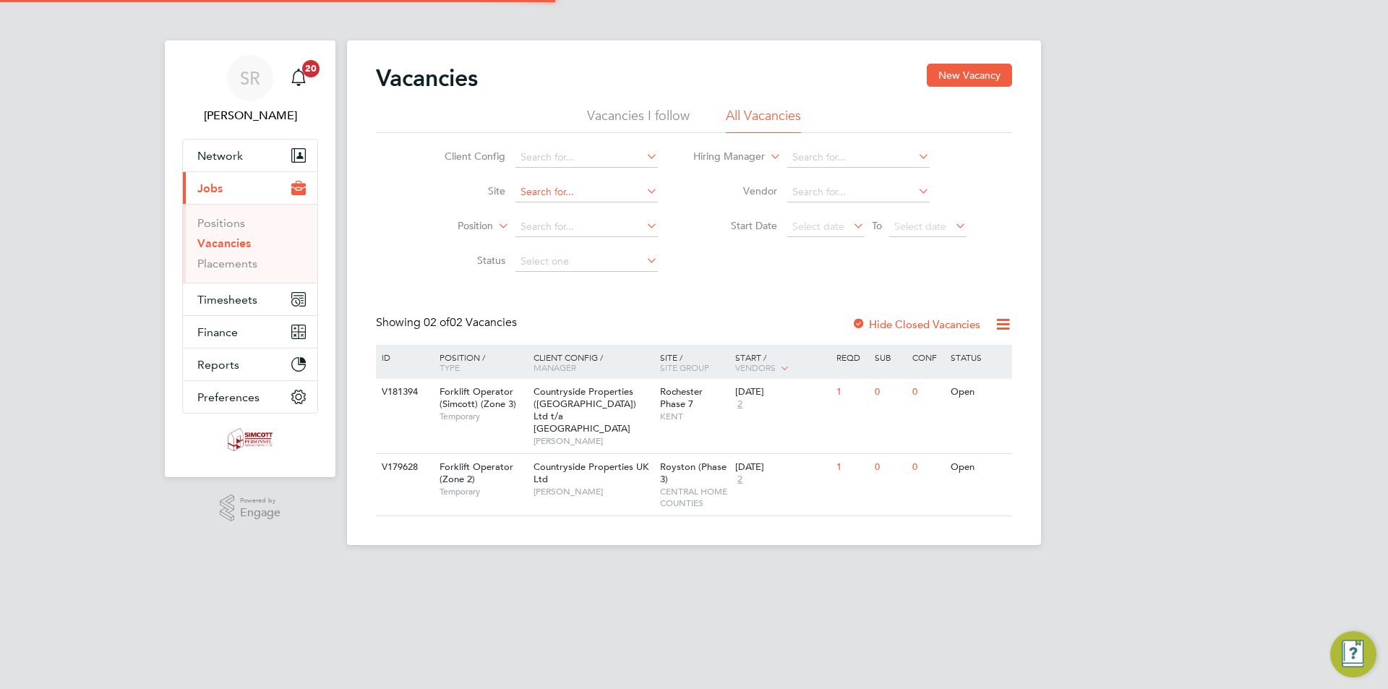
click at [571, 189] on input at bounding box center [586, 192] width 142 height 20
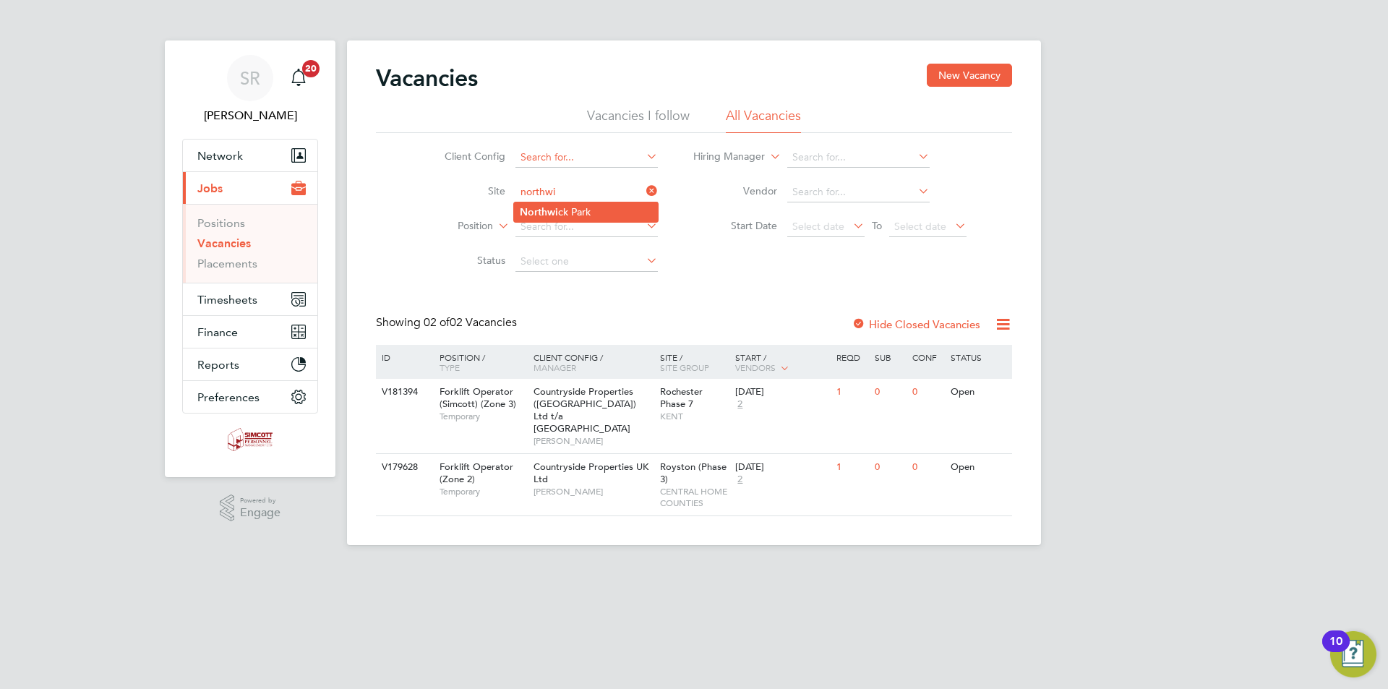
type input "[GEOGRAPHIC_DATA]"
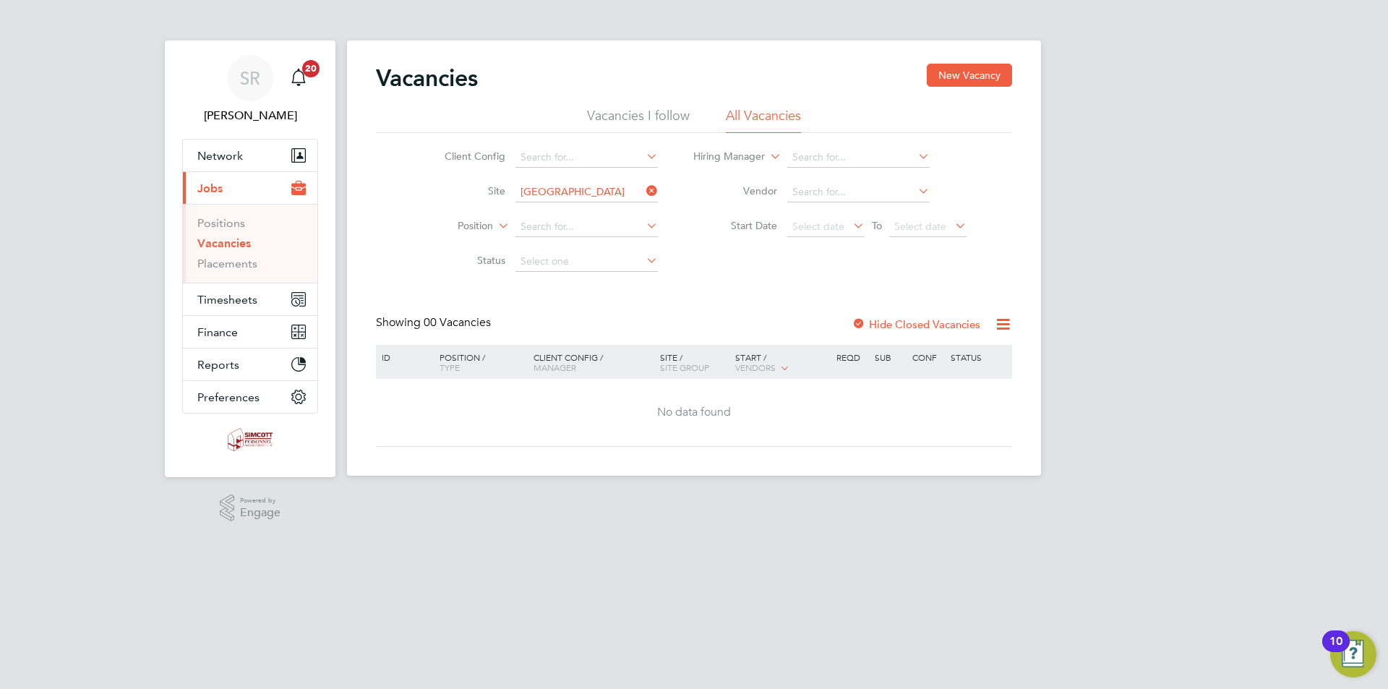
click at [863, 324] on div at bounding box center [858, 325] width 14 height 14
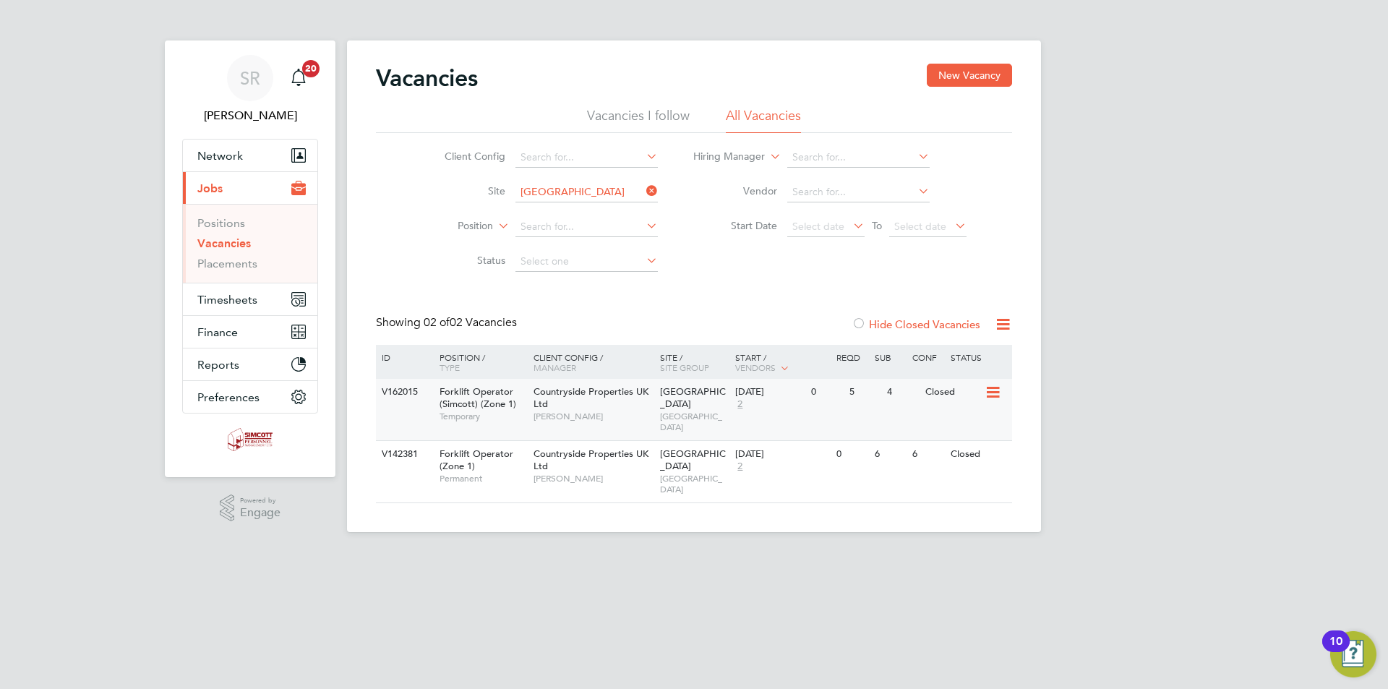
click at [627, 405] on div "Countryside Properties UK Ltd Liam D'unienville" at bounding box center [593, 404] width 126 height 50
click at [761, 441] on div "21 Oct 2024 2" at bounding box center [769, 460] width 76 height 39
click at [697, 411] on span "WEST LONDON" at bounding box center [694, 422] width 69 height 22
click at [1133, 357] on div "SR Scott Ridgers Notifications 20 Applications: Network Team Members Businesses…" at bounding box center [694, 277] width 1388 height 555
click at [212, 298] on span "Timesheets" at bounding box center [227, 300] width 60 height 14
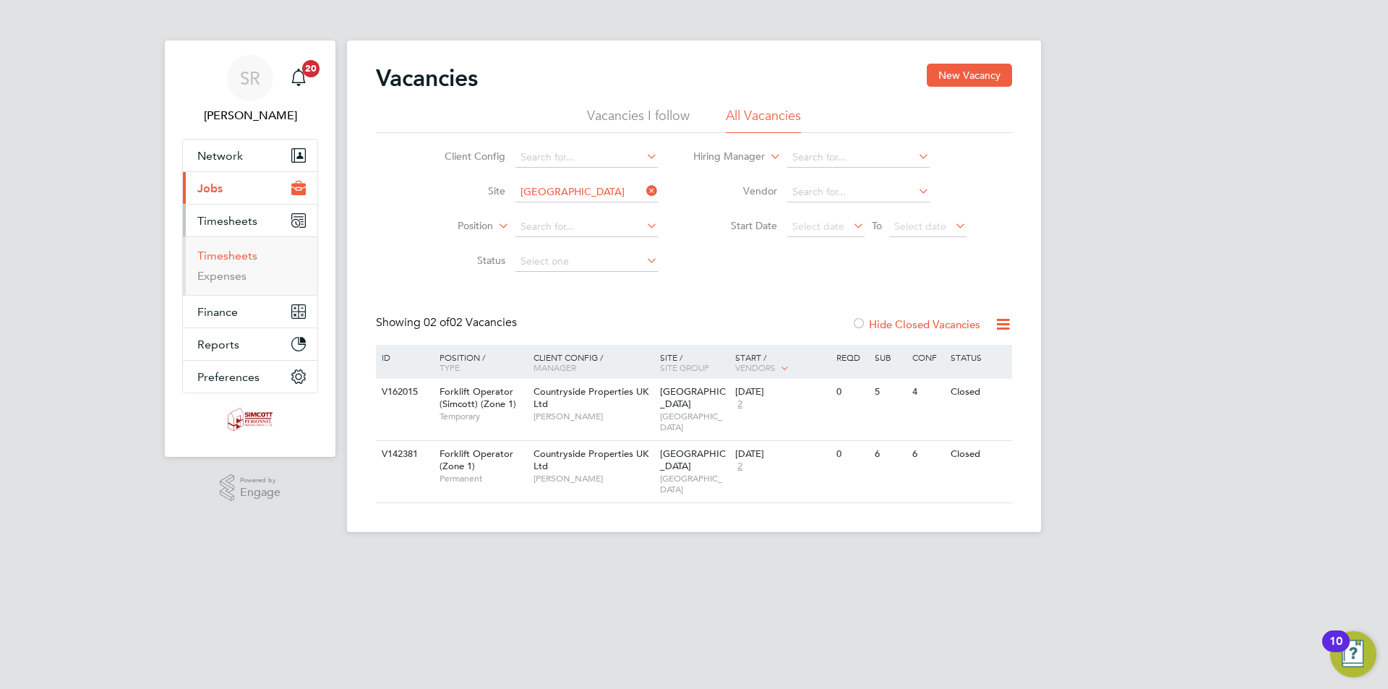
click at [236, 249] on link "Timesheets" at bounding box center [227, 256] width 60 height 14
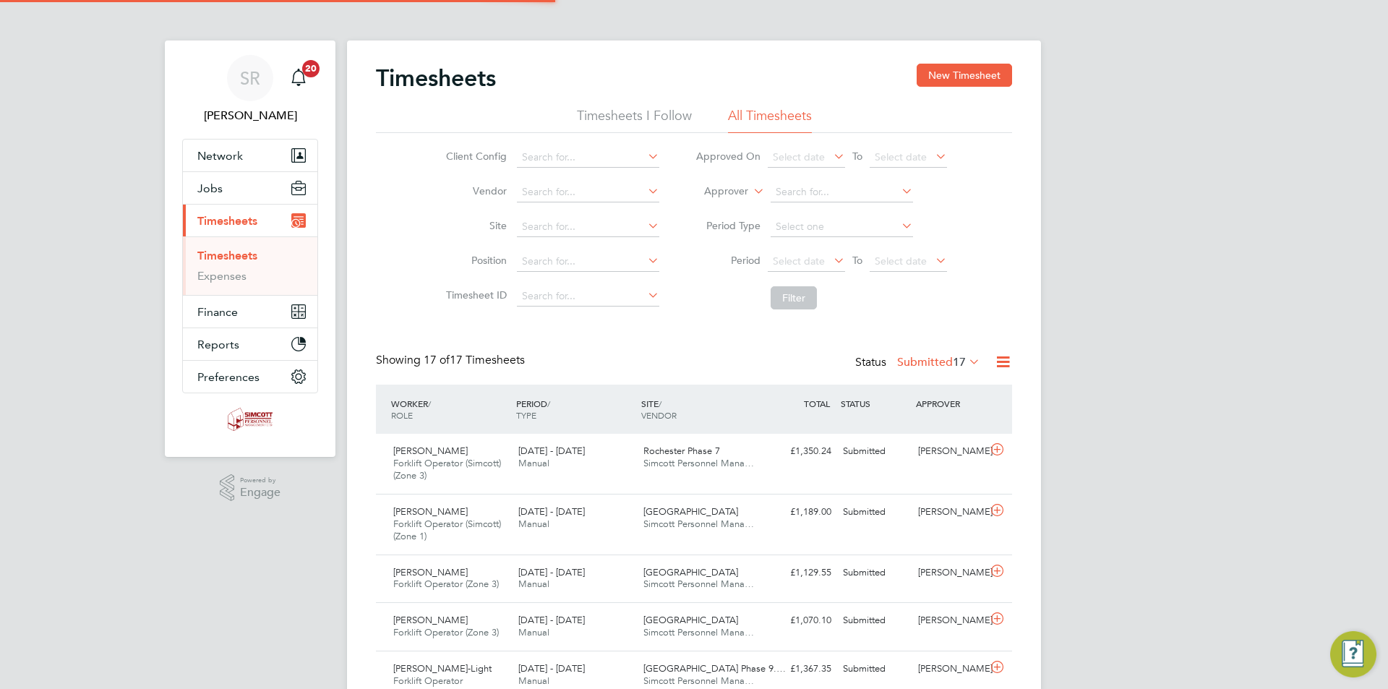
scroll to position [37, 126]
click at [826, 262] on span "Select date" at bounding box center [806, 262] width 77 height 20
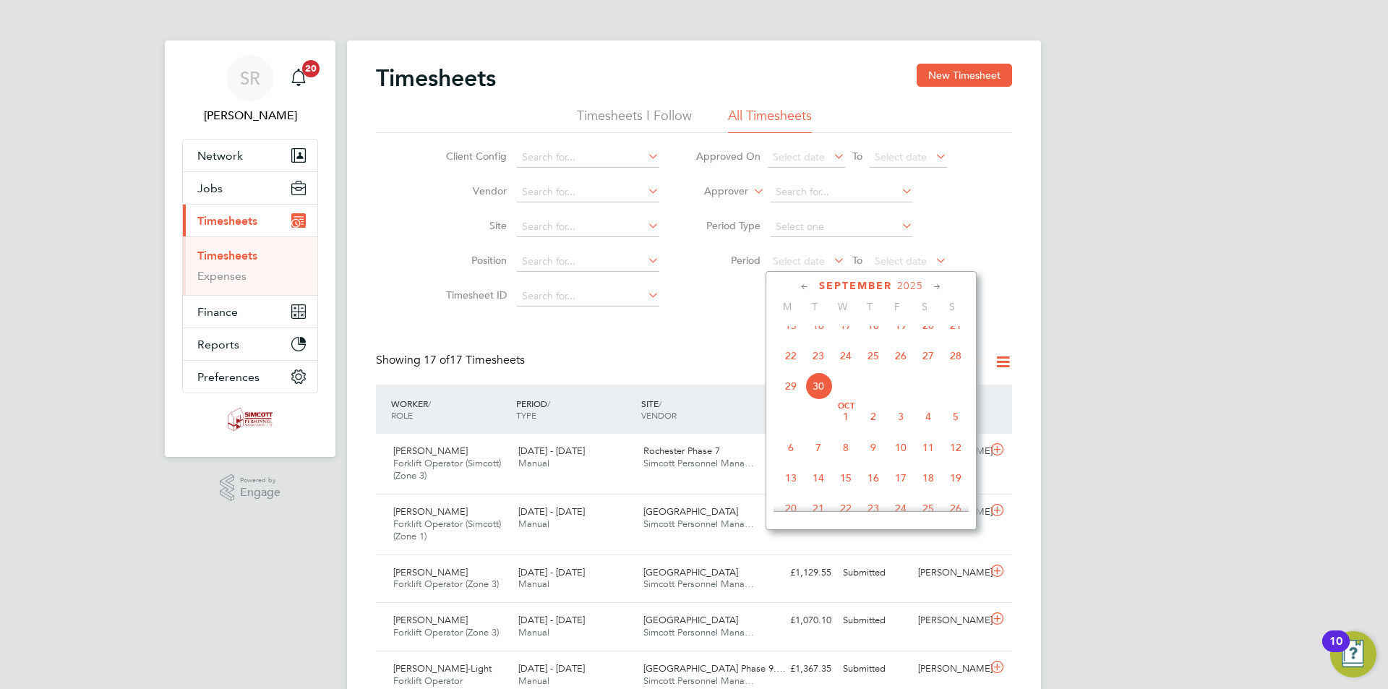
click at [786, 360] on span "22" at bounding box center [790, 355] width 27 height 27
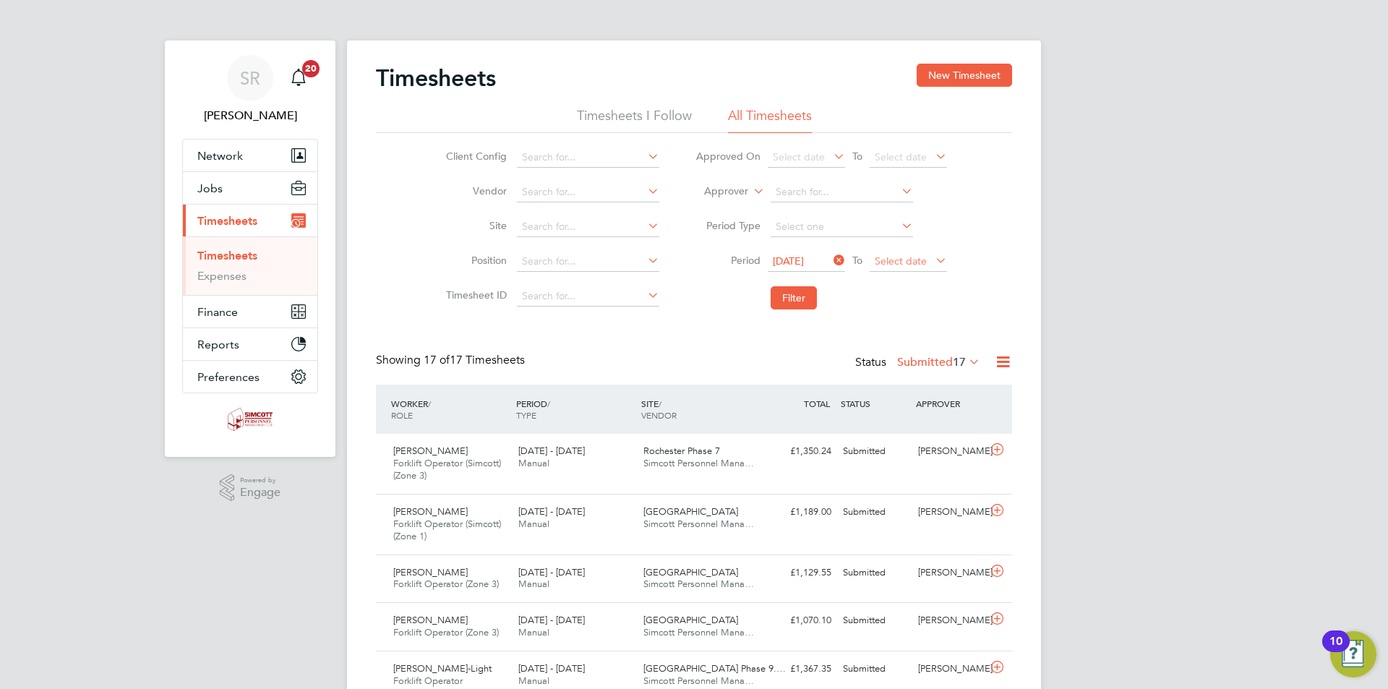
click at [894, 262] on span "Select date" at bounding box center [901, 260] width 52 height 13
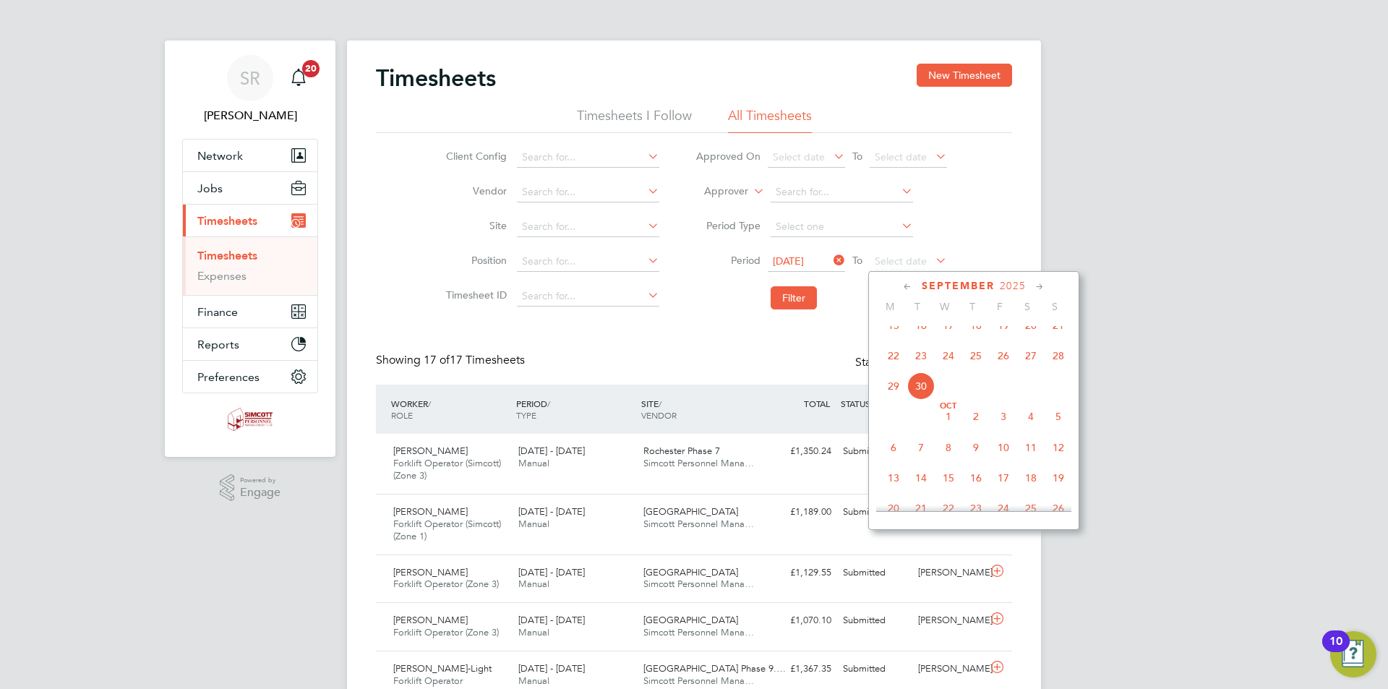
click at [1058, 369] on span "28" at bounding box center [1057, 355] width 27 height 27
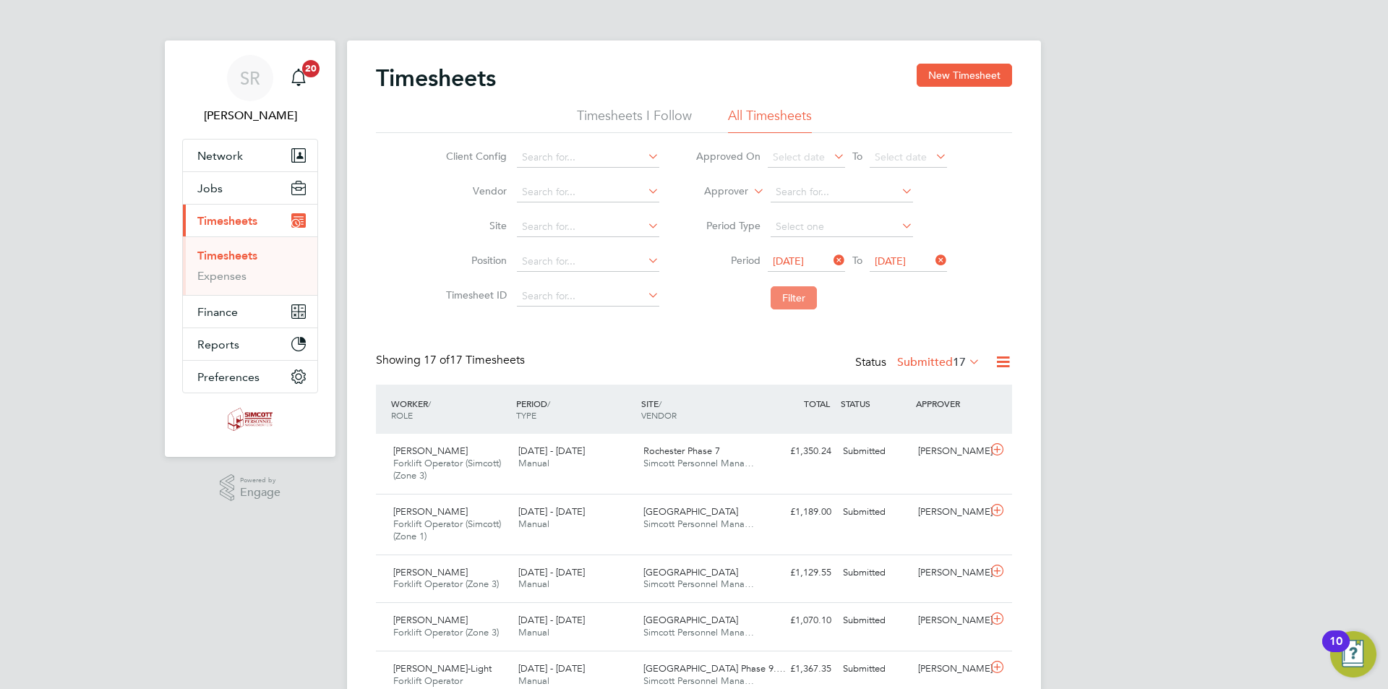
click at [795, 298] on button "Filter" at bounding box center [793, 297] width 46 height 23
click at [1002, 359] on icon at bounding box center [1003, 362] width 18 height 18
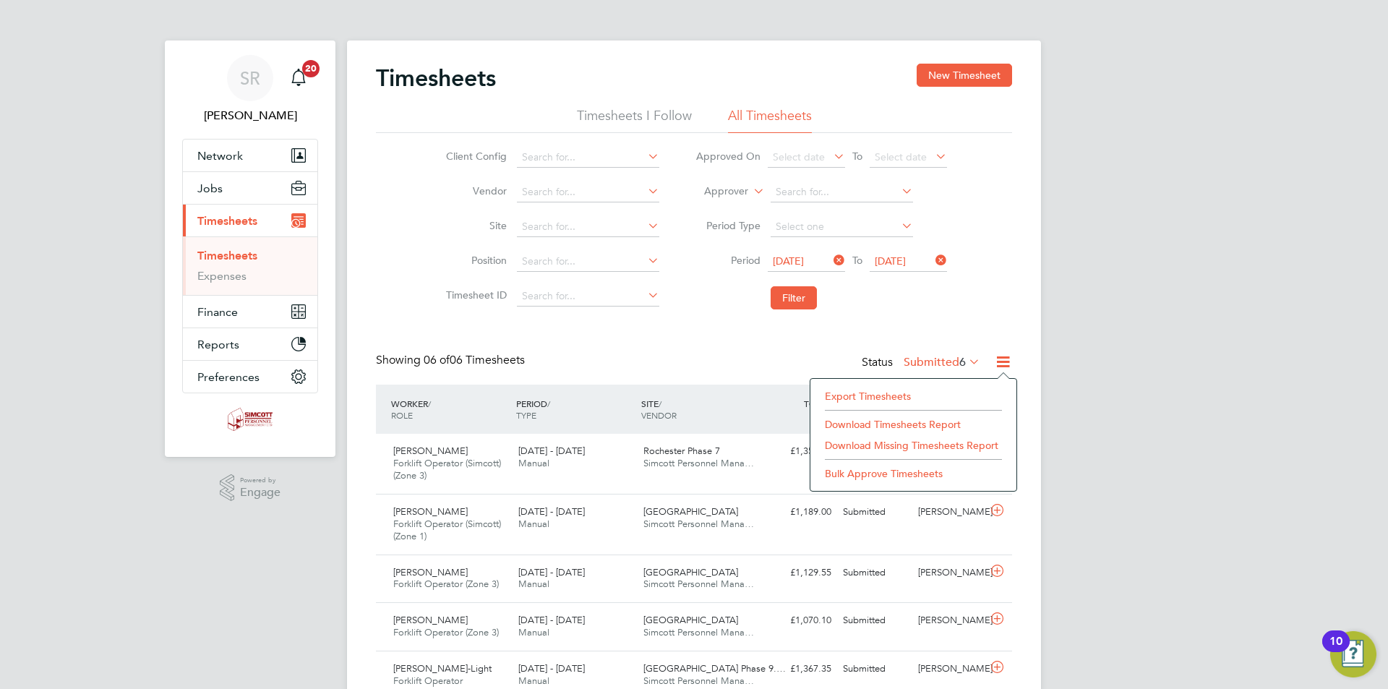
click at [892, 398] on li "Export Timesheets" at bounding box center [913, 396] width 192 height 20
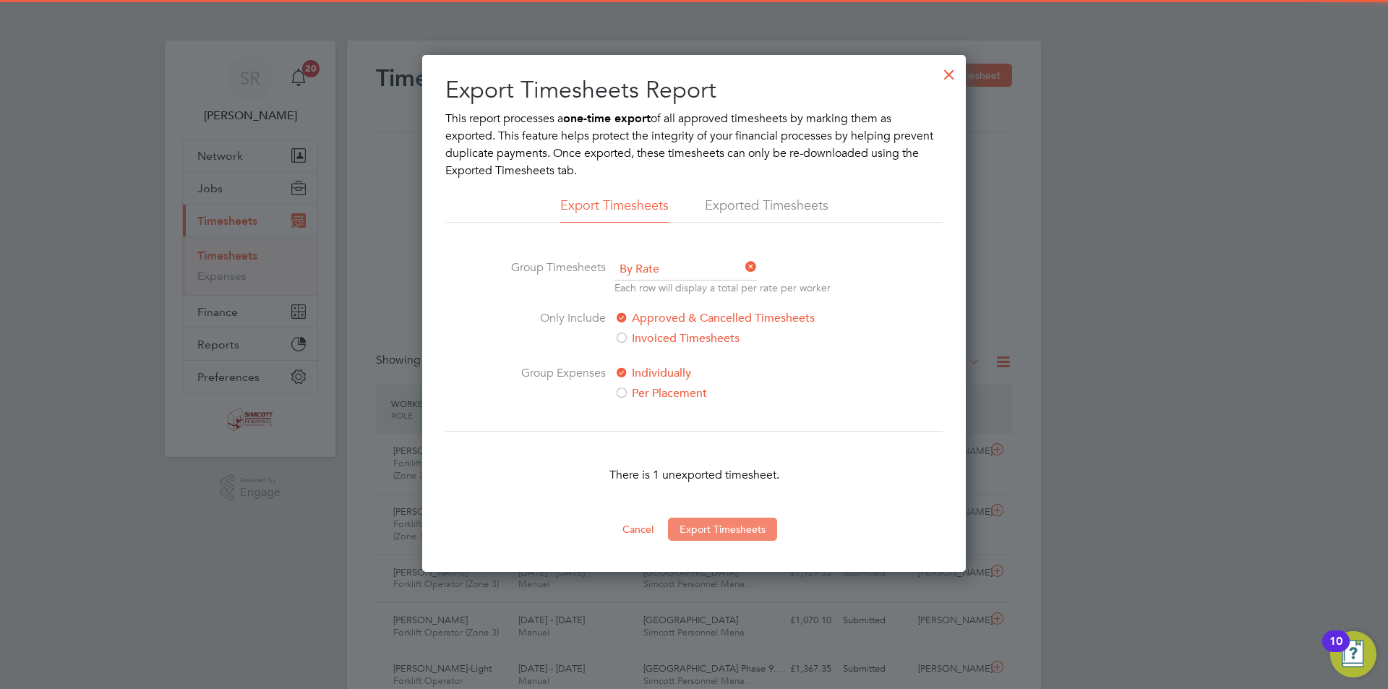
click at [703, 526] on button "Export Timesheets" at bounding box center [722, 528] width 109 height 23
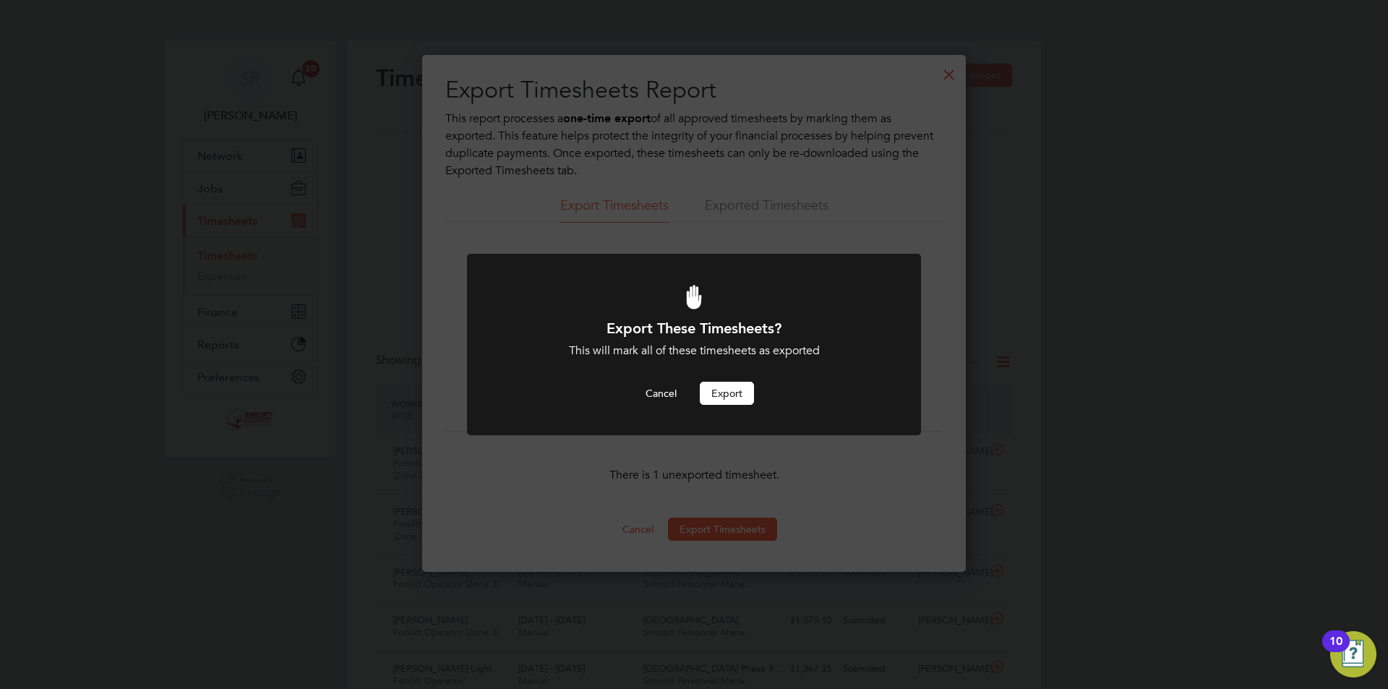
click at [719, 387] on button "Export" at bounding box center [727, 393] width 54 height 23
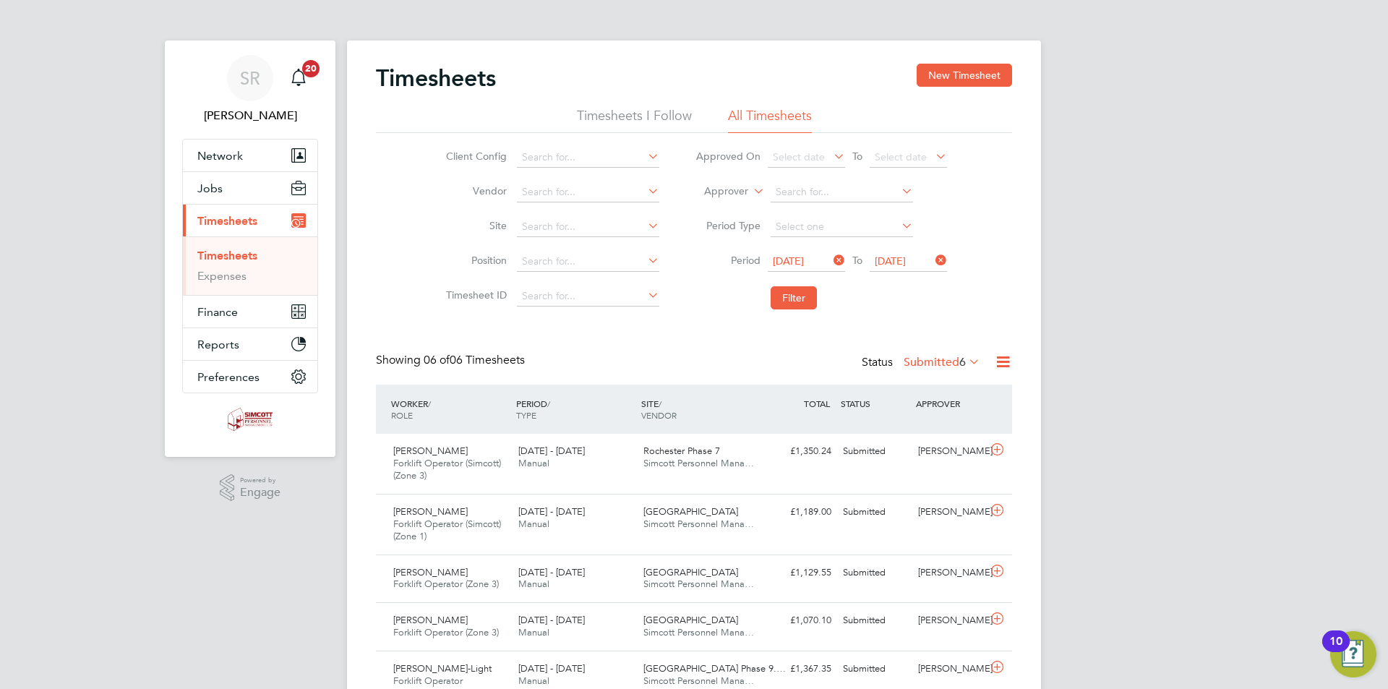
click at [966, 361] on icon at bounding box center [966, 361] width 0 height 20
click at [957, 447] on li "Approved" at bounding box center [934, 449] width 66 height 20
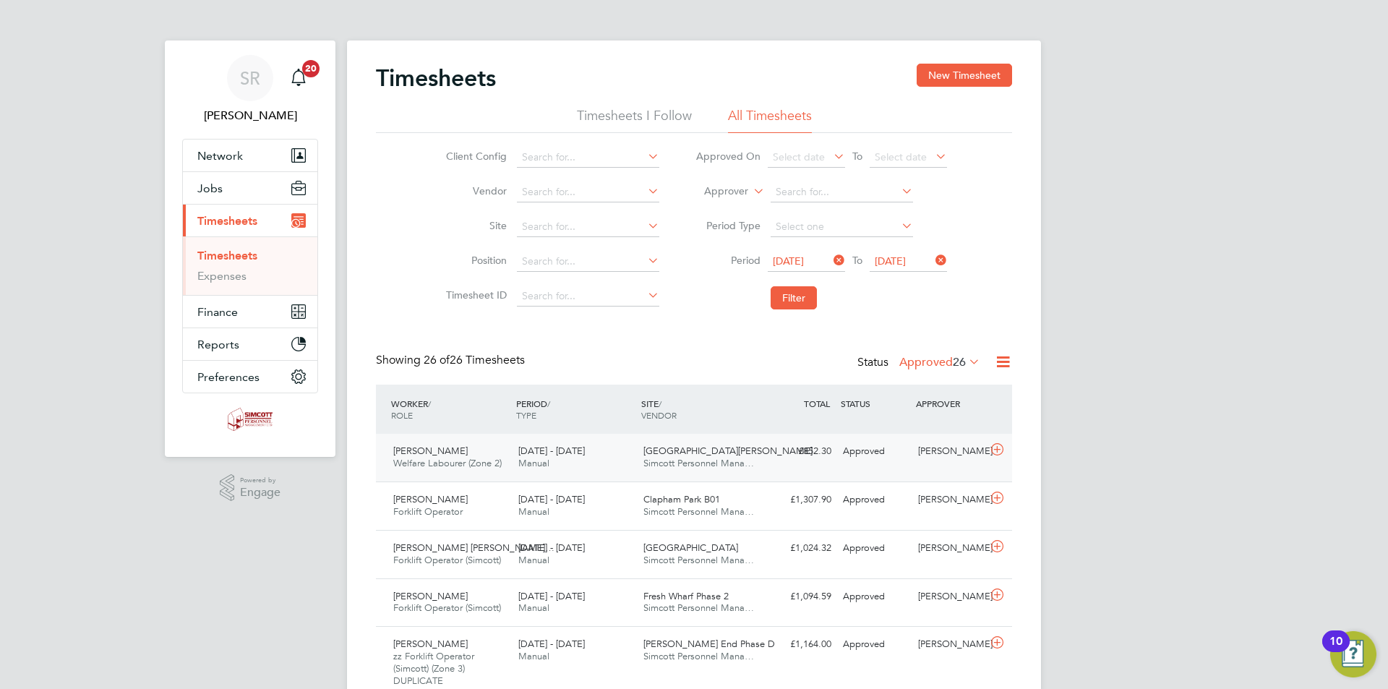
click at [588, 460] on div "22 - 28 Sep 2025 Manual" at bounding box center [574, 457] width 125 height 36
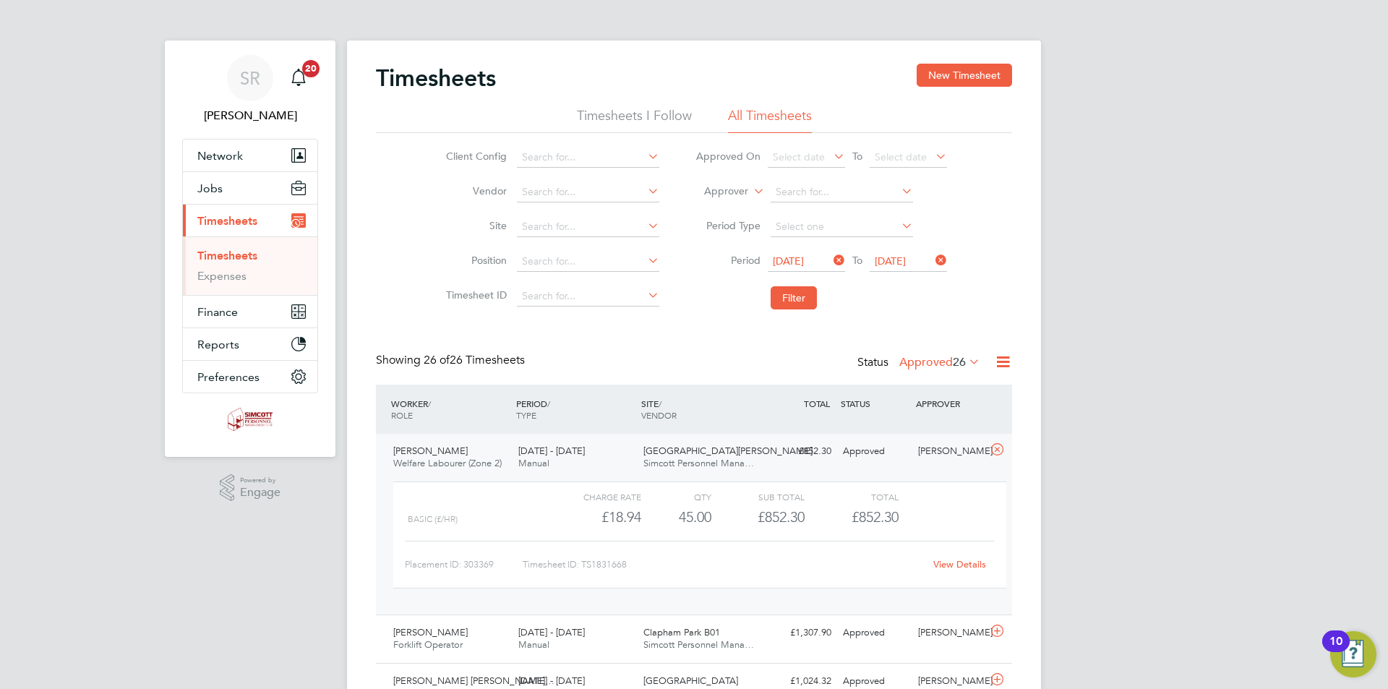
drag, startPoint x: 1000, startPoint y: 447, endPoint x: 1009, endPoint y: 455, distance: 12.3
click at [1000, 447] on icon at bounding box center [997, 450] width 18 height 12
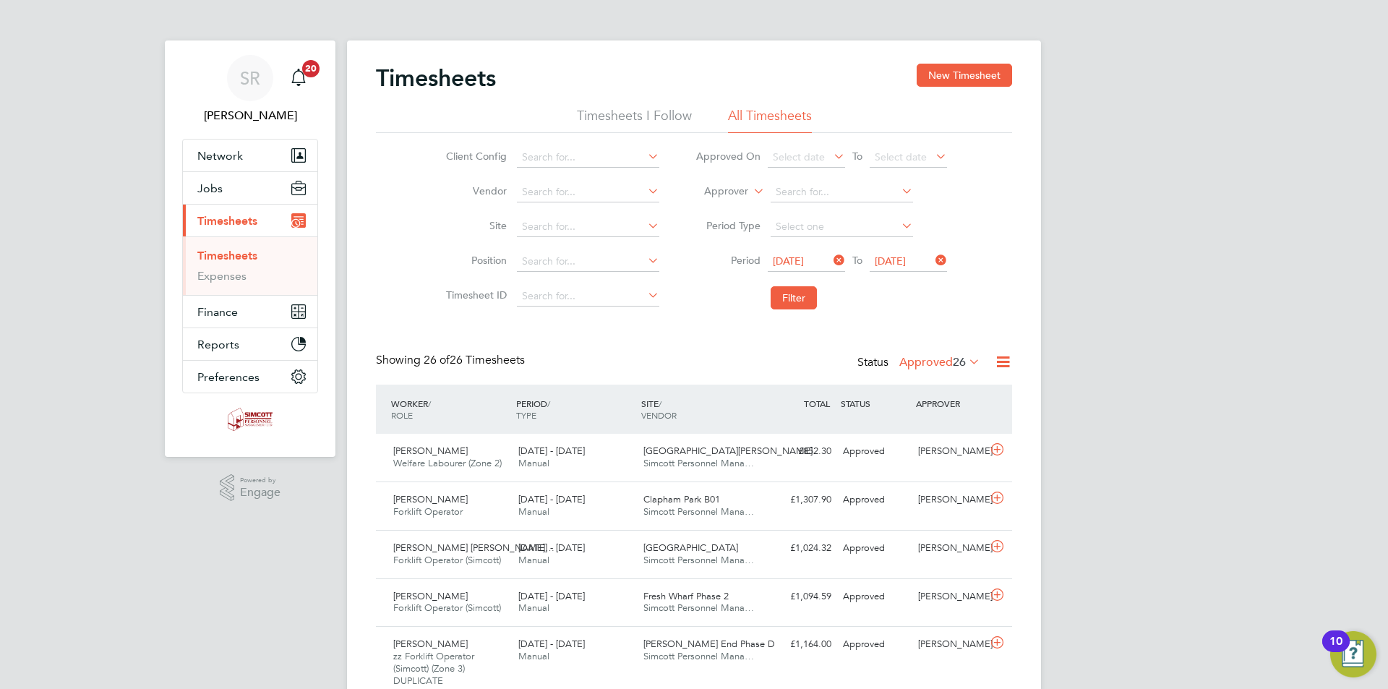
click at [916, 358] on label "Approved 26" at bounding box center [939, 362] width 81 height 14
click at [938, 431] on li "Submitted" at bounding box center [931, 428] width 66 height 20
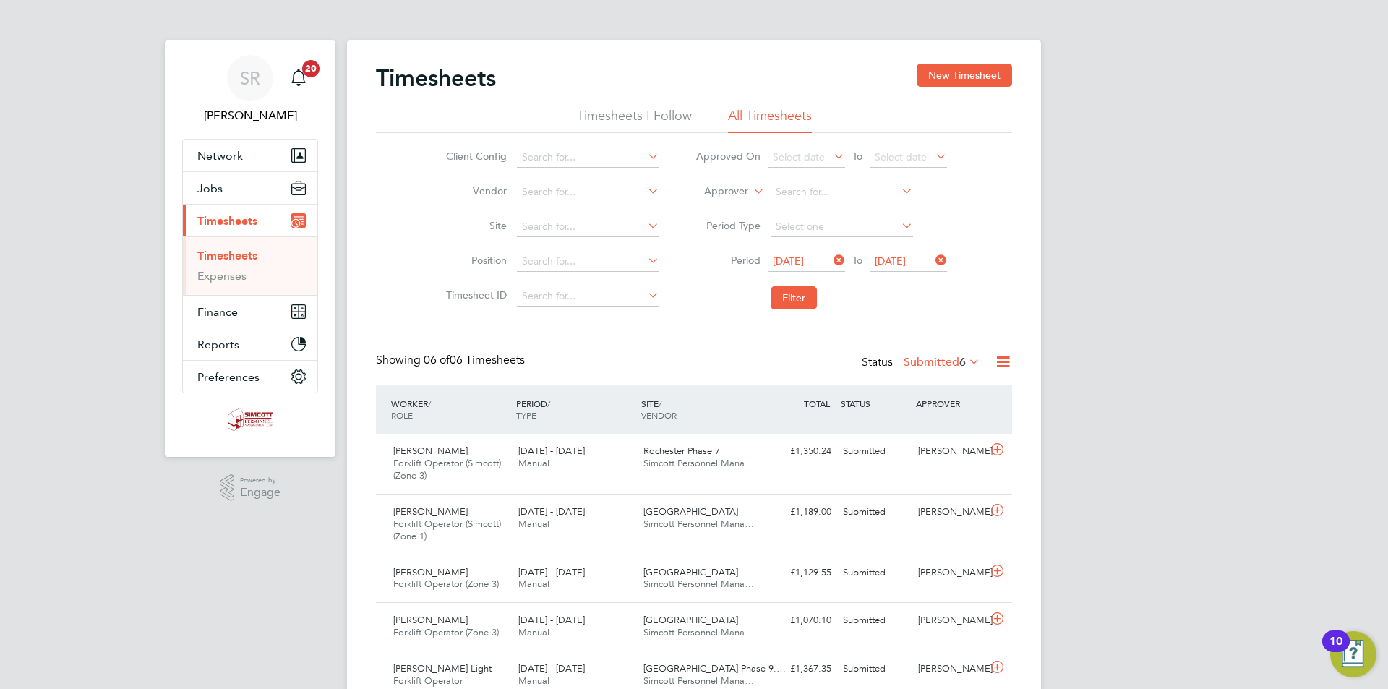
click at [1094, 363] on div "SR Scott Ridgers Notifications 20 Applications: Network Team Members Businesses…" at bounding box center [694, 400] width 1388 height 800
click at [1001, 361] on icon at bounding box center [1003, 362] width 18 height 18
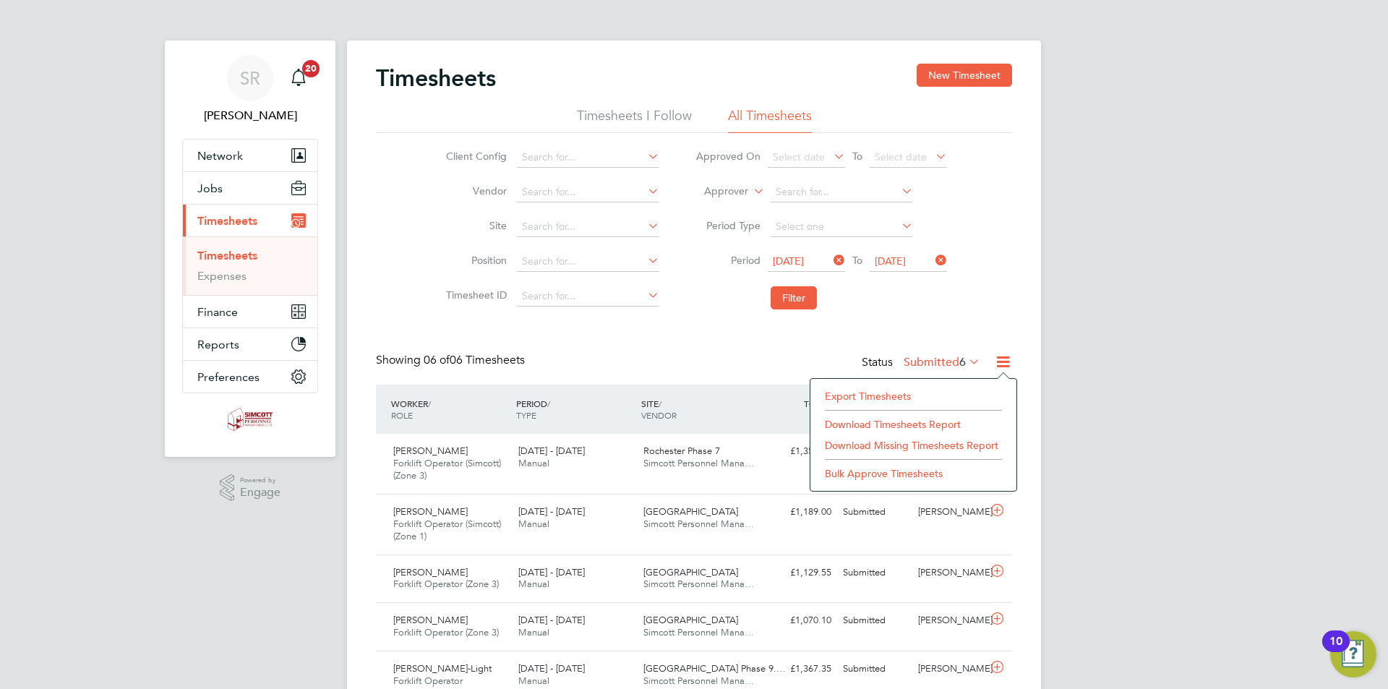
click at [867, 397] on li "Export Timesheets" at bounding box center [913, 396] width 192 height 20
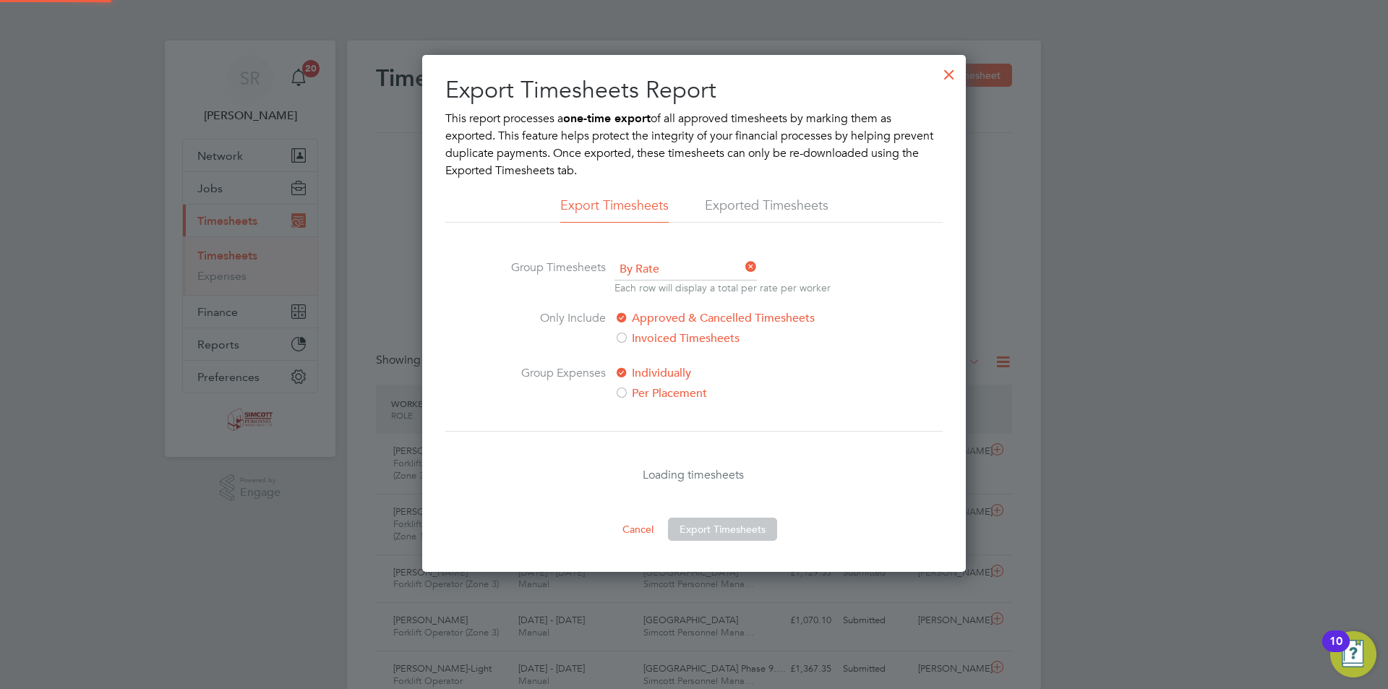
scroll to position [7, 7]
click at [953, 77] on div at bounding box center [949, 71] width 26 height 26
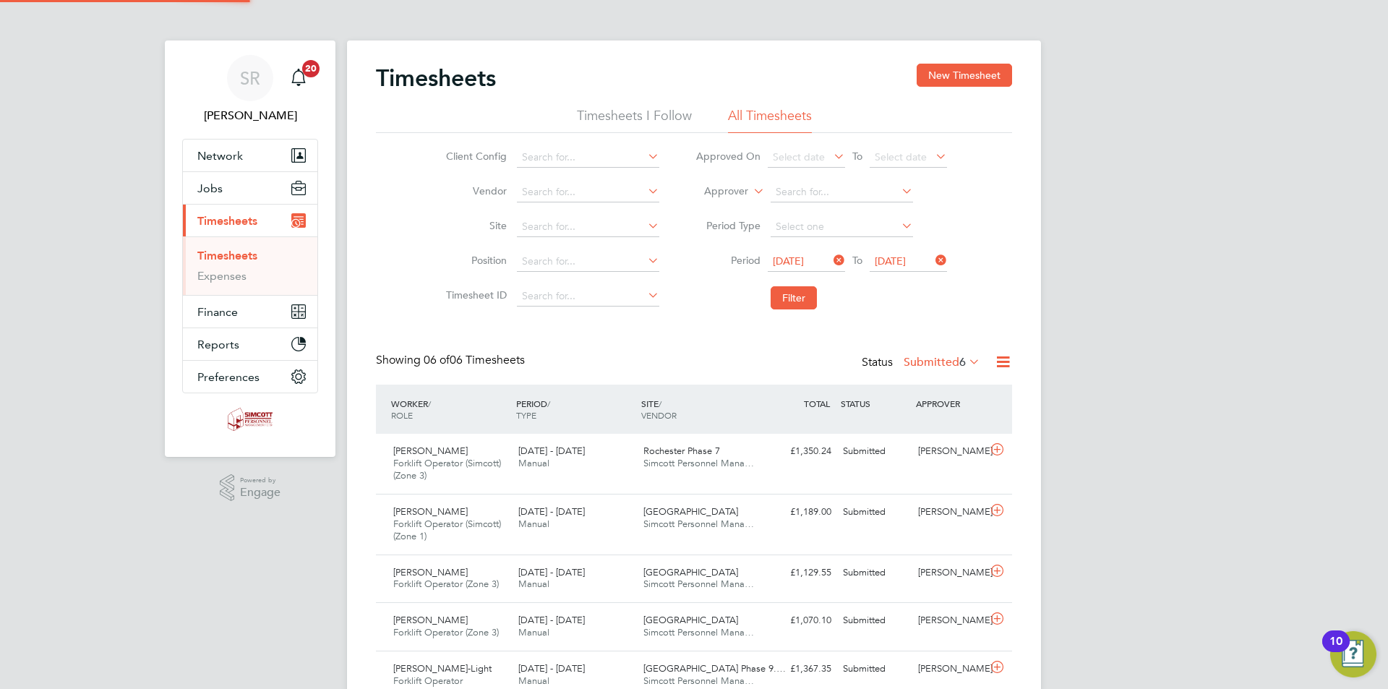
scroll to position [37, 126]
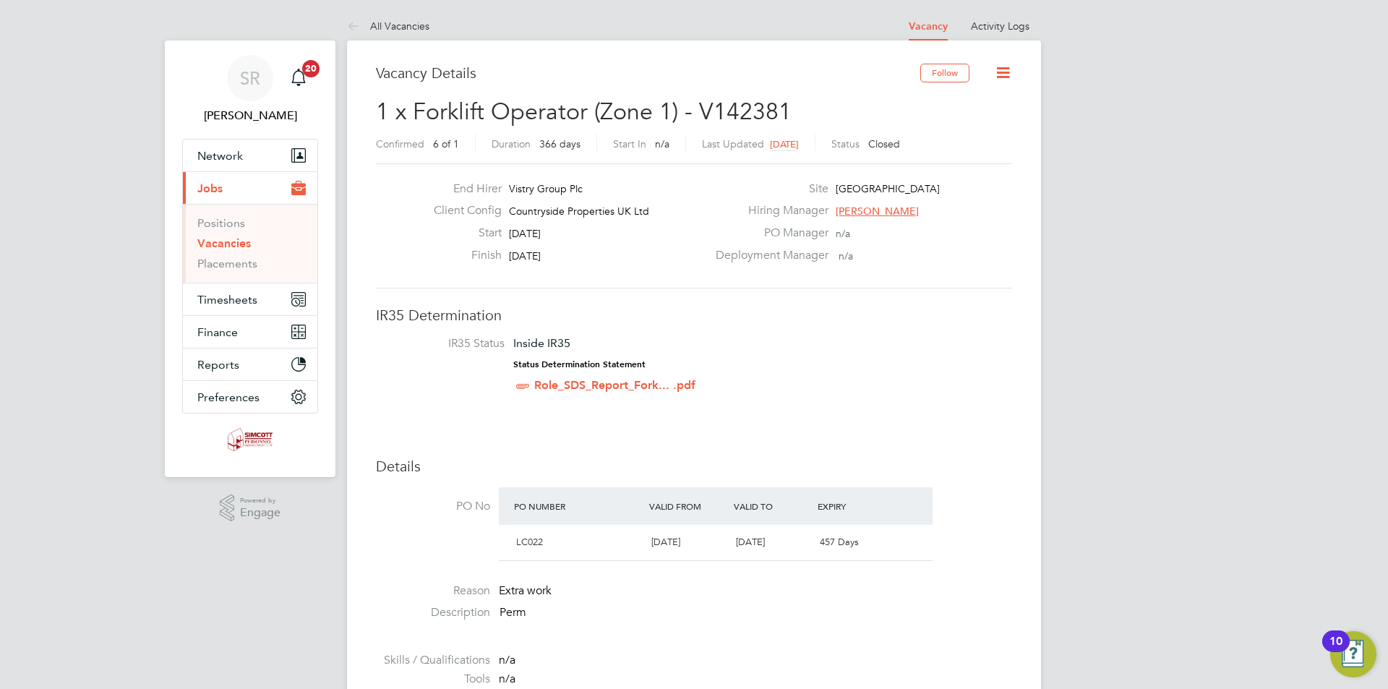
click at [1009, 75] on icon at bounding box center [1003, 73] width 18 height 18
click at [954, 104] on li "Edit Vacancy" at bounding box center [969, 107] width 84 height 20
click at [954, 132] on li "Update Status" at bounding box center [969, 127] width 84 height 20
click at [1001, 69] on icon at bounding box center [1003, 73] width 18 height 18
click at [1003, 29] on link "Activity Logs" at bounding box center [1000, 26] width 59 height 13
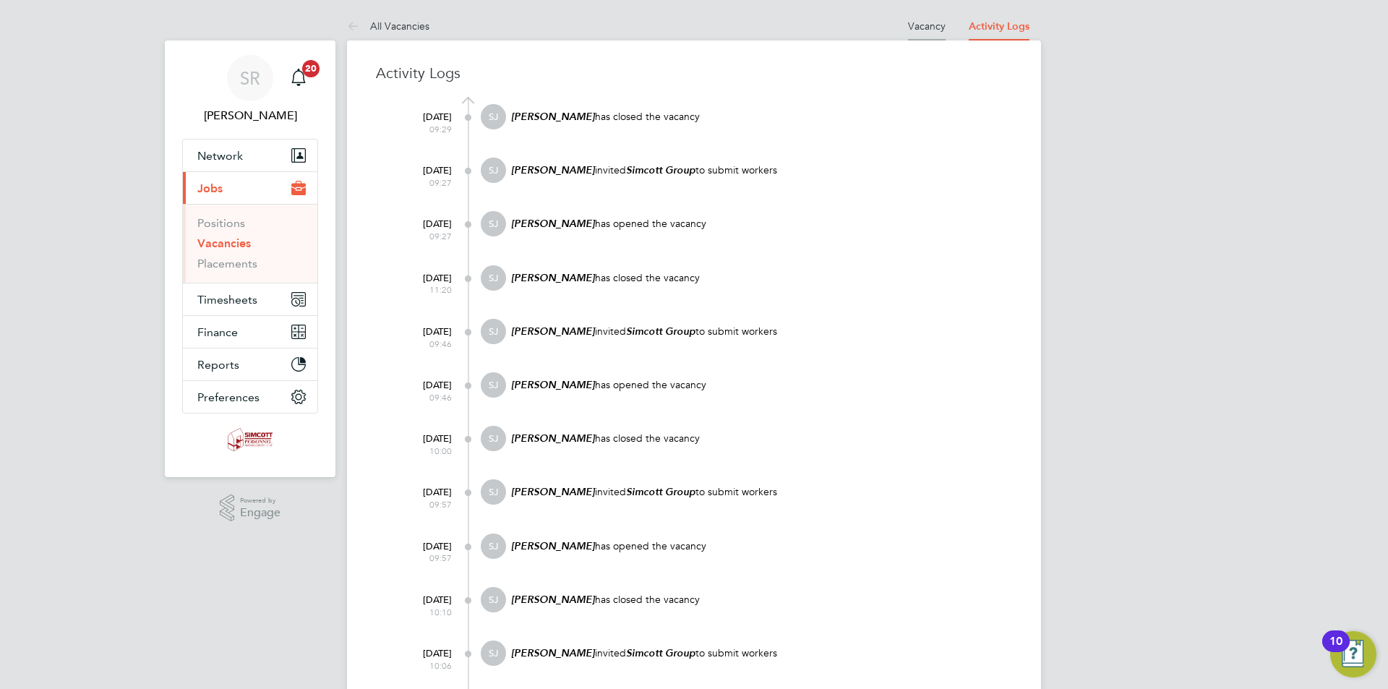
click at [931, 20] on link "Vacancy" at bounding box center [927, 26] width 38 height 13
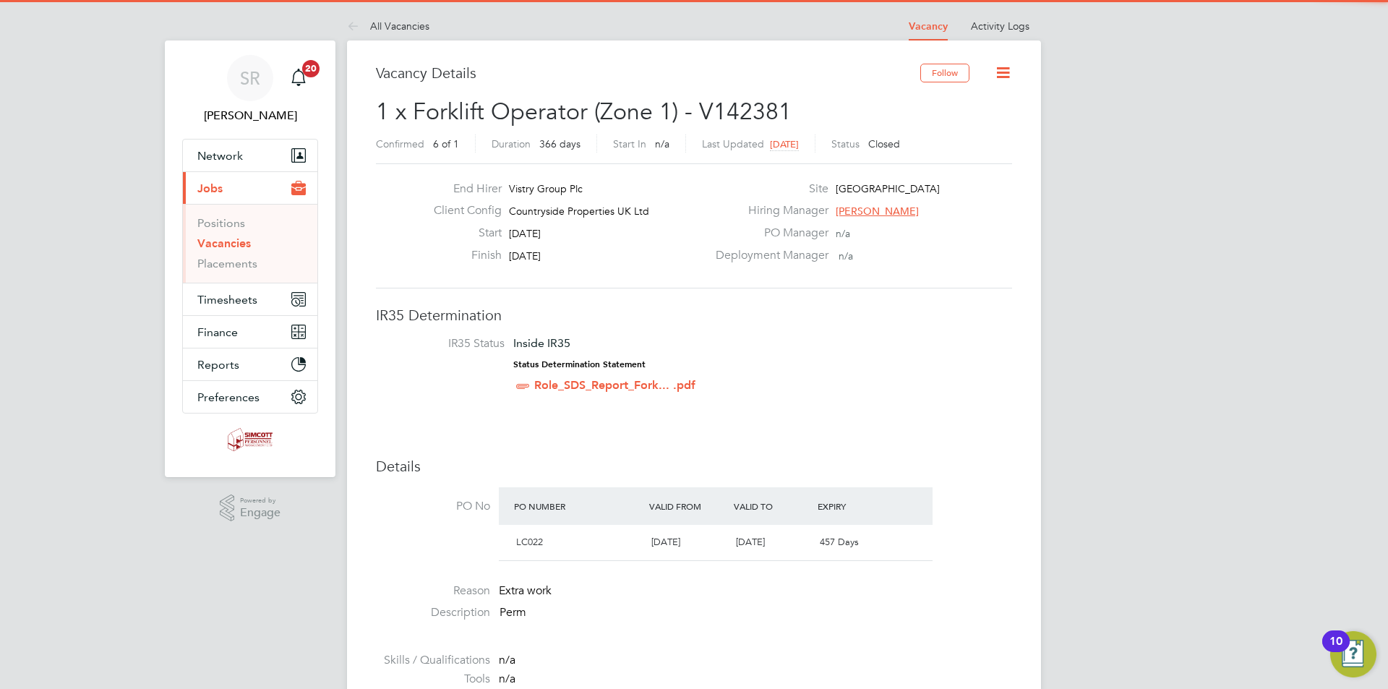
click at [1001, 75] on icon at bounding box center [1003, 73] width 18 height 18
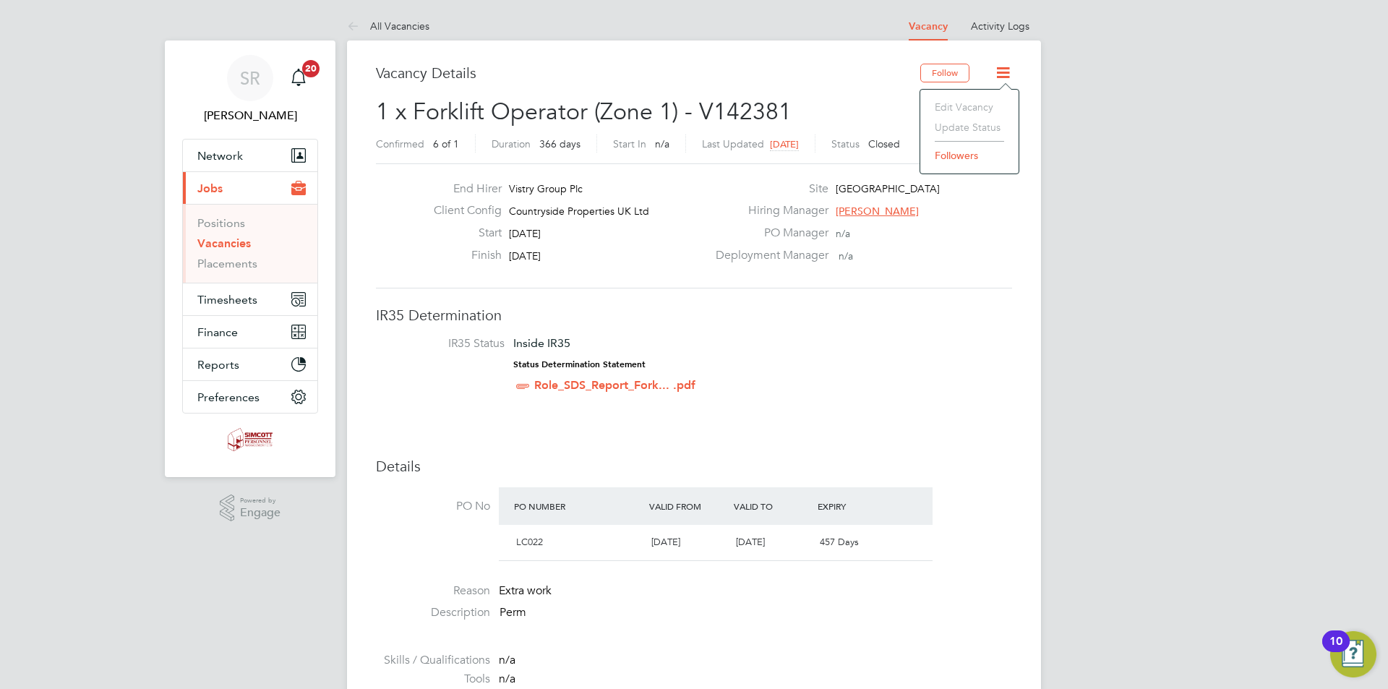
click at [955, 132] on li "Update Status" at bounding box center [969, 127] width 84 height 20
click at [833, 340] on li "IR35 Status Inside IR35 Status Determination Statement Role_SDS_Report_Fork... …" at bounding box center [693, 367] width 607 height 63
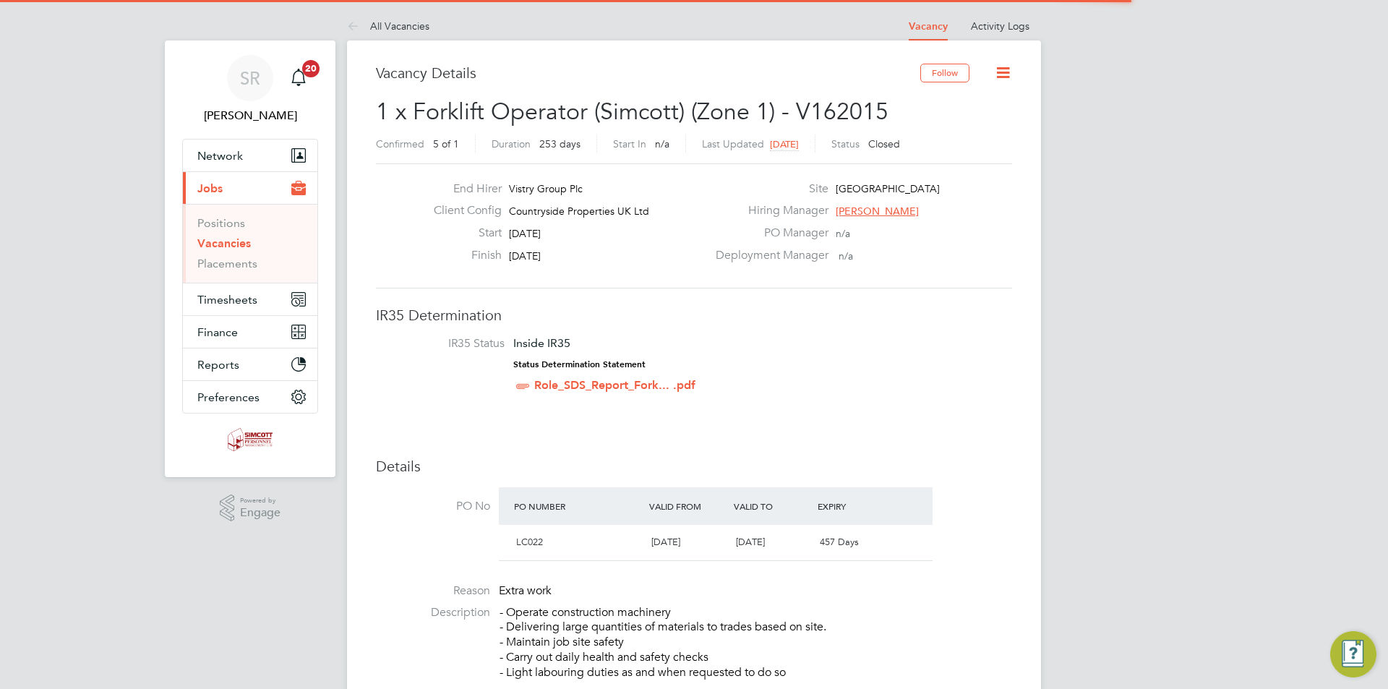
click at [1008, 64] on icon at bounding box center [1003, 73] width 18 height 18
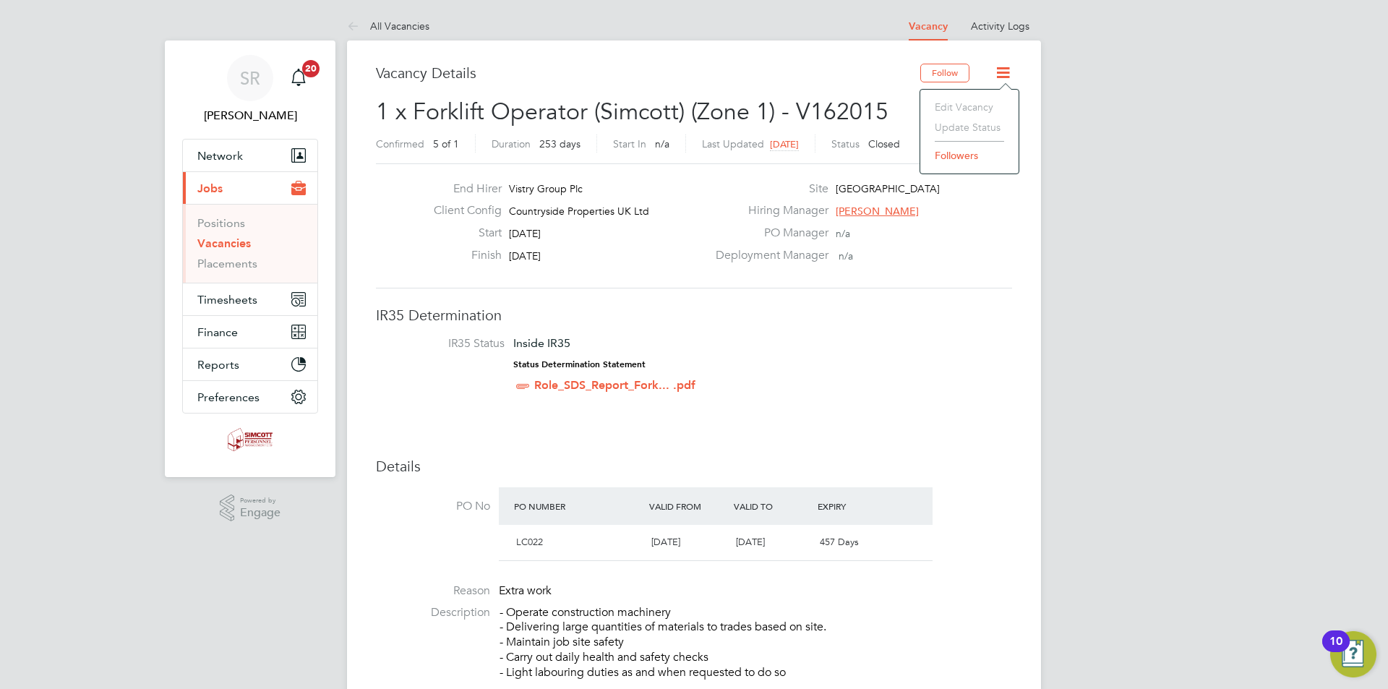
click at [1003, 68] on icon at bounding box center [1003, 73] width 18 height 18
